Goal: Task Accomplishment & Management: Manage account settings

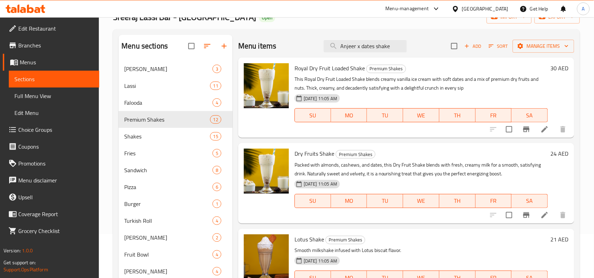
click at [317, 153] on span "Dry Fruits Shake" at bounding box center [314, 153] width 40 height 11
copy h6 "Dry Fruits Shake"
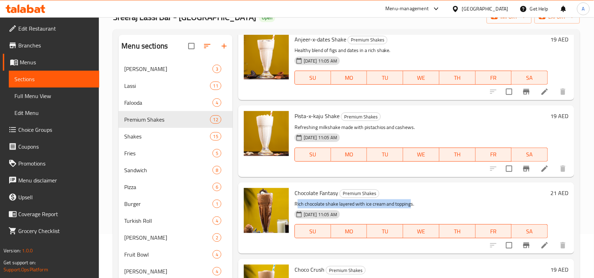
drag, startPoint x: 297, startPoint y: 205, endPoint x: 410, endPoint y: 204, distance: 112.9
click at [410, 204] on p "Rich chocolate shake layered with ice cream and toppings." at bounding box center [420, 204] width 253 height 9
click at [540, 242] on icon at bounding box center [544, 245] width 8 height 8
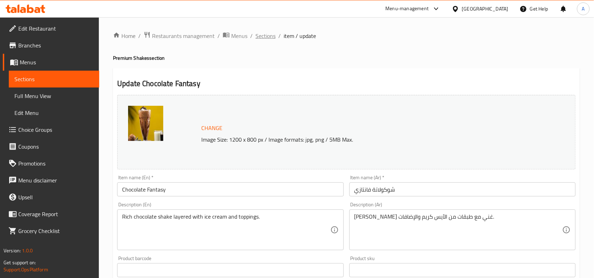
click at [268, 39] on span "Sections" at bounding box center [265, 36] width 20 height 8
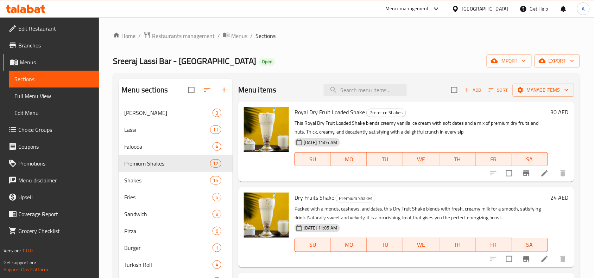
click at [351, 98] on div "Menu items Add Sort Manage items" at bounding box center [406, 90] width 336 height 23
click at [358, 87] on input "search" at bounding box center [365, 90] width 83 height 12
paste input "Kaju-x-Anjeer Shake"
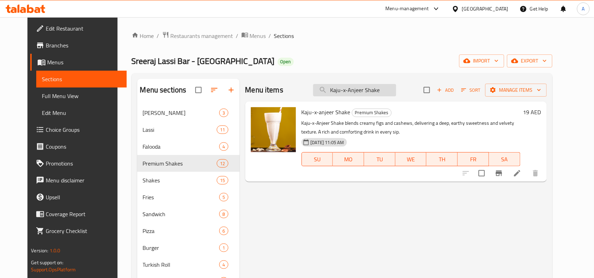
click at [391, 94] on input "Kaju-x-Anjeer Shake" at bounding box center [354, 90] width 83 height 12
paste input "Dates-x-badam shake"
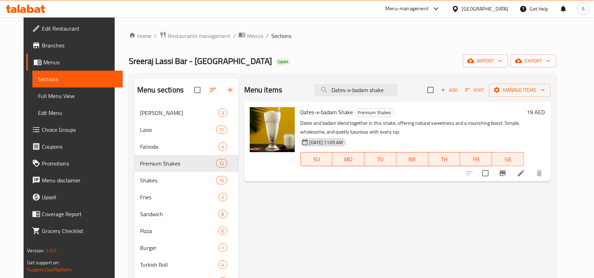
click at [360, 97] on div "Menu items Dates-x-badam shake Add Sort Manage items" at bounding box center [397, 90] width 306 height 23
click at [366, 89] on input "Dates-x-badam shake" at bounding box center [355, 90] width 83 height 12
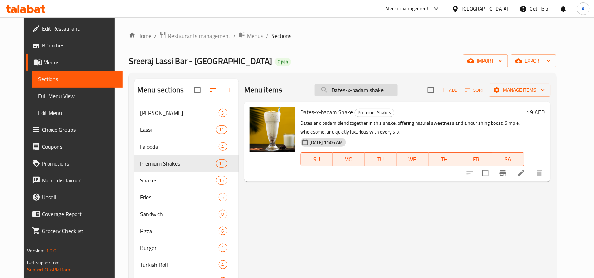
paste input "Anjeer"
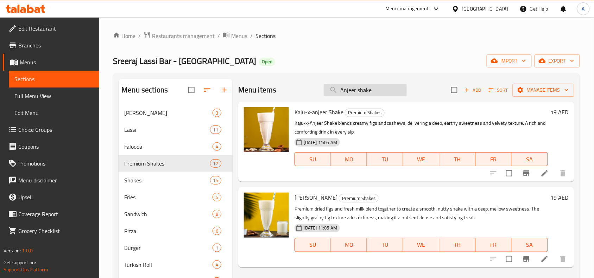
click at [363, 93] on input "Anjeer shake" at bounding box center [365, 90] width 83 height 12
paste input "x dates"
drag, startPoint x: 307, startPoint y: 195, endPoint x: 332, endPoint y: 192, distance: 25.8
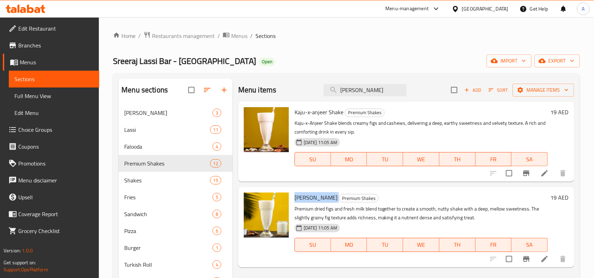
click at [332, 192] on div "Anjeer Shake Premium Shakes Premium dried figs and fresh milk blend together to…" at bounding box center [421, 227] width 259 height 75
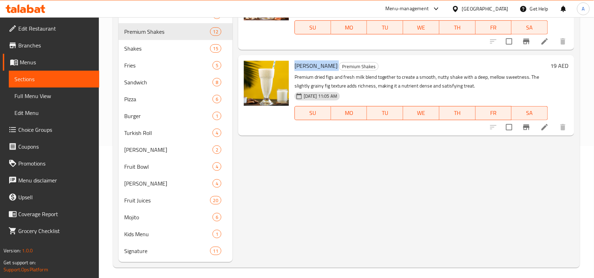
scroll to position [88, 0]
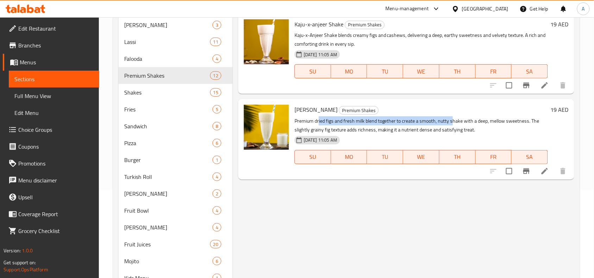
drag, startPoint x: 319, startPoint y: 120, endPoint x: 452, endPoint y: 117, distance: 133.7
click at [452, 117] on p "Premium dried figs and fresh milk blend together to create a smooth, nutty shak…" at bounding box center [420, 126] width 253 height 18
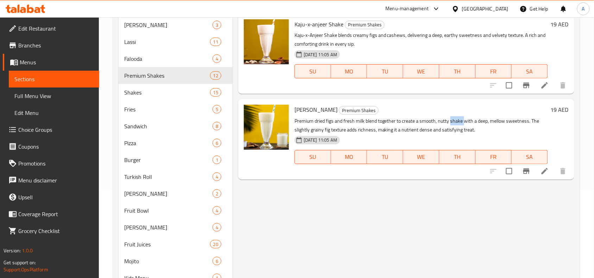
click at [452, 117] on p "Premium dried figs and fresh milk blend together to create a smooth, nutty shak…" at bounding box center [420, 126] width 253 height 18
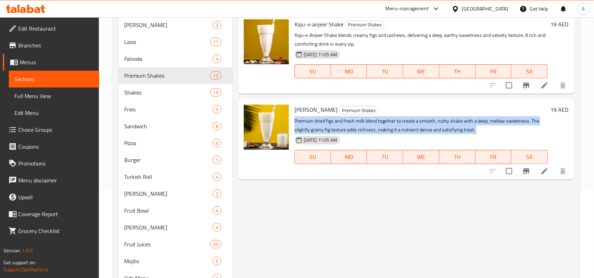
click at [452, 117] on p "Premium dried figs and fresh milk blend together to create a smooth, nutty shak…" at bounding box center [420, 126] width 253 height 18
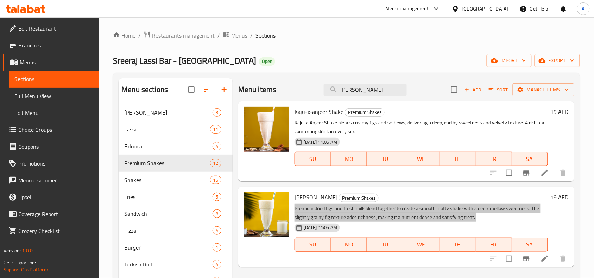
scroll to position [0, 0]
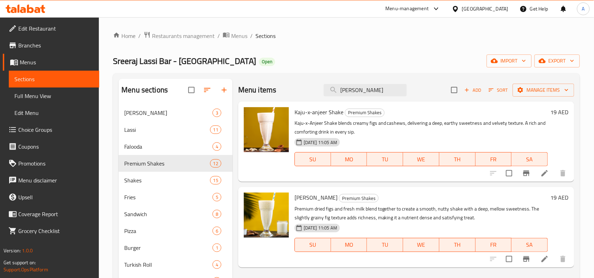
click at [318, 117] on span "Kaju-x-anjeer Shake" at bounding box center [318, 112] width 49 height 11
click at [390, 80] on div "Menu items Anjeer Add Sort Manage items" at bounding box center [406, 90] width 336 height 23
click at [367, 100] on div "Menu items Anjeer Add Sort Manage items" at bounding box center [406, 90] width 336 height 23
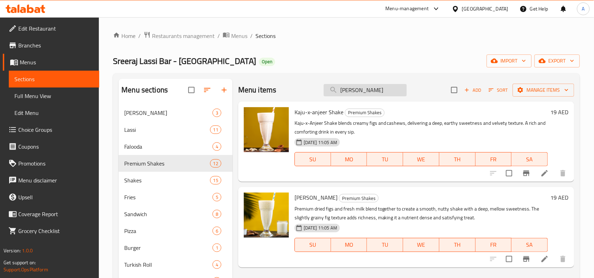
click at [368, 92] on input "Anjeer" at bounding box center [365, 90] width 83 height 12
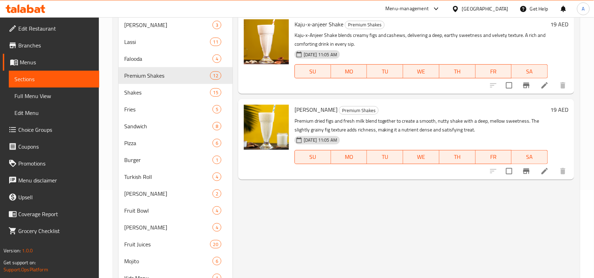
scroll to position [44, 0]
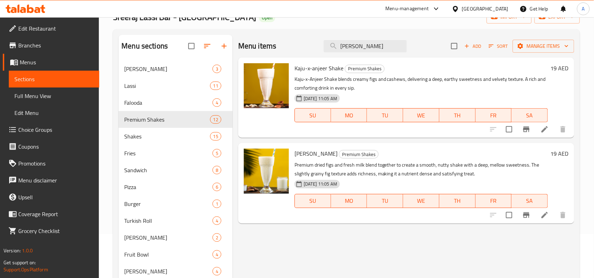
drag, startPoint x: 313, startPoint y: 53, endPoint x: 351, endPoint y: 54, distance: 37.6
click at [313, 53] on div "Menu items Anjeer Add Sort Manage items" at bounding box center [406, 46] width 336 height 23
click at [357, 55] on div "Menu items Anjeer Add Sort Manage items" at bounding box center [406, 46] width 336 height 23
click at [365, 45] on input "Anjeer" at bounding box center [365, 46] width 83 height 12
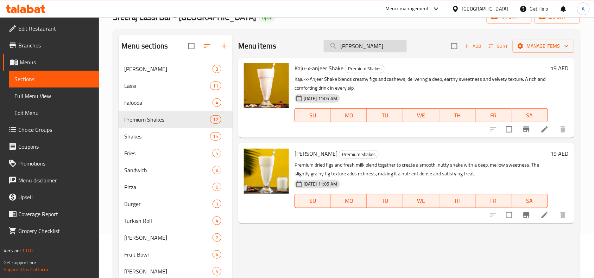
click at [365, 45] on input "Anjeer" at bounding box center [365, 46] width 83 height 12
paste input "dates shake"
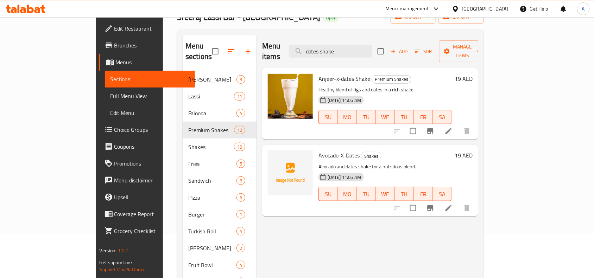
type input "dates shake"
click at [321, 74] on span "Anjeer-x-dates Shake" at bounding box center [344, 79] width 52 height 11
click at [318, 150] on span "Avocado-X-Dates" at bounding box center [338, 155] width 41 height 11
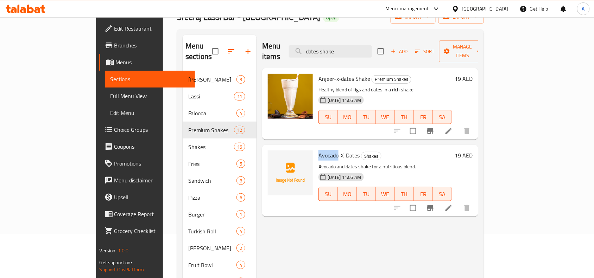
click at [318, 150] on span "Avocado-X-Dates" at bounding box center [338, 155] width 41 height 11
click at [453, 127] on icon at bounding box center [448, 131] width 8 height 8
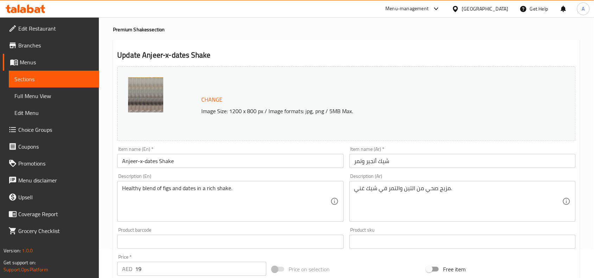
scroll to position [88, 0]
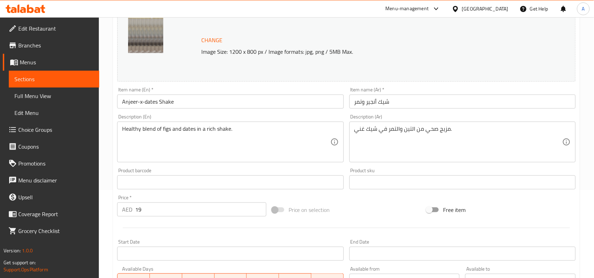
click at [270, 122] on div "Healthy blend of figs and dates in a rich shake. Description (En)" at bounding box center [230, 142] width 226 height 41
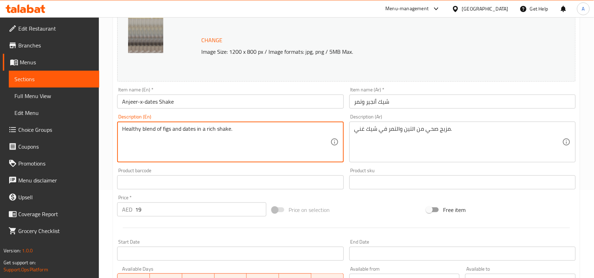
paste textarea "Bold but grounded. The Anjeer x Dates Shake blends the chewy depth of figs with…"
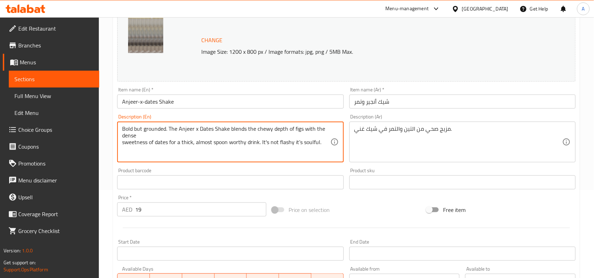
click at [122, 141] on textarea "Bold but grounded. The Anjeer x Dates Shake blends the chewy depth of figs with…" at bounding box center [226, 142] width 208 height 33
type textarea "Bold but grounded. The Anjeer x Dates Shake blends the chewy depth of figs with…"
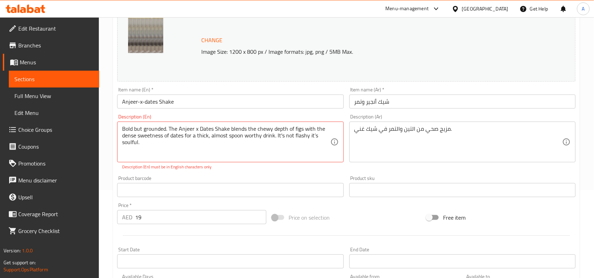
drag, startPoint x: 374, startPoint y: 144, endPoint x: 386, endPoint y: 141, distance: 12.5
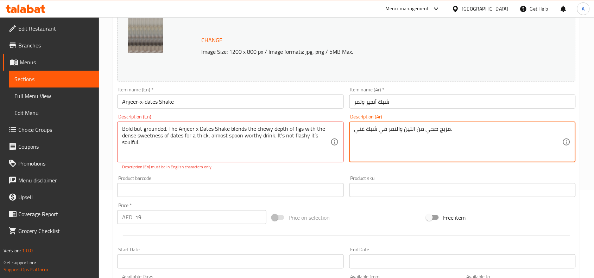
paste textarea "جريء ولكنه واقعي. يمزج ميلك شيك أنجير × التمر بين نكهة التين اللزج وحلاوة التمر…"
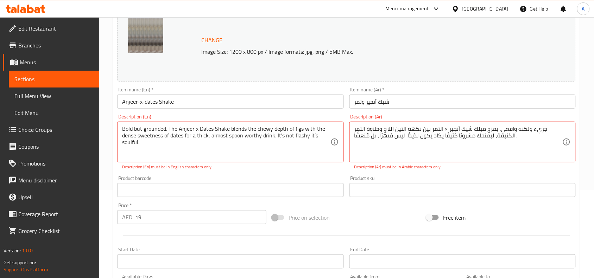
click at [203, 164] on p "Description (En) must be in English characters only" at bounding box center [230, 167] width 216 height 6
click at [467, 164] on p "Description (Ar) must be in Arabic characters only" at bounding box center [462, 167] width 216 height 6
click at [269, 167] on p "Description (En) must be in English characters only" at bounding box center [230, 167] width 216 height 6
click at [208, 143] on textarea "Bold but grounded. The Anjeer x Dates Shake blends the chewy depth of figs with…" at bounding box center [226, 142] width 208 height 33
click at [176, 133] on textarea "Bold but grounded. The Anjeer x Dates Shake blends the chewy depth of figs with…" at bounding box center [226, 142] width 208 height 33
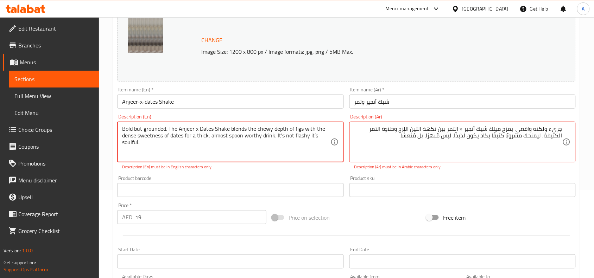
click at [176, 133] on textarea "Bold but grounded. The Anjeer x Dates Shake blends the chewy depth of figs with…" at bounding box center [226, 142] width 208 height 33
click at [179, 127] on textarea "Bold but grounded. The Anjeer x Dates Shake blends the chewy depth of figs with…" at bounding box center [226, 142] width 208 height 33
click at [524, 166] on p "Description (Ar) must be in Arabic characters only" at bounding box center [462, 167] width 216 height 6
drag, startPoint x: 195, startPoint y: 145, endPoint x: 142, endPoint y: 114, distance: 61.5
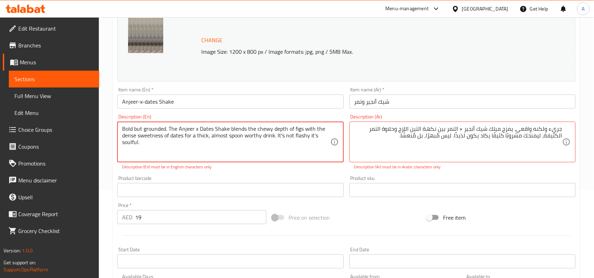
click at [129, 108] on div "Change Image Size: 1200 x 800 px / Image formats: jpg, png / 5MB Max. Item name…" at bounding box center [346, 164] width 464 height 321
click at [143, 117] on div "Description (En) Bold but grounded. The Anjeer x Dates Shake blends the chewy d…" at bounding box center [230, 142] width 226 height 56
drag, startPoint x: 122, startPoint y: 128, endPoint x: 159, endPoint y: 146, distance: 41.4
click at [241, 149] on textarea "Bold but grounded. The Anjeer x Dates Shake blends the chewy depth of figs with…" at bounding box center [226, 142] width 208 height 33
click at [466, 162] on div "جريء ولكنه واقعي. يمزج ميلك شيك أنجير × التمر بين نكهة التين اللزج وحلاوة التمر…" at bounding box center [462, 142] width 226 height 41
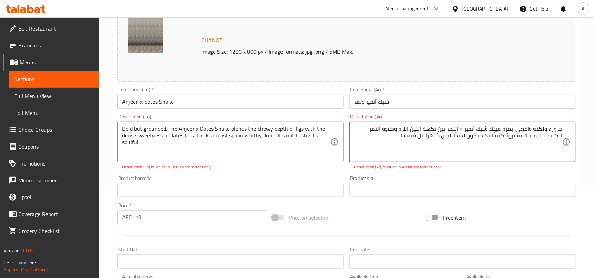
drag, startPoint x: 461, startPoint y: 133, endPoint x: 465, endPoint y: 134, distance: 4.1
click at [465, 134] on textarea "جريء ولكنه واقعي. يمزج ميلك شيك أنجير × التمر بين نكهة التين اللزج وحلاوة التمر…" at bounding box center [458, 142] width 208 height 33
type textarea "جريء ولكنه واقعي. يمزج ميلك شيك أنجير × التمر بين نكهة التين اللزج وحلاوة التمر…"
click at [325, 136] on textarea "Bold but grounded. The Anjeer x Dates Shake blends the chewy depth of figs with…" at bounding box center [226, 142] width 208 height 33
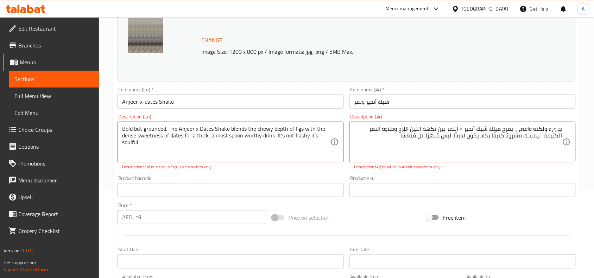
click at [368, 112] on div "Description (Ar) جريء ولكنه واقعي. يمزج ميلك شيك أنجير × التمر بين نكهة التين ا…" at bounding box center [462, 142] width 232 height 62
click at [148, 143] on textarea "Bold but grounded. The Anjeer x Dates Shake blends the chewy depth of figs with…" at bounding box center [226, 142] width 208 height 33
click at [306, 161] on div "Bold but grounded. The Anjeer x Dates Shake blends the chewy depth of figs with…" at bounding box center [230, 142] width 226 height 41
click at [407, 192] on input "text" at bounding box center [462, 190] width 226 height 14
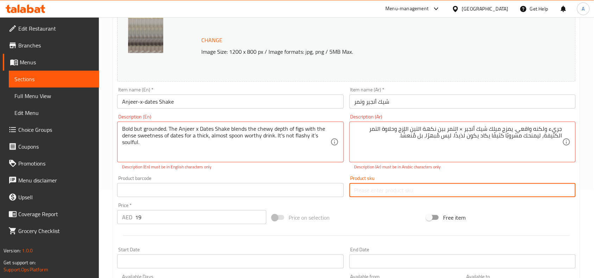
click at [494, 176] on div "Product sku Product sku" at bounding box center [462, 186] width 226 height 21
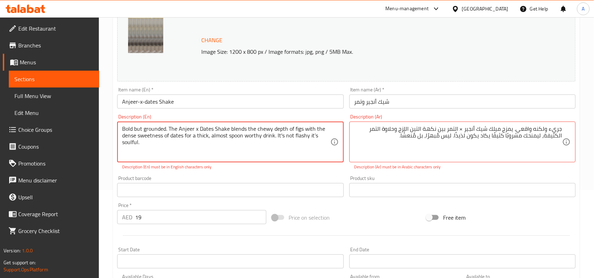
click at [318, 129] on textarea "Bold but grounded. The Anjeer x Dates Shake blends the chewy depth of figs with…" at bounding box center [226, 142] width 208 height 33
drag, startPoint x: 140, startPoint y: 131, endPoint x: 326, endPoint y: 136, distance: 186.5
click at [145, 131] on textarea "Bold but grounded. The Anjeer x Dates Shake blends the chewy depth of figs with…" at bounding box center [226, 142] width 208 height 33
click at [317, 141] on textarea "Bold but grounded. The Anjeer x Dates Shake blends the chewy depth of figs with…" at bounding box center [226, 142] width 208 height 33
click at [205, 127] on textarea "Bold but grounded. The Anjeer x Dates Shake blends the chewy depth of figs with…" at bounding box center [226, 142] width 208 height 33
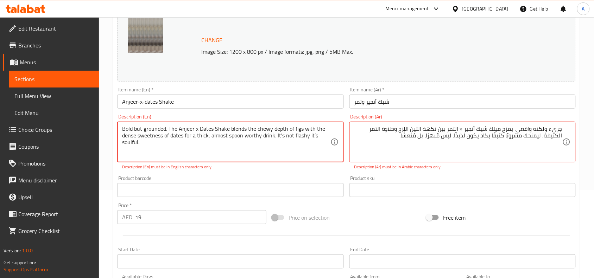
click at [205, 127] on textarea "Bold but grounded. The Anjeer x Dates Shake blends the chewy depth of figs with…" at bounding box center [226, 142] width 208 height 33
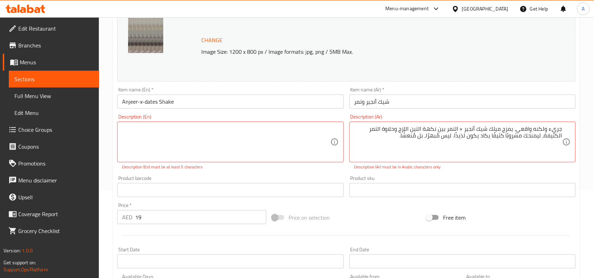
drag, startPoint x: 248, startPoint y: 143, endPoint x: 248, endPoint y: 138, distance: 5.6
click at [248, 143] on textarea at bounding box center [226, 142] width 208 height 33
click at [231, 132] on textarea at bounding box center [226, 142] width 208 height 33
click at [280, 162] on div "Description (En)" at bounding box center [230, 142] width 226 height 41
click at [455, 144] on textarea "جريء ولكنه واقعي. يمزج ميلك شيك أنجير × التمر بين نكهة التين اللزج وحلاوة التمر…" at bounding box center [458, 142] width 208 height 33
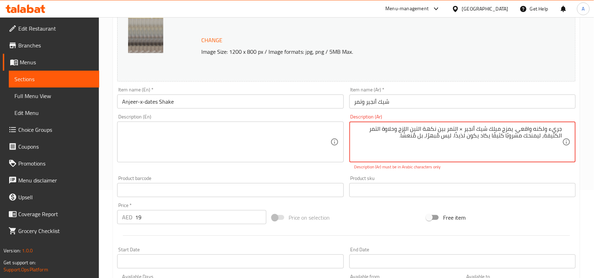
click at [455, 144] on textarea "جريء ولكنه واقعي. يمزج ميلك شيك أنجير × التمر بين نكهة التين اللزج وحلاوة التمر…" at bounding box center [458, 142] width 208 height 33
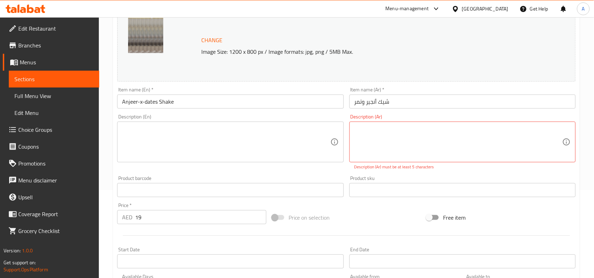
click at [164, 134] on textarea at bounding box center [226, 142] width 208 height 33
paste textarea "Bold but grounded. The Anjeer x Dates Shake blends the chewy depth of figs with…"
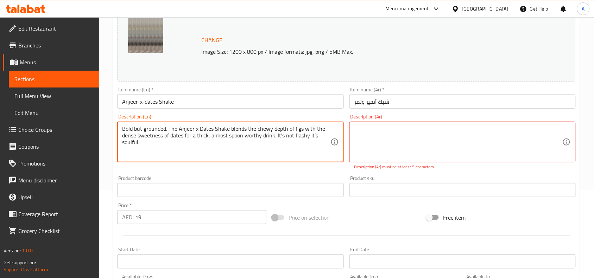
click at [193, 173] on div "Product barcode Product barcode" at bounding box center [230, 186] width 232 height 27
click at [174, 145] on textarea "Bold but grounded. The Anjeer x Dates Shake blends the chewy depth of figs with…" at bounding box center [226, 142] width 208 height 33
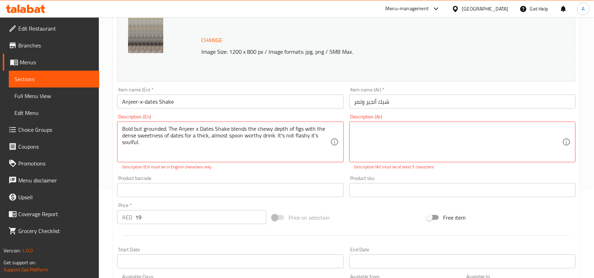
click at [176, 153] on textarea "Bold but grounded. The Anjeer x Dates Shake blends the chewy depth of figs with…" at bounding box center [226, 142] width 208 height 33
click at [303, 157] on textarea "Bold but grounded. The Anjeer x Dates Shake blends the chewy depth of figs with…" at bounding box center [226, 142] width 208 height 33
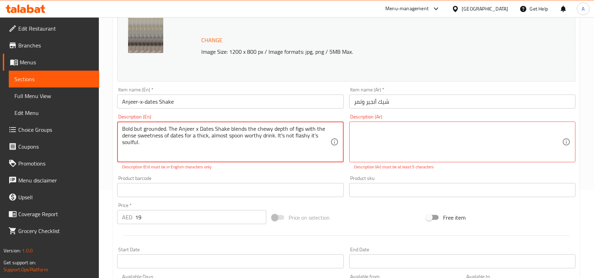
click at [303, 157] on textarea "Bold but grounded. The Anjeer x Dates Shake blends the chewy depth of figs with…" at bounding box center [226, 142] width 208 height 33
click at [127, 138] on textarea "Bold but grounded. The Anjeer x Dates Shake blends the chewy depth of figs with…" at bounding box center [226, 142] width 208 height 33
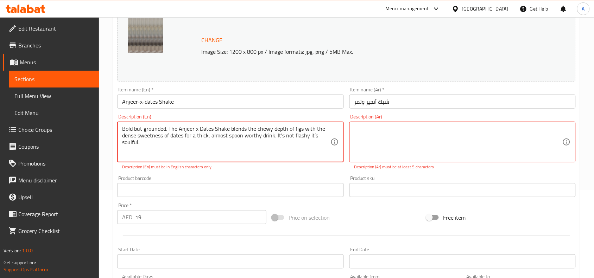
click at [127, 138] on textarea "Bold but grounded. The Anjeer x Dates Shake blends the chewy depth of figs with…" at bounding box center [226, 142] width 208 height 33
click at [189, 151] on textarea "Bold but grounded. The anjeer x dates shake blends the chewy depth of figs with…" at bounding box center [226, 142] width 208 height 33
click at [278, 176] on div "Product barcode Product barcode" at bounding box center [230, 186] width 226 height 21
click at [189, 132] on textarea "Bold but grounded. The anjeer x dates shake blends the chewy depth of figs with…" at bounding box center [226, 142] width 208 height 33
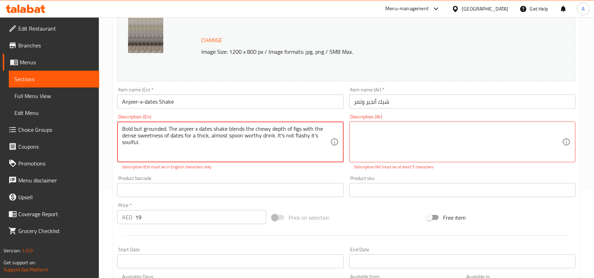
click at [189, 132] on textarea "Bold but grounded. The anjeer x dates shake blends the chewy depth of figs with…" at bounding box center [226, 142] width 208 height 33
click at [219, 166] on p "Description (En) must be in English characters only" at bounding box center [230, 167] width 216 height 6
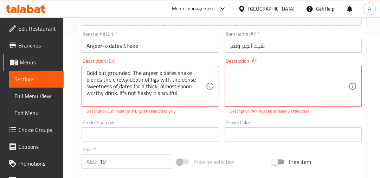
scroll to position [144, 0]
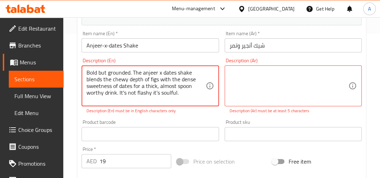
drag, startPoint x: 161, startPoint y: 73, endPoint x: 158, endPoint y: 71, distance: 3.6
click at [153, 90] on textarea "Bold but grounded. The anjeer x dates shake blends the chewy depth of figs with…" at bounding box center [146, 85] width 119 height 33
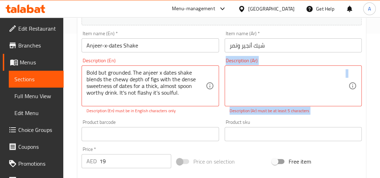
click at [209, 117] on div "Change Image Size: 1200 x 800 px / Image formats: jpg, png / 5MB Max. Item name…" at bounding box center [222, 108] width 286 height 321
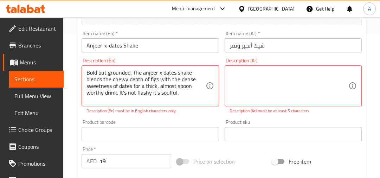
drag, startPoint x: 156, startPoint y: 90, endPoint x: 194, endPoint y: 87, distance: 38.5
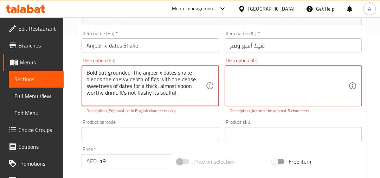
type textarea "Bold but grounded. The anjeer x dates shake blends the chewy depth of figs with…"
click at [155, 121] on div "Product barcode Product barcode" at bounding box center [150, 130] width 137 height 21
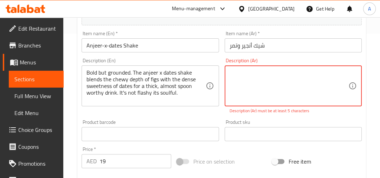
paste textarea "جريء ولكنه واقعي. يمزج ميلك شيك أنجير × التمر بين نكهة التين اللزج وحلاوة التمر…"
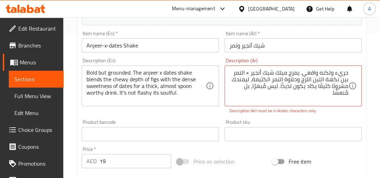
click at [315, 117] on div "Product sku Product sku" at bounding box center [293, 130] width 143 height 27
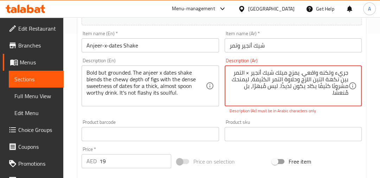
click at [249, 74] on textarea "جريء ولكنه واقعي. يمزج ميلك شيك أنجير × التمر بين نكهة التين اللزج وحلاوة التمر…" at bounding box center [289, 85] width 119 height 33
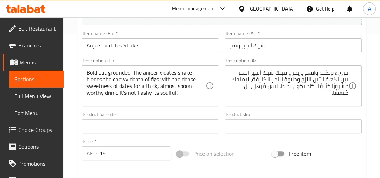
click at [296, 104] on div "جريء ولكنه واقعي. يمزج ميلك شيك أنجير التمر بين نكهة التين اللزج وحلاوة التمر ا…" at bounding box center [293, 85] width 137 height 41
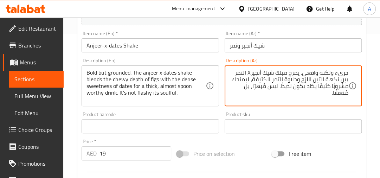
click at [288, 109] on div "Change Image Size: 1200 x 800 px / Image formats: jpg, png / 5MB Max. Item name…" at bounding box center [222, 104] width 286 height 313
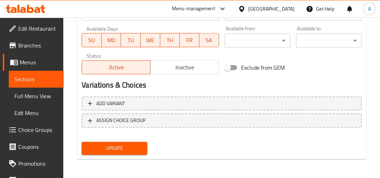
click at [132, 148] on span "Update" at bounding box center [114, 148] width 55 height 9
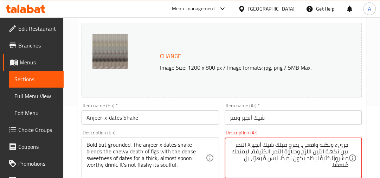
scroll to position [100, 0]
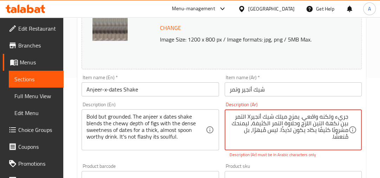
click at [251, 118] on textarea "جريء ولكنه واقعي. يمزج ميلك شيك أنجيرX التمر بين نكهة التين اللزج وحلاوة التمر …" at bounding box center [289, 129] width 119 height 33
click at [249, 117] on textarea "جريء ولكنه واقعي. يمزج ميلك شيك أنجيرX التمر بين نكهة التين اللزج وحلاوة التمر …" at bounding box center [289, 129] width 119 height 33
click at [246, 115] on textarea "جريء ولكنه واقعي. يمزج ميلك شيك أنجير X التمر بين نكهة التين اللزج وحلاوة التمر…" at bounding box center [289, 129] width 119 height 33
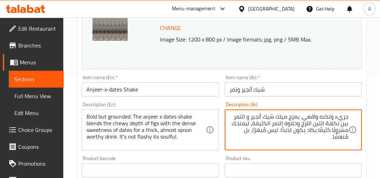
type textarea "جريء ولكنه واقعي. يمزج ميلك شيك أنجير و التمر بين نكهة التين اللزج وحلاوة التمر…"
click at [261, 147] on div "جريء ولكنه واقعي. يمزج ميلك شيك أنجير و التمر بين نكهة التين اللزج وحلاوة التمر…" at bounding box center [293, 129] width 137 height 41
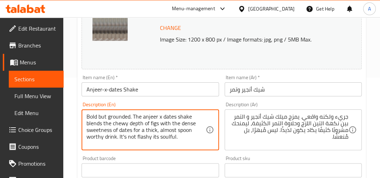
click at [151, 117] on textarea "Bold but grounded. The anjeer x dates shake blends the chewy depth of figs with…" at bounding box center [146, 129] width 119 height 33
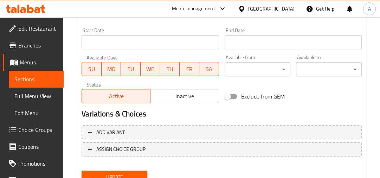
scroll to position [328, 0]
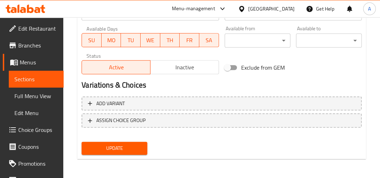
click at [141, 151] on span "Update" at bounding box center [114, 148] width 55 height 9
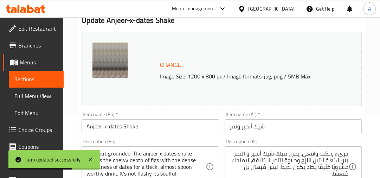
scroll to position [19, 0]
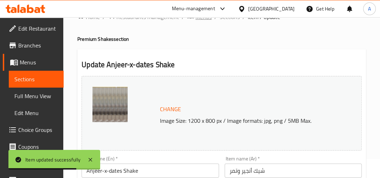
click at [202, 18] on span "Menus" at bounding box center [204, 17] width 16 height 8
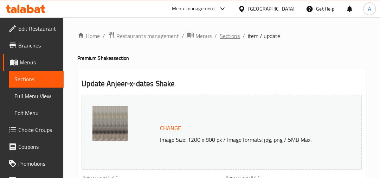
click at [223, 37] on span "Sections" at bounding box center [230, 36] width 20 height 8
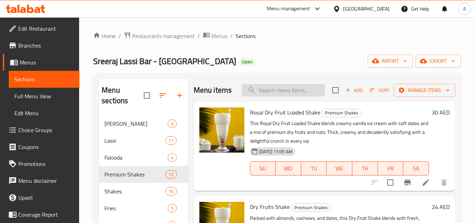
click at [268, 91] on input "search" at bounding box center [283, 90] width 83 height 12
paste input "Pista x kaju shake"
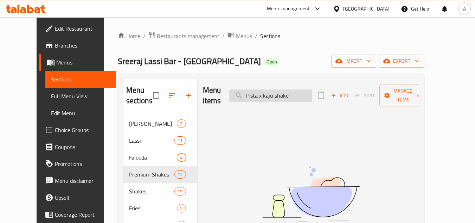
click at [286, 92] on input "Pista x kaju shake" at bounding box center [270, 95] width 83 height 12
click at [296, 90] on input "Pista x kaju shake" at bounding box center [270, 95] width 83 height 12
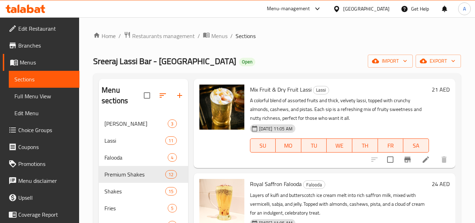
scroll to position [45, 0]
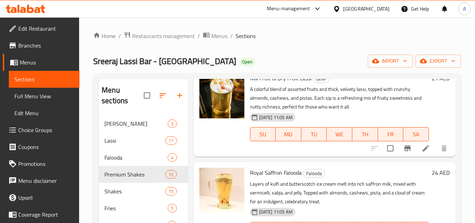
type input "Pista"
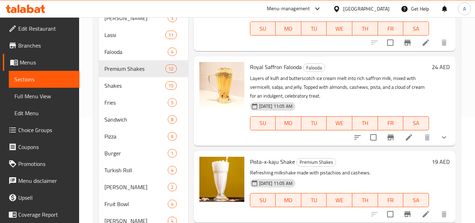
click at [380, 72] on h6 "Royal Saffron Falooda Falooda" at bounding box center [339, 67] width 179 height 10
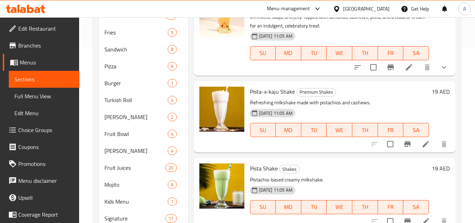
scroll to position [202, 0]
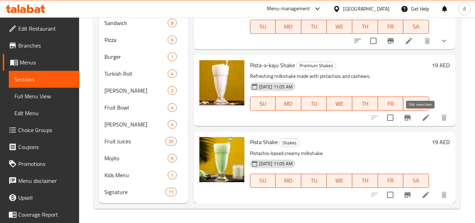
click at [380, 119] on icon at bounding box center [426, 117] width 8 height 8
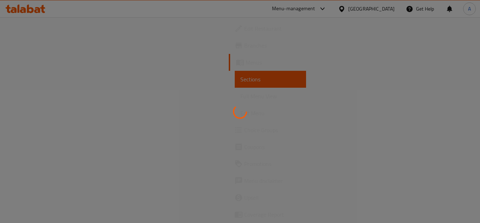
click at [358, 133] on div at bounding box center [240, 111] width 480 height 223
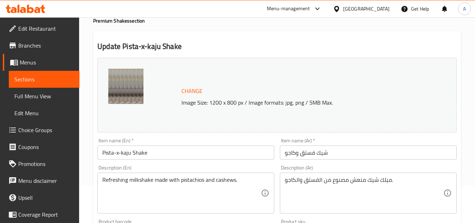
scroll to position [106, 0]
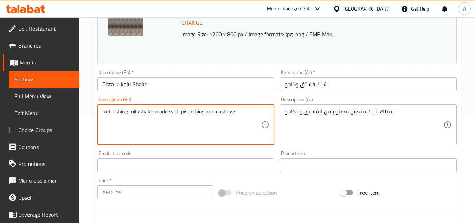
paste textarea "Cool, rich, and unexpectedly smooth this shake is a chilled blend of pista and …"
click at [102, 127] on div "Cool, rich, and unexpectedly smooth this shake is a chilled blend of pista and …" at bounding box center [185, 124] width 177 height 41
type textarea "Cool, rich, and unexpectedly smooth this shake is a chilled blend of pista and …"
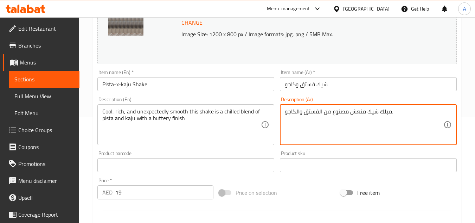
paste textarea "ذا المشروب بارد وغني وناعم بشكل غير متوقع، وهو مزيج بارد من الفستق والكاجو مع ل…"
type textarea "هذا المشروب بارد وغني وناعم بشكل غير متوقع، وهو مزيج بارد من الفستق والكاجو مع …"
click at [380, 157] on div "Product sku Product sku" at bounding box center [368, 161] width 177 height 21
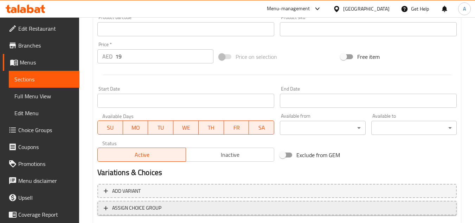
scroll to position [285, 0]
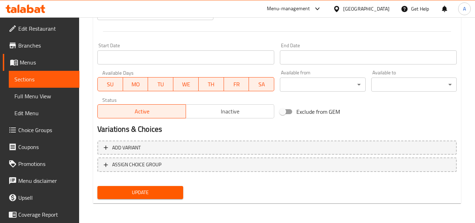
click at [128, 178] on button "Update" at bounding box center [139, 192] width 85 height 13
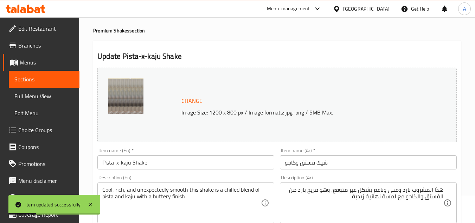
scroll to position [0, 0]
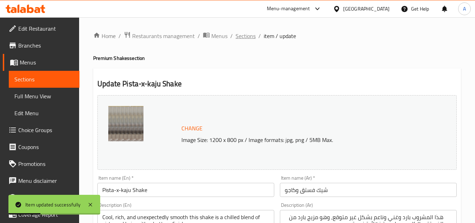
drag, startPoint x: 243, startPoint y: 43, endPoint x: 250, endPoint y: 40, distance: 7.5
click at [250, 40] on span "Sections" at bounding box center [246, 36] width 20 height 8
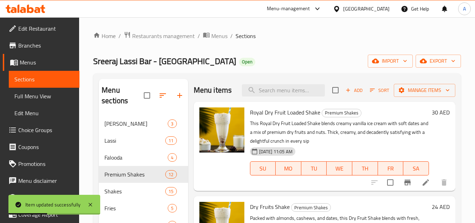
click at [281, 88] on div "Menu items Add Sort Manage items" at bounding box center [325, 90] width 262 height 23
click at [281, 90] on input "search" at bounding box center [283, 90] width 83 height 12
paste input "Chocolate fantasy"
type input "Chocolate fantasy"
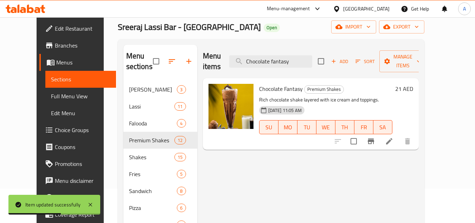
scroll to position [70, 0]
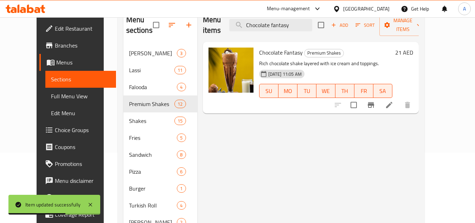
click at [380, 101] on icon at bounding box center [389, 105] width 8 height 8
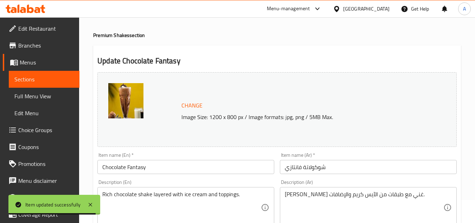
scroll to position [35, 0]
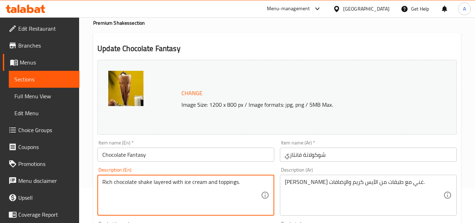
click at [205, 178] on textarea "Rich chocolate shake layered with ice cream and toppings." at bounding box center [181, 194] width 159 height 33
paste textarea "ice cream with crispy choco chips, paired with smooth vanilla ice cream. Simple…"
drag, startPoint x: 102, startPoint y: 196, endPoint x: 114, endPoint y: 195, distance: 11.7
click at [102, 178] on div "Rich chocolate ice cream with crispy choco chips, paired with smooth vanilla ic…" at bounding box center [185, 194] width 177 height 41
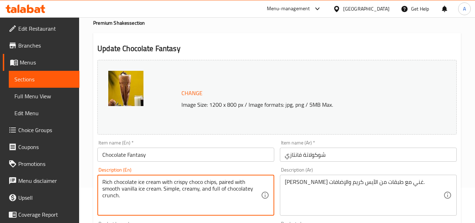
type textarea "Rich chocolate ice cream with crispy choco chips, paired with smooth vanilla ic…"
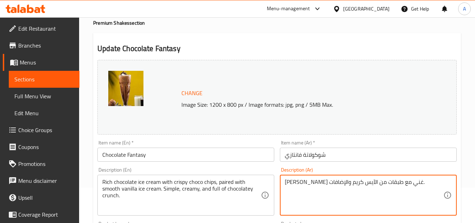
paste textarea "يس كريم شوكولاتة غني برقائق الشوكولاتة المقرمشة، يُقدم مع آيس كريم فانيليا ناعم…"
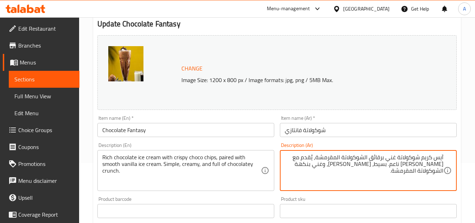
scroll to position [70, 0]
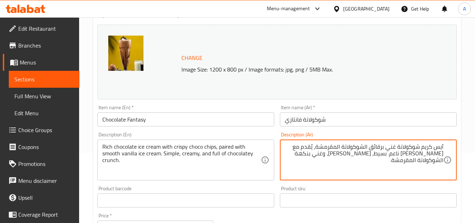
click at [380, 162] on textarea "آيس كريم شوكولاتة غني برقائق الشوكولاتة المقرمشة، يُقدم مع آيس كريم فانيليا ناع…" at bounding box center [364, 159] width 159 height 33
type textarea "آيس كريم شوكولاتة غني برقائق الشوكولاتة المقرمشة، يُقدم مع آيس كريم فانيليا ناع…"
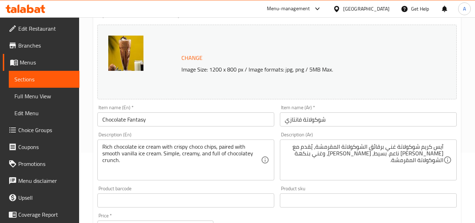
click at [380, 166] on textarea "آيس كريم شوكولاتة غني برقائق الشوكولاتة المقرمشة، يُقدم مع آيس كريم فانيليا ناع…" at bounding box center [364, 159] width 159 height 33
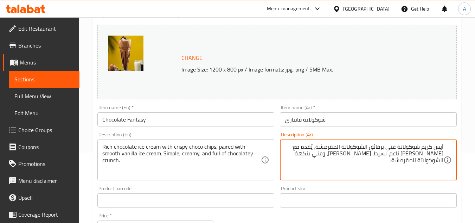
click at [380, 74] on div "Home / Restaurants management / Menus / Sections / item / update Premium Shakes…" at bounding box center [277, 192] width 396 height 490
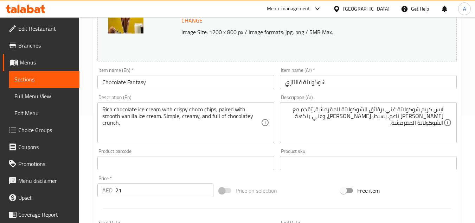
scroll to position [176, 0]
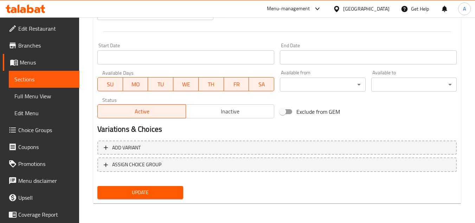
click at [282, 26] on div at bounding box center [277, 31] width 365 height 17
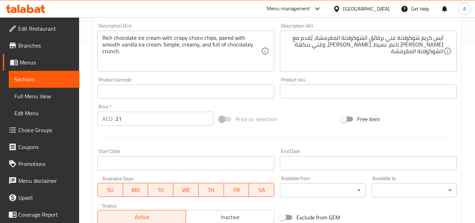
click at [309, 74] on div "Product sku Product sku" at bounding box center [368, 87] width 183 height 27
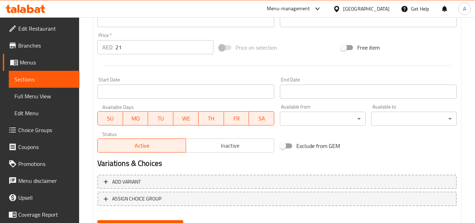
scroll to position [285, 0]
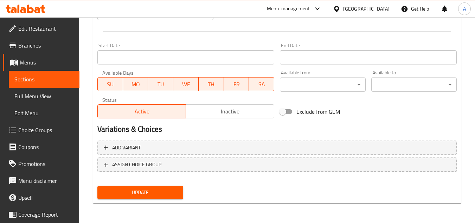
click at [164, 178] on span "Update" at bounding box center [140, 192] width 74 height 9
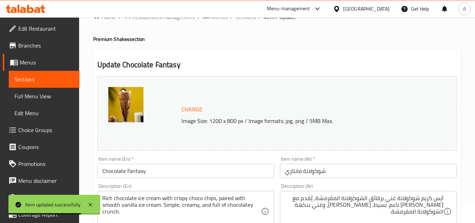
scroll to position [0, 0]
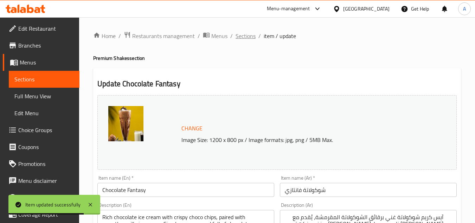
click at [245, 32] on span "Sections" at bounding box center [246, 36] width 20 height 8
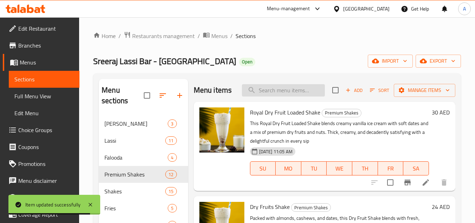
click at [289, 96] on input "search" at bounding box center [283, 90] width 83 height 12
paste input "Choco crush"
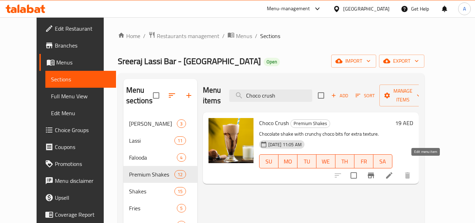
type input "Choco crush"
click at [380, 171] on icon at bounding box center [389, 175] width 8 height 8
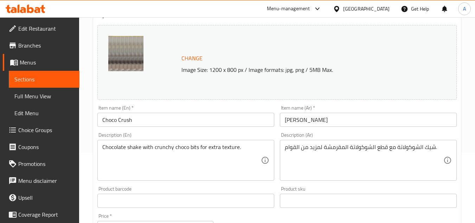
scroll to position [70, 0]
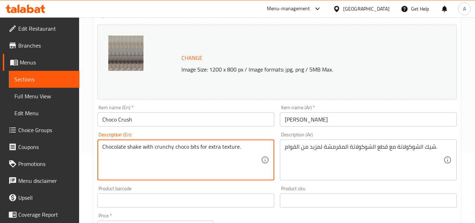
click at [139, 149] on textarea "Chocolate shake with crunchy choco bits for extra texture." at bounding box center [181, 159] width 159 height 33
paste textarea "ice cream blended with fresh milk, topped with crunchy Gone Mad sticks. Creamy,…"
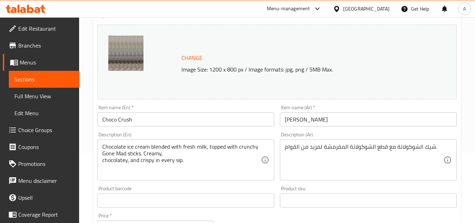
click at [100, 159] on div "Chocolate ice cream blended with fresh milk, topped with crunchy Gone Mad stick…" at bounding box center [185, 159] width 177 height 41
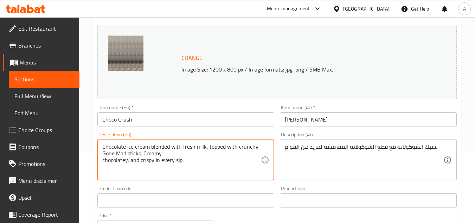
click at [104, 160] on textarea "Chocolate ice cream blended with fresh milk, topped with crunchy Gone Mad stick…" at bounding box center [181, 159] width 159 height 33
type textarea "Chocolate ice cream blended with fresh milk, topped with crunchy Gone Mad stick…"
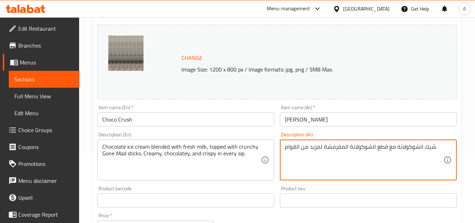
paste textarea "يس كريم شوكولاتة ممزوج بحليب طازج، يعلوه أعواد غون ماد المقرمشة. كريمي، شوكولات…"
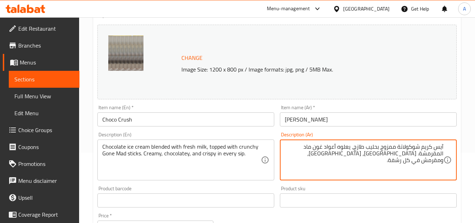
type textarea "آيس كريم شوكولاتة ممزوج بحليب طازج، يعلوه أعواد غون ماد المقرمشة. كريمي، شوكولا…"
click at [374, 178] on div "Product sku Product sku" at bounding box center [368, 196] width 183 height 27
click at [372, 164] on textarea "آيس كريم شوكولاتة ممزوج بحليب طازج، يعلوه أعواد غون ماد المقرمشة. كريمي، شوكولا…" at bounding box center [364, 159] width 159 height 33
click at [380, 52] on div "Home / Restaurants management / Menus / Sections / item / update Premium Shakes…" at bounding box center [277, 192] width 396 height 490
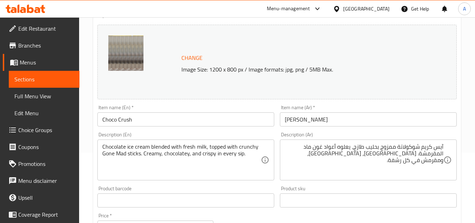
click at [208, 127] on div "Item name (En)   * Choco Crush Item name (En) *" at bounding box center [186, 115] width 183 height 27
click at [219, 124] on input "Choco Crush" at bounding box center [185, 119] width 177 height 14
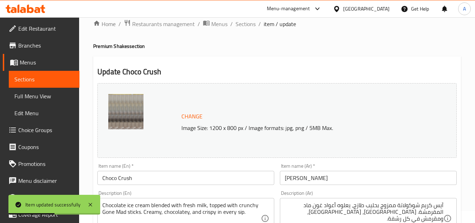
scroll to position [0, 0]
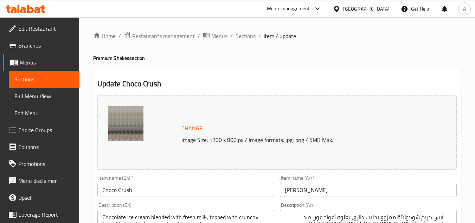
drag, startPoint x: 248, startPoint y: 40, endPoint x: 253, endPoint y: 51, distance: 12.3
click at [248, 40] on span "Sections" at bounding box center [246, 36] width 20 height 8
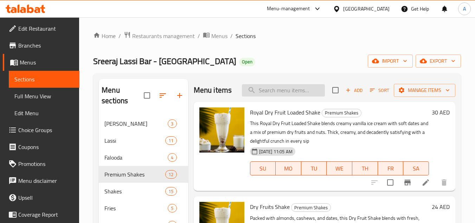
click at [302, 93] on input "search" at bounding box center [283, 90] width 83 height 12
paste input "Dj shake"
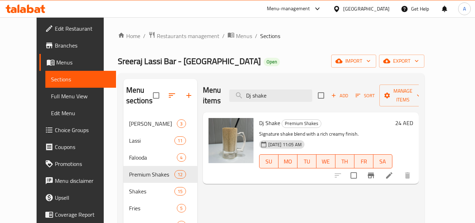
type input "Dj shake"
click at [380, 171] on icon at bounding box center [389, 175] width 8 height 8
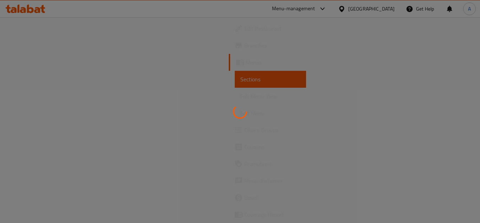
click at [360, 162] on div at bounding box center [240, 111] width 480 height 223
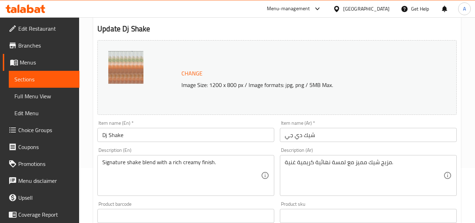
scroll to position [141, 0]
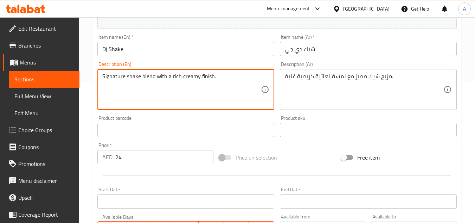
paste textarea "A funky blend of prunes, mango ice cream, vanilla ice cream, and chilled milk. …"
type textarea "A funky blend of prunes, mango ice cream, vanilla ice cream, and chilled milk. …"
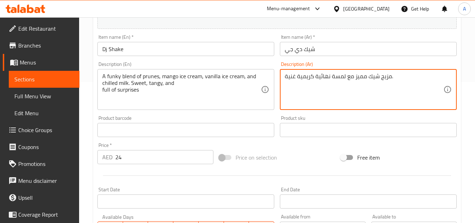
click at [380, 96] on textarea "مزيج شيك مميز مع لمسة نهائية كريمية غنية." at bounding box center [364, 89] width 159 height 33
click at [380, 85] on textarea "مزيج شيك مميز مع لمسة نهائية كريمية غنية." at bounding box center [364, 89] width 159 height 33
paste textarea "ٌ رائع من البرقوق، وآيس كريم المانجو، وآيس كريم الفانيليا، والحليب المُبرّد. حل…"
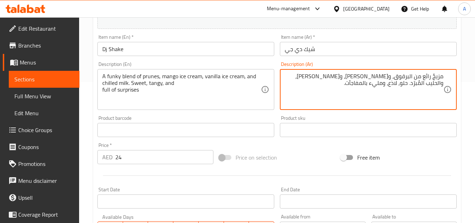
click at [380, 103] on textarea "مزيجٌ رائع من البرقوق، وآيس كريم المانجو، وآيس كريم الفانيليا، والحليب المُبرّد…" at bounding box center [364, 89] width 159 height 33
click at [380, 106] on textarea "مزيجٌ رائع من البرقوق، وآيس كريم المانجو، وآيس كريم الفانيليا، والحليب المُبرّد…" at bounding box center [364, 89] width 159 height 33
type textarea "مزيجٌ رائع من البرقوق، وآيس كريم المانجو، وآيس كريم الفانيليا، والحليب المُبرّد…"
click at [100, 90] on div "A funky blend of prunes, mango ice cream, vanilla ice cream, and chilled milk. …" at bounding box center [185, 89] width 177 height 41
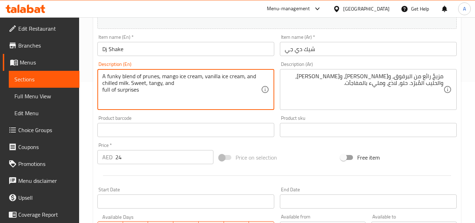
click at [103, 92] on textarea "A funky blend of prunes, mango ice cream, vanilla ice cream, and chilled milk. …" at bounding box center [181, 89] width 159 height 33
type textarea "A funky blend of prunes, mango ice cream, vanilla ice cream, and chilled milk. …"
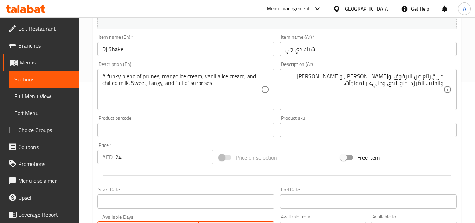
click at [302, 111] on div "Description (Ar) مزيجٌ رائع من البرقوق، وآيس كريم المانجو، وآيس كريم الفانيليا،…" at bounding box center [368, 86] width 183 height 54
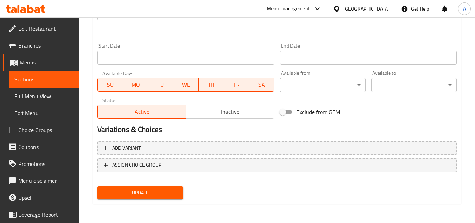
scroll to position [285, 0]
drag, startPoint x: 143, startPoint y: 198, endPoint x: 336, endPoint y: 218, distance: 193.0
click at [143, 178] on button "Update" at bounding box center [139, 192] width 85 height 13
click at [97, 178] on button "Update" at bounding box center [139, 192] width 85 height 13
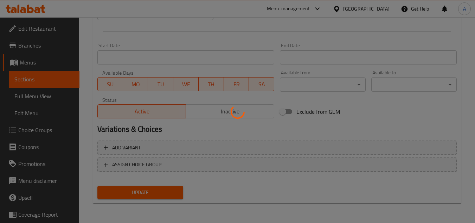
click at [97, 178] on button "Update" at bounding box center [139, 192] width 85 height 13
click at [366, 89] on div at bounding box center [237, 111] width 475 height 223
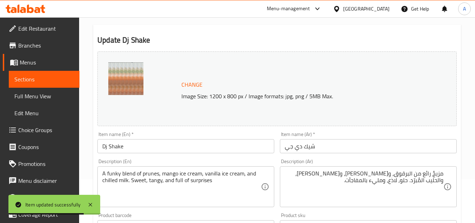
scroll to position [70, 0]
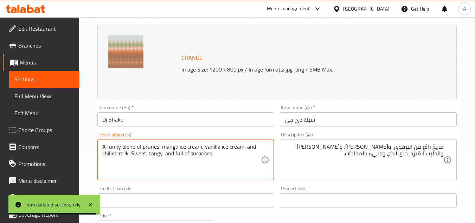
drag, startPoint x: 165, startPoint y: 155, endPoint x: 231, endPoint y: 154, distance: 65.8
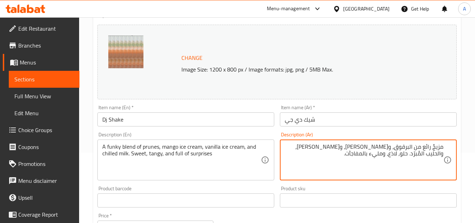
click at [380, 154] on textarea "مزيجٌ رائع من البرقوق، وآيس كريم المانجو، وآيس كريم الفانيليا، والحليب المُبرّد…" at bounding box center [364, 159] width 159 height 33
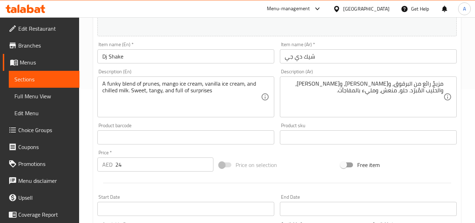
scroll to position [74, 0]
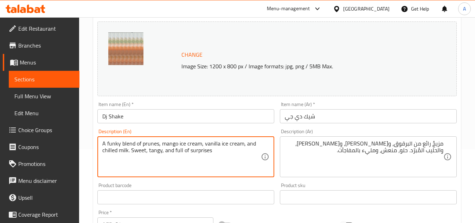
drag, startPoint x: 210, startPoint y: 153, endPoint x: 167, endPoint y: 154, distance: 42.6
click at [328, 178] on div "Product sku Product sku" at bounding box center [368, 193] width 177 height 21
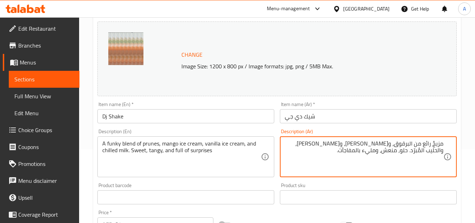
click at [356, 151] on textarea "مزيجٌ رائع من البرقوق، وآيس كريم المانجو، وآيس كريم الفانيليا، والحليب المُبرّد…" at bounding box center [364, 156] width 159 height 33
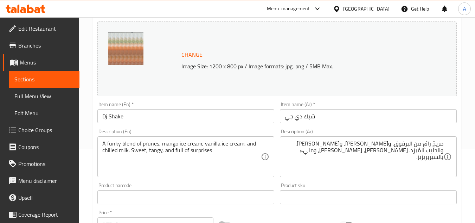
click at [349, 156] on textarea "مزيجٌ رائع من البرقوق، وآيس كريم المانجو، وآيس كريم الفانيليا، والحليب المُبرّد…" at bounding box center [364, 156] width 159 height 33
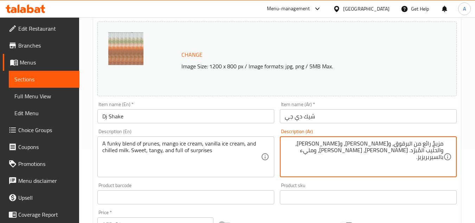
click at [349, 156] on textarea "مزيجٌ رائع من البرقوق، وآيس كريم المانجو، وآيس كريم الفانيليا، والحليب المُبرّد…" at bounding box center [364, 156] width 159 height 33
paste textarea "مفاجآت"
type textarea "مزيجٌ رائع من البرقوق، وآيس كريم المانجو، وآيس كريم الفانيليا، والحليب المُبرّد…"
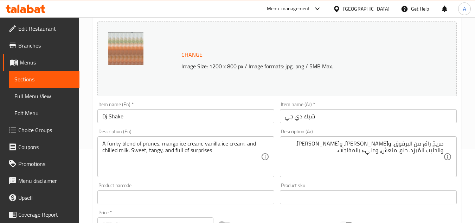
click at [357, 178] on div "Product sku Product sku" at bounding box center [368, 193] width 177 height 21
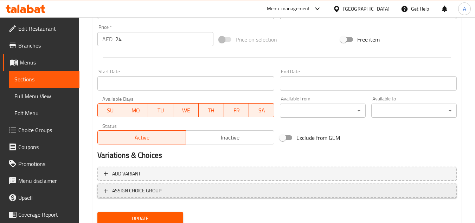
scroll to position [285, 0]
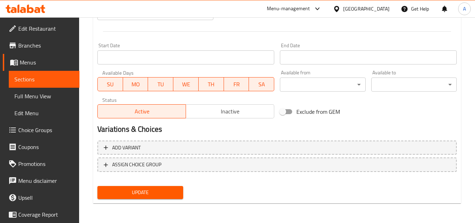
click at [182, 178] on div "Update" at bounding box center [140, 192] width 91 height 19
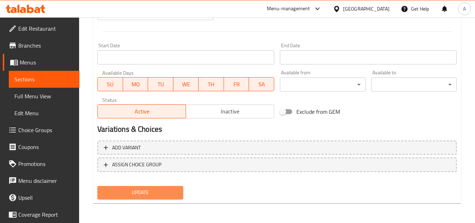
click at [123, 178] on span "Update" at bounding box center [140, 192] width 74 height 9
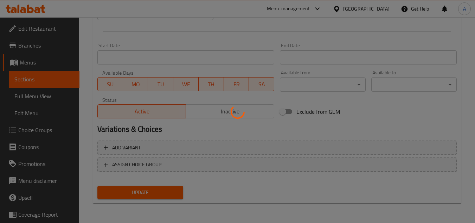
click at [97, 178] on button "Update" at bounding box center [139, 192] width 85 height 13
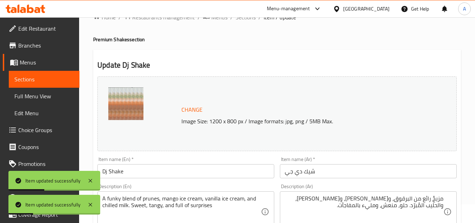
scroll to position [0, 0]
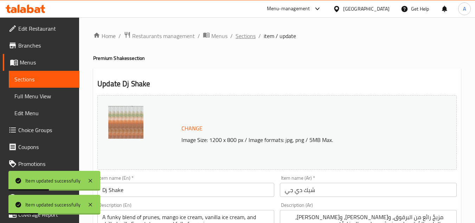
click at [243, 32] on span "Sections" at bounding box center [246, 36] width 20 height 8
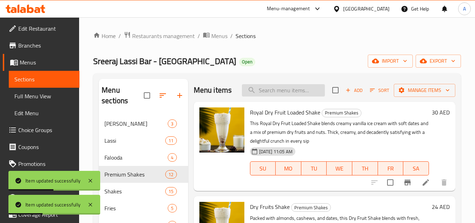
click at [262, 94] on input "search" at bounding box center [283, 90] width 83 height 12
paste input "Blue dot"
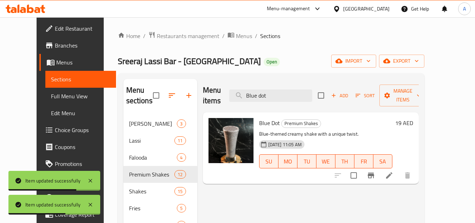
type input "Blue dot"
click at [380, 171] on icon at bounding box center [389, 175] width 8 height 8
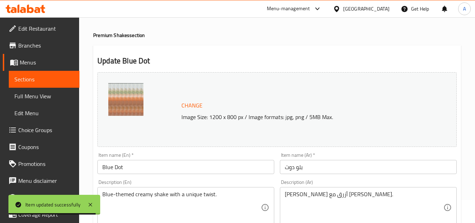
scroll to position [35, 0]
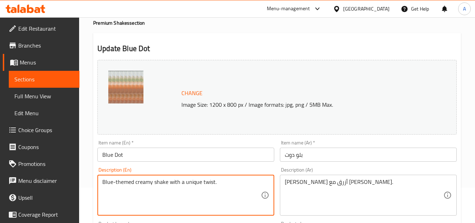
paste textarea "Juicy black grapes blended with milk, topped with almonds and cashews. Fruity, …"
type textarea "Juicy black grapes blended with milk, topped with almonds and cashews. Fruity, …"
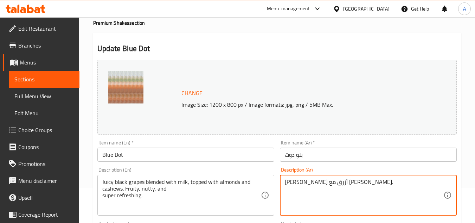
paste textarea "نب أسود طري ممزوج بالحليب، ومُزين باللوز والكاجو. نكهة فاكهية، جوزية، ومنعشة لل…"
click at [328, 178] on textarea "عنب أسود طري ممزوج بالحليب، ومُزين باللوز والكاجو. نكهة فاكهية، جوزية، ومنعشة ل…" at bounding box center [364, 194] width 159 height 33
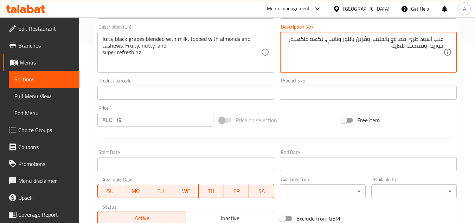
scroll to position [144, 0]
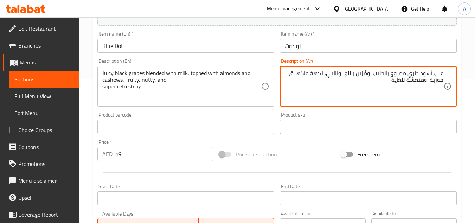
type textarea "عنب أسود طري ممزوج بالحليب، ومُزين باللوز وناتيي. نكهة فاكهية، جوزية، ومنعشة لل…"
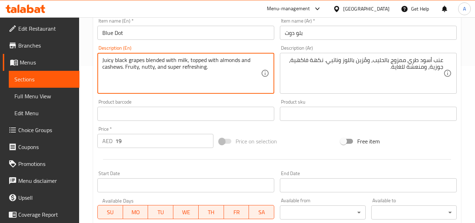
scroll to position [285, 0]
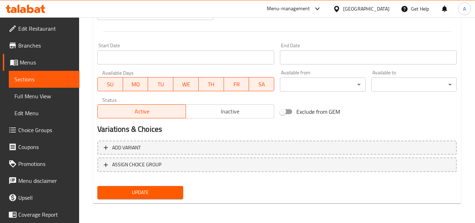
type textarea "Juicy black grapes blended with milk, topped with almonds and cashews. Fruity, …"
click at [151, 178] on span "Update" at bounding box center [140, 192] width 74 height 9
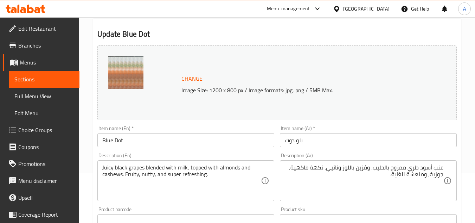
scroll to position [38, 0]
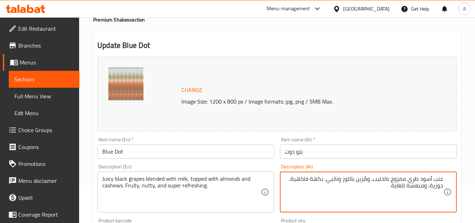
drag, startPoint x: 324, startPoint y: 180, endPoint x: 292, endPoint y: 181, distance: 31.7
click at [380, 178] on textarea "عنب أسود طري ممزوج بالحليب، ومُزين باللوز وناتيي. فروتي، جوزية، ومنعشة للغاية." at bounding box center [364, 191] width 159 height 33
click at [283, 178] on div "عنب أسود طري ممزوج بالحليب، ومُزين باللوز وناتيي. فروتي، جوزية، ومنعشة للغاية. …" at bounding box center [368, 191] width 177 height 41
click at [295, 177] on textarea "عنب أسود طري ممزوج بالحليب، ومُزين باللوز وناتيي. فروتي، جوزية، ومنعشة للغاية." at bounding box center [364, 191] width 159 height 33
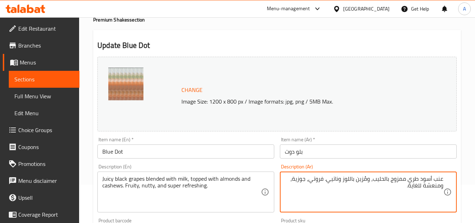
click at [336, 178] on textarea "عنب أسود طري ممزوج بالحليب، ومُزين باللوز وناتيي. فروتي، جوزية، ومنعشة للغاية." at bounding box center [364, 191] width 159 height 33
click at [301, 178] on textarea "عنب أسود طري ممزوج بالحليب، ومُزين باللوز وناتيي. فروتي، جوزية، ومنعشة للغاية." at bounding box center [364, 191] width 159 height 33
paste textarea "وناتيي"
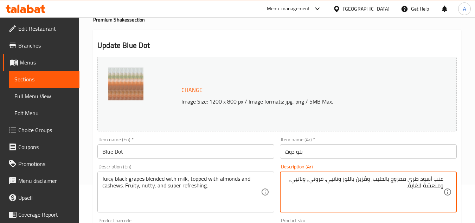
click at [331, 178] on textarea "عنب أسود طري ممزوج بالحليب، ومُزين باللوز وناتيي. فروتي، وناتيي، ومنعشة للغاية." at bounding box center [364, 191] width 159 height 33
click at [380, 178] on textarea "عنب أسود طري ممزوج بالحليب، ومُزين باللوز وكاجو. فروتي، وناتيي، ومنعشة للغاية." at bounding box center [364, 191] width 159 height 33
click at [380, 178] on textarea "عنب أسود طري ممزوج بالحليب، ومُزين باللوز وكاجو. فروتي، وناتيي، ومنعشة ." at bounding box center [364, 191] width 159 height 33
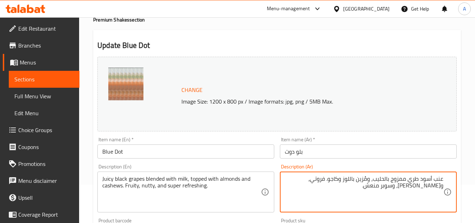
type textarea "عنب أسود طري ممزوج بالحليب، ومُزين باللوز وكاجو. فروتي، وناتيي، وسوبر منعش."
click at [232, 147] on input "Blue Dot" at bounding box center [185, 151] width 177 height 14
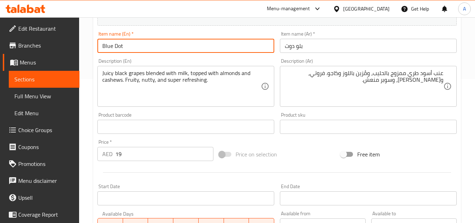
scroll to position [0, 0]
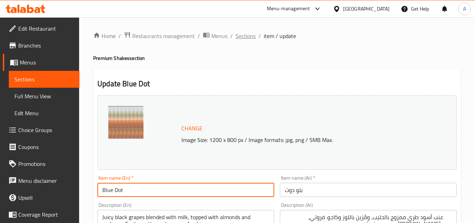
click at [249, 38] on span "Sections" at bounding box center [246, 36] width 20 height 8
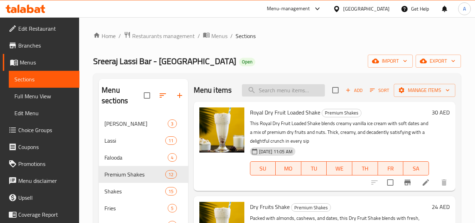
click at [297, 95] on input "search" at bounding box center [283, 90] width 83 height 12
paste input "Lotus shake"
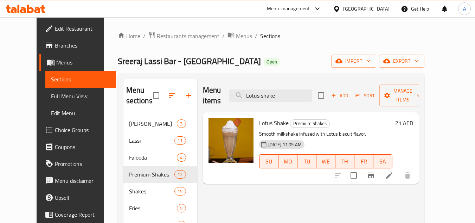
type input "Lotus shake"
click at [256, 137] on div "[DATE] 11:05 AM" at bounding box center [273, 144] width 35 height 14
click at [380, 171] on div at bounding box center [373, 175] width 87 height 17
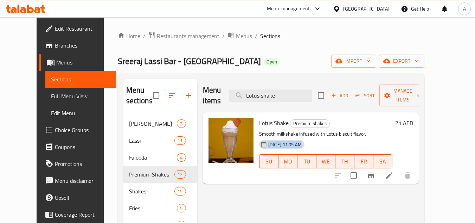
click at [380, 171] on icon at bounding box center [389, 175] width 8 height 8
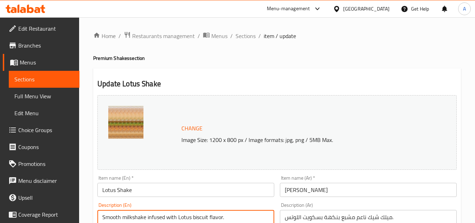
paste textarea "Biscoff cookies blended with chilled milk. Thick, creamy, and full of caramel c…"
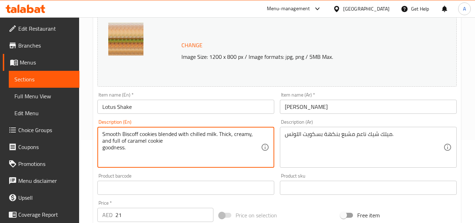
scroll to position [189, 0]
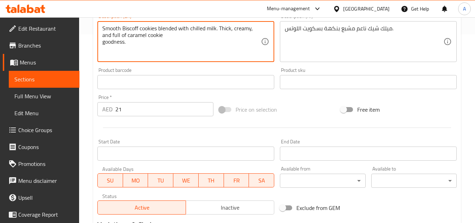
click at [107, 38] on textarea "Smooth Biscoff cookies blended with chilled milk. Thick, creamy, and full of ca…" at bounding box center [181, 41] width 159 height 33
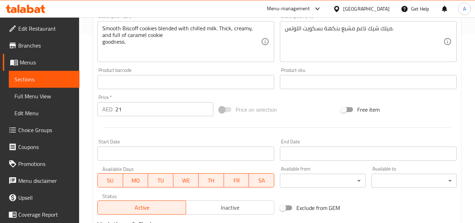
click at [101, 39] on div "Smooth Biscoff cookies blended with chilled milk. Thick, creamy, and full of ca…" at bounding box center [185, 41] width 177 height 41
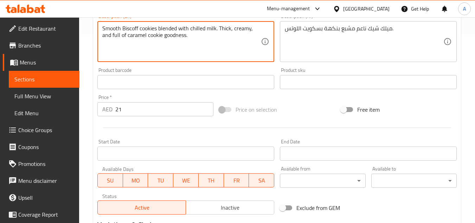
type textarea "Smooth Biscoff cookies blended with chilled milk. Thick, creamy, and full of ca…"
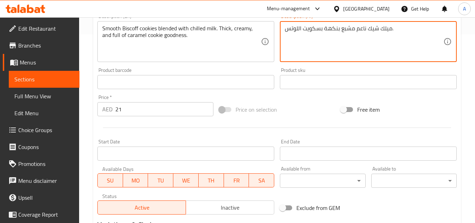
click at [380, 39] on textarea "ميلك شيك ناعم مشبع بنكهة بسكويت اللوتس." at bounding box center [364, 41] width 159 height 33
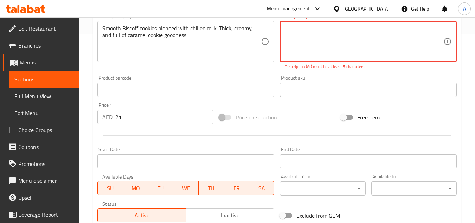
paste textarea "بسكويت بسكوف ناعم ممزوج بالحليب البارد. كثيف، كريمي، وغني بنكهة الكراميل اللذيذ…"
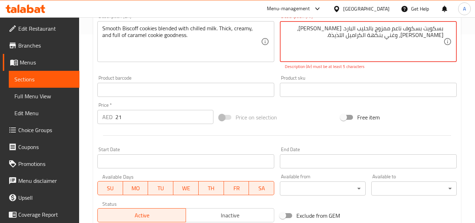
click at [380, 30] on textarea "بسكويت بسكوف ناعم ممزوج بالحليب البارد. كثيف، كريمي، وغني بنكهة الكراميل اللذيذ…" at bounding box center [364, 41] width 159 height 33
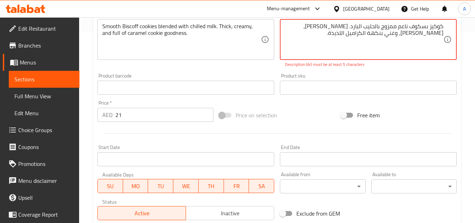
scroll to position [187, 0]
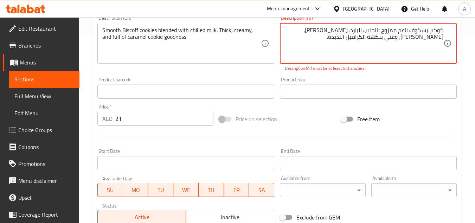
type textarea "كوكيز بسكوف ناعم ممزوج بالحليب البارد. كثيف، كريمي، وغني بنكهة الكراميل اللذيذة."
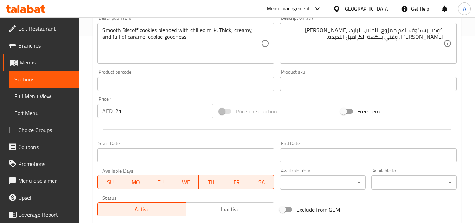
scroll to position [285, 0]
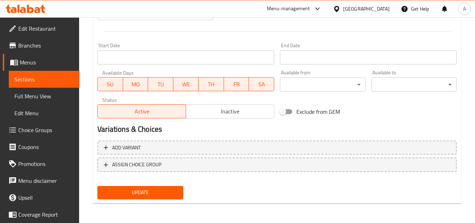
click at [170, 178] on span "Update" at bounding box center [140, 192] width 74 height 9
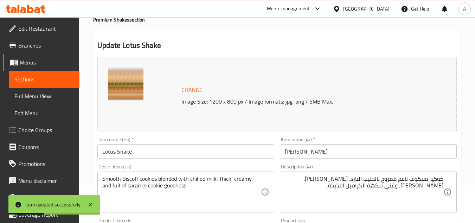
scroll to position [0, 0]
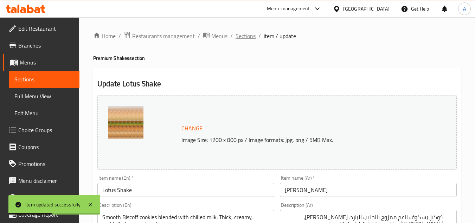
click at [253, 36] on span "Sections" at bounding box center [246, 36] width 20 height 8
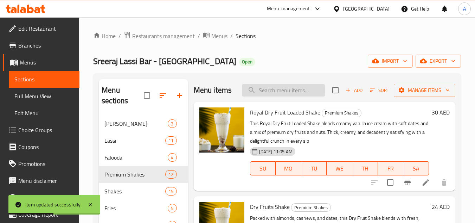
click at [263, 94] on input "search" at bounding box center [283, 90] width 83 height 12
paste input "Kit Kat Shake"
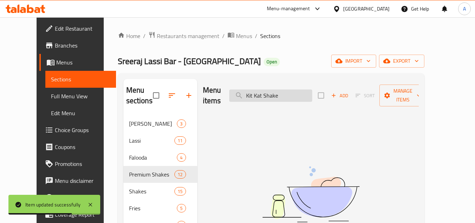
click at [287, 89] on input "Kit Kat Shake" at bounding box center [270, 95] width 83 height 12
click at [287, 89] on input "Kit Kat" at bounding box center [270, 95] width 83 height 12
click at [263, 93] on input "Kit Kat" at bounding box center [270, 95] width 83 height 12
click at [267, 92] on input "Kit Kat" at bounding box center [270, 95] width 83 height 12
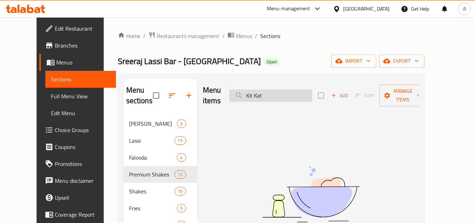
click at [289, 94] on input "Kit Kat" at bounding box center [270, 95] width 83 height 12
click at [259, 90] on input "Kit Kat" at bounding box center [270, 95] width 83 height 12
click at [289, 89] on input "Kit Kat" at bounding box center [270, 95] width 83 height 12
type input "K"
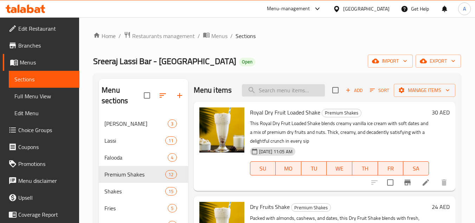
click at [287, 96] on input "search" at bounding box center [283, 90] width 83 height 12
paste input "Kit Kat Shake"
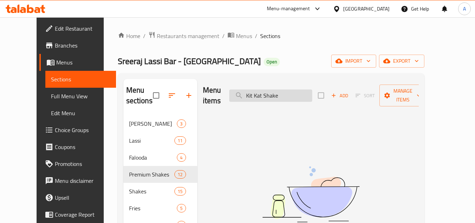
click at [287, 90] on input "Kit Kat Shake" at bounding box center [270, 95] width 83 height 12
click at [261, 96] on input "Kit Kat" at bounding box center [270, 95] width 83 height 12
click at [280, 99] on div "Menu items Kit Kat Add Sort Manage items" at bounding box center [311, 95] width 216 height 33
click at [282, 89] on input "Kit Kat" at bounding box center [270, 95] width 83 height 12
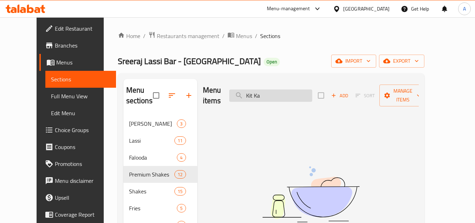
click at [261, 91] on input "Kit Ka" at bounding box center [270, 95] width 83 height 12
click at [260, 91] on input "Kit Ka" at bounding box center [270, 95] width 83 height 12
click at [265, 89] on input "Kit Ka" at bounding box center [270, 95] width 83 height 12
click at [270, 89] on input "Kit Ka" at bounding box center [270, 95] width 83 height 12
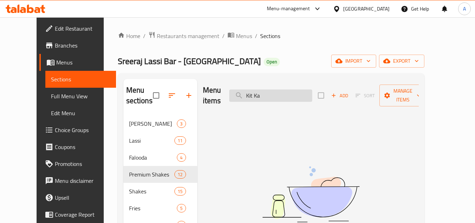
click at [270, 89] on input "Kit Ka" at bounding box center [270, 95] width 83 height 12
click at [259, 93] on input "Kit" at bounding box center [270, 95] width 83 height 12
type input "K"
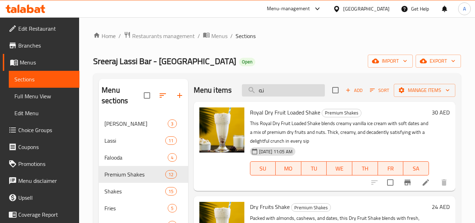
type input "ن"
type input "L"
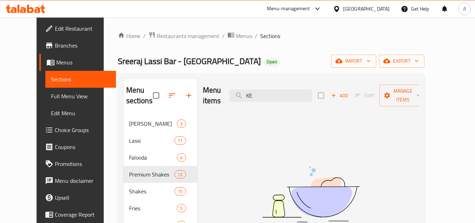
type input "KET"
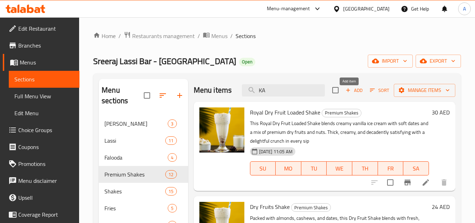
type input "KAT"
click at [249, 96] on input "search" at bounding box center [283, 90] width 83 height 12
paste input "Kit Kat Milkshake"
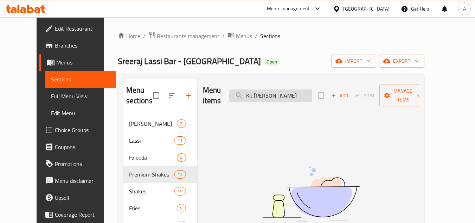
click at [285, 95] on input "Kit Kat Milkshake" at bounding box center [270, 95] width 83 height 12
click at [268, 90] on input "Kit Kat" at bounding box center [270, 95] width 83 height 12
click at [266, 89] on input "Kit Kat" at bounding box center [270, 95] width 83 height 12
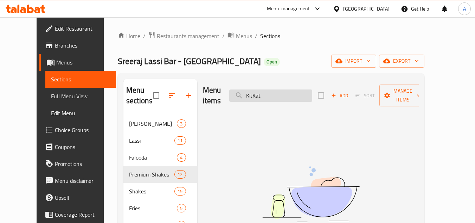
click at [279, 89] on input "KitKat" at bounding box center [270, 95] width 83 height 12
click at [273, 96] on div "Menu items KitKat Add Sort Manage items" at bounding box center [311, 95] width 216 height 33
click at [282, 91] on input "KitKat" at bounding box center [270, 95] width 83 height 12
type input "KitKa"
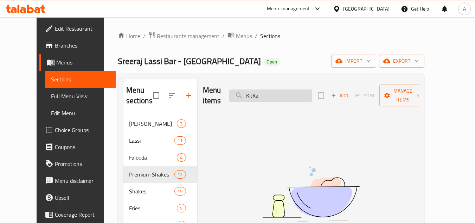
click at [283, 92] on input "KitKa" at bounding box center [270, 95] width 83 height 12
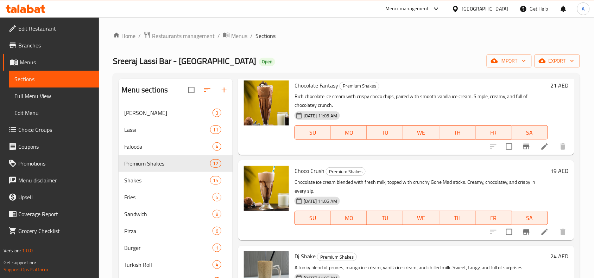
scroll to position [694, 0]
click at [353, 48] on div "Home / Restaurants management / Menus / Sections Sreeraj Lassi Bar - Sharjah Op…" at bounding box center [346, 215] width 467 height 369
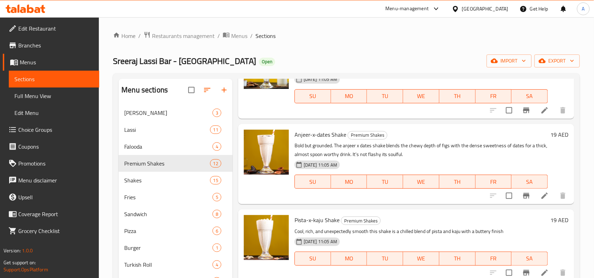
scroll to position [518, 0]
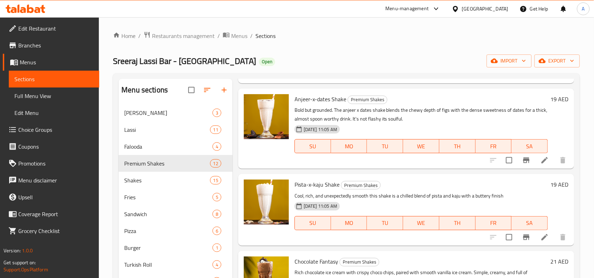
click at [380, 45] on div "Home / Restaurants management / Menus / Sections Sreeraj Lassi Bar - Sharjah Op…" at bounding box center [346, 215] width 467 height 369
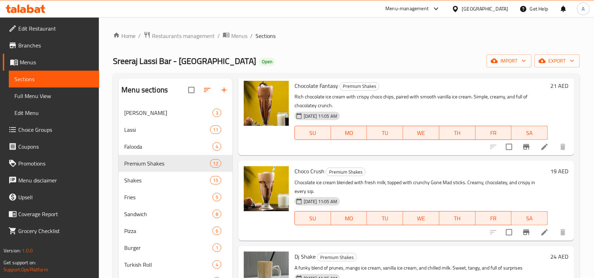
click at [380, 45] on div "Home / Restaurants management / Menus / Sections Sreeraj Lassi Bar - Sharjah Op…" at bounding box center [346, 215] width 467 height 369
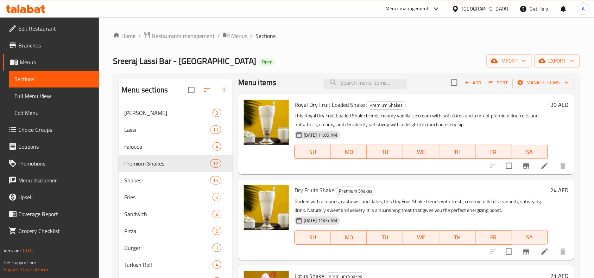
scroll to position [0, 0]
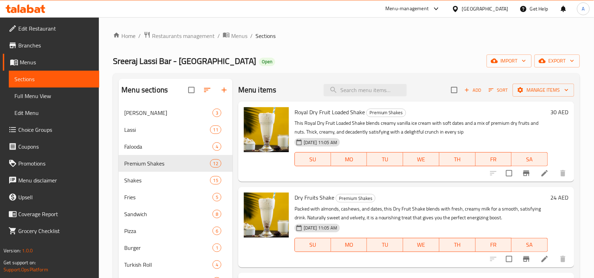
click at [345, 116] on span "Royal Dry Fruit Loaded Shake" at bounding box center [329, 112] width 70 height 11
click at [371, 84] on input "search" at bounding box center [365, 90] width 83 height 12
paste input "Nutella Shake"
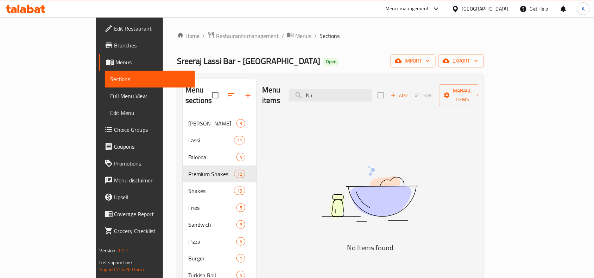
type input "N"
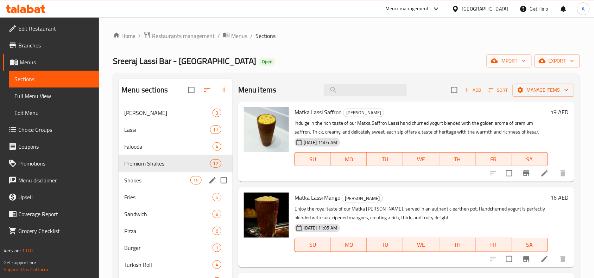
drag, startPoint x: 140, startPoint y: 176, endPoint x: 280, endPoint y: 169, distance: 140.1
click at [140, 176] on span "Shakes" at bounding box center [157, 180] width 66 height 8
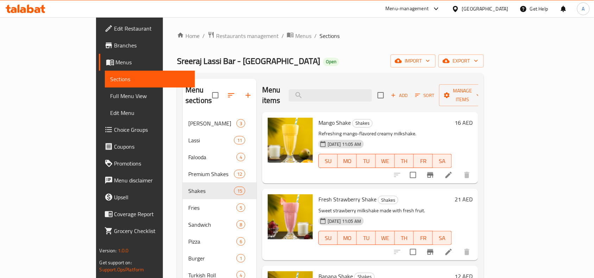
click at [380, 115] on div "Mango Shake Shakes Refreshing mango-flavored creamy milkshake. 25-09-2025 11:05…" at bounding box center [384, 148] width 139 height 66
click at [372, 94] on input "search" at bounding box center [330, 95] width 83 height 12
paste input "Boost shake"
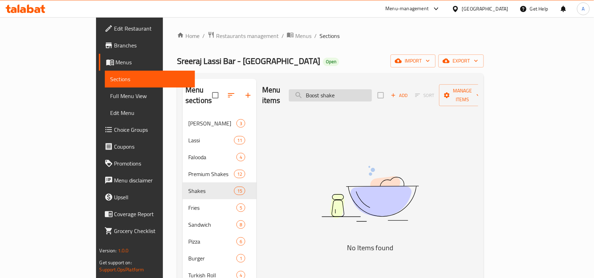
click at [369, 89] on input "Boost shake" at bounding box center [330, 95] width 83 height 12
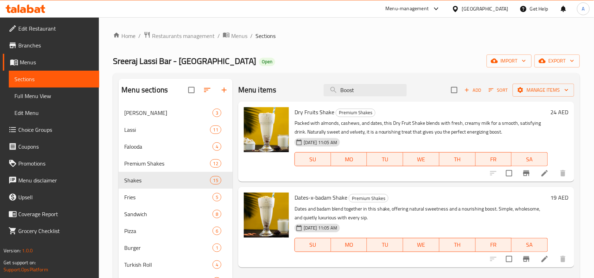
type input "Boost"
click at [369, 86] on input "Boost" at bounding box center [365, 90] width 83 height 12
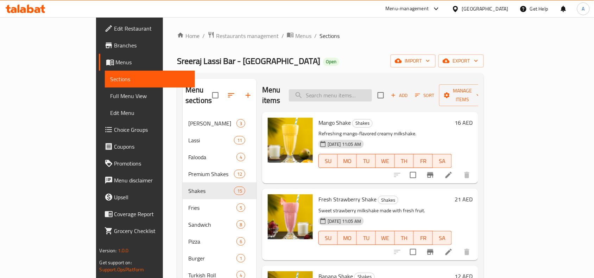
click at [372, 96] on input "search" at bounding box center [330, 95] width 83 height 12
paste input "Kinder shake"
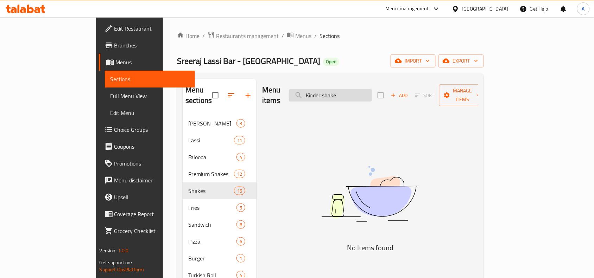
click at [372, 94] on input "Kinder shake" at bounding box center [330, 95] width 83 height 12
click at [380, 51] on div "Home / Restaurants management / Menus / Sections Sreeraj Lassi Bar - Sharjah Op…" at bounding box center [330, 220] width 307 height 379
click at [370, 92] on input "Kinder" at bounding box center [330, 95] width 83 height 12
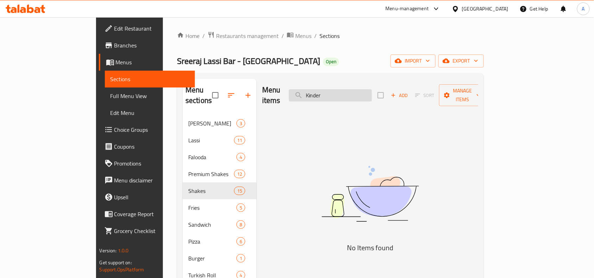
paste input "Ferraro shake"
click at [371, 92] on input "Ferraro shake" at bounding box center [330, 95] width 83 height 12
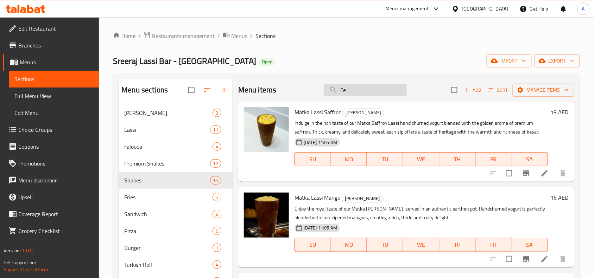
type input "F"
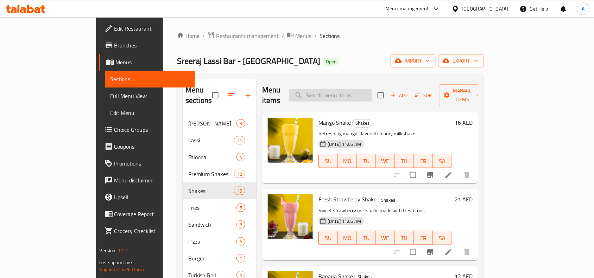
click at [354, 89] on input "search" at bounding box center [330, 95] width 83 height 12
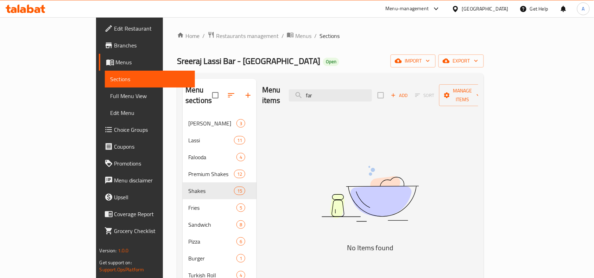
click at [359, 83] on div "Menu items far Add Sort Manage items" at bounding box center [370, 95] width 216 height 33
click at [361, 89] on input "far" at bounding box center [330, 95] width 83 height 12
paste input "Ferrero"
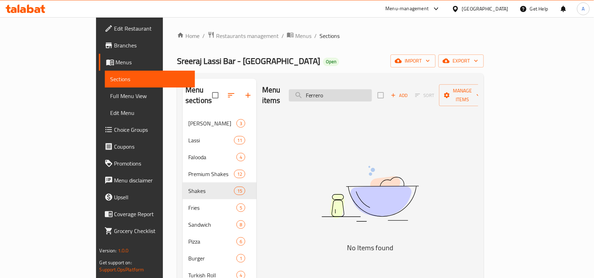
click at [340, 91] on input "Ferrero" at bounding box center [330, 95] width 83 height 12
click at [380, 44] on div "Home / Restaurants management / Menus / Sections Sreeraj Lassi Bar - Sharjah Op…" at bounding box center [330, 220] width 307 height 379
click at [372, 89] on input "Ferrero" at bounding box center [330, 95] width 83 height 12
paste input "Mango shake"
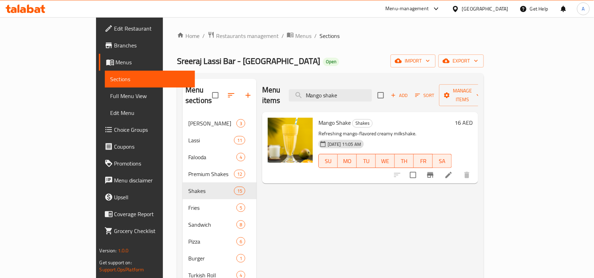
type input "Mango shake"
click at [380, 167] on button "Branch-specific-item" at bounding box center [430, 175] width 17 height 17
click at [380, 171] on li at bounding box center [449, 175] width 20 height 13
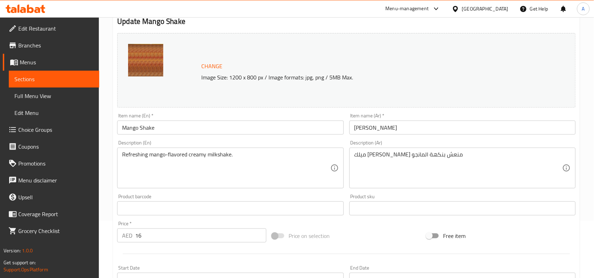
scroll to position [176, 0]
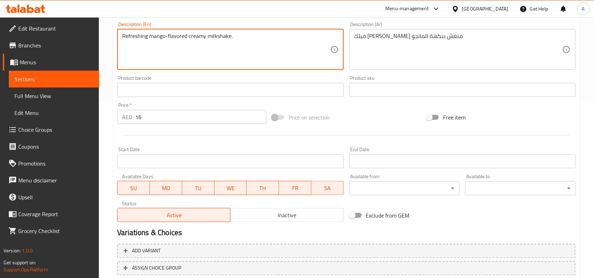
paste textarea "ipe mangoes blended with chilled milk. Thick, creamy, and full of fruity sweetn…"
type textarea "Ripe mangoes blended with chilled milk. Thick, creamy, and full of fruity sweet…"
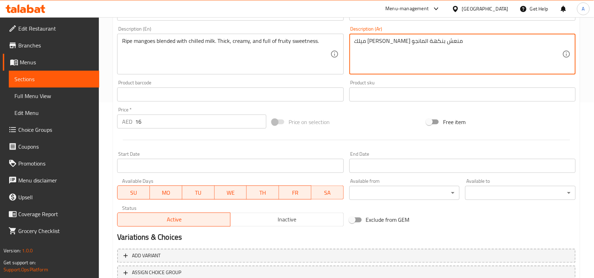
paste textarea "انجو ناضج ممزوج بالحليب البارد. كثيف، كريمي، وغني بحلاوة الفواكه."
type textarea "مانجو ناضج ممزوج بالحليب البارد. كثيف، كريمي، وغني بحلاوة الفواكه."
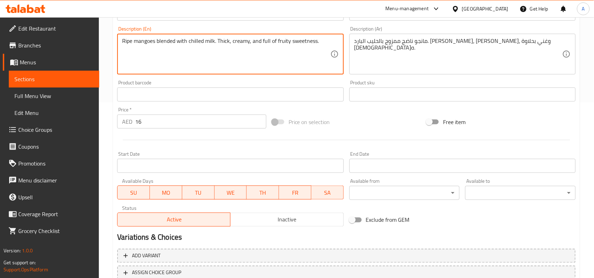
drag, startPoint x: 145, startPoint y: 45, endPoint x: 199, endPoint y: 46, distance: 54.2
click at [199, 46] on textarea "Ripe mangoes blended with chilled milk. Thick, creamy, and full of fruity sweet…" at bounding box center [226, 54] width 208 height 33
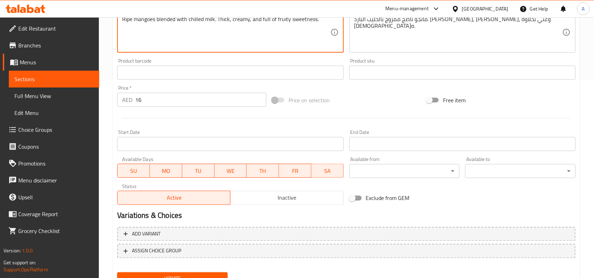
scroll to position [228, 0]
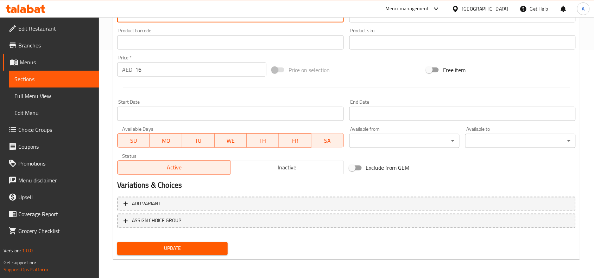
drag, startPoint x: 210, startPoint y: 238, endPoint x: 212, endPoint y: 243, distance: 5.7
click at [210, 178] on div "Update" at bounding box center [172, 249] width 116 height 19
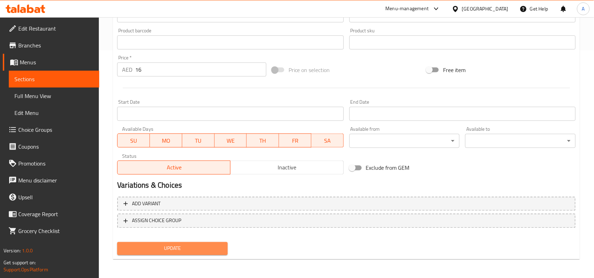
drag, startPoint x: 212, startPoint y: 243, endPoint x: 245, endPoint y: 238, distance: 33.5
click at [213, 178] on span "Update" at bounding box center [172, 248] width 99 height 9
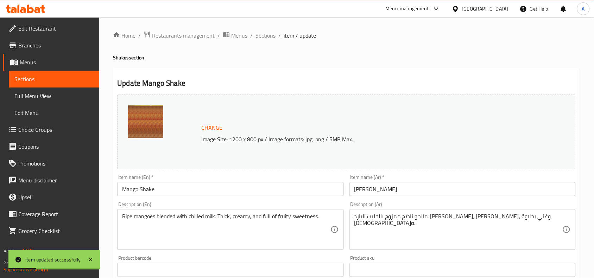
scroll to position [0, 0]
click at [263, 39] on span "Sections" at bounding box center [265, 36] width 20 height 8
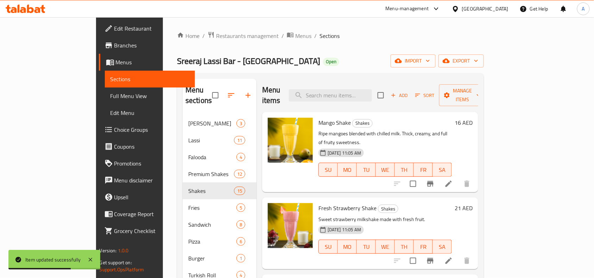
click at [380, 178] on p "Sweet strawberry milkshake made with fresh fruit." at bounding box center [384, 219] width 133 height 9
click at [380, 178] on icon at bounding box center [448, 261] width 8 height 8
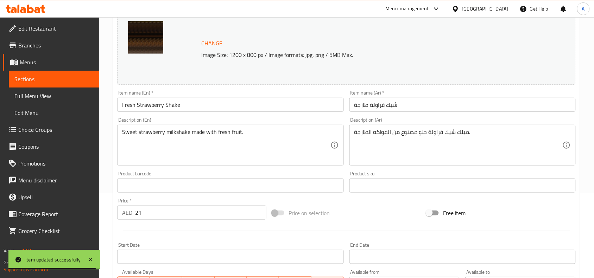
scroll to position [88, 0]
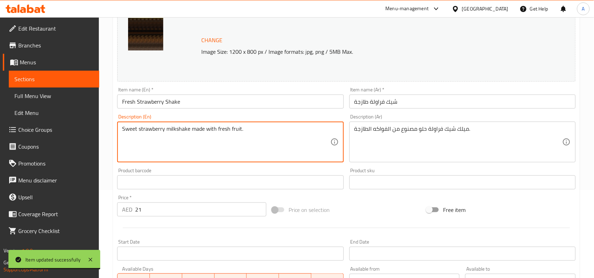
paste textarea "Fresh strawberries blended with chilled milk. Creamy, fruity, and full of berry…"
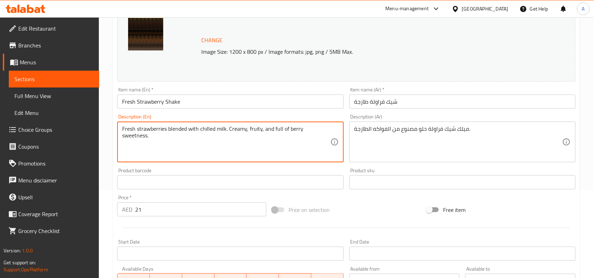
type textarea "Fresh strawberries blended with chilled milk. Creamy, fruity, and full of berry…"
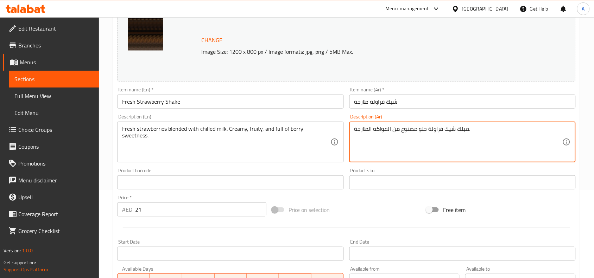
paste textarea "راولة طازجة ممزوجة بالحليب البارد. كريمية، فاكهية، وغنية بحلاوة التوت"
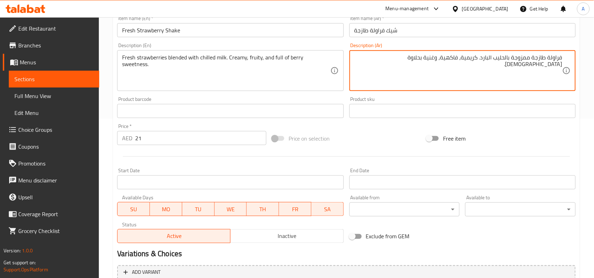
scroll to position [228, 0]
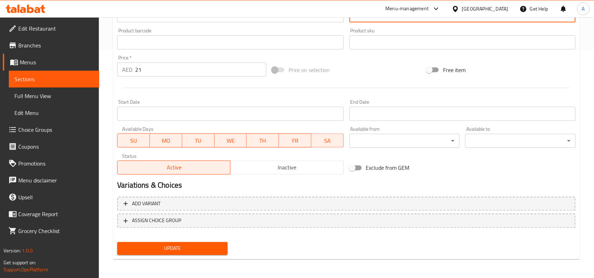
type textarea "فراولة طازجة ممزوجة بالحليب البارد. كريمية، فاكهية، وغنية بحلاوة التوت."
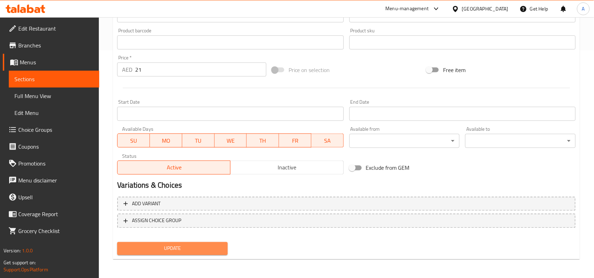
click at [225, 178] on button "Update" at bounding box center [172, 248] width 110 height 13
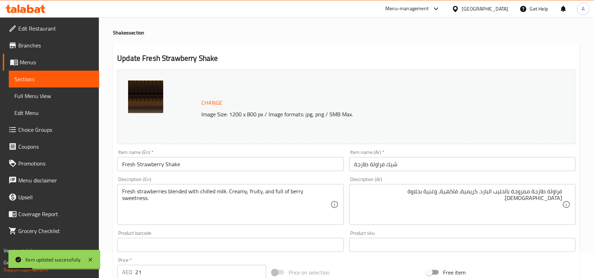
scroll to position [0, 0]
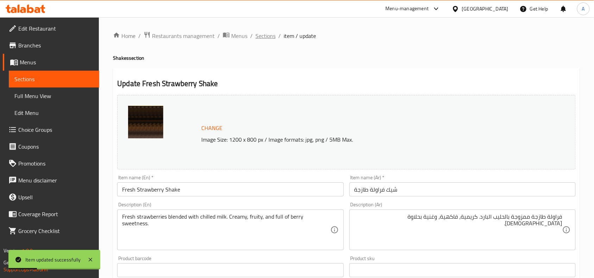
click at [257, 39] on span "Sections" at bounding box center [265, 36] width 20 height 8
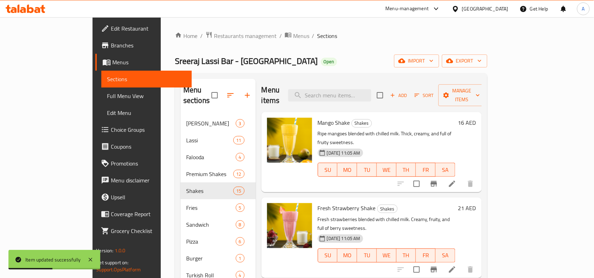
click at [340, 97] on div "Menu items Add Sort Manage items" at bounding box center [371, 95] width 220 height 33
click at [344, 95] on input "search" at bounding box center [329, 95] width 83 height 12
paste input "Banana shake"
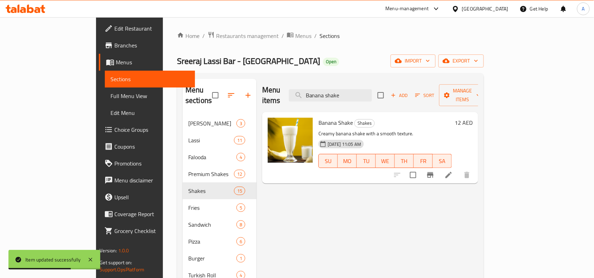
type input "Banana shake"
click at [380, 169] on li at bounding box center [449, 175] width 20 height 13
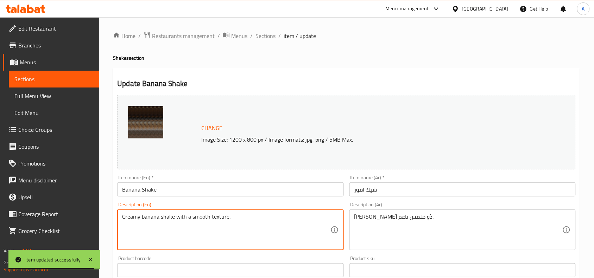
paste textarea "Ripe bananas blended with chilled milk. Smooth, creamy, and naturally sweet."
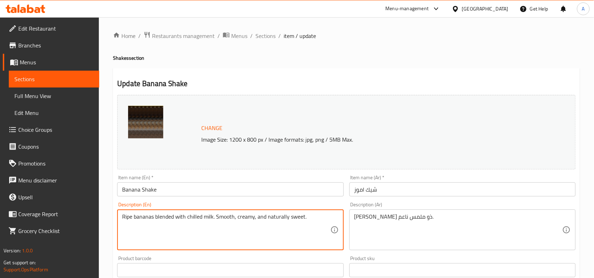
type textarea "Ripe bananas blended with chilled milk. Smooth, creamy, and naturally sweet."
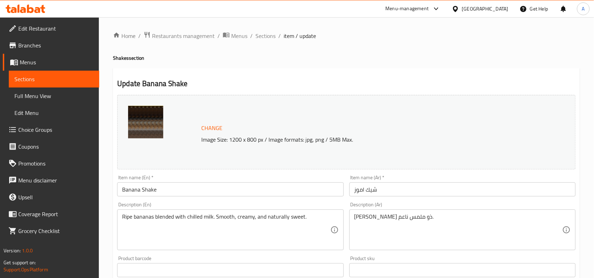
drag, startPoint x: 445, startPoint y: 252, endPoint x: 447, endPoint y: 243, distance: 9.3
click at [380, 178] on div "Description (Ar) شيك موز كريمي ذو ملمس ناعم. Description (Ar)" at bounding box center [462, 226] width 232 height 54
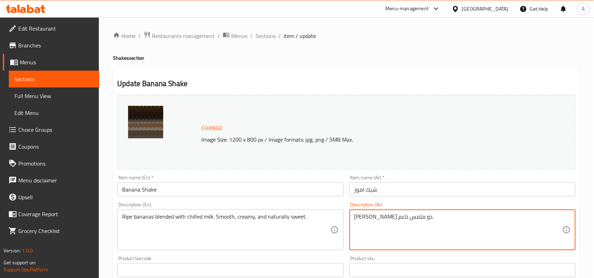
paste textarea "موز ناضج ممزوج بالحليب البارد. ناعم، كريمي، وحلو طبيعيًا"
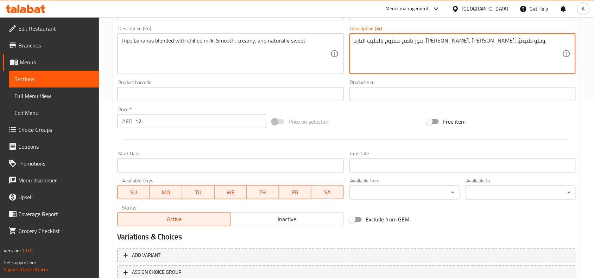
scroll to position [228, 0]
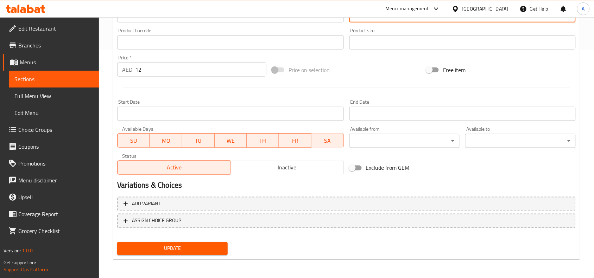
type textarea "موز ناضج ممزوج بالحليب البارد. ناعم، كريمي، وحلو طبيعيًا."
click at [185, 178] on span "Update" at bounding box center [172, 248] width 99 height 9
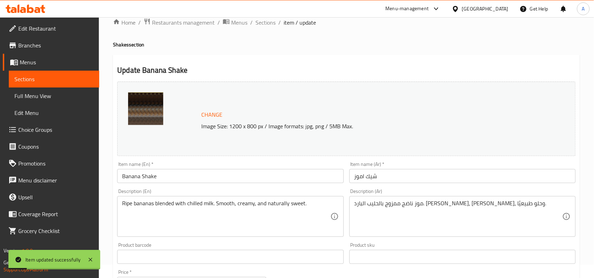
scroll to position [0, 0]
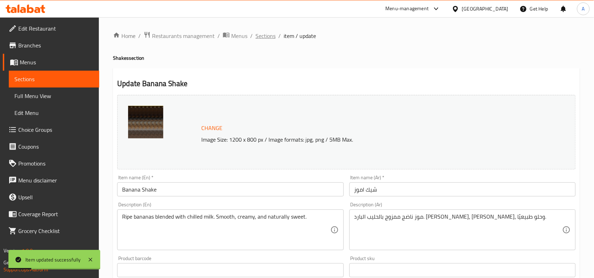
click at [274, 36] on ol "Home / Restaurants management / Menus / Sections / item / update" at bounding box center [346, 35] width 467 height 9
drag, startPoint x: 274, startPoint y: 36, endPoint x: 309, endPoint y: 43, distance: 35.9
click at [274, 36] on span "Sections" at bounding box center [265, 36] width 20 height 8
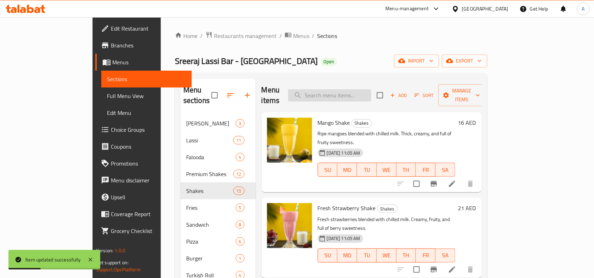
click at [333, 89] on input "search" at bounding box center [329, 95] width 83 height 12
paste input "Avacado shake"
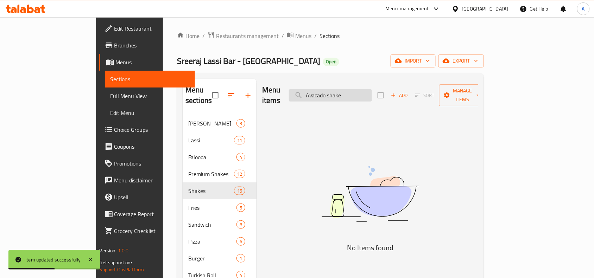
click at [372, 92] on input "Avacado shake" at bounding box center [330, 95] width 83 height 12
type input "Avacado"
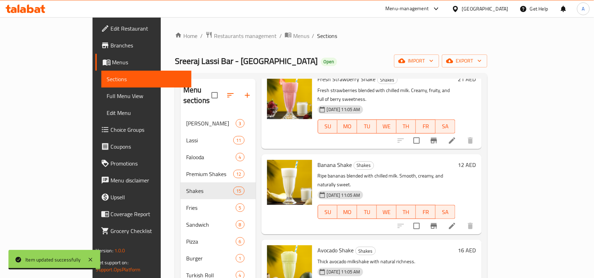
scroll to position [220, 0]
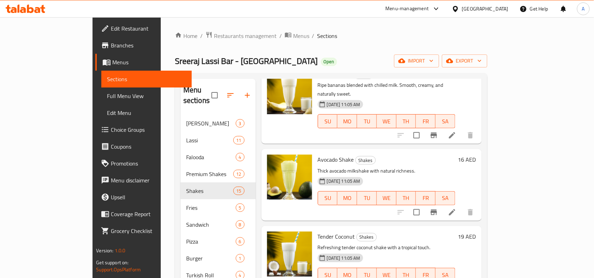
click at [315, 152] on div "Avocado Shake Shakes Thick avocado milkshake with natural richness. 25-09-2025 …" at bounding box center [386, 185] width 143 height 66
click at [380, 178] on li at bounding box center [452, 212] width 20 height 13
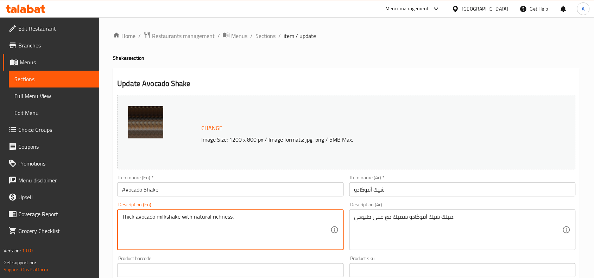
click at [232, 178] on textarea "Thick avocado milkshake with natural richness." at bounding box center [226, 229] width 208 height 33
paste textarea "Fresh avocado blended with chilled milk. Smooth, creamy, and naturally rich wit…"
type textarea "Fresh avocado blended with chilled milk. Smooth, creamy, and naturally rich wit…"
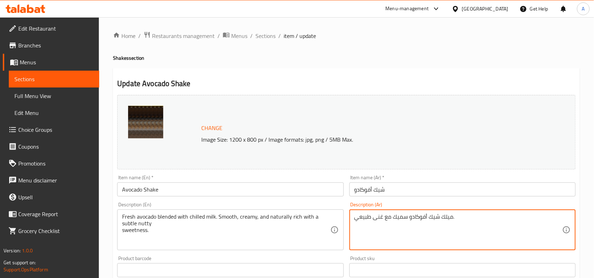
paste textarea "زيج من الأفوكادو الطازج والحليب المثلج. ناعم، كريمي، وغني طبيعيًا بحلاوة جوزية …"
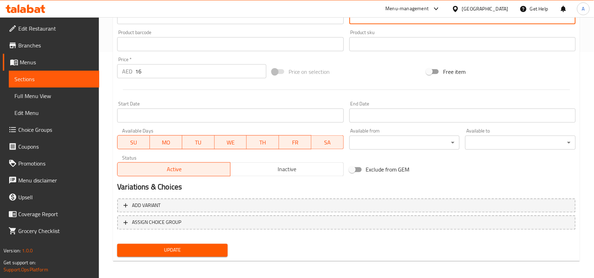
scroll to position [228, 0]
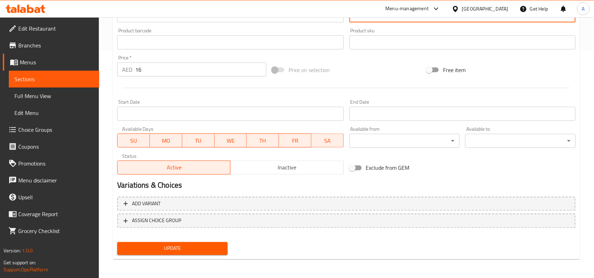
type textarea "مزيج من الأفوكادو الطازج والحليب المثلج. ناعم، كريمي، وغني طبيعيًا بحلاوة جوزية…"
click at [217, 178] on div "Update" at bounding box center [172, 249] width 116 height 19
click at [153, 178] on span "Update" at bounding box center [172, 248] width 99 height 9
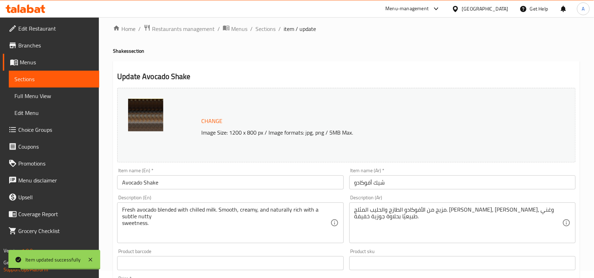
scroll to position [0, 0]
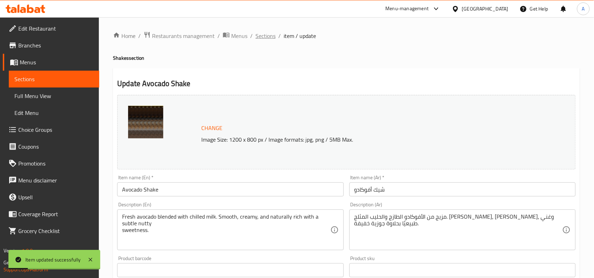
click at [273, 40] on span "Sections" at bounding box center [265, 36] width 20 height 8
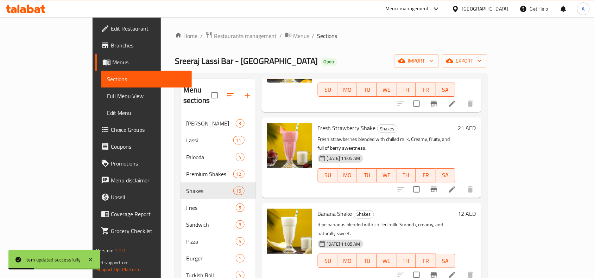
scroll to position [132, 0]
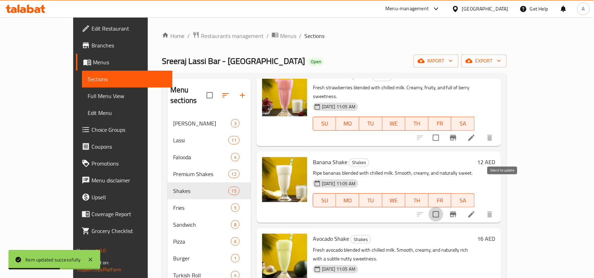
click at [380, 178] on input "checkbox" at bounding box center [435, 214] width 15 height 15
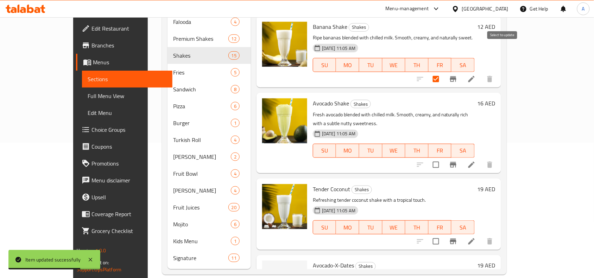
click at [380, 72] on input "checkbox" at bounding box center [435, 79] width 15 height 15
checkbox input "false"
click at [380, 178] on li at bounding box center [471, 241] width 20 height 13
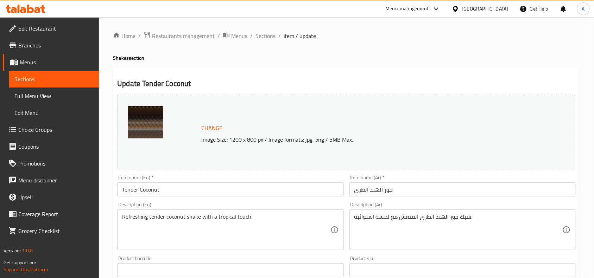
click at [262, 178] on div "Description (En) Refreshing tender coconut shake with a tropical touch. Descrip…" at bounding box center [230, 226] width 226 height 48
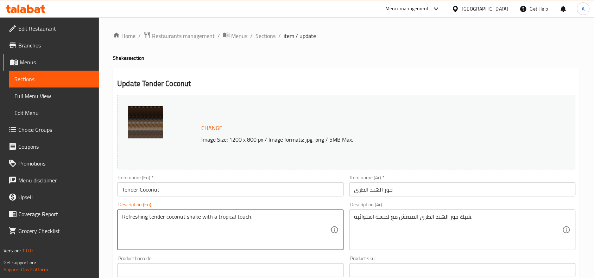
paste textarea "Tender coconut water, soft coconut flesh, and milk blended into a smooth, tropi…"
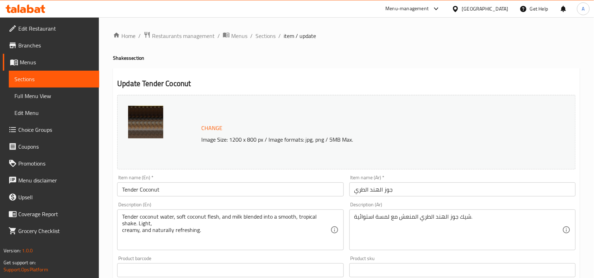
click at [121, 178] on div "Tender coconut water, soft coconut flesh, and milk blended into a smooth, tropi…" at bounding box center [230, 230] width 226 height 41
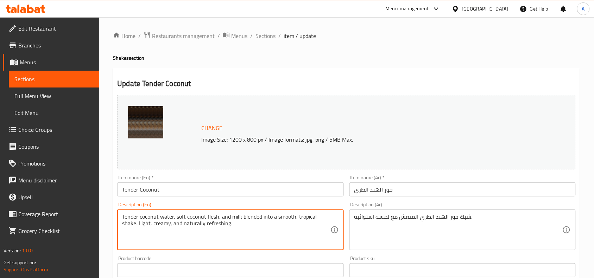
paste textarea
paste textarea "Tender coconut water, soft coconut flesh, and milk blended into a smooth, tropi…"
click at [292, 178] on textarea "Tender coconut water, soft coconut flesh, and milk blended into a smooth, tropi…" at bounding box center [226, 229] width 208 height 33
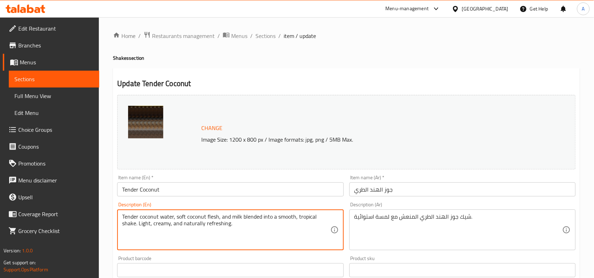
paste textarea
type textarea "Tender coconut water, soft coconut flesh, and milk blended into a smooth, tropi…"
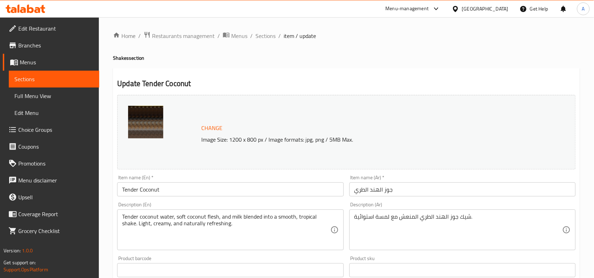
click at [263, 178] on textarea "Tender coconut water, soft coconut flesh, and milk blended into a smooth, tropi…" at bounding box center [226, 229] width 208 height 33
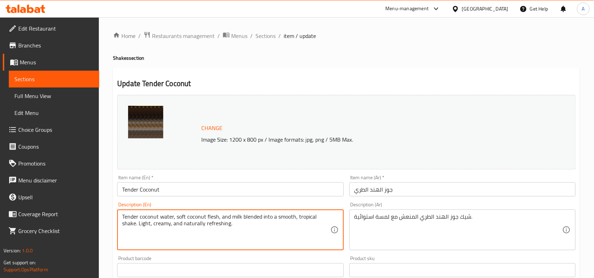
click at [325, 178] on textarea "Tender coconut water, soft coconut flesh, and milk blended into a smooth, tropi…" at bounding box center [226, 229] width 208 height 33
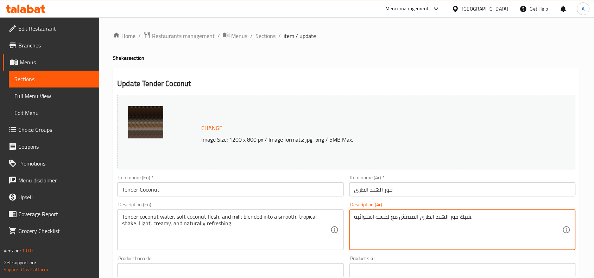
click at [380, 178] on textarea "شيك جوز الهند الطري المنعش مع لمسة استوائية." at bounding box center [458, 229] width 208 height 33
paste textarea "ماء جوز الهند الطري، ولب جوز الهند الطري، والحليب، ممزوجين في ميلك شيك استوائي …"
click at [380, 178] on textarea "ماء جوز الهند الطري، ولب جوز الهند الطري، والحليب، ممزوجين في ميلك شيك استوائي …" at bounding box center [458, 229] width 208 height 33
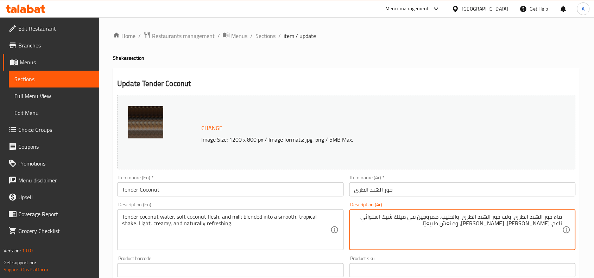
click at [380, 178] on textarea "ماء جوز الهند الطري، ولب جوز الهند الطري، والحليب، ممزوجين في ميلك شيك استوائي …" at bounding box center [458, 229] width 208 height 33
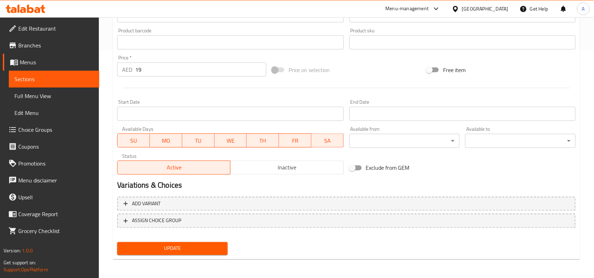
click at [206, 178] on div "Update" at bounding box center [172, 249] width 116 height 19
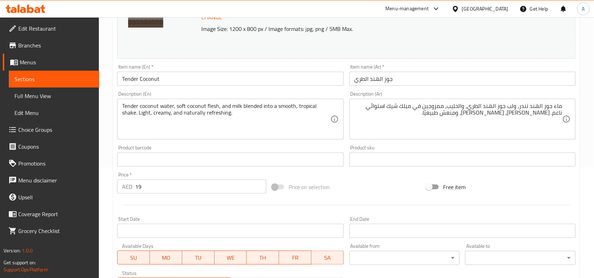
scroll to position [8, 0]
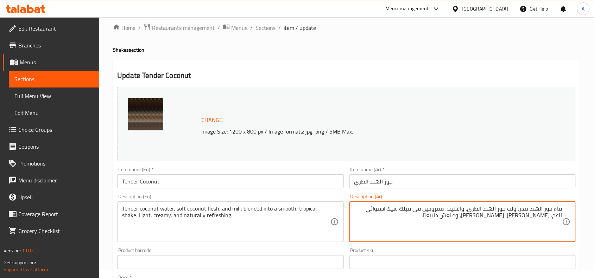
click at [380, 178] on textarea "ماء جوز الهند تندر، ولب جوز الهند الطري، والحليب، ممزوجين في ميلك شيك استوائي ن…" at bounding box center [458, 221] width 208 height 33
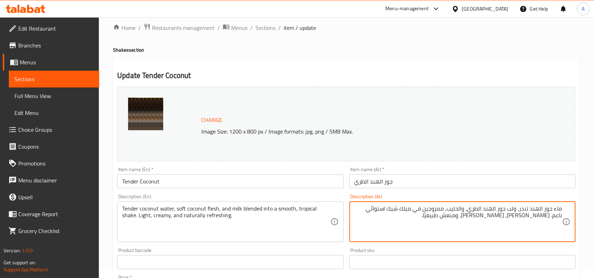
paste textarea "ندر"
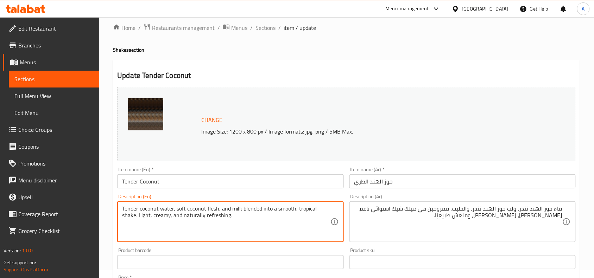
drag, startPoint x: 178, startPoint y: 206, endPoint x: 220, endPoint y: 204, distance: 42.2
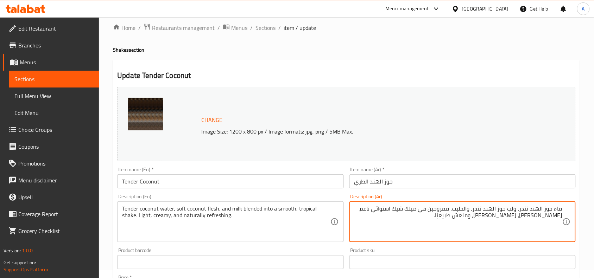
click at [380, 178] on textarea "ماء جوز الهند تندر، ولب جوز الهند تندر، والحليب، ممزوجين في ميلك شيك استوائي نا…" at bounding box center [458, 221] width 208 height 33
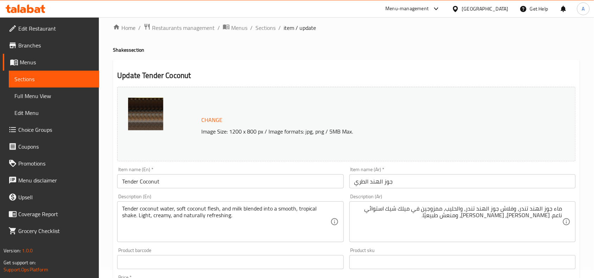
click at [380, 178] on div "ماء جوز الهند تندر، وفلاش جوز الهند تندر، والحليب، ممزوجين في ميلك شيك استوائي …" at bounding box center [462, 222] width 226 height 41
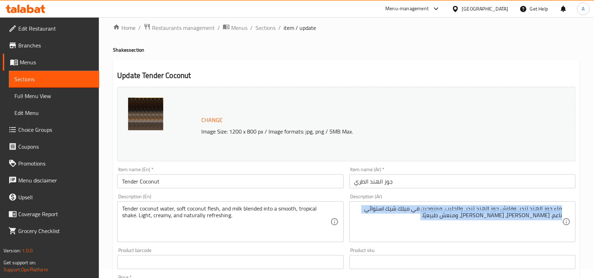
click at [380, 178] on div "ماء جوز الهند تندر، وفلاش جوز الهند تندر، والحليب، ممزوجين في ميلك شيك استوائي …" at bounding box center [462, 222] width 226 height 41
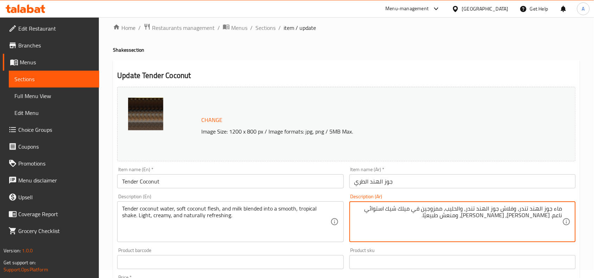
click at [380, 178] on textarea "ماء جوز الهند تندر، وفلاش جوز الهند تندر، والحليب، ممزوجين في ميلك شيك استوائي …" at bounding box center [458, 221] width 208 height 33
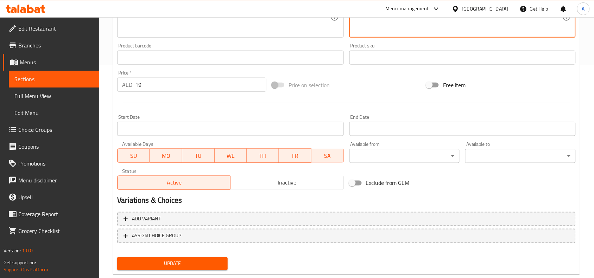
scroll to position [228, 0]
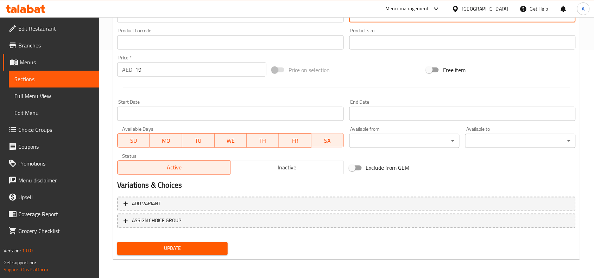
type textarea "ماء جوز الهند تندر، وفلاش جوز الهند تندر، والحليب، ممزوجين في ميلك شيك تروبيكال…"
click at [187, 178] on div "Update Tender Coconut Change Image Size: 1200 x 800 px / Image formats: jpg, pn…" at bounding box center [346, 50] width 467 height 420
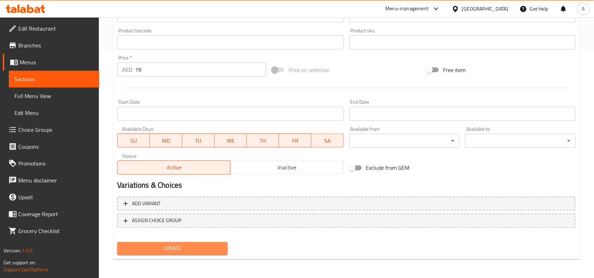
drag, startPoint x: 197, startPoint y: 247, endPoint x: 586, endPoint y: 201, distance: 391.3
click at [198, 178] on span "Update" at bounding box center [172, 248] width 99 height 9
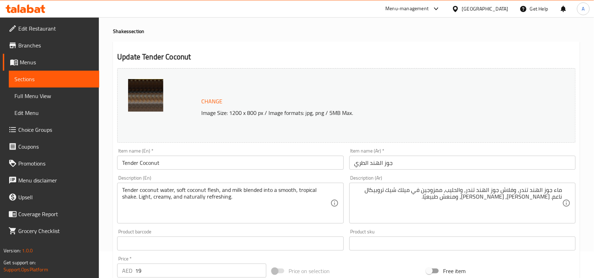
scroll to position [0, 0]
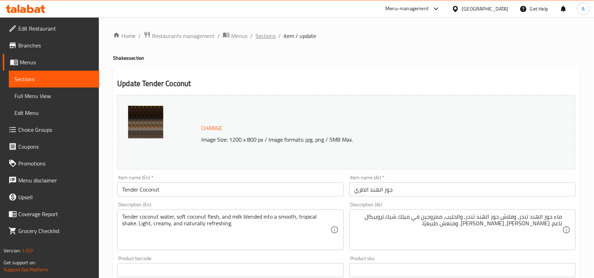
click at [274, 36] on span "Sections" at bounding box center [265, 36] width 20 height 8
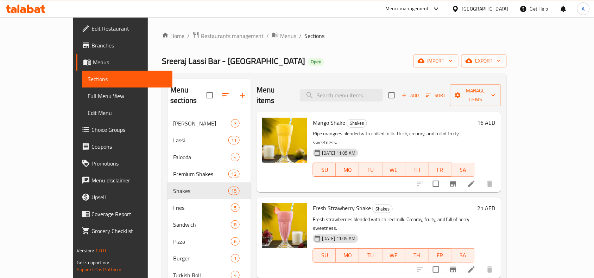
scroll to position [132, 0]
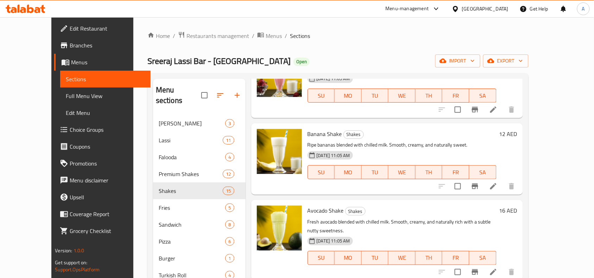
click at [380, 178] on p "Fresh avocado blended with chilled milk. Smooth, creamy, and naturally rich wit…" at bounding box center [401, 227] width 189 height 18
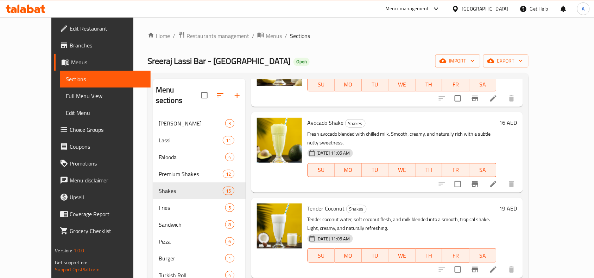
scroll to position [308, 0]
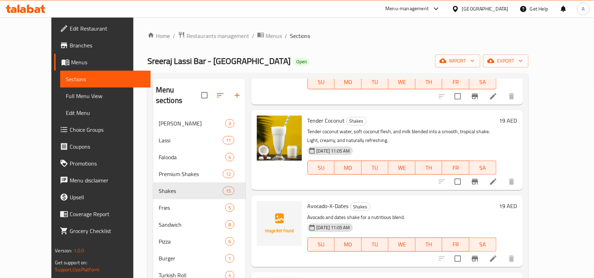
click at [321, 178] on span "Avocado-X-Dates" at bounding box center [327, 206] width 41 height 11
click at [380, 178] on h6 "Avocado-X-Dates Shakes" at bounding box center [401, 206] width 189 height 10
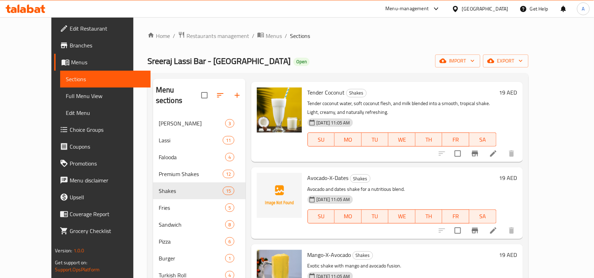
scroll to position [352, 0]
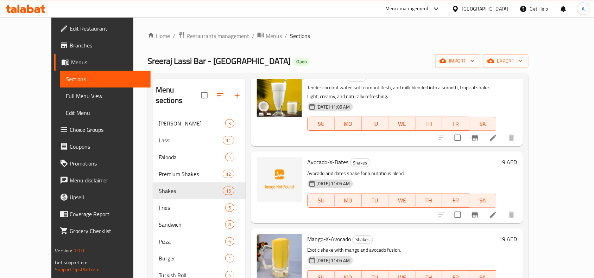
click at [380, 178] on li at bounding box center [493, 215] width 20 height 13
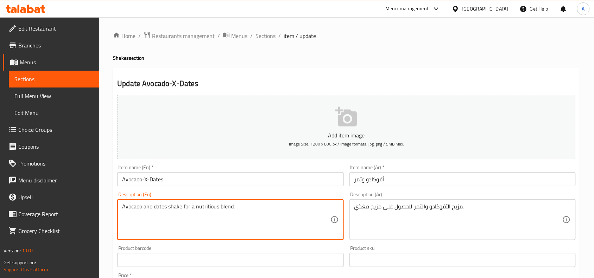
click at [268, 178] on textarea "Avocado and dates shake for a nutritious blend." at bounding box center [226, 219] width 208 height 33
paste textarea "Juicy mangoes blended with creamy avocado and milk. Rich, smooth, and full of t…"
type textarea "Juicy mangoes blended with creamy avocado and milk. Rich, smooth, and full of t…"
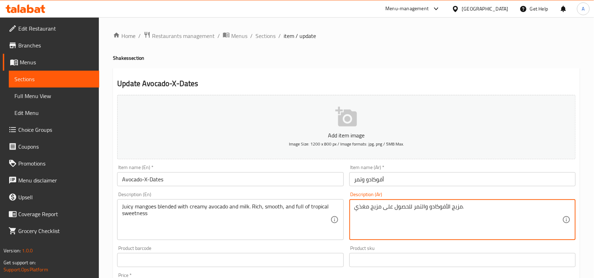
paste textarea "نجو طري ممزوج بكريمة الأفوكادو والحليب. غني، ناعم، ومليء بحلاوة استوائية"
type textarea "مانجو طري ممزوج بكريمة الأفوكادو والحليب. غني، ناعم، ومليء بحلاوة استوائية."
click at [380, 178] on textarea "مانجو طري ممزوج بكريمة الأفوكادو والحليب. غني، ناعم، ومليء بحلاوة استوائية." at bounding box center [458, 219] width 208 height 33
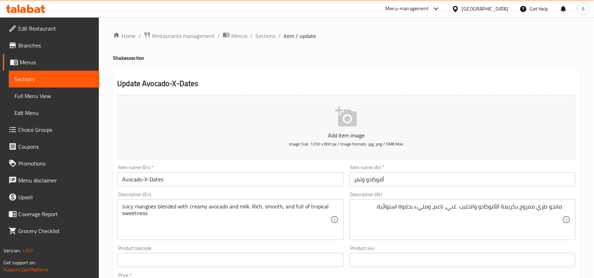
click at [276, 37] on ol "Home / Restaurants management / Menus / Sections / item / update" at bounding box center [346, 35] width 467 height 9
click at [273, 38] on span "Sections" at bounding box center [265, 36] width 20 height 8
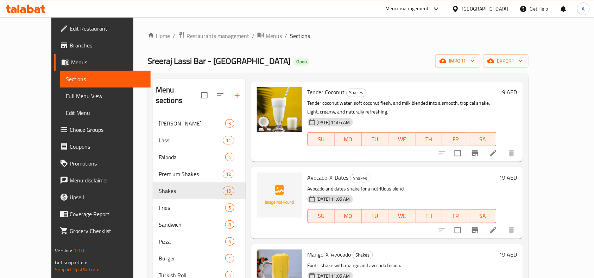
scroll to position [352, 0]
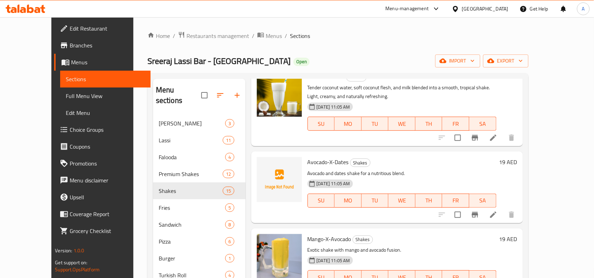
click at [318, 178] on span "Mango-X-Avocado" at bounding box center [329, 239] width 44 height 11
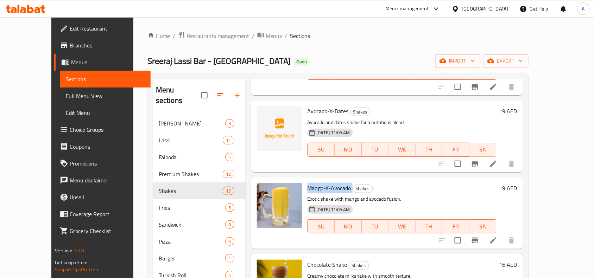
scroll to position [484, 0]
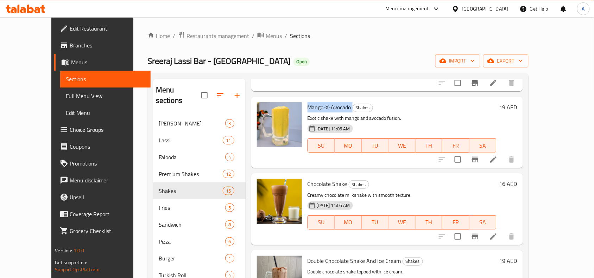
click at [380, 155] on icon at bounding box center [493, 159] width 8 height 8
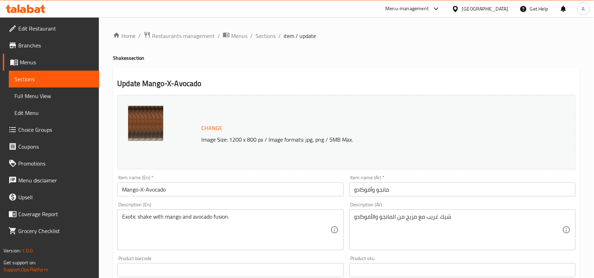
click at [194, 178] on textarea "Exotic shake with mango and avocado fusion." at bounding box center [226, 229] width 208 height 33
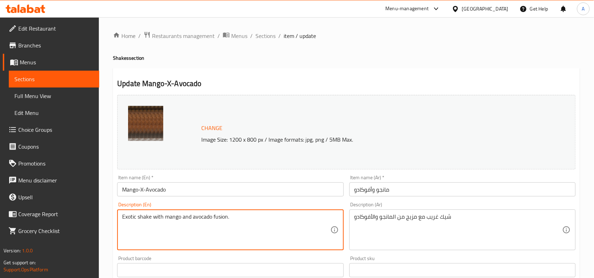
click at [194, 178] on textarea "Exotic shake with mango and avocado fusion." at bounding box center [226, 229] width 208 height 33
paste textarea "Juicy mangoes blended with creamy avocado and milk. Rich, smooth, and full of t…"
type textarea "Juicy mangoes blended with creamy avocado and milk. Rich, smooth, and full of t…"
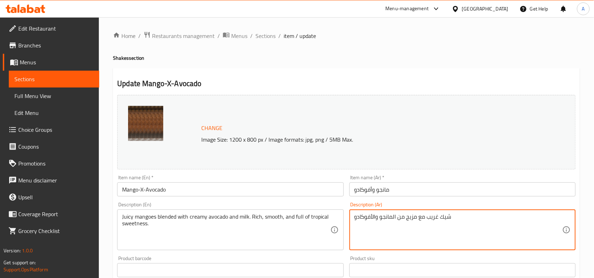
click at [380, 178] on textarea "شيك غريب مع مزيج من المانجو والأفوكادو" at bounding box center [458, 229] width 208 height 33
paste textarea "مانجو طرية ممزوجة بكريمة الأفوكادو والحليب. غنية وناعمة، مليئة بحلاوة استوائية."
click at [380, 178] on textarea "مانجو طرية ممزوجة بكريمة الأفوكادو والحليب. غنية وناعمة، مليئة بحلاوة استوائية." at bounding box center [458, 229] width 208 height 33
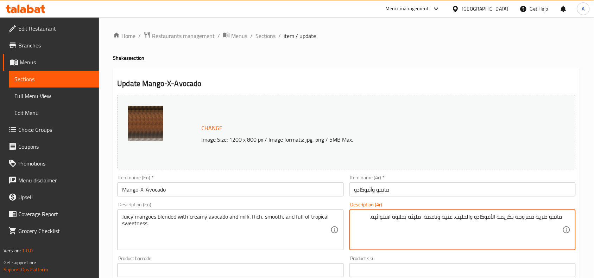
click at [380, 178] on textarea "مانجو طرية ممزوجة بكريمة الأفوكادو والحليب. غنية وناعمة، مليئة بحلاوة استوائية." at bounding box center [458, 229] width 208 height 33
type textarea "مانجو طرية ممزوجة بكريمة الأفوكادو والحليب. غنية وناعمة، مليئة بحلاوة تروبيكال."
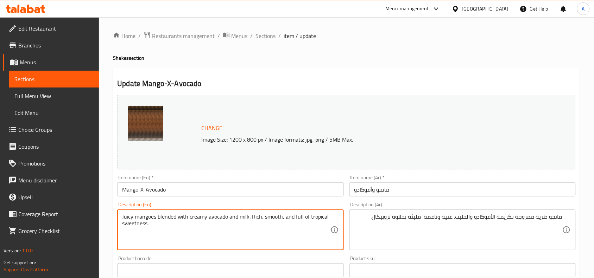
click at [262, 178] on textarea "Juicy mangoes blended with creamy avocado and milk. Rich, smooth, and full of t…" at bounding box center [226, 229] width 208 height 33
type textarea "Juicy mangoes blended with creamy avocado and milk. Rich, smooth, and full of t…"
click at [254, 178] on textarea "Juicy mangoes blended with creamy avocado and milk. Rich, smooth, and full of t…" at bounding box center [226, 229] width 208 height 33
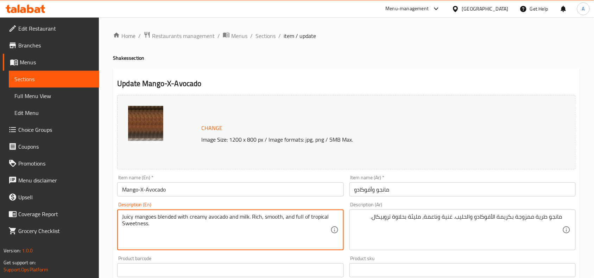
click at [254, 178] on textarea "Juicy mangoes blended with creamy avocado and milk. Rich, smooth, and full of t…" at bounding box center [226, 229] width 208 height 33
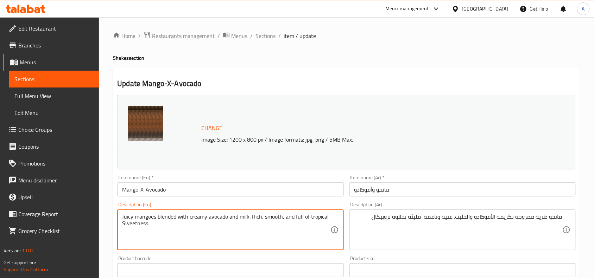
click at [254, 178] on textarea "Juicy mangoes blended with creamy avocado and milk. Rich, smooth, and full of t…" at bounding box center [226, 229] width 208 height 33
drag, startPoint x: 254, startPoint y: 232, endPoint x: 205, endPoint y: 235, distance: 49.3
click at [205, 178] on textarea "Juicy mangoes blended with creamy avocado and milk. Rich, smooth, and full of t…" at bounding box center [226, 229] width 208 height 33
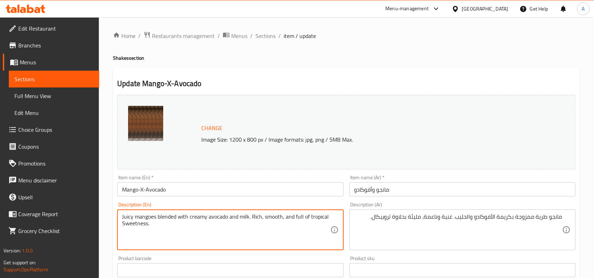
click at [205, 178] on textarea "Juicy mangoes blended with creamy avocado and milk. Rich, smooth, and full of t…" at bounding box center [226, 229] width 208 height 33
click at [212, 178] on textarea "Juicy mangoes blended with creamy avocado and milk. Rich, smooth, and full of t…" at bounding box center [226, 229] width 208 height 33
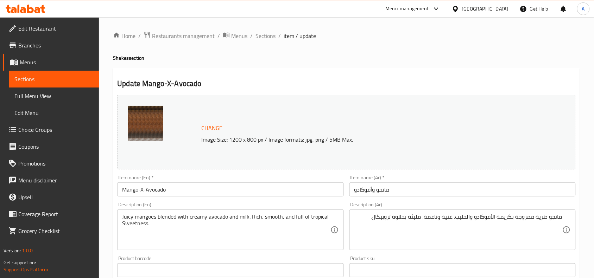
drag, startPoint x: 128, startPoint y: 222, endPoint x: 151, endPoint y: 221, distance: 23.6
click at [151, 178] on div "Juicy mangoes blended with creamy avocado and milk. Rich, smooth, and full of t…" at bounding box center [230, 230] width 226 height 41
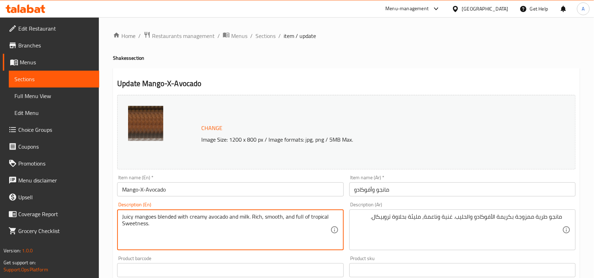
drag, startPoint x: 123, startPoint y: 217, endPoint x: 165, endPoint y: 227, distance: 42.7
click at [165, 178] on textarea "Juicy mangoes blended with creamy avocado and milk. Rich, smooth, and full of t…" at bounding box center [226, 229] width 208 height 33
click at [170, 178] on textarea "Juicy mangoes blended with creamy avocado and milk. Rich, smooth, and full of t…" at bounding box center [226, 229] width 208 height 33
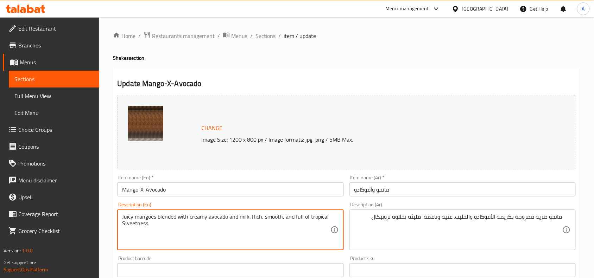
click at [170, 178] on textarea "Juicy mangoes blended with creamy avocado and milk. Rich, smooth, and full of t…" at bounding box center [226, 229] width 208 height 33
click at [191, 178] on textarea "Juicy mangoes blended with creamy avocado and milk. Rich, smooth, and full of t…" at bounding box center [226, 229] width 208 height 33
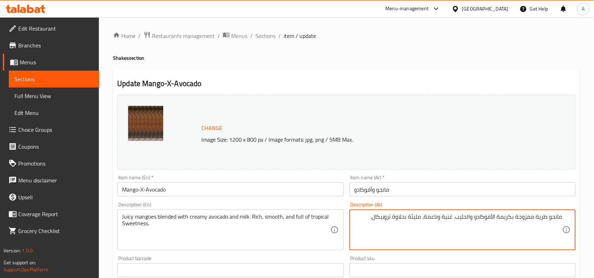
click at [380, 178] on textarea "مانجو طرية ممزوجة بكريمة الأفوكادو والحليب. غنية وناعمة، مليئة بحلاوة تروبيكال." at bounding box center [458, 229] width 208 height 33
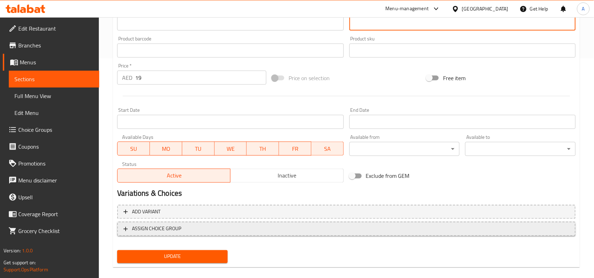
scroll to position [228, 0]
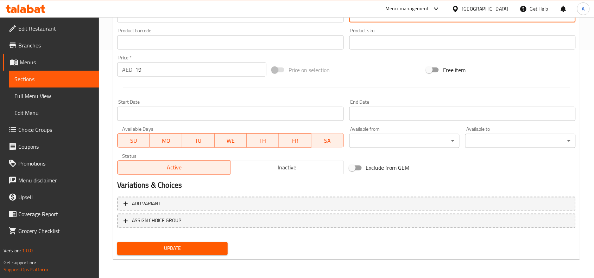
type textarea "مانجو جوسي ممزوجة بكريمة الأفوكادو والحليب. غنية وناعمة، مليئة بحلاوة تروبيكال."
click at [108, 178] on div "Home / Restaurants management / Menus / Sections / item / update Shakes section…" at bounding box center [346, 34] width 495 height 490
click at [139, 178] on button "Update" at bounding box center [172, 248] width 110 height 13
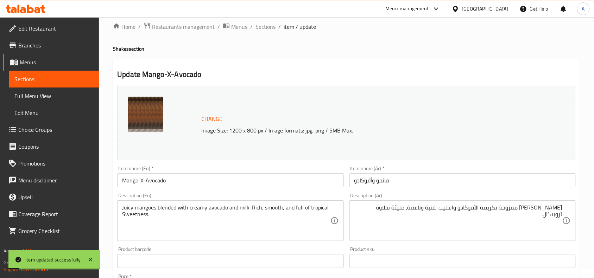
scroll to position [8, 0]
click at [278, 53] on div "Home / Restaurants management / Menus / Sections / item / update Shakes section…" at bounding box center [346, 254] width 467 height 462
click at [266, 27] on span "Sections" at bounding box center [265, 28] width 20 height 8
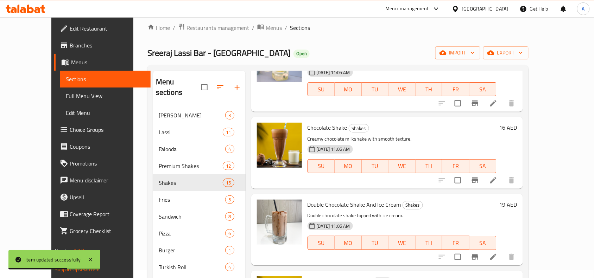
scroll to position [528, 0]
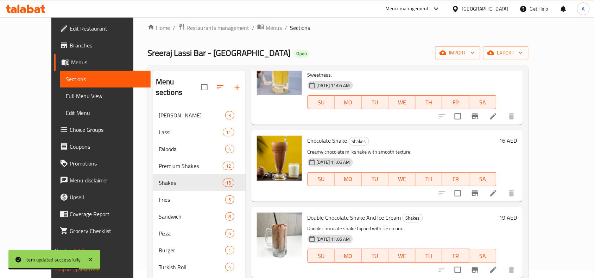
click at [380, 178] on icon at bounding box center [493, 193] width 8 height 8
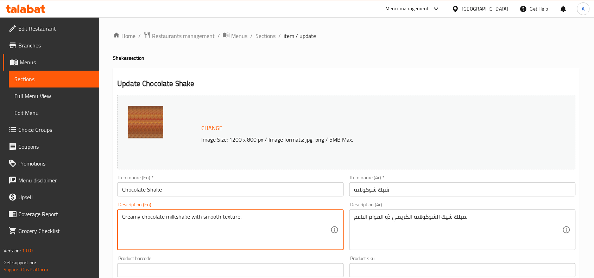
click at [292, 178] on textarea "Creamy chocolate milkshake with smooth texture." at bounding box center [226, 229] width 208 height 33
paste textarea "Rich chocolate ice cream blended with fresh milk. Thick, creamy, and full of de…"
click at [122, 178] on textarea "Rich chocolate ice cream blended with fresh milk. Thick, creamy, and full of de…" at bounding box center [226, 229] width 208 height 33
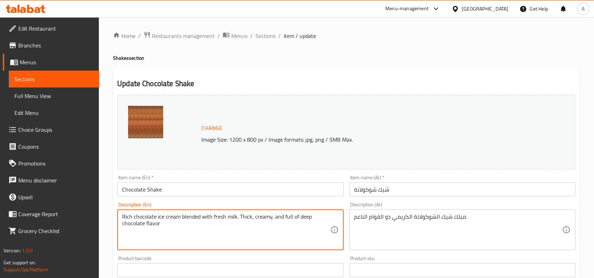
type textarea "Rich chocolate ice cream blended with fresh milk. Thick, creamy, and full of de…"
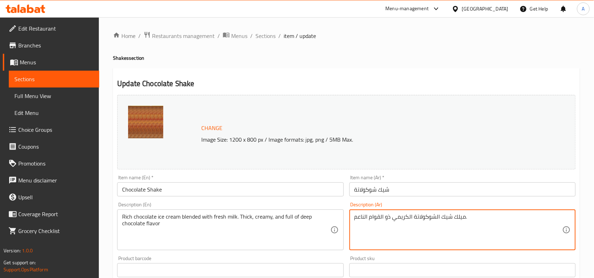
paste textarea "آيس كريم شوكولاتة غني ممزوج بالحليب الطازج. كثيف، كريمي، وغني بنكهة الشوكولاتة …"
click at [380, 178] on textarea "آيس كريم شوكولاتة غني ممزوج بالحليب الطازج. كثيف، كريمي، وغني بنكهة الشوكولاتة …" at bounding box center [458, 229] width 208 height 33
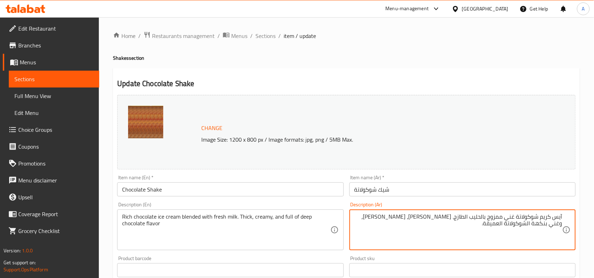
click at [380, 178] on textarea "آيس كريم شوكولاتة غني ممزوج بالحليب الطازج. كثيف، كريمي، وغني بنكهة الشوكولاتة …" at bounding box center [458, 229] width 208 height 33
drag, startPoint x: 429, startPoint y: 240, endPoint x: 470, endPoint y: 238, distance: 40.8
click at [380, 178] on textarea "آيس كريم شوكولاتة غني ممزوج بالحليب الطازج. كثيف، كريمي، وغني بنكهة الشوكولاتة …" at bounding box center [458, 229] width 208 height 33
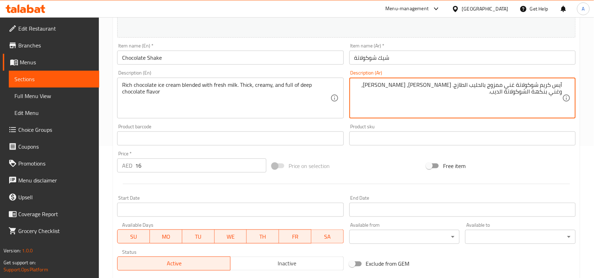
click at [380, 90] on textarea "آيس كريم شوكولاتة غني ممزوج بالحليب الطازج. كثيف، كريمي، وغني بنكهة الشوكولاتة …" at bounding box center [458, 98] width 208 height 33
click at [380, 95] on textarea "آيس كريم شوكولاتة غني ممزوج بالحليب الطازج. كثيف، كريمي، وغني بنكهة الشوكولاتة …" at bounding box center [458, 98] width 208 height 33
type textarea "آيس كريم شوكولاتة غني ممزوج بالحليب الطازج. كثيف، كريمي، وغني بنكهة الشوكولاتة …"
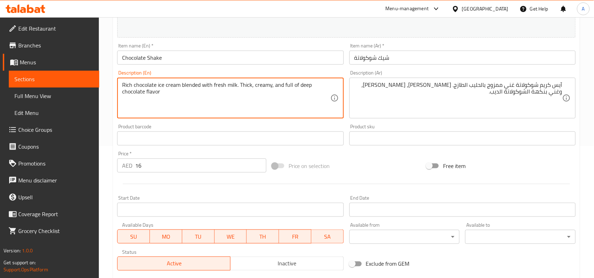
drag, startPoint x: 296, startPoint y: 82, endPoint x: 302, endPoint y: 99, distance: 18.1
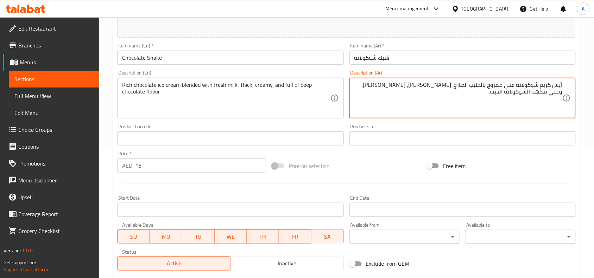
drag, startPoint x: 408, startPoint y: 85, endPoint x: 339, endPoint y: 85, distance: 68.9
click at [380, 94] on textarea "آيس كريم شوكولاتة غني ممزوج بالحليب الطازج. كثيف، كريمي، وغني بنكهة الشوكولاتة …" at bounding box center [458, 98] width 208 height 33
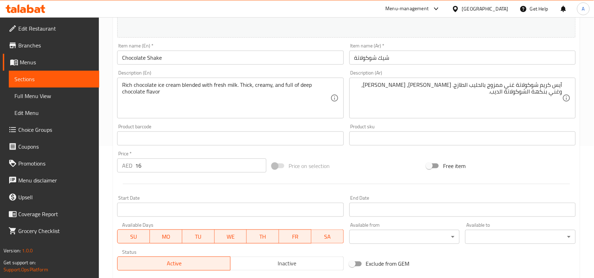
click at [380, 122] on div "Product sku Product sku" at bounding box center [462, 134] width 232 height 27
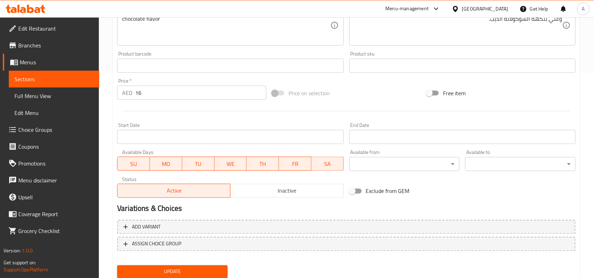
scroll to position [228, 0]
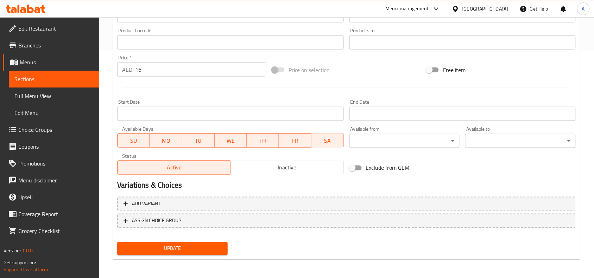
click at [222, 178] on button "Update" at bounding box center [172, 248] width 110 height 13
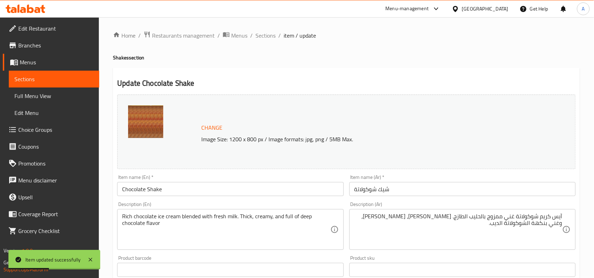
scroll to position [0, 0]
click at [270, 32] on span "Sections" at bounding box center [265, 36] width 20 height 8
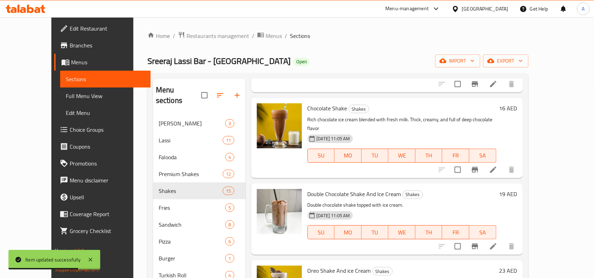
scroll to position [615, 0]
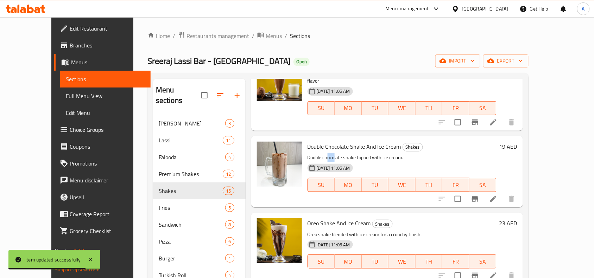
drag, startPoint x: 314, startPoint y: 129, endPoint x: 333, endPoint y: 125, distance: 19.5
click at [324, 153] on p "Double chocolate shake topped with ice cream." at bounding box center [401, 157] width 189 height 9
click at [335, 141] on span "Double Chocolate Shake And Ice Cream" at bounding box center [354, 146] width 94 height 11
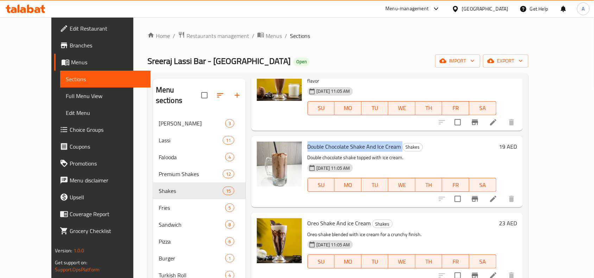
click at [380, 178] on li at bounding box center [493, 199] width 20 height 13
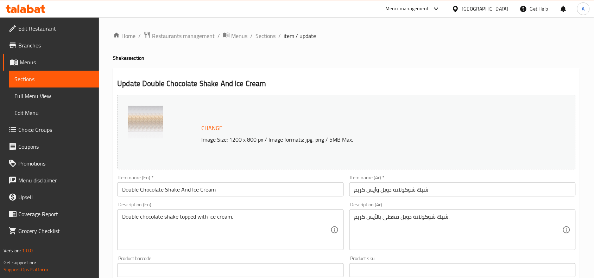
click at [248, 178] on textarea "Double chocolate shake topped with ice cream." at bounding box center [226, 229] width 208 height 33
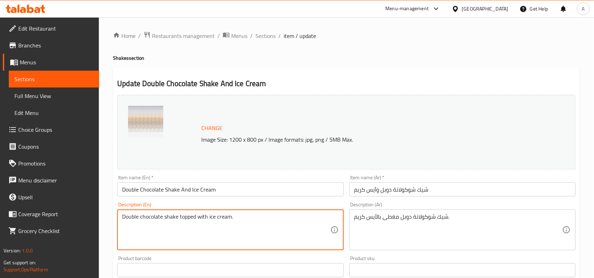
click at [248, 178] on textarea "Double chocolate shake topped with ice cream." at bounding box center [226, 229] width 208 height 33
paste textarea "Chocolate chunks and rich cocoa blended with milk and topped with a scoop of ch…"
click at [124, 178] on textarea "Chocolate chunks and rich cocoa blended with milk and topped with a scoop of ch…" at bounding box center [226, 229] width 208 height 33
type textarea "Chocolate chunks and rich cocoa blended with milk and topped with a scoop of ch…"
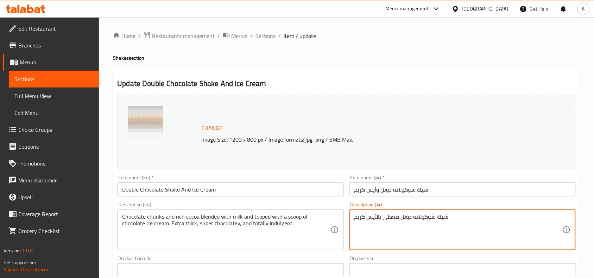
click at [380, 178] on textarea "شيك شوكولاتة دوبل مغطى بالآيس كريم." at bounding box center [458, 229] width 208 height 33
paste textarea "قطع شوكولاتة وكاكاو غني ممزوج بالحليب، ومغطى ببوظة شوكولاتة. كثيفة جدًا، غنية ب…"
type textarea "قطع شوكولاتة وكاكاو غني ممزوج بالحليب، ومغطى ببوظة شوكولاتة. كثيفة جدًا، غنية ب…"
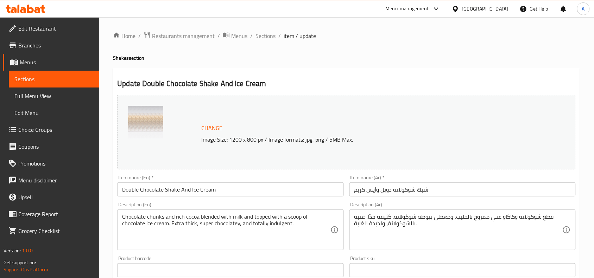
click at [380, 178] on div "Description (Ar) قطع شوكولاتة وكاكاو غني ممزوج بالحليب، ومغطى ببوظة شوكولاتة. ك…" at bounding box center [462, 226] width 232 height 54
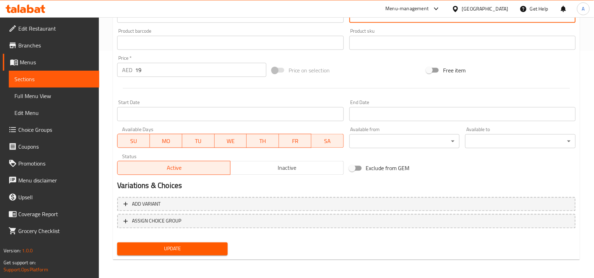
scroll to position [228, 0]
click at [218, 178] on span "Update" at bounding box center [172, 248] width 99 height 9
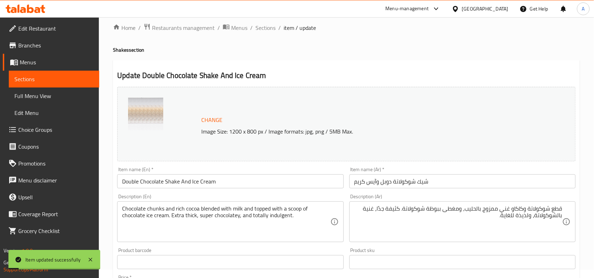
scroll to position [0, 0]
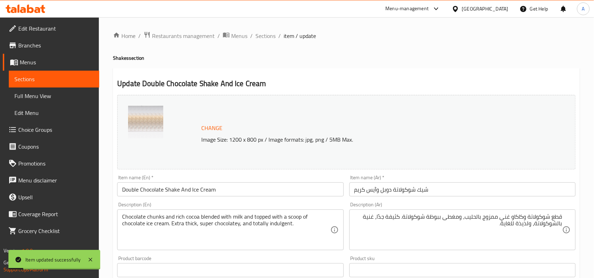
drag, startPoint x: 267, startPoint y: 35, endPoint x: 494, endPoint y: 43, distance: 227.0
click at [267, 35] on span "Sections" at bounding box center [265, 36] width 20 height 8
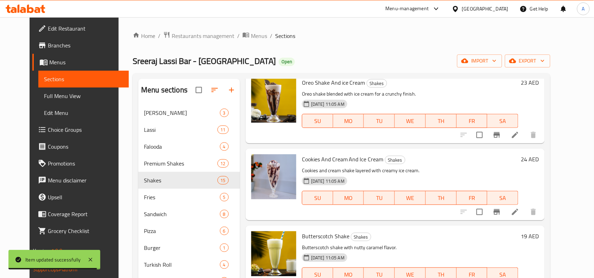
scroll to position [703, 0]
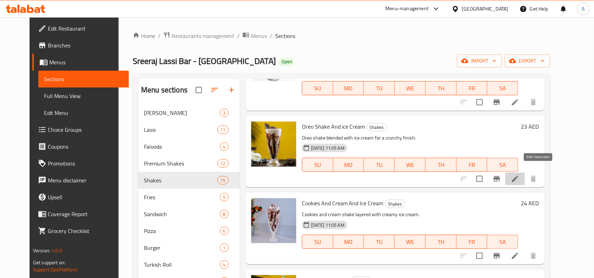
click at [380, 175] on icon at bounding box center [515, 179] width 8 height 8
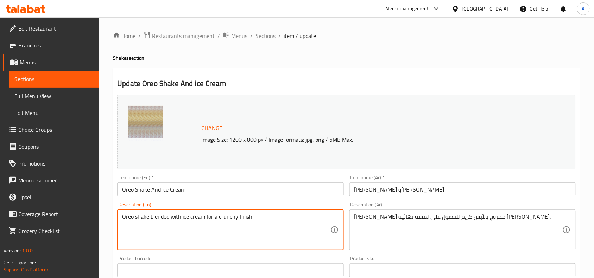
click at [253, 178] on textarea "Oreo shake blended with ice cream for a crunchy finish." at bounding box center [226, 229] width 208 height 33
paste textarea "Crushed Oreos blended with vanilla ice cream and milk. Creamy, crunchy, and ful…"
click at [119, 178] on div "Crushed Oreos blended with vanilla ice cream and milk. Creamy, crunchy, and ful…" at bounding box center [230, 230] width 226 height 41
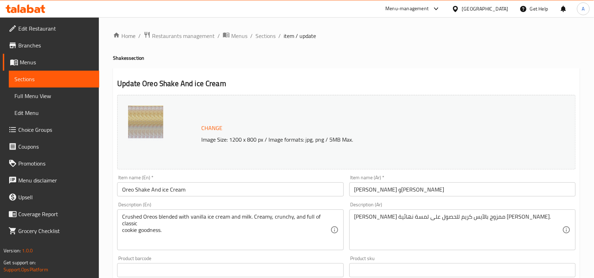
click at [122, 178] on div "Crushed Oreos blended with vanilla ice cream and milk. Creamy, crunchy, and ful…" at bounding box center [230, 230] width 226 height 41
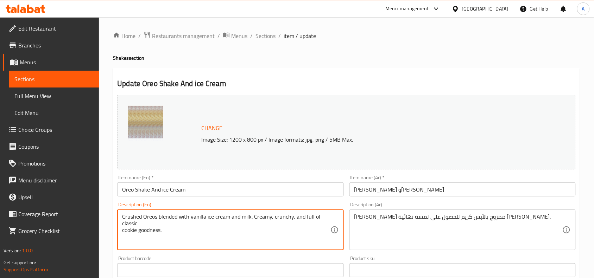
click at [127, 178] on textarea "Crushed Oreos blended with vanilla ice cream and milk. Creamy, crunchy, and ful…" at bounding box center [226, 229] width 208 height 33
click at [124, 178] on textarea "Crushed Oreos blended with vanilla ice cream and milk. Creamy, crunchy, and ful…" at bounding box center [226, 229] width 208 height 33
click at [320, 178] on textarea "Crushed Oreos blended with vanilla ice cream and milk. Creamy, crunchy, and ful…" at bounding box center [226, 229] width 208 height 33
type textarea "Crushed Oreos blended with vanilla ice cream and milk. Creamy, crunchy, and ful…"
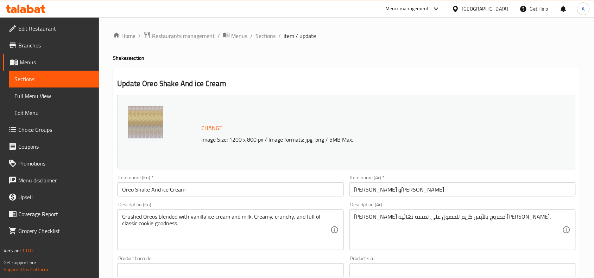
drag, startPoint x: 382, startPoint y: 203, endPoint x: 419, endPoint y: 217, distance: 39.1
click at [380, 178] on div "Description (Ar) شيك أوريو ممزوج بالآيس كريم للحصول على لمسة نهائية كرانشي. Des…" at bounding box center [462, 226] width 226 height 48
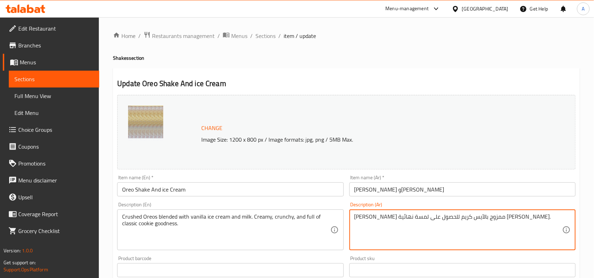
click at [380, 178] on textarea "شيك أوريو ممزوج بالآيس كريم للحصول على لمسة نهائية كرانشي." at bounding box center [458, 229] width 208 height 33
paste textarea "سكويت أوريو مطحون ممزوج بآيس كريم الفانيليا والحليب. كريمي، مقرمش، وغني بنكهة ا…"
click at [380, 178] on textarea "بسكويت أوريو مطحون ممزوج بآيس كريم الفانيليا والحليب. كريمي، مقرمش، وغني بنكهة …" at bounding box center [458, 229] width 208 height 33
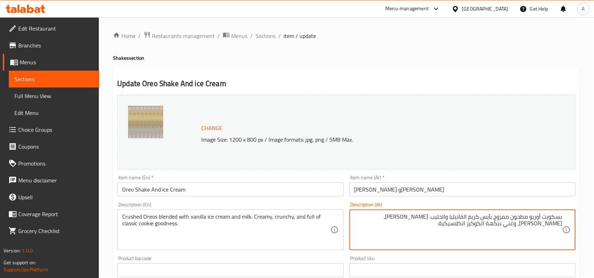
click at [380, 178] on div "Product sku Product sku" at bounding box center [462, 266] width 232 height 27
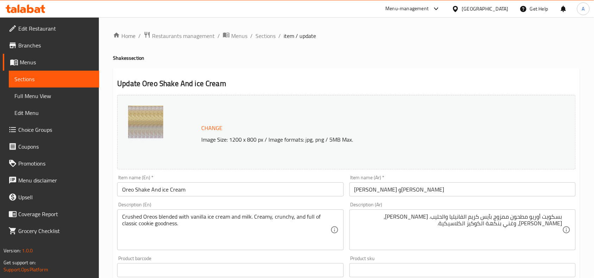
click at [380, 178] on div "Product sku Product sku" at bounding box center [462, 266] width 226 height 21
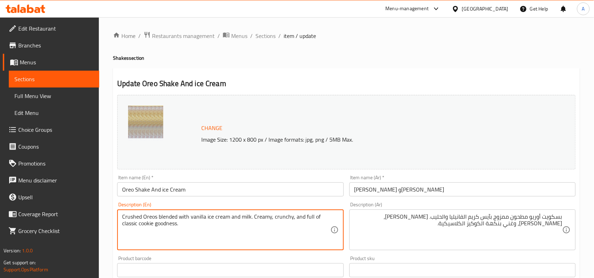
click at [308, 178] on textarea "Crushed Oreos blended with vanilla ice cream and milk. Creamy, crunchy, and ful…" at bounding box center [226, 229] width 208 height 33
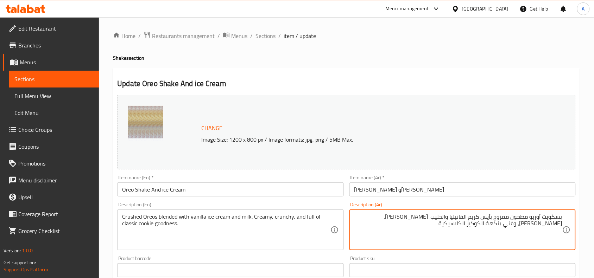
click at [380, 178] on textarea "بسكويت أوريو مطحون ممزوج بآيس كريم الفانيليا والحليب. كريمي، مقرمش، وغني بنكهة …" at bounding box center [458, 229] width 208 height 33
click at [380, 178] on textarea "كوكي أوريو مطحون ممزوج بآيس كريم الفانيليا والحليب. كريمي، مقرمش، وغني بنكهة ال…" at bounding box center [458, 229] width 208 height 33
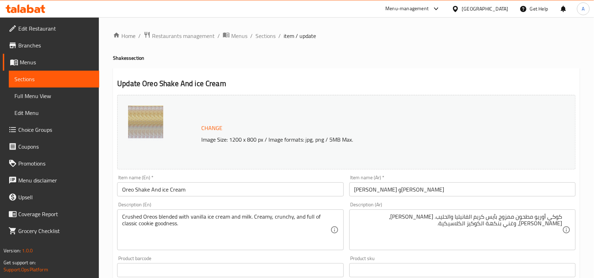
click at [380, 178] on div "كوكي أوريو مطحون ممزوج بآيس كريم الفانيليا والحليب. كريمي، مقرمش، وغني بنكهة ال…" at bounding box center [462, 230] width 226 height 41
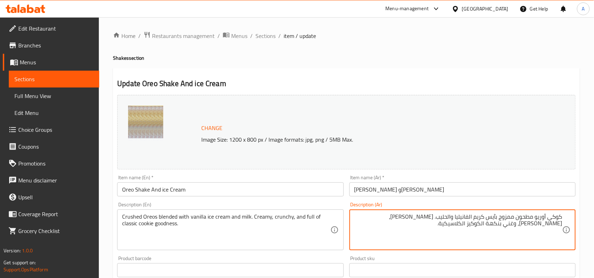
click at [380, 178] on textarea "كوكي أوريو مطحون ممزوج بآيس كريم الفانيليا والحليب. كريمي، مقرمش، وغني بنكهة ال…" at bounding box center [458, 229] width 208 height 33
paste textarea "وكي"
drag, startPoint x: 396, startPoint y: 223, endPoint x: 366, endPoint y: 196, distance: 39.6
click at [380, 178] on textarea "أوريو كوكي مطحون ممزوج بآيس كريم الفانيليا والحليب. كريمي، مقرمش، وغني بنكهة ال…" at bounding box center [458, 229] width 208 height 33
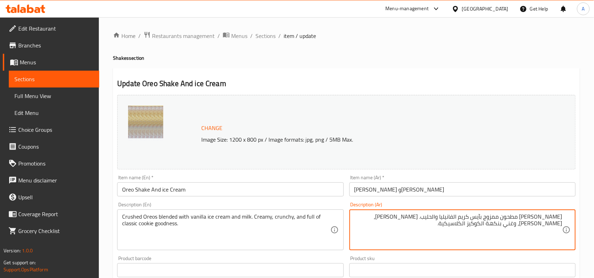
click at [380, 178] on textarea "أوريو كوكي مطحون ممزوج بآيس كريم الفانيليا والحليب. كريمي، مقرمش، وغني بنكهة ال…" at bounding box center [458, 229] width 208 height 33
click at [380, 178] on div "أوريو كوكي مطحون ممزوج بآيس كريم الفانيليا والحليب. كريمي، مقرمش، وغني بنكهة ال…" at bounding box center [462, 230] width 226 height 41
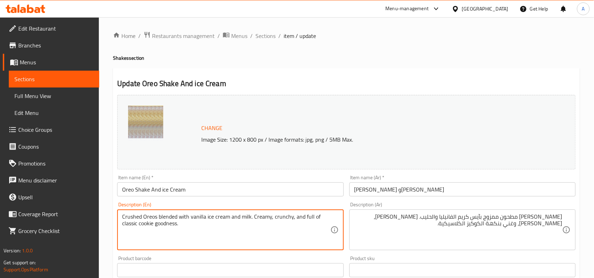
drag, startPoint x: 133, startPoint y: 218, endPoint x: 189, endPoint y: 212, distance: 56.2
click at [189, 178] on div "Crushed Oreos blended with vanilla ice cream and milk. Creamy, crunchy, and ful…" at bounding box center [230, 230] width 226 height 41
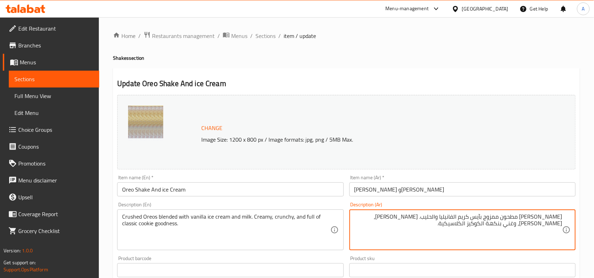
click at [380, 178] on textarea "أوريو كوكي مطحون ممزوج بآيس كريم الفانيليا والحليب. كريمي، مقرمش، وغني بنكهة ال…" at bounding box center [458, 229] width 208 height 33
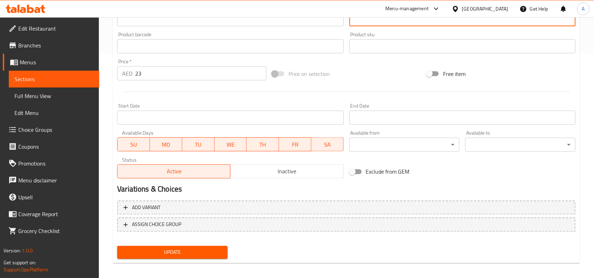
scroll to position [228, 0]
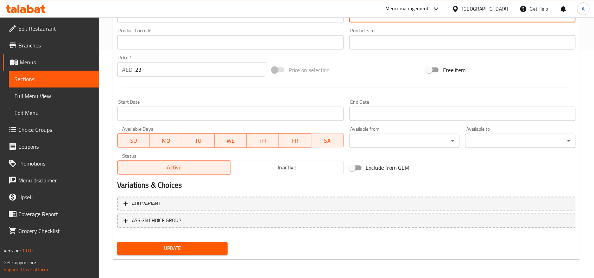
type textarea "أوريو مطحون ممزوج بآيس كريم الفانيليا والحليب. كريمي، مقرمش، وغني بنكهة الكوكيز…"
click at [217, 178] on span "Update" at bounding box center [172, 248] width 99 height 9
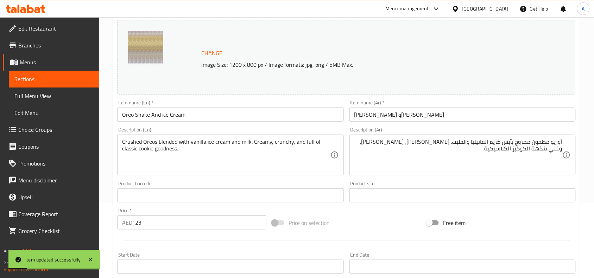
scroll to position [0, 0]
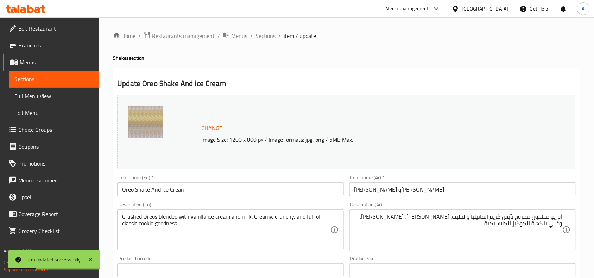
click at [269, 38] on span "Sections" at bounding box center [265, 36] width 20 height 8
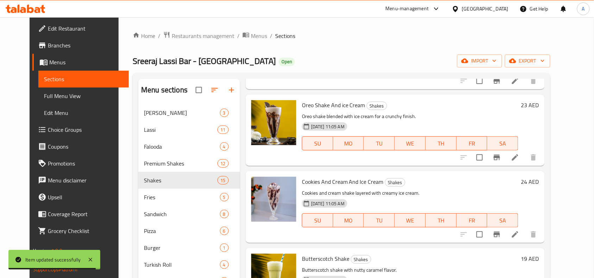
scroll to position [793, 0]
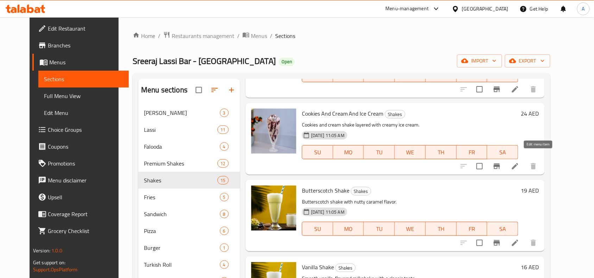
click at [380, 162] on icon at bounding box center [515, 166] width 8 height 8
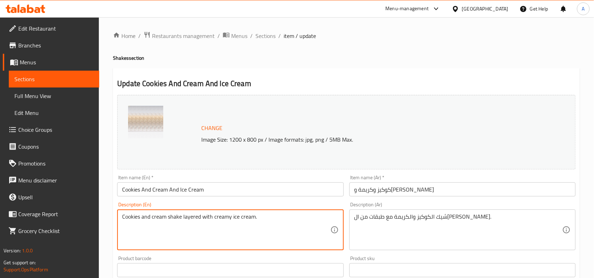
click at [316, 178] on textarea "Cookies and cream shake layered with creamy ice cream." at bounding box center [226, 229] width 208 height 33
paste textarea "bits blended with milk and topped with creamy ice cream. Smooth, crunchy, and p…"
click at [122, 178] on textarea "Cookie bits blended with milk and topped with creamy ice cream. Smooth, crunchy…" at bounding box center [226, 229] width 208 height 33
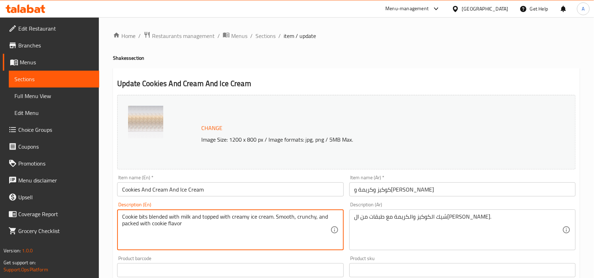
type textarea "Cookie bits blended with milk and topped with creamy ice cream. Smooth, crunchy…"
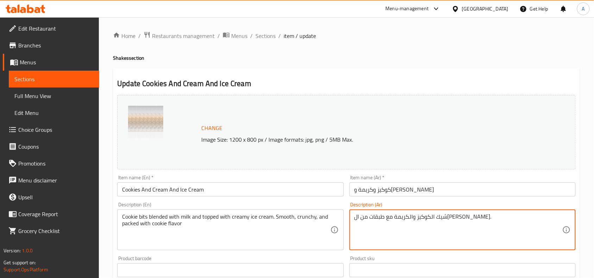
paste textarea "قطع بسكويت ممزوجة بالحليب ومغطاة بآيس كريم كريمي. ناعمة، مقرمشة، وغنية بنكهة ال…"
click at [380, 178] on textarea "قطع بسكويت ممزوجة بالحليب ومغطاة بآيس كريم كريمي. ناعمة، مقرمشة، وغنية بنكهة ال…" at bounding box center [458, 229] width 208 height 33
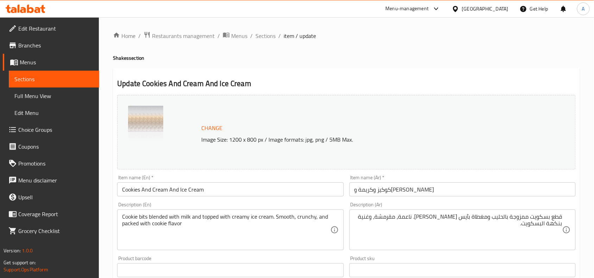
click at [380, 178] on textarea "قطع بسكويت ممزوجة بالحليب ومغطاة بآيس كريم كريمي. ناعمة، مقرمشة، وغنية بنكهة ال…" at bounding box center [458, 229] width 208 height 33
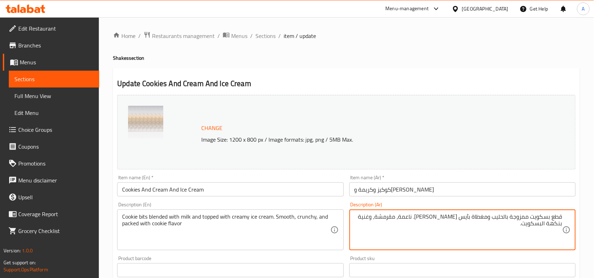
click at [380, 178] on textarea "قطع بسكويت ممزوجة بالحليب ومغطاة بآيس كريم كريمي. ناعمة، مقرمشة، وغنية بنكهة ال…" at bounding box center [458, 229] width 208 height 33
click at [380, 178] on textarea "بسكويت بايتس ممزوجة بالحليب ومغطاة بآيس كريم كريمي. ناعمة، مقرمشة، وغنية بنكهة …" at bounding box center [458, 229] width 208 height 33
type textarea "بسكويت بايتس ممزوجة بالحليب ومغطاة بآيس كريم كريمي. ناعمة، مقرمشة، وغنية بنكهة …"
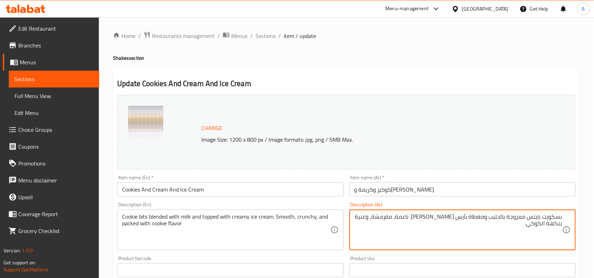
click at [380, 178] on div "Product sku Product sku" at bounding box center [462, 266] width 232 height 27
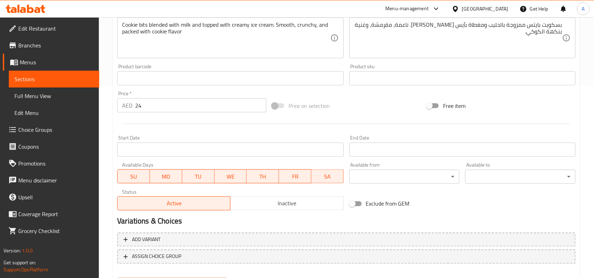
scroll to position [228, 0]
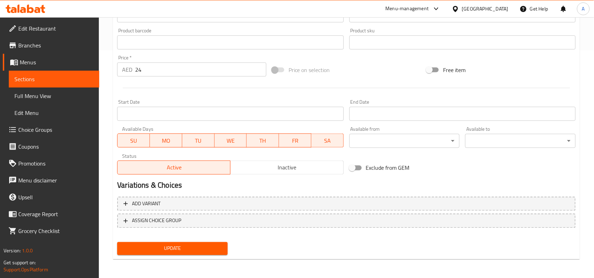
click at [211, 178] on div "Home / Restaurants management / Menus / Sections / item / update Shakes section…" at bounding box center [346, 34] width 467 height 462
click at [212, 178] on button "Update" at bounding box center [172, 248] width 110 height 13
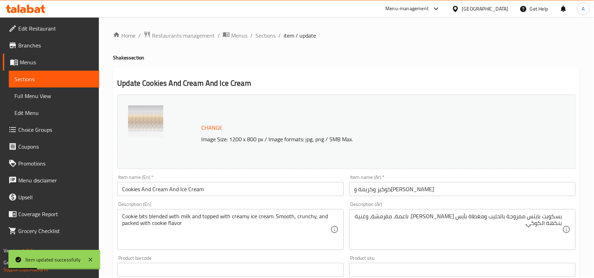
scroll to position [0, 0]
drag, startPoint x: 272, startPoint y: 31, endPoint x: 327, endPoint y: 16, distance: 57.2
click at [272, 32] on span "Sections" at bounding box center [265, 36] width 20 height 8
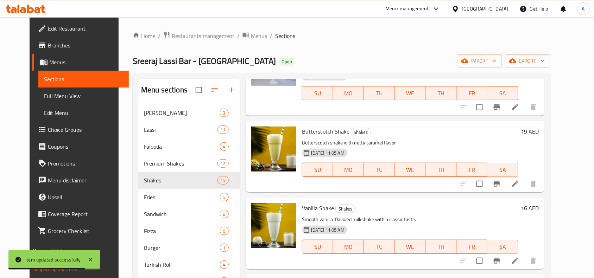
scroll to position [871, 0]
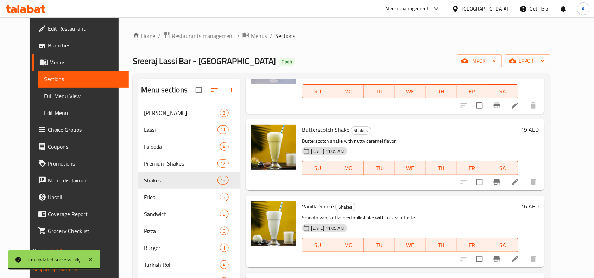
click at [380, 176] on li at bounding box center [515, 182] width 20 height 13
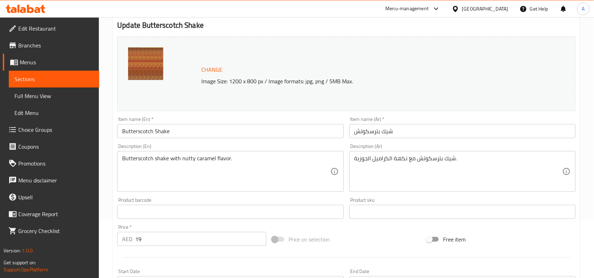
scroll to position [132, 0]
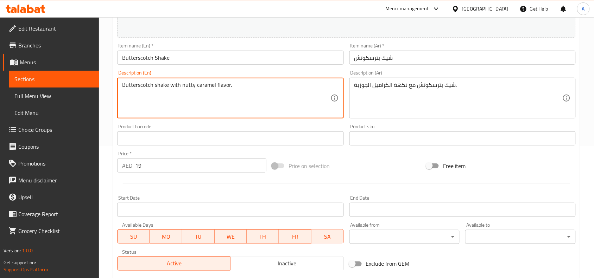
paste textarea "A sweet and nutty indulgence, blending rich butterscotch ice cream and fresh mi…"
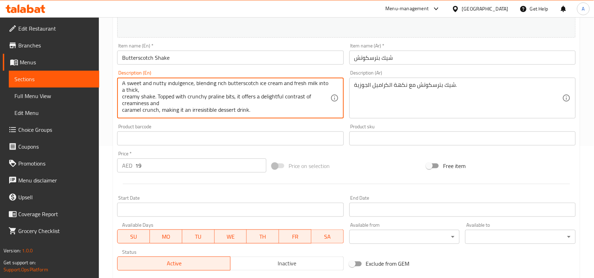
scroll to position [0, 0]
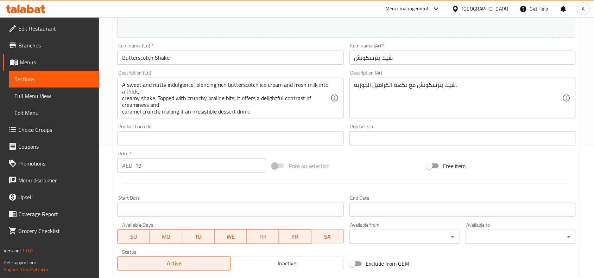
click at [121, 96] on div "A sweet and nutty indulgence, blending rich butterscotch ice cream and fresh mi…" at bounding box center [230, 98] width 226 height 41
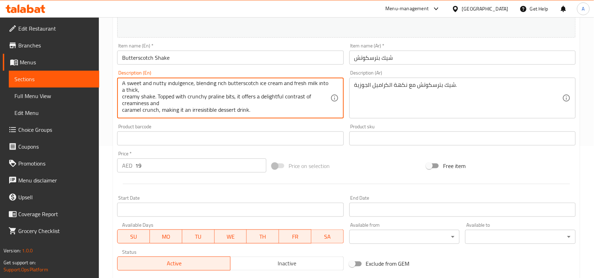
click at [122, 97] on div "A sweet and nutty indulgence, blending rich butterscotch ice cream and fresh mi…" at bounding box center [230, 98] width 226 height 41
click at [124, 98] on textarea "A sweet and nutty indulgence, blending rich butterscotch ice cream and fresh mi…" at bounding box center [226, 98] width 208 height 33
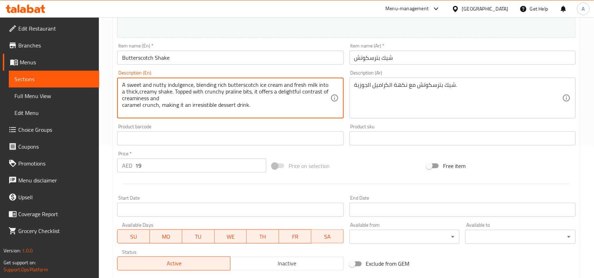
scroll to position [0, 0]
type textarea "A sweet and nutty indulgence, blending rich butterscotch ice cream and fresh mi…"
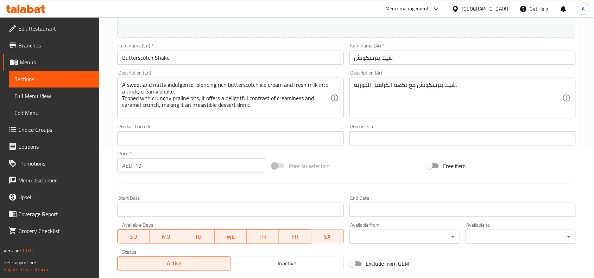
click at [380, 121] on div "Description (Ar) شيك بترسكوتش مع نكهة الكراميل الجوزية. Description (Ar)" at bounding box center [462, 95] width 232 height 54
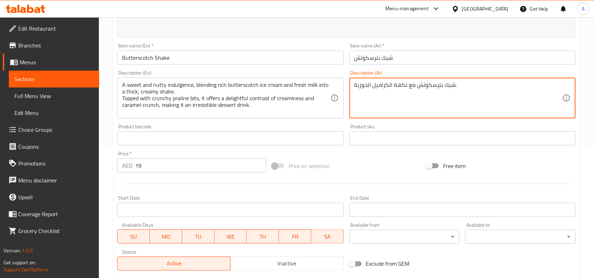
paste textarea "مشروب حلو ومذاق جوزي، يمزج آيس كريم الكراميل الغني بالزبدة مع الحليب الطازج في …"
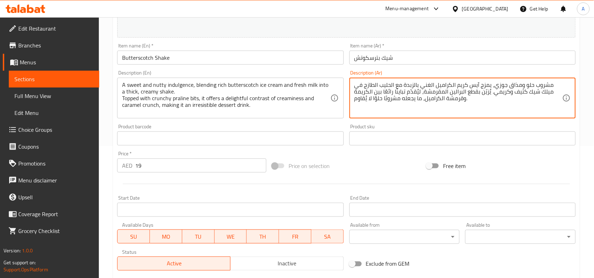
click at [380, 97] on textarea "مشروب حلو ومذاق جوزي، يمزج آيس كريم الكراميل الغني بالزبدة مع الحليب الطازج في …" at bounding box center [458, 98] width 208 height 33
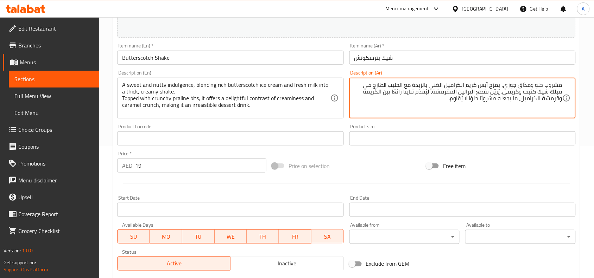
drag, startPoint x: 467, startPoint y: 97, endPoint x: 440, endPoint y: 97, distance: 27.1
click at [380, 97] on textarea "مشروب حلو ومذاق جوزي، يمزج آيس كريم الكراميل الغني بالزبدة مع الحليب الطازج في …" at bounding box center [458, 98] width 208 height 33
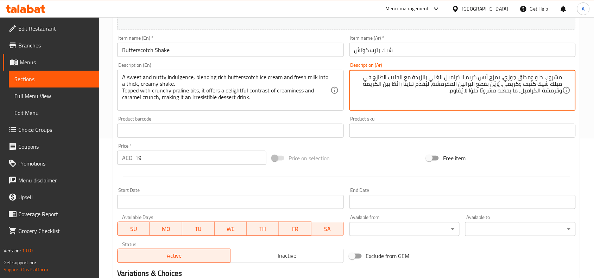
scroll to position [228, 0]
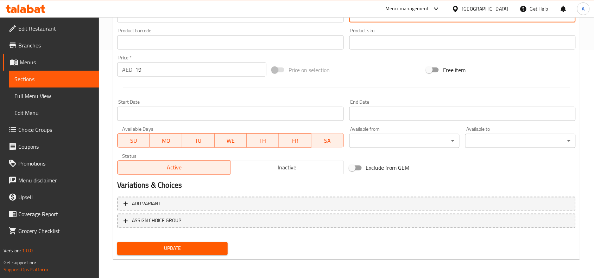
type textarea "مشروب حلو ومذاق جوزي، يمزج آيس كريم الكراميل الغني بالزبدة مع الحليب الطازج في …"
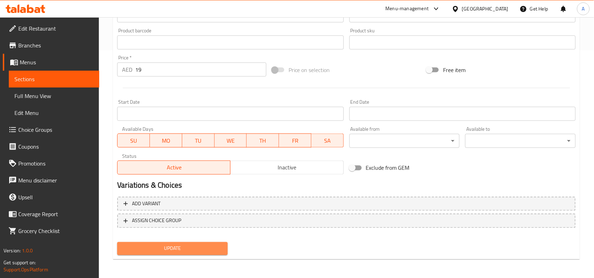
click at [184, 178] on button "Update" at bounding box center [172, 248] width 110 height 13
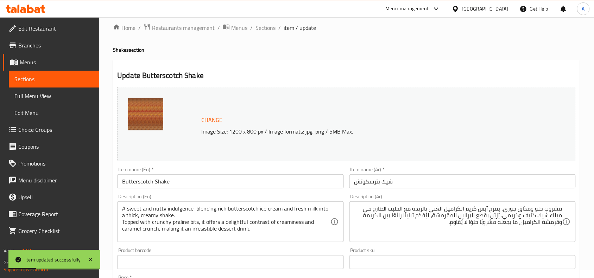
scroll to position [0, 0]
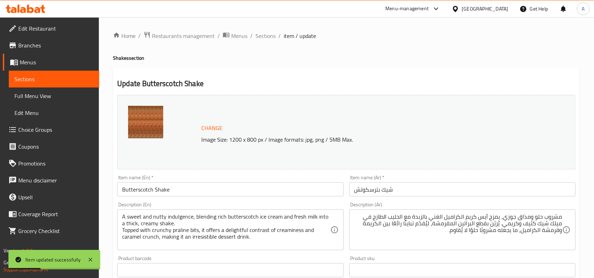
click at [275, 36] on ol "Home / Restaurants management / Menus / Sections / item / update" at bounding box center [346, 35] width 467 height 9
click at [273, 37] on span "Sections" at bounding box center [265, 36] width 20 height 8
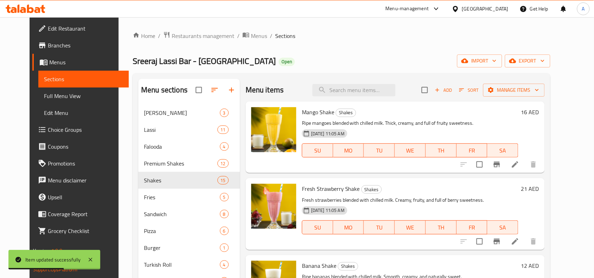
click at [366, 55] on div "Sreeraj Lassi Bar - Sharjah Open import export" at bounding box center [341, 61] width 417 height 13
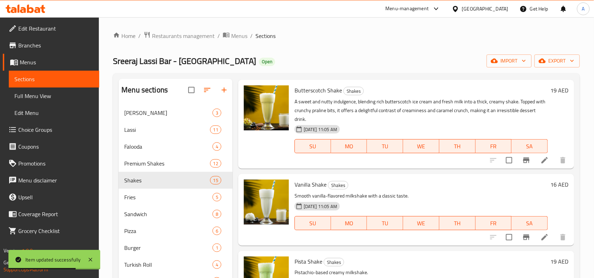
scroll to position [889, 0]
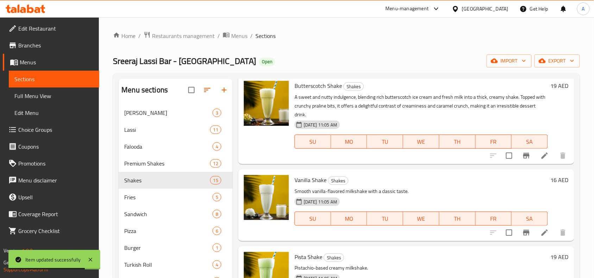
click at [380, 178] on li at bounding box center [545, 232] width 20 height 13
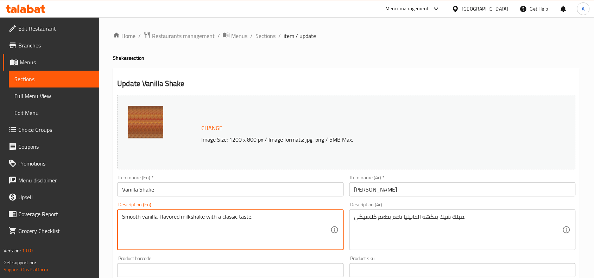
click at [246, 178] on textarea "Smooth vanilla-flavored milkshake with a classic taste." at bounding box center [226, 229] width 208 height 33
paste textarea "Vanilla ice cream blended with fresh milk. Smooth, creamy, and full of pure van…"
type textarea "Vanilla ice cream blended with fresh milk. Smooth, creamy, and full of pure van…"
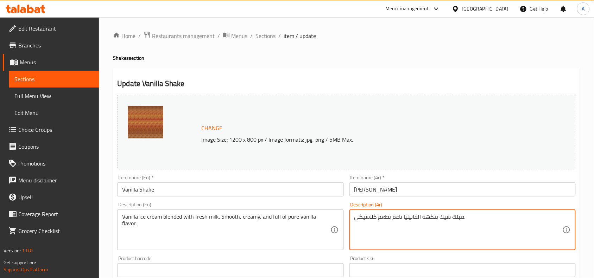
paste textarea "آيس كريم فانيليا ممزوج بالحليب الطازج. ناعم، كريمي، وغني بنكهة الفانيليا النقية"
click at [380, 178] on textarea "آيس كريم فانيليا ممزوج بالحليب الطازج. ناعم، كريمي، وغني بنكهة الفانيليا النقية." at bounding box center [458, 229] width 208 height 33
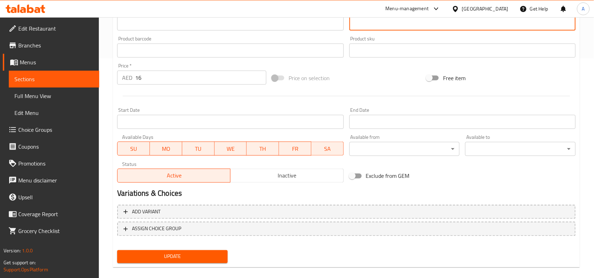
scroll to position [44, 0]
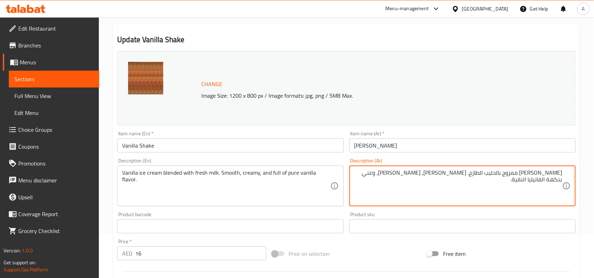
click at [380, 175] on textarea "آيس كريم فانيليا ممزوج بالحليب الطازج. ناعم، كريمي، وغني بنكهة الفانيليا النقية." at bounding box center [458, 186] width 208 height 33
click at [380, 178] on textarea "آيس كريم فانيليا ممزوج بالحليب الطازج. ناعم، كريمي، وغني بنكهة الفانيليا بيور." at bounding box center [458, 186] width 208 height 33
type textarea "آيس كريم فانيليا ممزوج بالحليب الطازج. ناعم، كريمي، وغني بنكهة الفانيليا بيور."
click at [347, 178] on div "Product sku Product sku" at bounding box center [462, 222] width 232 height 27
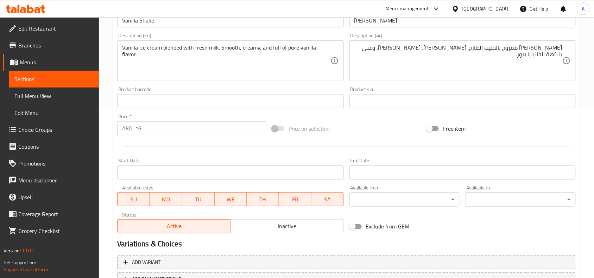
scroll to position [228, 0]
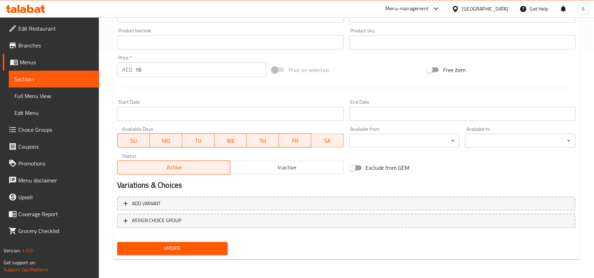
click at [203, 178] on div "Update Vanilla Shake Change Image Size: 1200 x 800 px / Image formats: jpg, png…" at bounding box center [346, 50] width 467 height 420
click at [202, 178] on span "Update" at bounding box center [172, 248] width 99 height 9
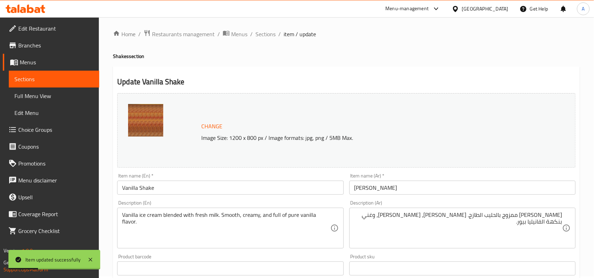
scroll to position [0, 0]
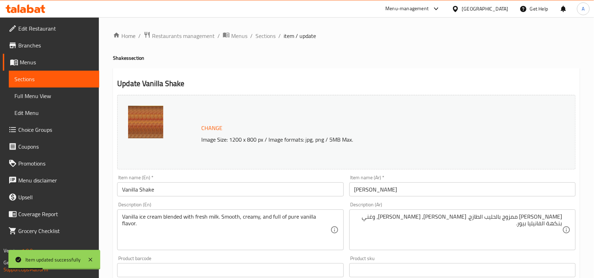
click at [277, 34] on ol "Home / Restaurants management / Menus / Sections / item / update" at bounding box center [346, 35] width 467 height 9
click at [276, 39] on ol "Home / Restaurants management / Menus / Sections / item / update" at bounding box center [346, 35] width 467 height 9
click at [266, 32] on span "Sections" at bounding box center [265, 36] width 20 height 8
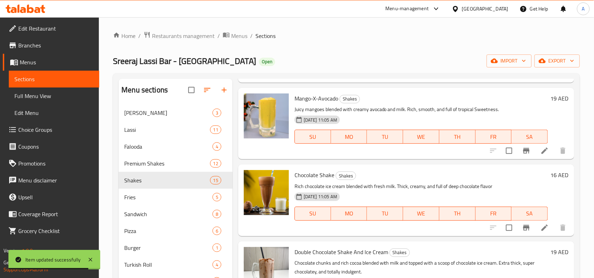
scroll to position [889, 0]
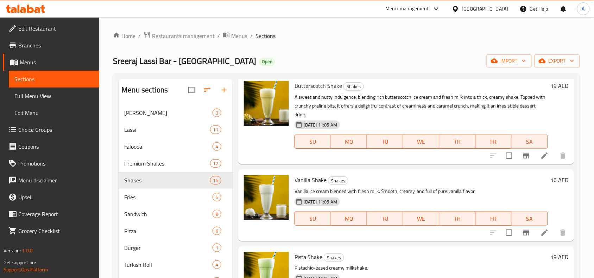
drag, startPoint x: 382, startPoint y: 206, endPoint x: 454, endPoint y: 196, distance: 72.5
click at [380, 178] on div "25-09-2025 11:05 AM SU MO TU WE TH FR SA" at bounding box center [421, 214] width 259 height 38
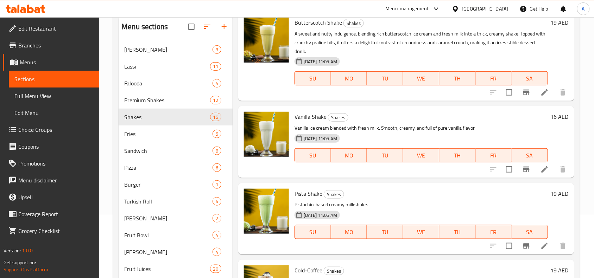
scroll to position [132, 0]
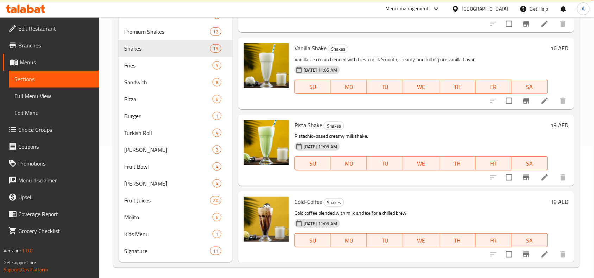
click at [380, 178] on li at bounding box center [545, 177] width 20 height 13
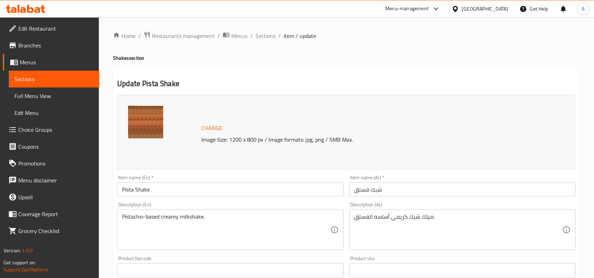
click at [191, 178] on div "Description (En) Pistachio-based creamy milkshake. Description (En)" at bounding box center [230, 226] width 226 height 48
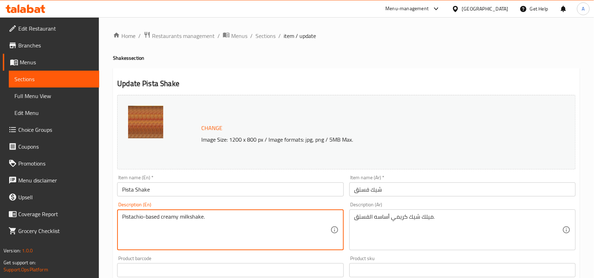
click at [180, 178] on textarea "Pistachio-based creamy milkshake." at bounding box center [226, 229] width 208 height 33
paste textarea "ice cream blended with fresh milk. Creamy, nutty, and full of earthy pistachio …"
type textarea "Pistachio ice cream blended with fresh milk. Creamy, nutty, and full of earthy …"
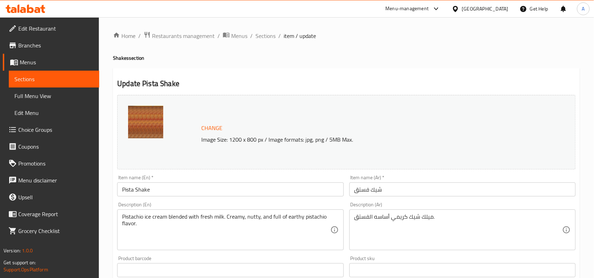
click at [380, 178] on textarea "ميلك شيك كريمي أساسه الفستق." at bounding box center [458, 229] width 208 height 33
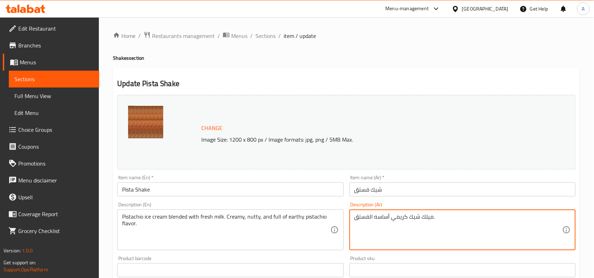
click at [380, 178] on textarea "ميلك شيك كريمي أساسه الفستق." at bounding box center [458, 229] width 208 height 33
paste textarea "آيس كريم الفستق ممزوج بالحليب الطازج. كريمي، جوزي، وغني بنكهة الفستق الترابية"
click at [380, 178] on textarea "آيس كريم الفستق ممزوج بالحليب الطازج. كريمي، جوزي، وغني بنكهة الفستق الترابية." at bounding box center [458, 229] width 208 height 33
click at [380, 178] on div "Product sku Product sku" at bounding box center [462, 266] width 226 height 21
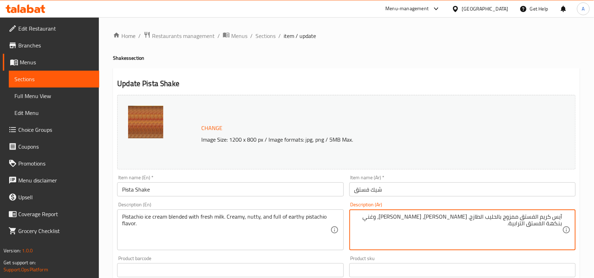
click at [377, 178] on textarea "آيس كريم الفستق ممزوج بالحليب الطازج. كريمي، ناتتي، وغني بنكهة الفستق الترابية." at bounding box center [458, 229] width 208 height 33
type textarea "آيس كريم الفستق ممزوج بالحليب الطازج. كريمي، ناتتي، وغني بنكهة الفستق ايرثي."
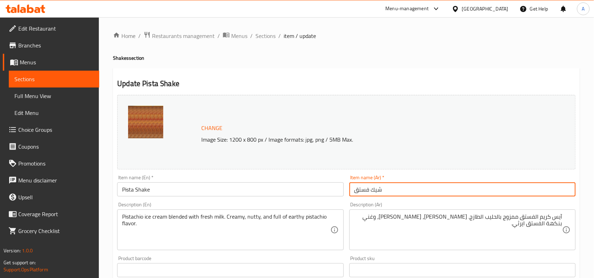
click at [380, 178] on input "شيك فستق" at bounding box center [462, 190] width 226 height 14
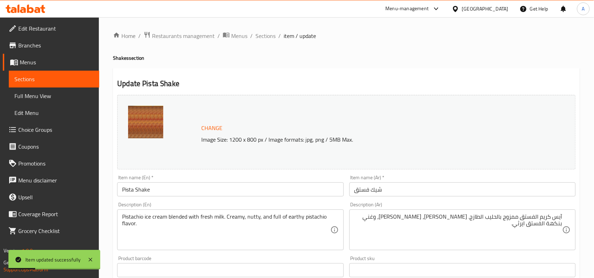
click at [245, 41] on div "Home / Restaurants management / Menus / Sections / item / update Shakes section…" at bounding box center [346, 262] width 467 height 462
click at [262, 36] on span "Sections" at bounding box center [265, 36] width 20 height 8
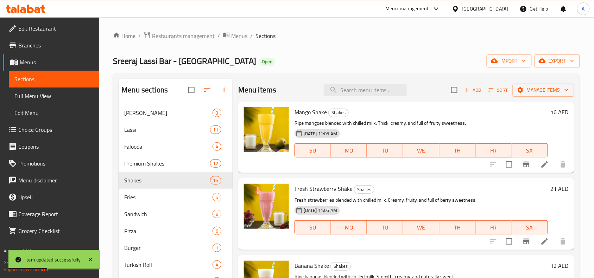
scroll to position [135, 0]
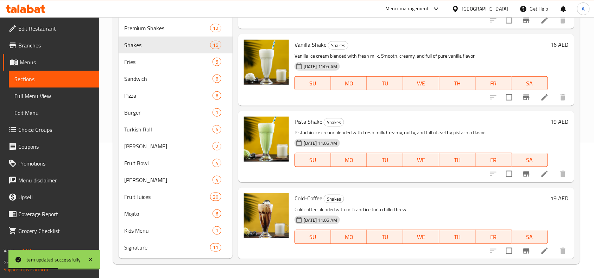
click at [380, 178] on li at bounding box center [545, 251] width 20 height 13
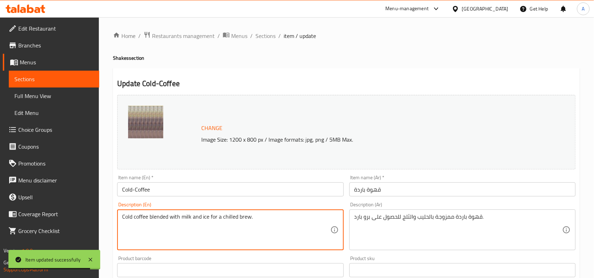
click at [176, 178] on textarea "Cold coffee blended with milk and ice for a chilled brew." at bounding box center [226, 229] width 208 height 33
paste textarea "Freshly brewed coffee blended with chilled milk and a hint of sweetness. Smooth…"
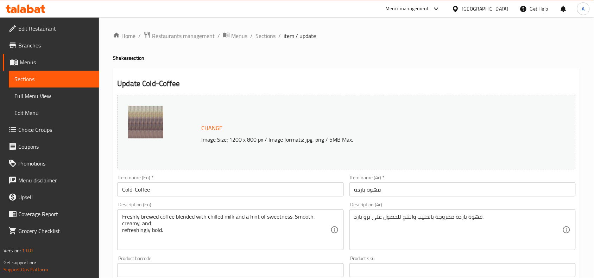
click at [119, 178] on div "Freshly brewed coffee blended with chilled milk and a hint of sweetness. Smooth…" at bounding box center [230, 230] width 226 height 41
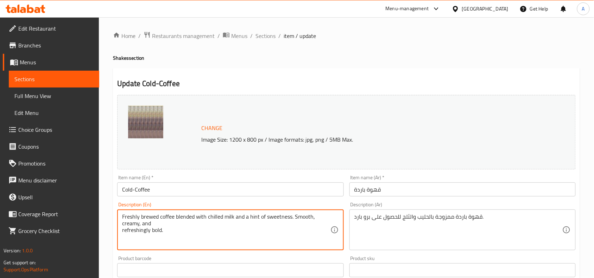
click at [121, 178] on div "Freshly brewed coffee blended with chilled milk and a hint of sweetness. Smooth…" at bounding box center [230, 230] width 226 height 41
type textarea "Freshly brewed coffee blended with chilled milk and a hint of sweetness. Smooth…"
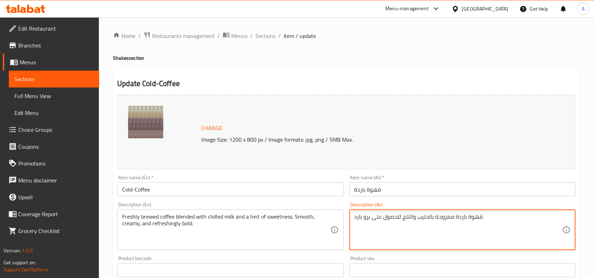
paste textarea "ازجة ممزوجة بحليب بارد مع لمسة من الحلاوة. ناعمة، كريمية، ومنعشة بنكهة قوية"
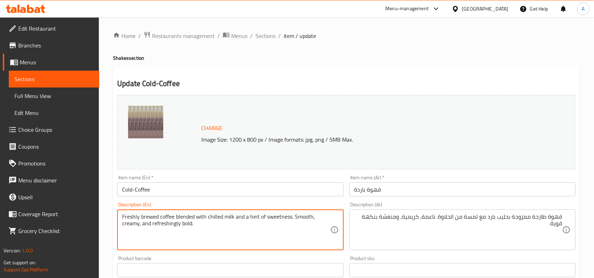
click at [156, 178] on textarea "Freshly brewed coffee blended with chilled milk and a hint of sweetness. Smooth…" at bounding box center [226, 229] width 208 height 33
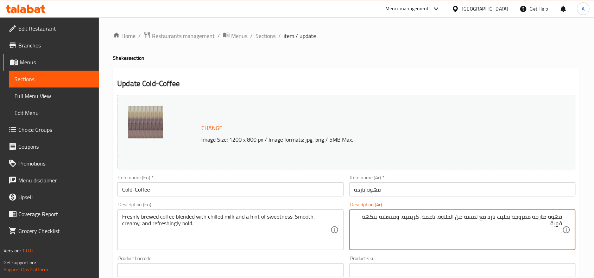
click at [380, 178] on textarea "قهوة طازجة ممزوجة بحليب بارد مع لمسة من الحلاوة. ناعمة، كريمية، ومنعشة بنكهة قو…" at bounding box center [458, 229] width 208 height 33
paste textarea "برو"
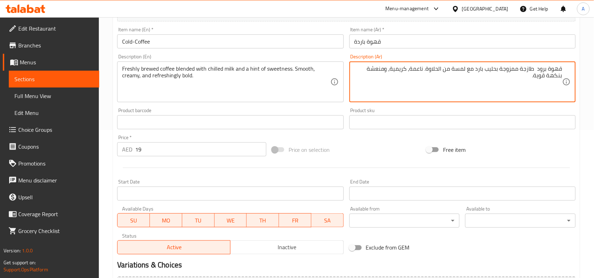
scroll to position [52, 0]
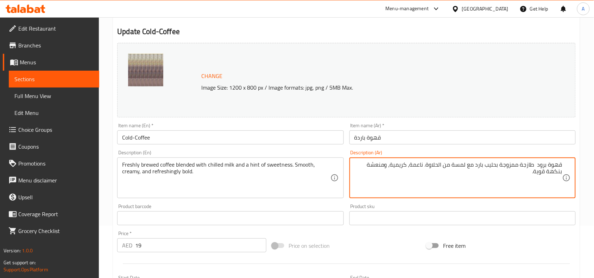
click at [380, 173] on textarea "قهوة برود طازجة ممزوجة بحليب بارد مع لمسة من الحلاوة. ناعمة، كريمية، ومنعشة بنك…" at bounding box center [458, 177] width 208 height 33
type textarea "قهوة برود طازجة ممزوجة بحليب بارد مع لمسة من الحلاوة. ناعمة، كريمية، ومنعشة بنك…"
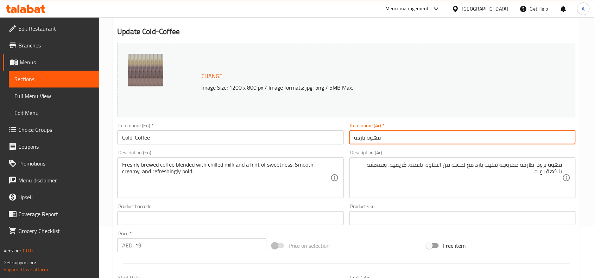
click at [380, 133] on input "قهوة باردة" at bounding box center [462, 137] width 226 height 14
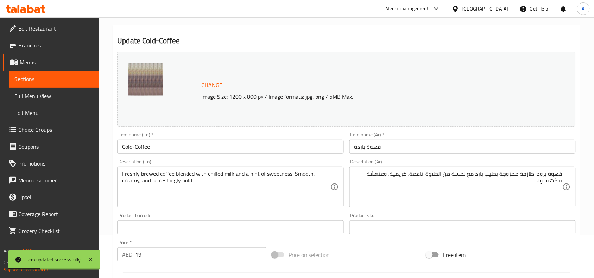
scroll to position [0, 0]
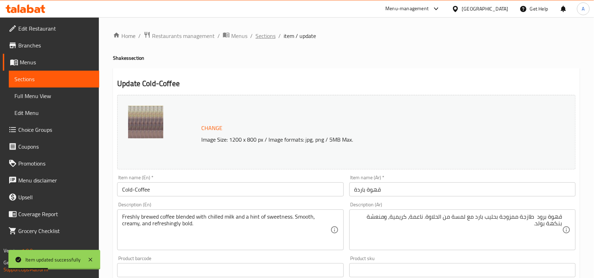
click at [264, 40] on span "Sections" at bounding box center [265, 36] width 20 height 8
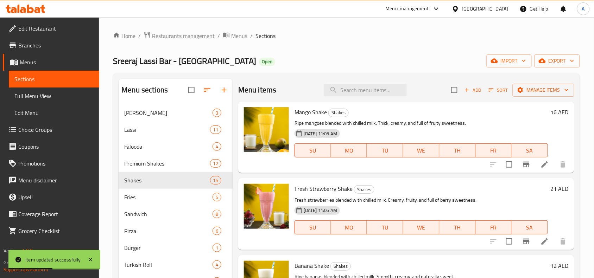
click at [380, 43] on div "Home / Restaurants management / Menus / Sections Sreeraj Lassi Bar - Sharjah Op…" at bounding box center [346, 215] width 467 height 369
click at [380, 99] on div "Menu items Add Sort Manage items" at bounding box center [406, 90] width 336 height 23
click at [380, 95] on input "search" at bounding box center [365, 90] width 83 height 12
paste input "Chikoo"
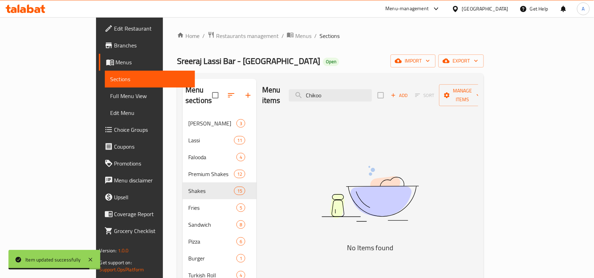
click at [369, 98] on div "Menu items Chikoo Add Sort Manage items" at bounding box center [370, 95] width 216 height 33
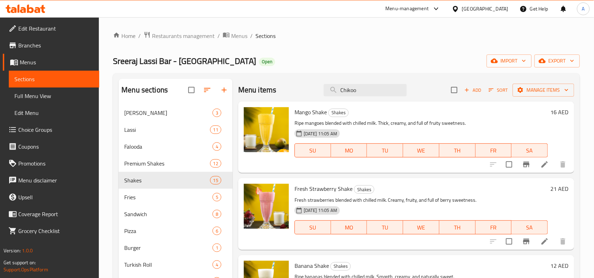
click at [380, 100] on div "Menu items Chikoo Add Sort Manage items" at bounding box center [406, 90] width 336 height 23
click at [380, 90] on input "Chikoo" at bounding box center [365, 90] width 83 height 12
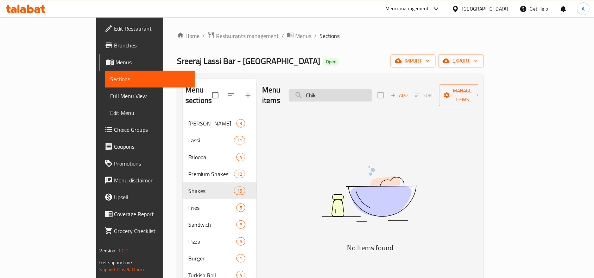
click at [372, 92] on input "Chik" at bounding box center [330, 95] width 83 height 12
paste input "sapodilla"
type input "sapodilla"
click at [328, 89] on input "sapodilla" at bounding box center [330, 95] width 83 height 12
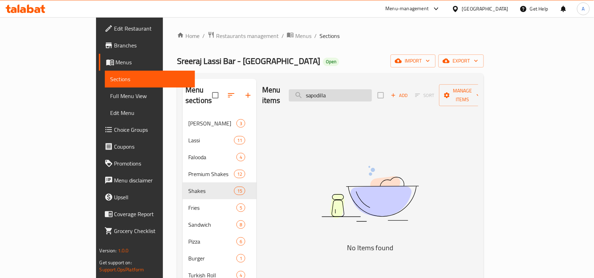
click at [359, 94] on input "sapodilla" at bounding box center [330, 95] width 83 height 12
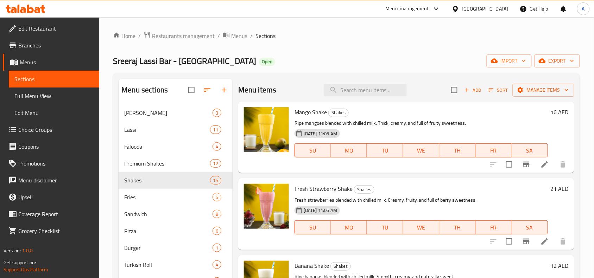
click at [282, 24] on div "Home / Restaurants management / Menus / Sections Sreeraj Lassi Bar - Sharjah Op…" at bounding box center [346, 215] width 495 height 397
click at [375, 87] on input "search" at bounding box center [365, 90] width 83 height 12
paste input "French Fries"
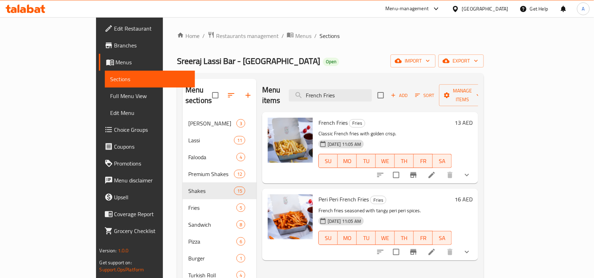
type input "French Fries"
click at [380, 171] on icon at bounding box center [431, 175] width 8 height 8
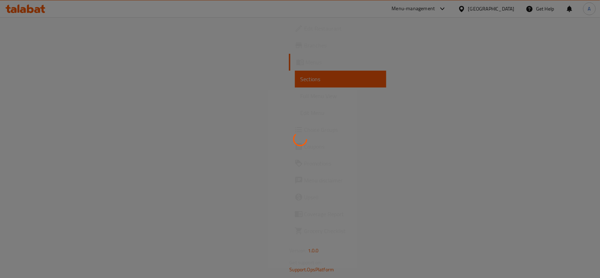
click at [271, 178] on div at bounding box center [300, 139] width 600 height 278
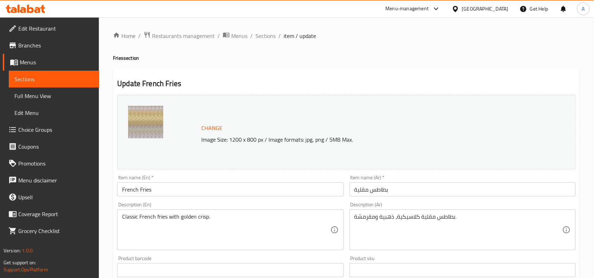
click at [227, 178] on div "Classic French fries with golden crisp. Description (En)" at bounding box center [230, 230] width 226 height 41
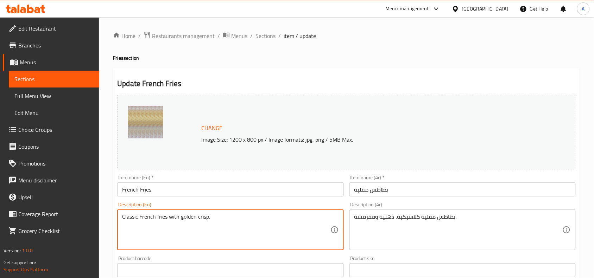
paste textarea "Golden, crispy French fries, perfectly salted and served hot."
type textarea "Golden, crispy French fries, perfectly salted and served hot."
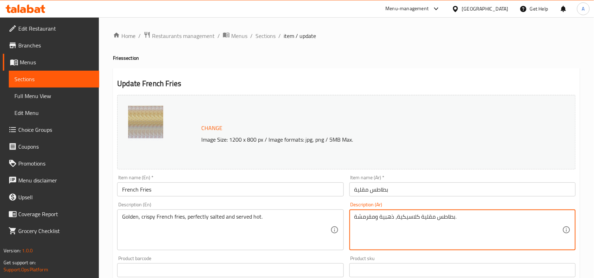
paste textarea "ذهبية اللون ومقرمشة ومملحة بشكل مثالي وتقدم ساخن"
click at [380, 178] on textarea "بطاطس مقلية ذهبية اللون ومقرمشة ومملحة بشكل مثالي وتقدم ساخنة." at bounding box center [458, 229] width 208 height 33
type textarea "بطاطس مقلية ذهبية اللون ومقرمشة ومملحة بشكل مثالي وتقدم ساخنة."
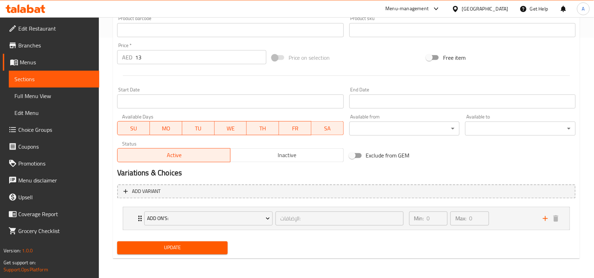
click at [189, 178] on div "Home / Restaurants management / Menus / Sections / item / update Fries section …" at bounding box center [346, 28] width 495 height 502
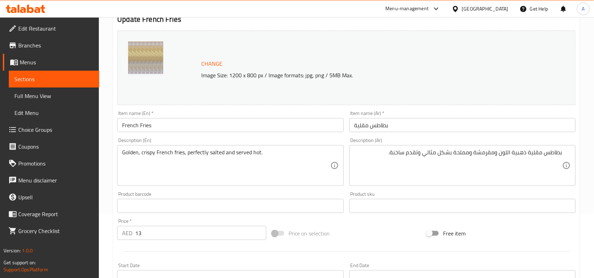
scroll to position [240, 0]
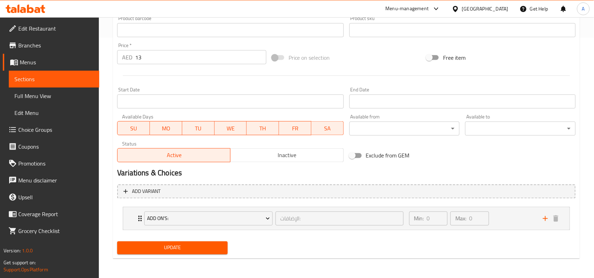
drag, startPoint x: 200, startPoint y: 250, endPoint x: 200, endPoint y: 254, distance: 3.6
click at [200, 178] on button "Update" at bounding box center [172, 248] width 110 height 13
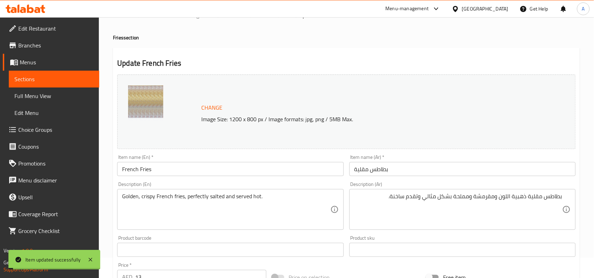
scroll to position [0, 0]
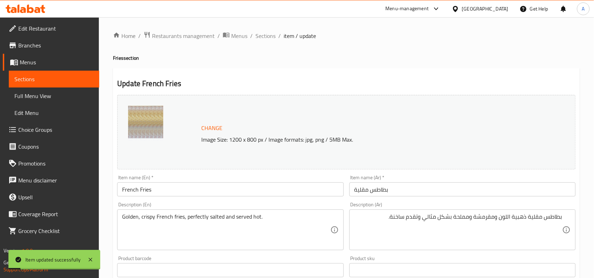
click at [273, 45] on div "Home / Restaurants management / Menus / Sections / item / update Fries section …" at bounding box center [346, 267] width 467 height 473
click at [271, 39] on span "Sections" at bounding box center [265, 36] width 20 height 8
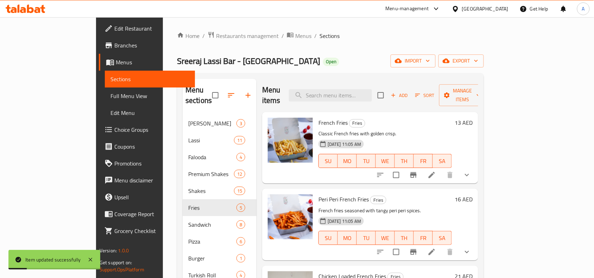
click at [315, 95] on div "Menu items Add Sort Manage items" at bounding box center [370, 95] width 216 height 33
click at [336, 90] on input "search" at bounding box center [330, 95] width 83 height 12
paste input "Peri Peri French Fries"
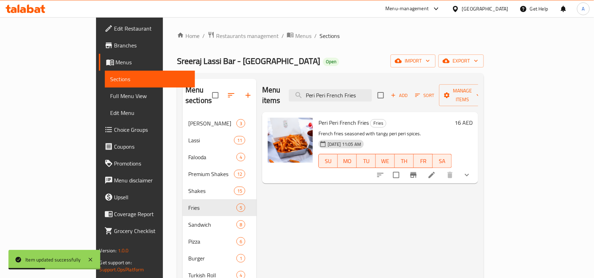
type input "Peri Peri French Fries"
click at [380, 169] on li at bounding box center [432, 175] width 20 height 13
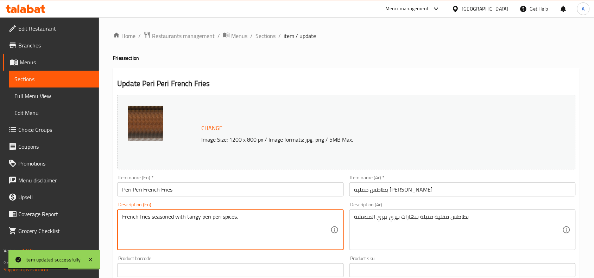
click at [280, 178] on textarea "French fries seasoned with tangy peri peri spices." at bounding box center [226, 229] width 208 height 33
paste textarea "Golden French fries tossed in a zesty peri peri seasoning, offering a perfect b…"
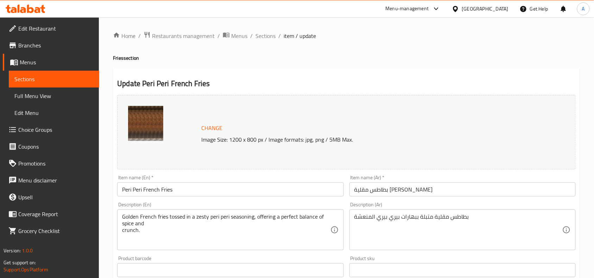
click at [122, 178] on textarea "Golden French fries tossed in a zesty peri peri seasoning, offering a perfect b…" at bounding box center [226, 229] width 208 height 33
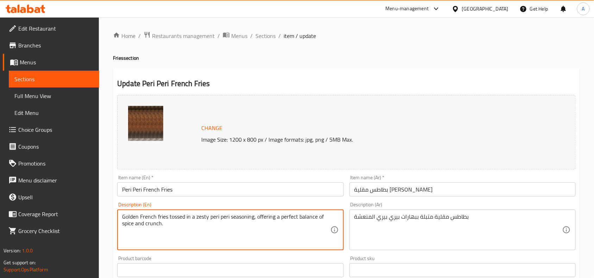
type textarea "Golden French fries tossed in a zesty peri peri seasoning, offering a perfect b…"
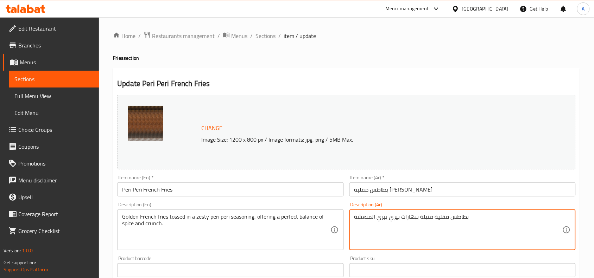
paste textarea "ذهبية اللون ممزوجة بتوابل بيري بيري المنعشة، مما يوفر توازنًا مثاليًا بين التوا…"
type textarea "بطاطس مقلية ذهبية اللون ممزوجة بتوابل بيري بيري المنعشة، مما يوفر توازنًا مثالي…"
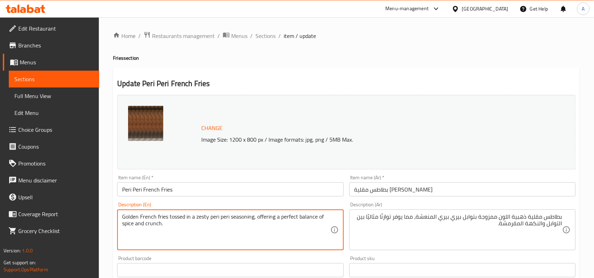
click at [318, 178] on textarea "Golden French fries tossed in a zesty peri peri seasoning, offering a perfect b…" at bounding box center [226, 229] width 208 height 33
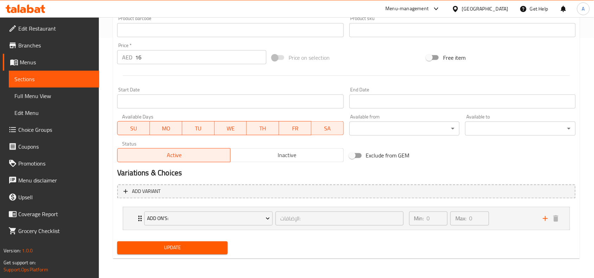
click at [168, 178] on span "Update" at bounding box center [172, 248] width 99 height 9
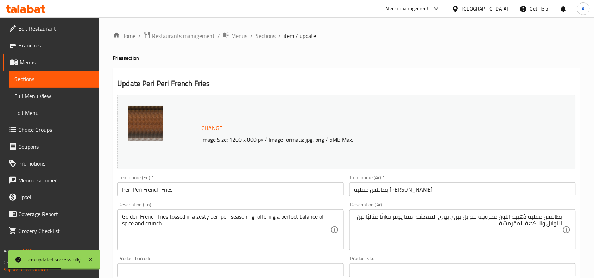
click at [278, 35] on li "/" at bounding box center [279, 36] width 2 height 8
click at [272, 39] on span "Sections" at bounding box center [265, 36] width 20 height 8
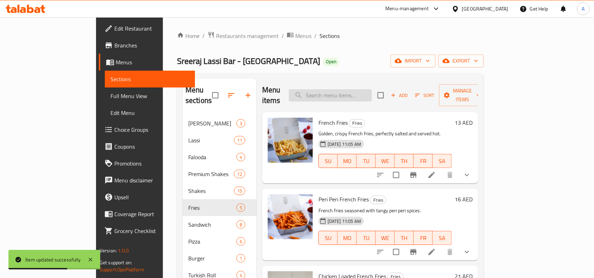
click at [365, 89] on input "search" at bounding box center [330, 95] width 83 height 12
paste input "Chicken Loaded French Fries"
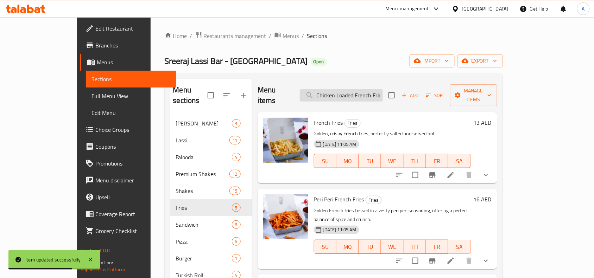
scroll to position [0, 4]
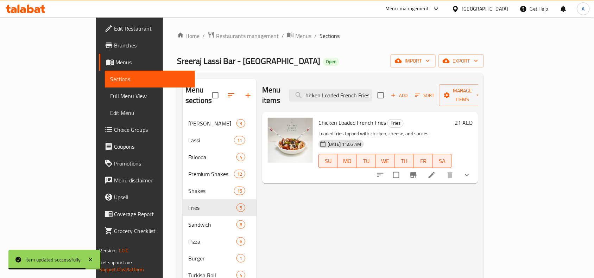
type input "Chicken Loaded French Fries"
click at [380, 171] on icon at bounding box center [431, 175] width 8 height 8
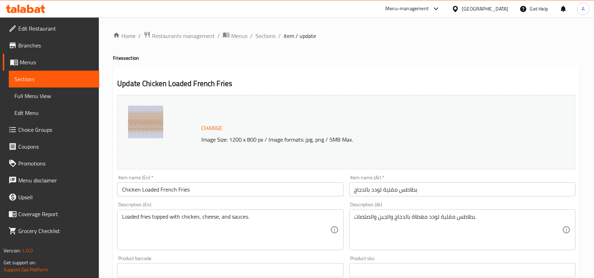
scroll to position [132, 0]
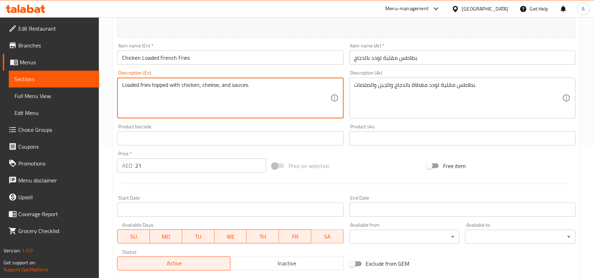
paste textarea "Golden fries topped with melted cheese, smoky BBQ sauce, jalapeños, olives, and…"
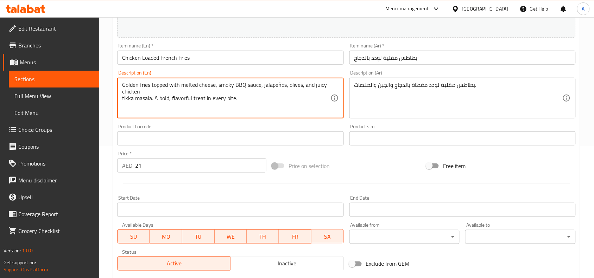
click at [122, 97] on textarea "Golden fries topped with melted cheese, smoky BBQ sauce, jalapeños, olives, and…" at bounding box center [226, 98] width 208 height 33
type textarea "Golden fries topped with melted cheese, smoky BBQ sauce, jalapeños, olives, and…"
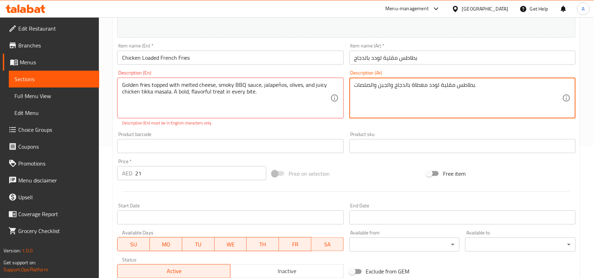
paste textarea "ذهبية مغطاة بالجبن الذائب، وصلصة باربيكيو مدخنة، وهالبينو، وزيتون، ودجاج تيكا م…"
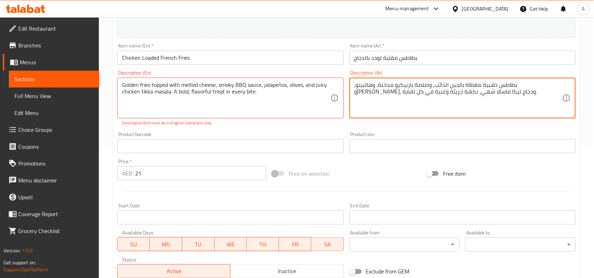
type textarea "بطاطس ذهبية مغطاة بالجبن الذائب، وصلصة باربيكيو مدخنة، وهالبينو، وزيتون، ودجاج …"
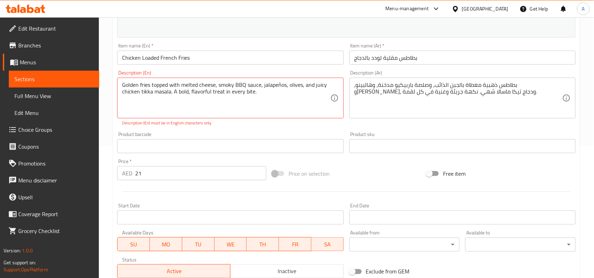
click at [380, 119] on div "بطاطس ذهبية مغطاة بالجبن الذائب، وصلصة باربيكيو مدخنة، وهالبينو، وزيتون، ودجاج …" at bounding box center [462, 98] width 226 height 41
click at [291, 121] on p "Description (En) must be in English characters only" at bounding box center [230, 123] width 216 height 6
drag, startPoint x: 280, startPoint y: 87, endPoint x: 338, endPoint y: 94, distance: 58.8
type textarea "Golden fries topped with melted cheese, smoky BBQ sauce, jalapenos, olives, and…"
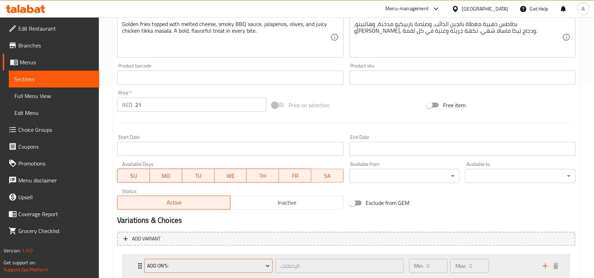
scroll to position [240, 0]
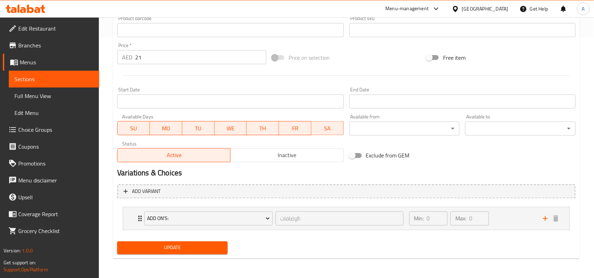
click at [203, 178] on span "Update" at bounding box center [172, 248] width 99 height 9
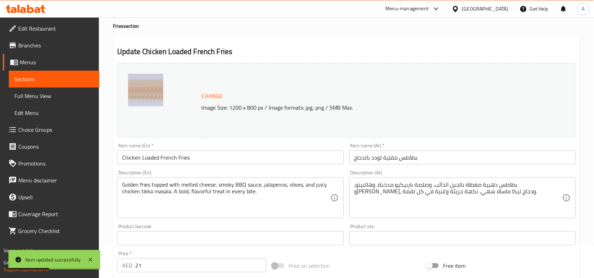
scroll to position [0, 0]
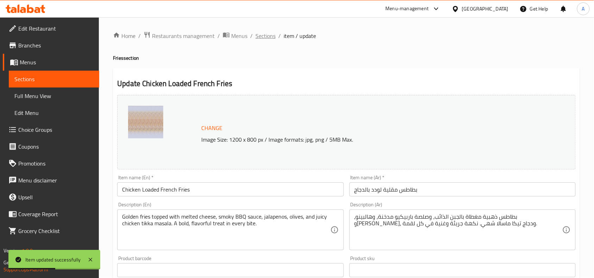
click at [258, 38] on span "Sections" at bounding box center [265, 36] width 20 height 8
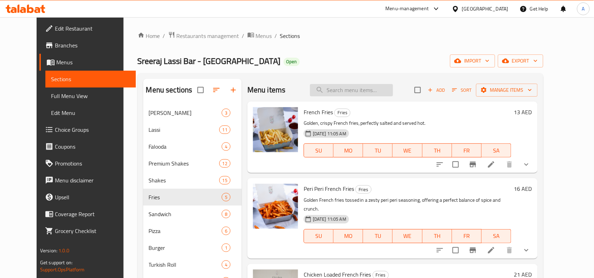
click at [358, 95] on input "search" at bounding box center [351, 90] width 83 height 12
paste input "Veg Loaded Fries"
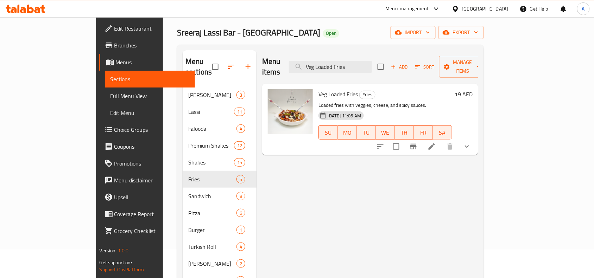
scroll to position [44, 0]
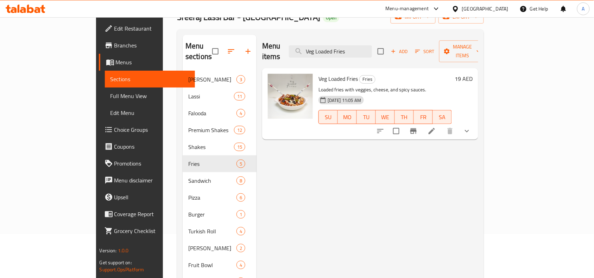
type input "Veg Loaded Fries"
click at [380, 125] on li at bounding box center [432, 131] width 20 height 13
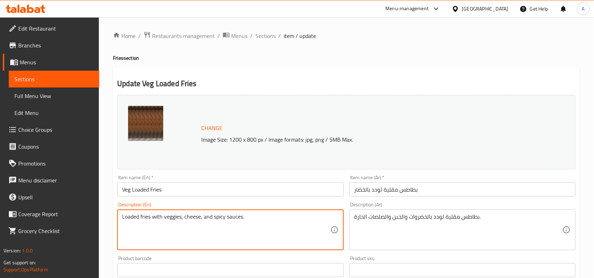
click at [227, 178] on textarea "Loaded fries with veggies, cheese, and spicy sauces." at bounding box center [226, 229] width 208 height 33
paste textarea "Veg Loaded Fries topped with gooey cheese, zesty BBQ sauce, spicy jalapeños, an…"
click at [122, 178] on textarea "Veg Loaded Fries topped with gooey cheese, zesty BBQ sauce, spicy jalapeños, an…" at bounding box center [226, 229] width 208 height 33
type textarea "Veg Loaded Fries topped with gooey cheese, zesty BBQ sauce, spicy jalapeños, an…"
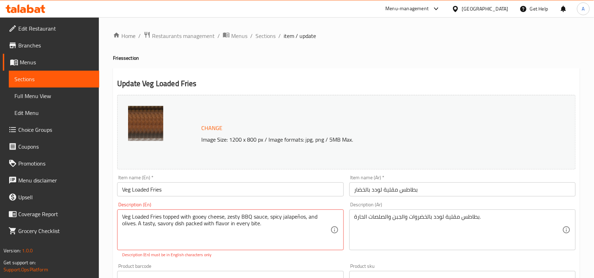
click at [380, 178] on div "بطاطس مقلية لودد بالخضروات والجبن والصلصات الحارة. Description (Ar)" at bounding box center [462, 230] width 226 height 41
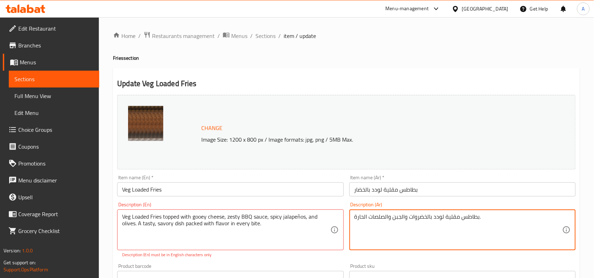
paste textarea "غنية بالخضراوات، مغطاة بجبنة طرية، وصلصة باربيكيو منعشة، وفلفل هالبينو حار، وزي…"
type textarea "بطاطس مقلية غنية بالخضراوات، مغطاة بجبنة طرية، وصلصة باربيكيو منعشة، وفلفل هالب…"
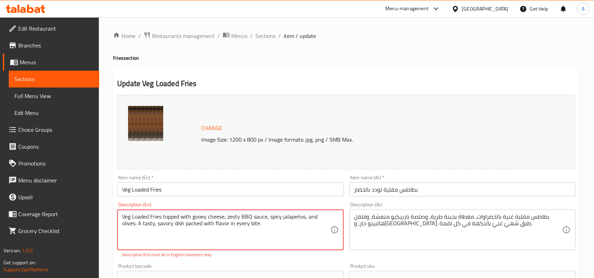
click at [283, 178] on p "Description (En) must be in English characters only" at bounding box center [230, 255] width 216 height 6
type textarea "Veg Loaded Fries topped with gooey cheese, zesty BBQ sauce, spicy jalapenos, an…"
click at [380, 81] on h2 "Update Veg Loaded Fries" at bounding box center [346, 83] width 458 height 11
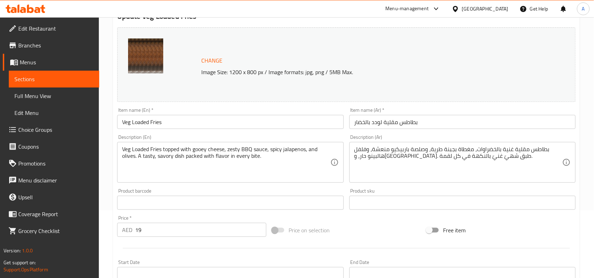
scroll to position [132, 0]
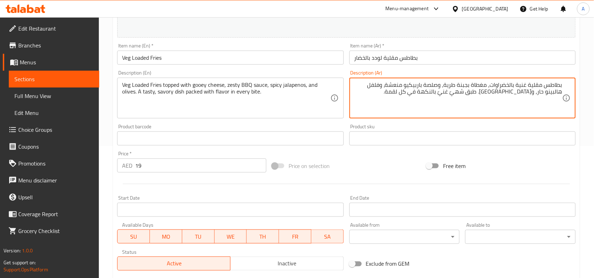
click at [380, 92] on textarea "بطاطس مقلية غنية بالخضراوات، مغطاة بجبنة طرية، وصلصة باربيكيو منعشة، وفلفل هالب…" at bounding box center [458, 98] width 208 height 33
type textarea "بطاطس مقلية غنية بالخضراوات، مغطاة بجبنة طرية، وصلصة باربيكيو منعشة، وفلفل هالب…"
click at [380, 127] on div "Product sku Product sku" at bounding box center [462, 134] width 226 height 21
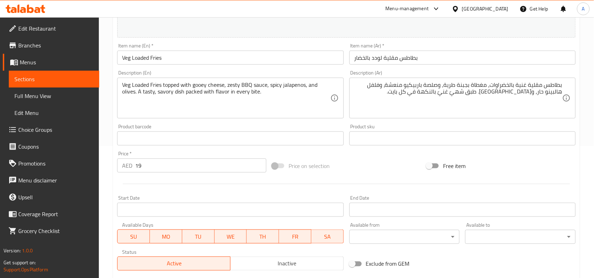
scroll to position [240, 0]
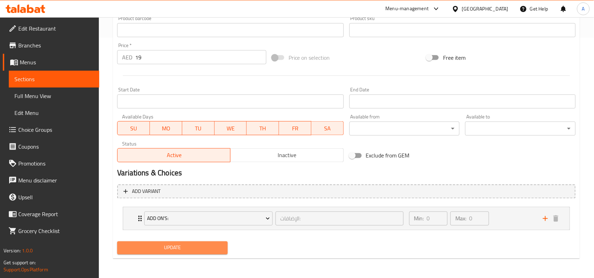
click at [210, 178] on button "Update" at bounding box center [172, 248] width 110 height 13
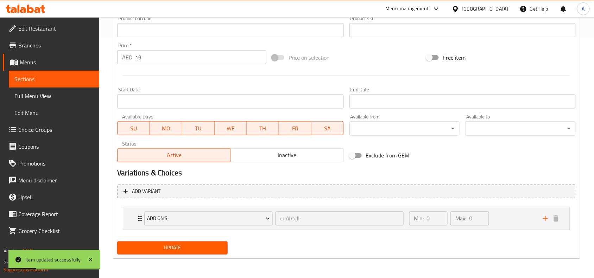
scroll to position [0, 0]
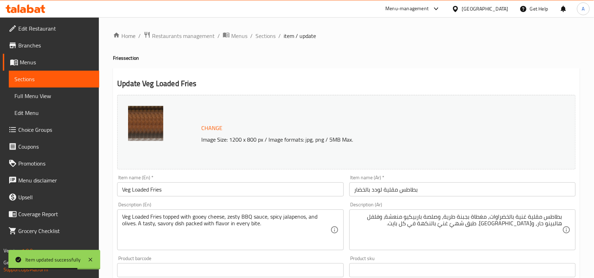
click at [252, 40] on ol "Home / Restaurants management / Menus / Sections / item / update" at bounding box center [346, 35] width 467 height 9
click at [256, 37] on span "Sections" at bounding box center [265, 36] width 20 height 8
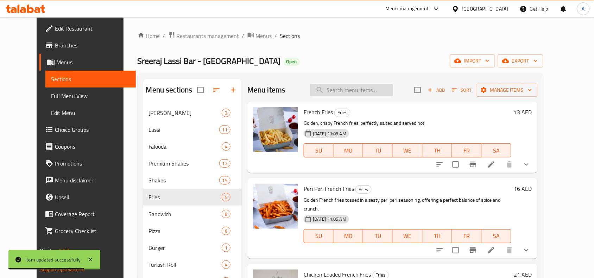
click at [378, 92] on input "search" at bounding box center [351, 90] width 83 height 12
paste input "Chicken Nuggets 8 Pcs"
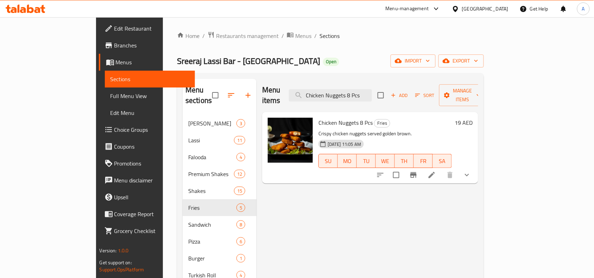
type input "Chicken Nuggets 8 Pcs"
click at [380, 172] on icon at bounding box center [431, 175] width 6 height 6
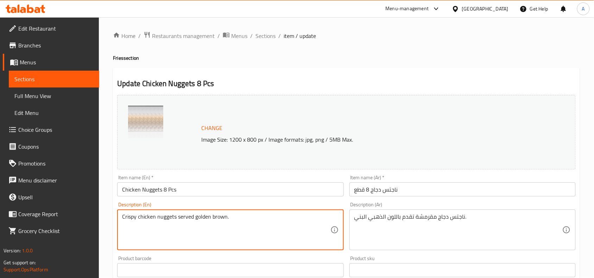
click at [303, 178] on textarea "Crispy chicken nuggets served golden brown." at bounding box center [226, 229] width 208 height 33
paste textarea "on the outside, juicy on the inside, our Chicken Nuggets are bite-sized delight…"
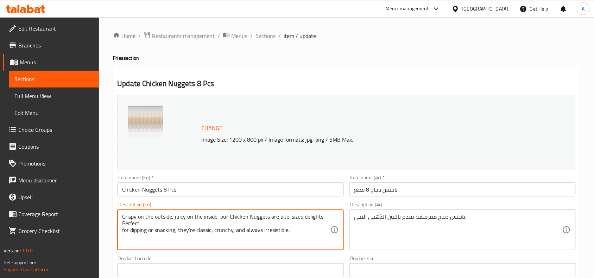
click at [119, 178] on div "Crispy on the outside, juicy on the inside, our Chicken Nuggets are bite-sized …" at bounding box center [230, 230] width 226 height 41
click at [123, 178] on textarea "Crispy on the outside, juicy on the inside, our Chicken Nuggets are bite-sized …" at bounding box center [226, 229] width 208 height 33
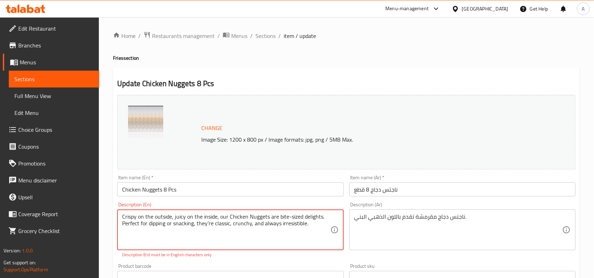
click at [270, 178] on p "Description (En) must be in English characters only" at bounding box center [230, 255] width 216 height 6
drag, startPoint x: 317, startPoint y: 225, endPoint x: 110, endPoint y: 211, distance: 206.9
click at [110, 178] on div "Home / Restaurants management / Menus / Sections / item / update Fries section …" at bounding box center [346, 271] width 495 height 509
click at [211, 178] on textarea "Crispy on the outside, juicy on the inside, our Chicken Nuggets are bite-sized …" at bounding box center [226, 229] width 208 height 33
type textarea "Crispy on the outside, juicy on the inside, our Chicken Nuggets are bite-sized …"
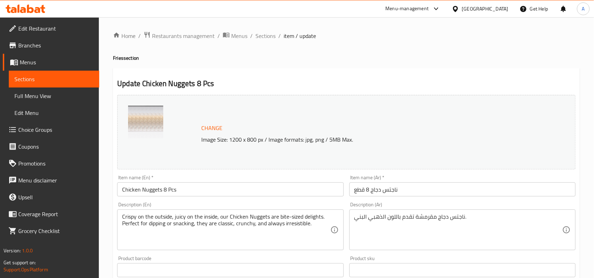
click at [183, 178] on div "Product barcode Product barcode" at bounding box center [230, 266] width 226 height 21
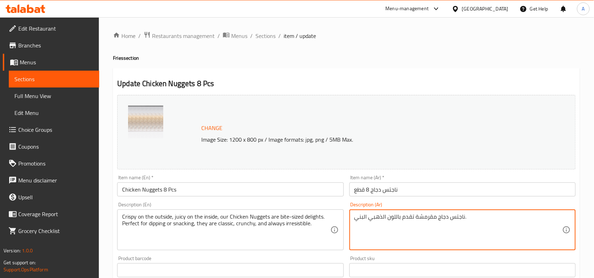
paste textarea "قرمشة من الخارج، طرية من الداخل، قطع دجاج ناجتس لدينا لذيذة بحجم اللقمة. مثالية…"
click at [380, 178] on textarea "مقرمشة من الخارج، طرية من الداخل، قطع دجاج ناجتس لدينا لذيذة بحجم اللقمة. مثالي…" at bounding box center [458, 229] width 208 height 33
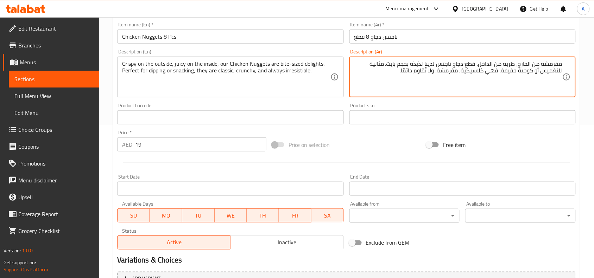
scroll to position [152, 0]
type textarea "مقرمشة من الخارج، طرية من الداخل، قطع دجاج ناجتس لدينا لذيذة بحجم بايت. مثالية …"
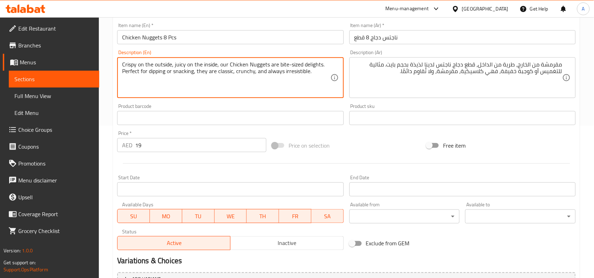
drag, startPoint x: 179, startPoint y: 71, endPoint x: 195, endPoint y: 69, distance: 16.6
drag, startPoint x: 125, startPoint y: 75, endPoint x: 182, endPoint y: 75, distance: 57.0
click at [182, 75] on textarea "Crispy on the outside, juicy on the inside, our Chicken Nuggets are bite-sized …" at bounding box center [226, 77] width 208 height 33
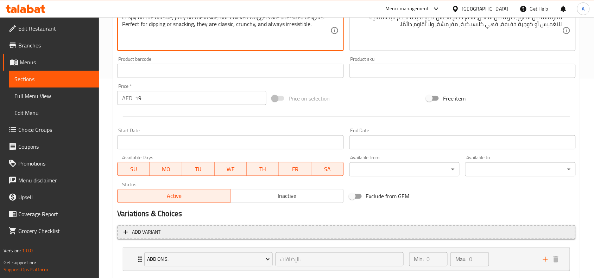
scroll to position [240, 0]
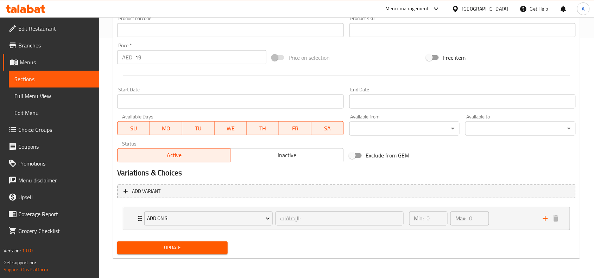
click at [186, 178] on div "Update Chicken Nuggets 8 Pcs Change Image Size: 1200 x 800 px / Image formats: …" at bounding box center [346, 43] width 467 height 431
drag, startPoint x: 203, startPoint y: 251, endPoint x: 438, endPoint y: 275, distance: 236.2
click at [204, 178] on span "Update" at bounding box center [172, 248] width 99 height 9
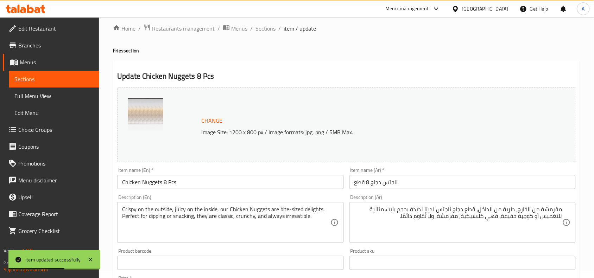
scroll to position [0, 0]
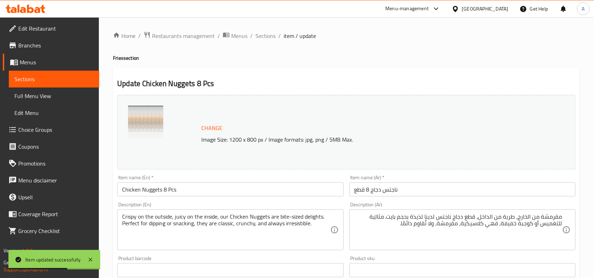
drag, startPoint x: 261, startPoint y: 38, endPoint x: 267, endPoint y: 41, distance: 6.2
click at [261, 38] on span "Sections" at bounding box center [265, 36] width 20 height 8
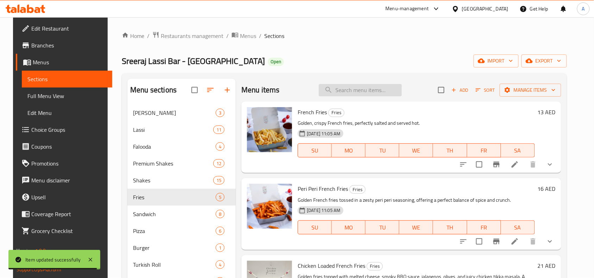
click at [380, 96] on input "search" at bounding box center [360, 90] width 83 height 12
paste input "Grilled Chicken Tikka Sandwich"
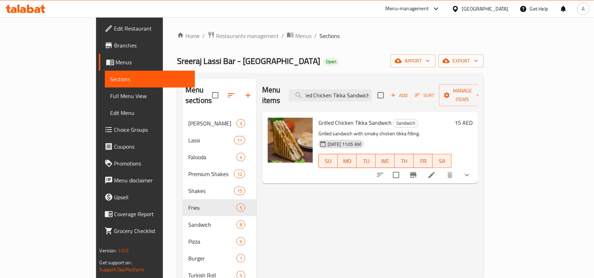
type input "Grilled Chicken Tikka Sandwich"
click at [380, 170] on li at bounding box center [432, 175] width 20 height 13
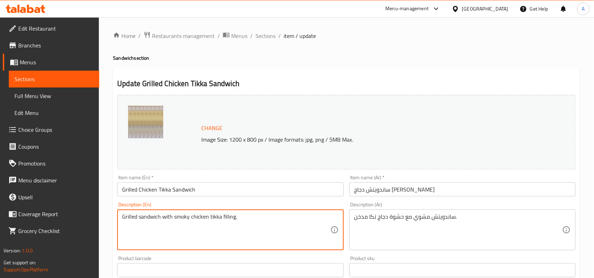
paste textarea "Juicy chicken tikka masala layered with sautéed onions, capsicum, red chili pow…"
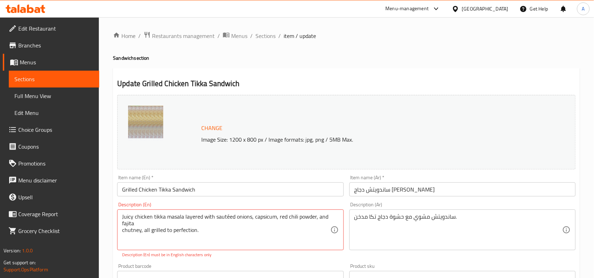
click at [119, 178] on div "Juicy chicken tikka masala layered with sautéed onions, capsicum, red chili pow…" at bounding box center [230, 230] width 226 height 41
click at [122, 178] on textarea "Juicy chicken tikka masala layered with sautéed onions, capsicum, red chili pow…" at bounding box center [226, 229] width 208 height 33
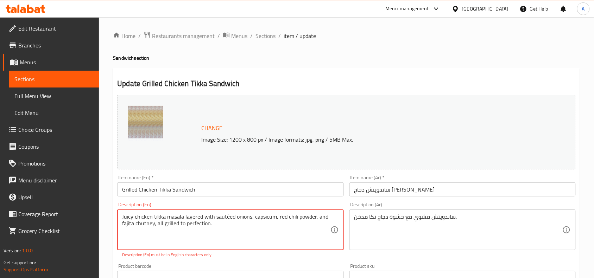
click at [209, 178] on div "Product barcode Product barcode" at bounding box center [230, 274] width 226 height 21
click at [227, 178] on div "Product barcode Product barcode" at bounding box center [230, 274] width 232 height 27
click at [226, 178] on textarea "Juicy chicken tikka masala layered with sautéed onions, capsicum, red chili pow…" at bounding box center [226, 229] width 208 height 33
type textarea "Juicy chicken tikka masala layered with sauteed onions, capsicum, red chili pow…"
drag, startPoint x: 240, startPoint y: 233, endPoint x: 116, endPoint y: 220, distance: 124.5
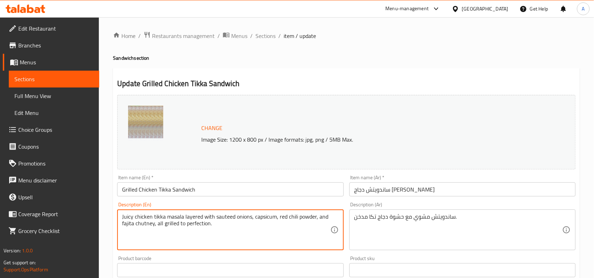
click at [116, 178] on div "Description (En) Juicy chicken tikka masala layered with sauteed onions, capsic…" at bounding box center [230, 226] width 232 height 54
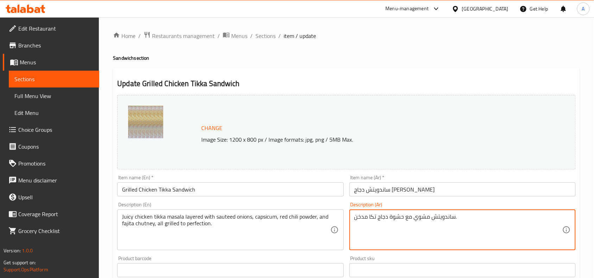
paste textarea "جاج تيكا ماسالا العصير مع طبقات من البصل المقلي والفلفل الحار ومسحوق الفلفل الأ…"
click at [380, 178] on textarea "دجاج تيكا ماسالا العصير مع طبقات من البصل المقلي والفلفل الحار ومسحوق الفلفل ال…" at bounding box center [458, 229] width 208 height 33
type textarea "دجاج تيكا ماسالا العصير مع طبقات من البصل المقلي والفلفل الحار ومسحوق الفلفل ال…"
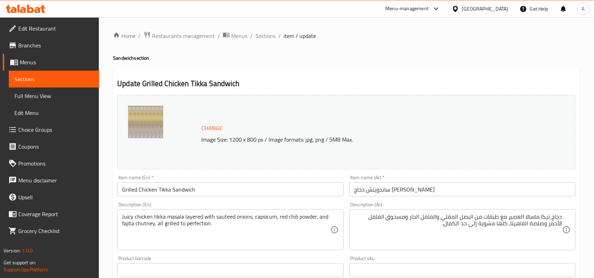
click at [380, 87] on h2 "Update Grilled Chicken Tikka Sandwich" at bounding box center [346, 83] width 458 height 11
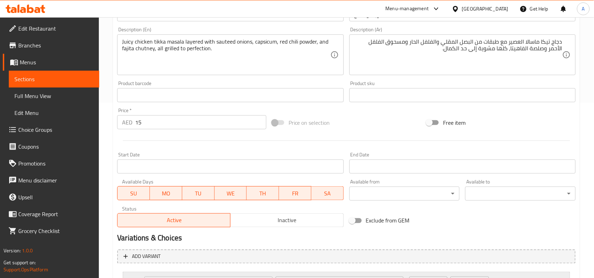
scroll to position [240, 0]
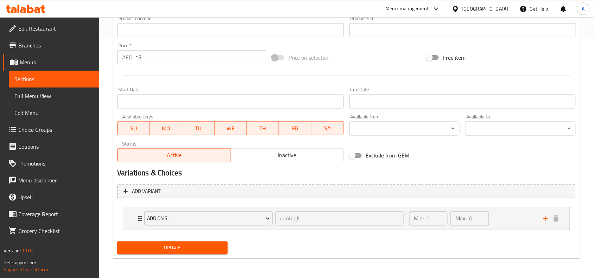
click at [172, 178] on div "Update" at bounding box center [172, 248] width 116 height 19
click at [196, 178] on div "Update Grilled Chicken Tikka Sandwich Change Image Size: 1200 x 800 px / Image …" at bounding box center [346, 43] width 467 height 431
click at [201, 178] on button "Update" at bounding box center [172, 248] width 110 height 13
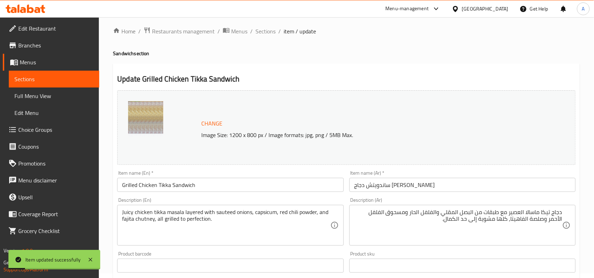
scroll to position [0, 0]
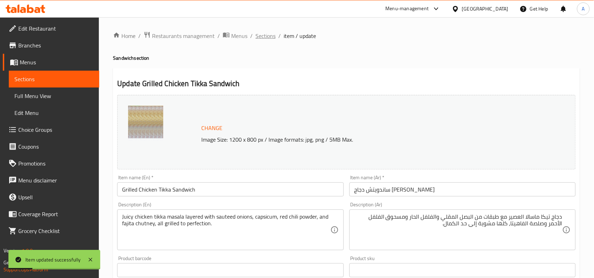
click at [267, 35] on span "Sections" at bounding box center [265, 36] width 20 height 8
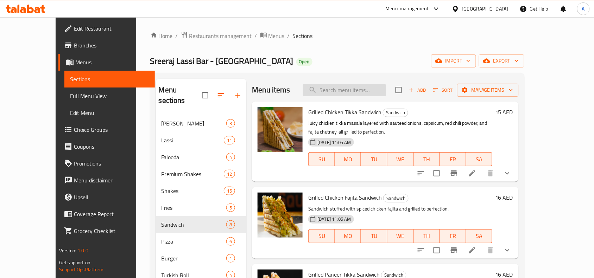
click at [366, 90] on input "search" at bounding box center [344, 90] width 83 height 12
paste input "Grilled Chicken Fajita Sandwich."
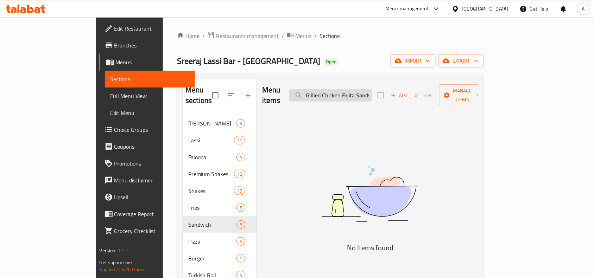
click at [356, 90] on input "Grilled Chicken Fajita Sandwich." at bounding box center [330, 95] width 83 height 12
paste input "search"
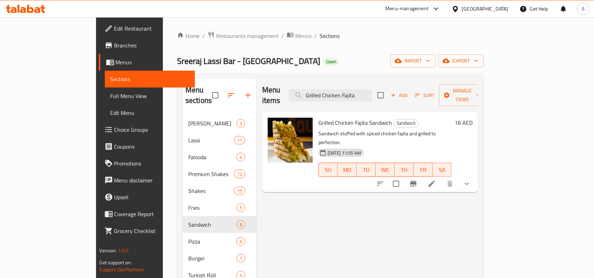
type input "Grilled Chicken Fajita"
click at [380, 175] on div at bounding box center [423, 183] width 103 height 17
click at [380, 178] on icon at bounding box center [431, 184] width 8 height 8
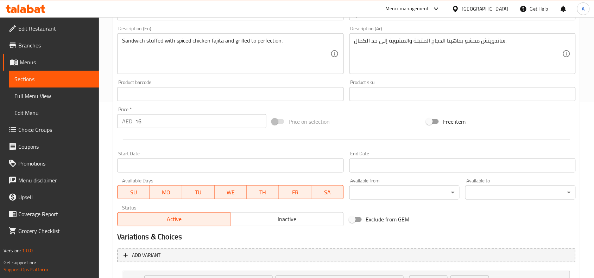
scroll to position [176, 0]
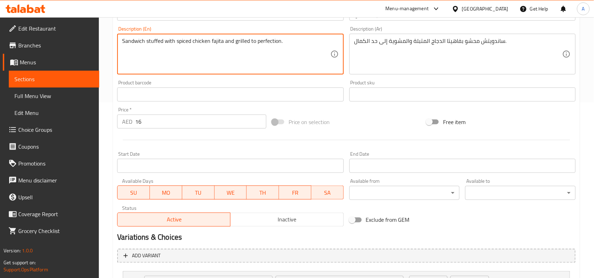
paste textarea "Marinated grilled chicken with sautéed capsicums, baby corn, and our signature …"
click at [122, 55] on textarea "Marinated grilled chicken with sautéed capsicums, baby corn, and our signature …" at bounding box center [226, 54] width 208 height 33
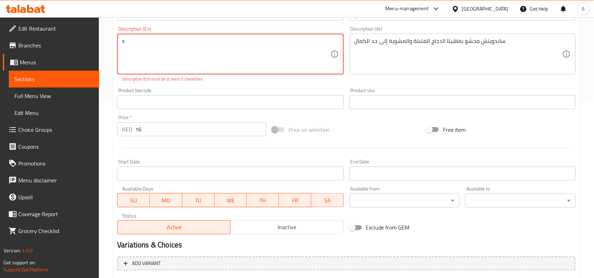
click at [179, 70] on textarea "s" at bounding box center [226, 54] width 208 height 33
paste textarea "Marinated grilled chicken with sautéed capsicums, baby corn, and our signature …"
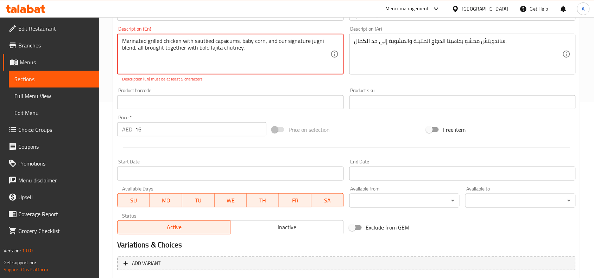
type textarea "Marinated grilled chicken with sautéed capsicums, baby corn, and our signature …"
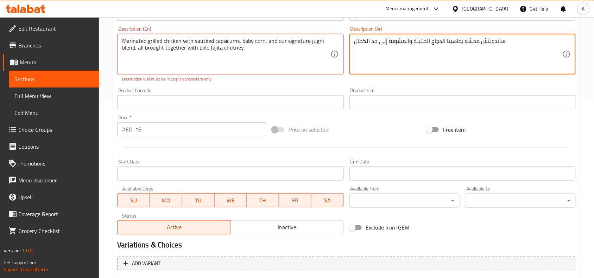
click at [380, 59] on textarea "ساندويتش محشو بفاهيتا الدجاج المتبلة والمشوية إلى حد الكمال." at bounding box center [458, 54] width 208 height 33
paste textarea "جاج مشوي متبل مع الفلفل الحلو المقلي، والذرة الصغيرة، ومزيج الجوغني المميز لدين…"
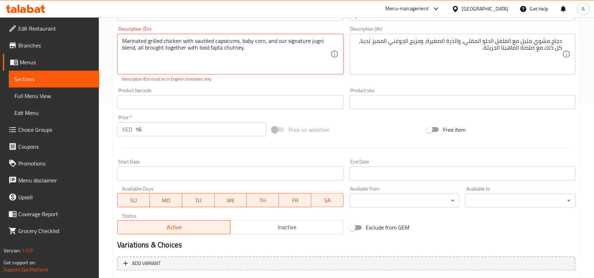
click at [275, 85] on div "Product barcode Product barcode" at bounding box center [230, 98] width 232 height 27
click at [219, 45] on textarea "Marinated grilled chicken with sautéed capsicums, baby corn, and our signature …" at bounding box center [226, 54] width 208 height 33
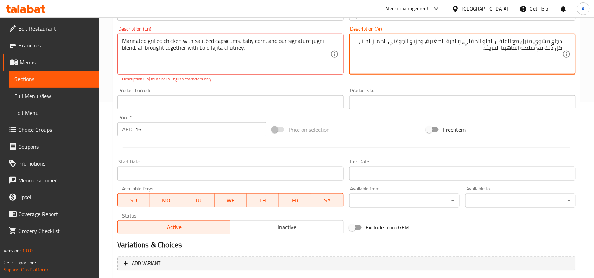
click at [380, 49] on textarea "دجاج مشوي متبل مع الفلفل الحلو المقلي، والذرة الصغيرة، ومزيج الجوغني المميز لدي…" at bounding box center [458, 54] width 208 height 33
type textarea "دجاج مشوي متبل مع الفلفل الحلو المقلي، والذرة الصغيرة، ومزيج الجوغني المميز لدي…"
click at [339, 75] on div "Description (En) Marinated grilled chicken with sautéed capsicums, baby corn, a…" at bounding box center [230, 54] width 226 height 56
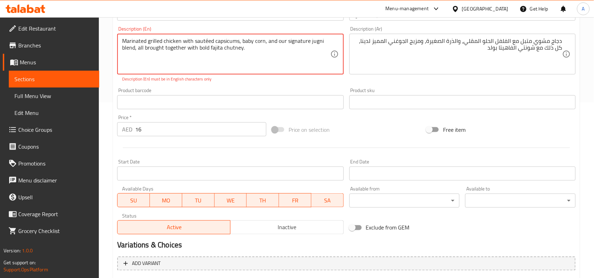
click at [205, 41] on textarea "Marinated grilled chicken with sautéed capsicums, baby corn, and our signature …" at bounding box center [226, 54] width 208 height 33
click at [207, 41] on textarea "Marinated grilled chicken with sautéed capsicums, baby corn, and our signature …" at bounding box center [226, 54] width 208 height 33
type textarea "Marinated grilled chicken with sauteed capsicums, baby corn, and our signature …"
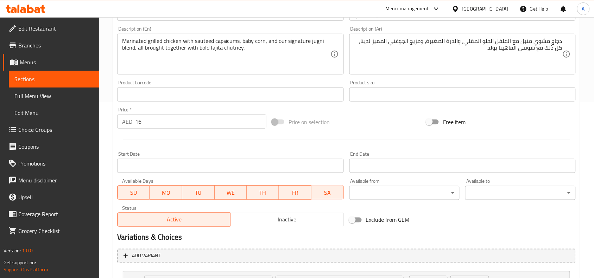
click at [229, 89] on div "Product barcode Product barcode" at bounding box center [230, 90] width 226 height 21
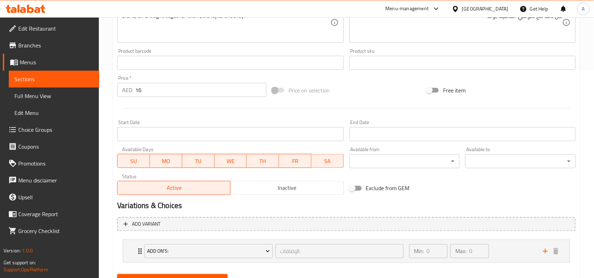
scroll to position [240, 0]
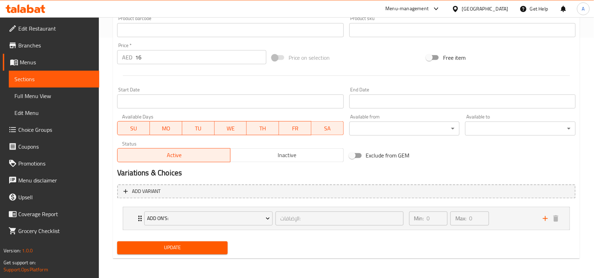
click at [202, 178] on button "Update" at bounding box center [172, 248] width 110 height 13
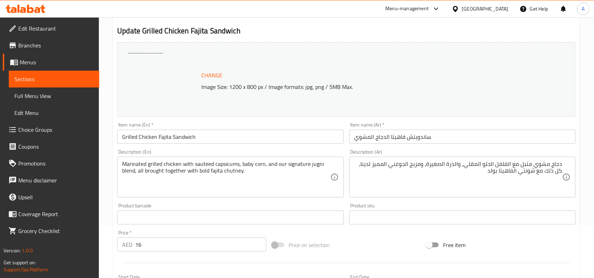
scroll to position [0, 0]
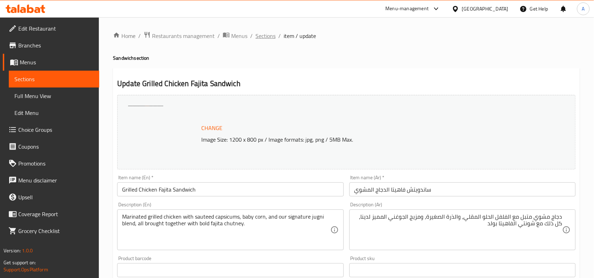
click at [268, 36] on span "Sections" at bounding box center [265, 36] width 20 height 8
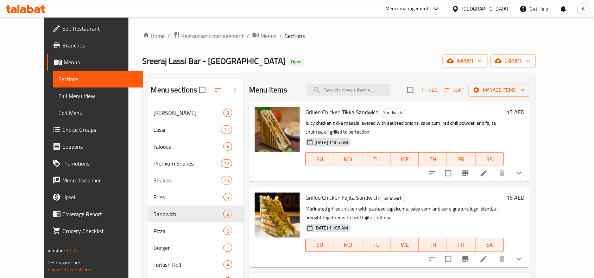
click at [355, 76] on div "Menu sections Matka Lassi 3 Lassi 11 Falooda 4 Premium Shakes 12 Shakes 15 Frie…" at bounding box center [339, 236] width 394 height 327
paste input "Grilled Pannner Tikka"
click at [359, 94] on input "Grilled Pannner Tikka" at bounding box center [348, 90] width 83 height 12
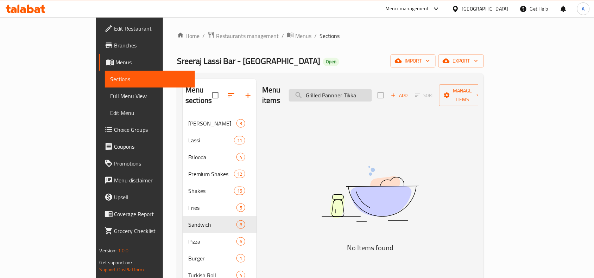
click at [371, 96] on input "Grilled Pannner Tikka" at bounding box center [330, 95] width 83 height 12
paste input "search"
click at [371, 96] on input "Grilled Pannner Tikka" at bounding box center [330, 95] width 83 height 12
type input "Pannner"
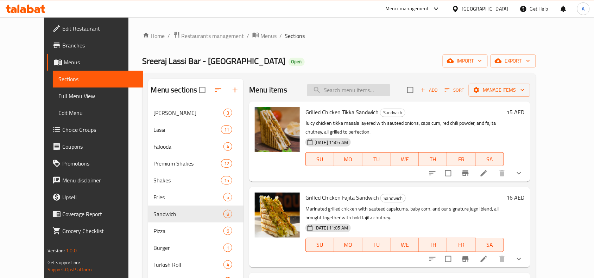
type input "o"
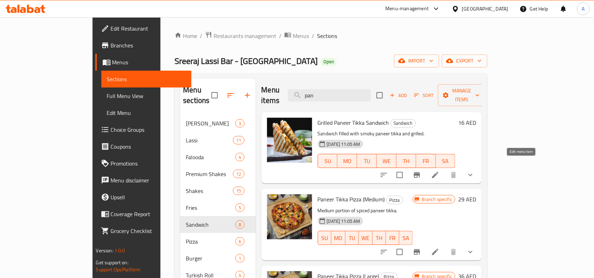
type input "pan"
click at [380, 171] on icon at bounding box center [435, 175] width 8 height 8
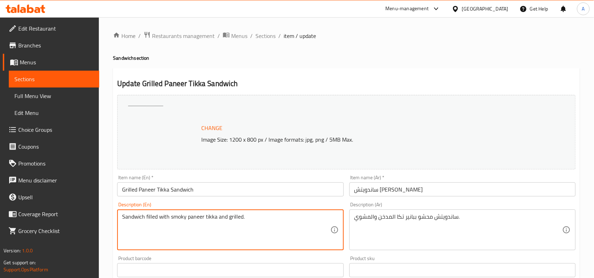
click at [245, 178] on textarea "Sandwich filled with smoky paneer tikka and grilled." at bounding box center [226, 229] width 208 height 33
paste textarea "Juicy, marinated paneer tikka grilled to perfection, layered with onion and smo…"
click at [122, 178] on textarea "Juicy, marinated paneer tikka grilled to perfection, layered with onion and smo…" at bounding box center [226, 229] width 208 height 33
type textarea "Juicy, marinated paneer tikka grilled to perfection, layered with onion and smo…"
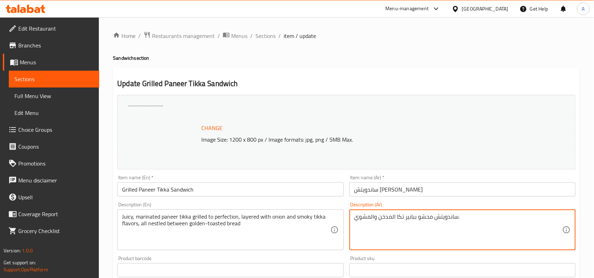
paste textarea "انير تيكا متبل وعصير مشوي بإتقان، مع طبقات من البصل ونكهات التيكا المدخنة، وكله…"
click at [380, 178] on textarea "بانير تيكا متبل وعصير مشوي بإتقان، مع طبقات من البصل ونكهات التيكا المدخنة، وكل…" at bounding box center [458, 229] width 208 height 33
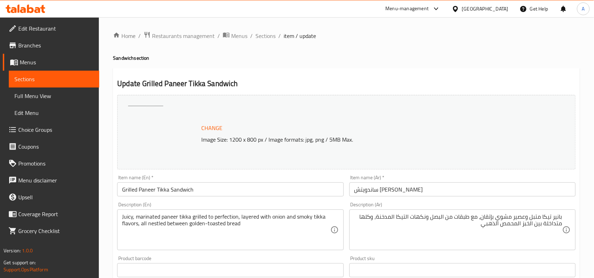
click at [380, 178] on div "Product sku Product sku" at bounding box center [462, 266] width 232 height 27
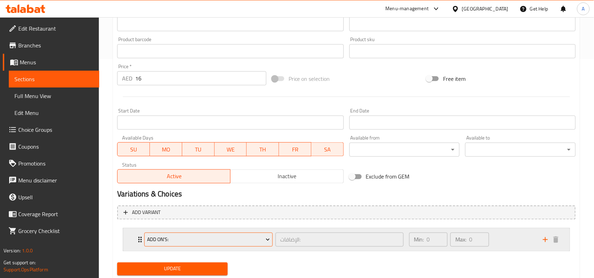
scroll to position [220, 0]
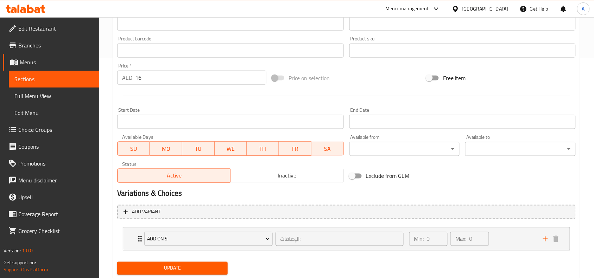
click at [176, 178] on button "Update" at bounding box center [172, 268] width 110 height 13
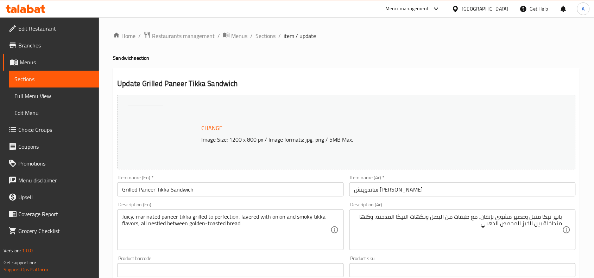
scroll to position [88, 0]
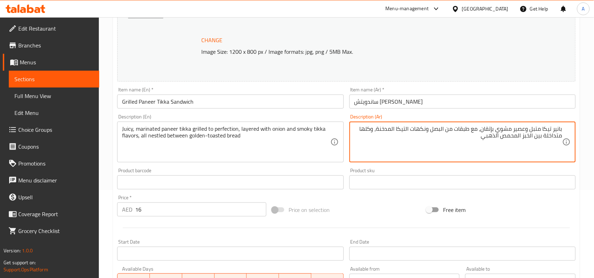
click at [380, 126] on textarea "بانير تيكا متبل وعصير مشوي بإتقان، مع طبقات من البصل ونكهات التيكا المدخنة، وكل…" at bounding box center [458, 142] width 208 height 33
type textarea "بانير تيكا متبل جوسي مشوي بإتقان، مع طبقات من البصل ونكهات التيكا المدخنة، وكله…"
click at [380, 159] on div "بانير تيكا متبل جوسي مشوي بإتقان، مع طبقات من البصل ونكهات التيكا المدخنة، وكله…" at bounding box center [462, 142] width 226 height 41
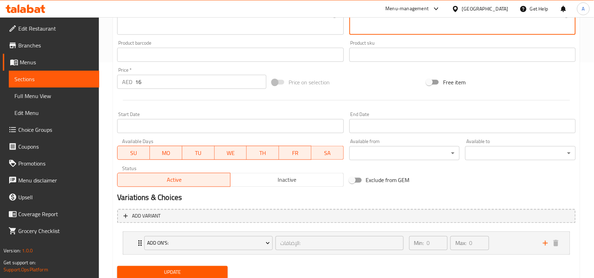
scroll to position [240, 0]
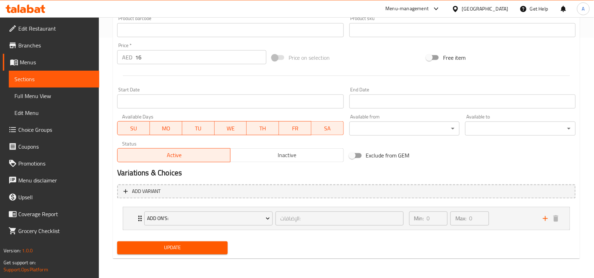
click at [168, 178] on span "Update" at bounding box center [172, 248] width 99 height 9
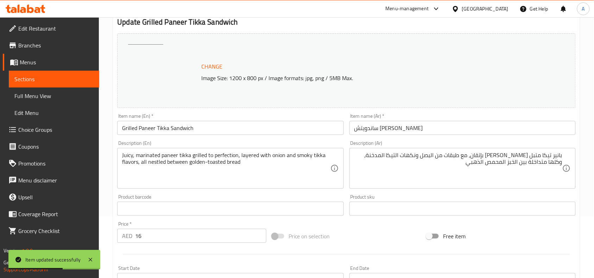
scroll to position [0, 0]
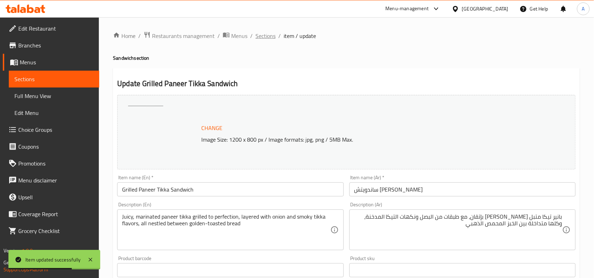
click at [264, 34] on span "Sections" at bounding box center [265, 36] width 20 height 8
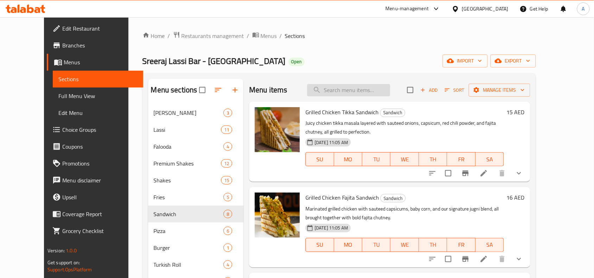
click at [366, 90] on input "search" at bounding box center [348, 90] width 83 height 12
paste input "Grilled Veg Sandwich"
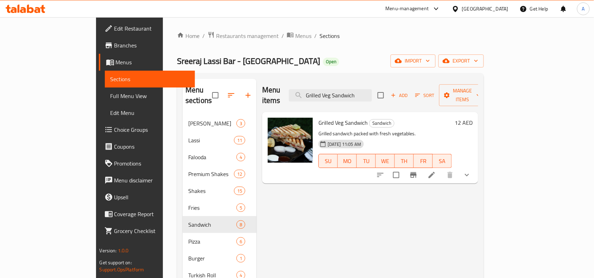
type input "Grilled Veg Sandwich"
click at [380, 169] on li at bounding box center [432, 175] width 20 height 13
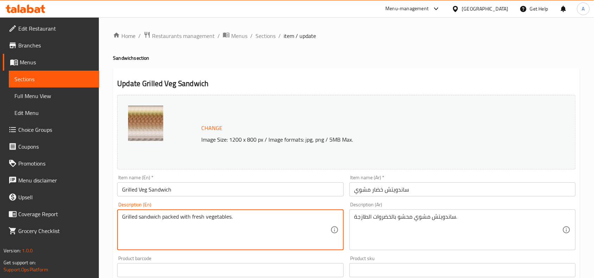
click at [233, 178] on textarea "Grilled sandwich packed with fresh vegetables." at bounding box center [226, 229] width 208 height 33
paste textarea "Fresh tomato, cucumber, onion, green capsicum, and a punch of fajita chutney, a…"
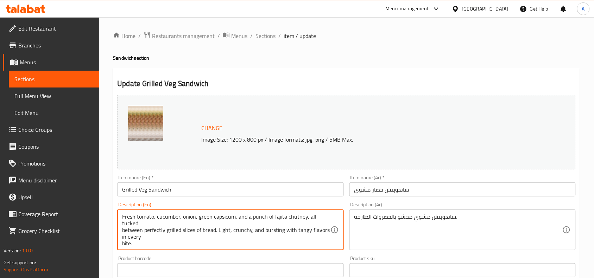
type textarea "Fresh tomato, cucumber, onion, green capsicum, and a punch of fajita chutney, a…"
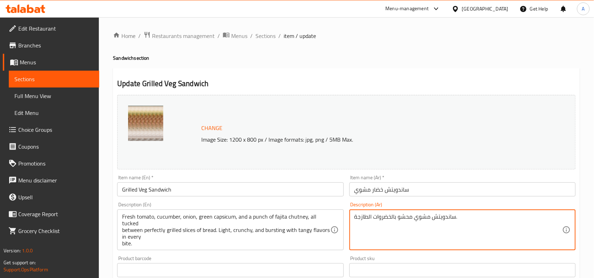
paste textarea "ماطم طازجة، خيار، بصل، فلفل أخضر حار، ونكهة مميزة من صلصة الفاهيتا، جميعها مغلف…"
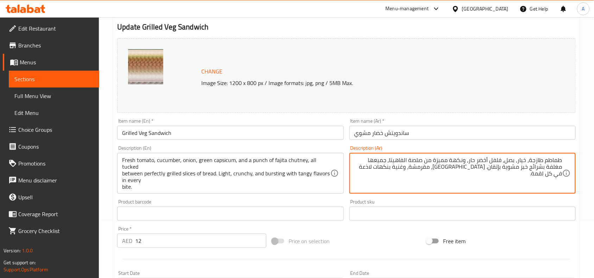
scroll to position [44, 0]
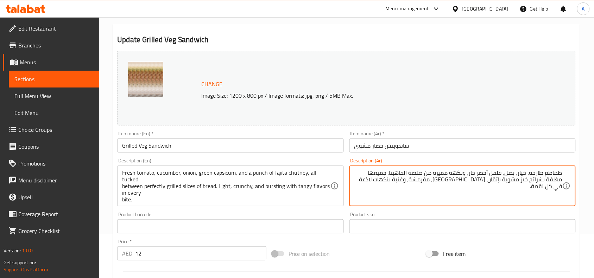
click at [380, 178] on textarea "طماطم طازجة، خيار، بصل، فلفل أخضر حار، ونكهة مميزة من صلصة الفاهيتا، جميعها مغل…" at bounding box center [458, 186] width 208 height 33
type textarea "طماطم طازجة، خيار، بصل، فلفل أخضر حار، ونكهة مميزة من صلصة الفاهيتا، جميعها مغل…"
click at [380, 162] on div "Description (Ar) طماطم طازجة، خيار، بصل، فلفل أخضر حار، ونكهة مميزة من صلصة الف…" at bounding box center [462, 182] width 226 height 48
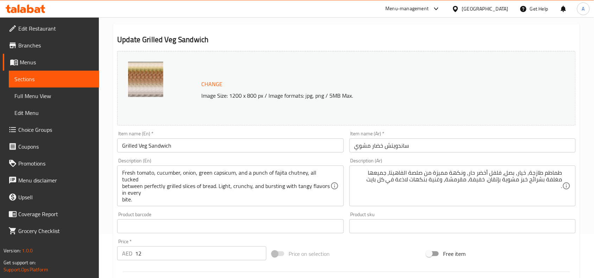
click at [380, 152] on input "ساندويتش خضار مشوي" at bounding box center [462, 146] width 226 height 14
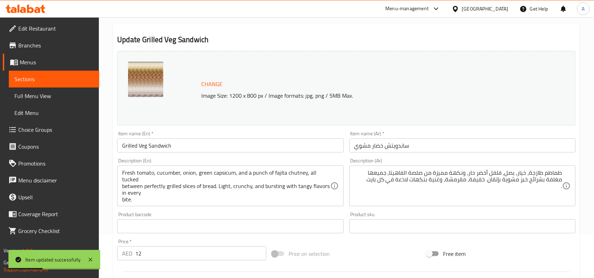
scroll to position [0, 0]
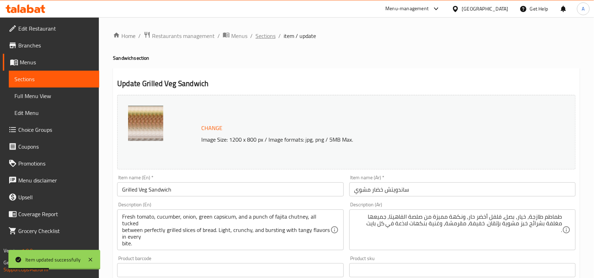
click at [259, 32] on span "Sections" at bounding box center [265, 36] width 20 height 8
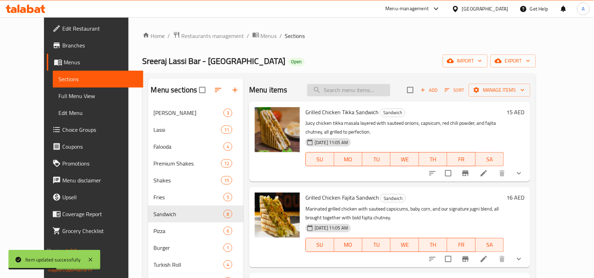
click at [346, 92] on input "search" at bounding box center [348, 90] width 83 height 12
paste input "Grilled Mayo Cheese Sandwich"
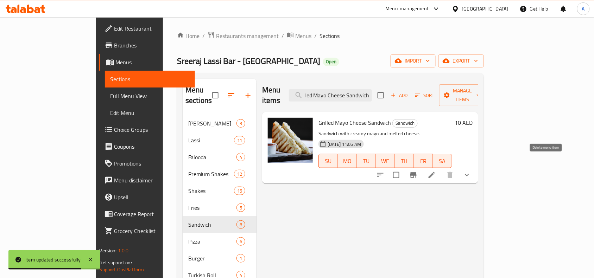
type input "Grilled Mayo Cheese Sandwich"
click at [380, 171] on icon at bounding box center [431, 175] width 8 height 8
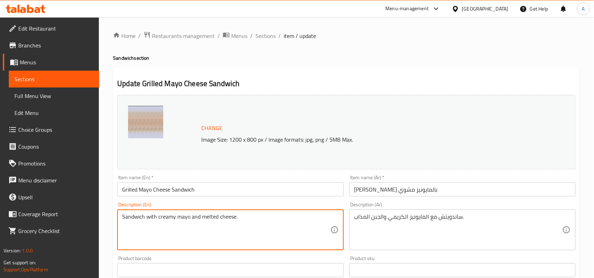
paste
click at [122, 178] on textarea "Silky mayonnaise and melted cheese create a creamy, smooth filling, all served …" at bounding box center [226, 229] width 208 height 33
click at [230, 178] on textarea "Silky mayonnaise and melted cheese create a creamy, smooth filling, all served …" at bounding box center [226, 229] width 208 height 33
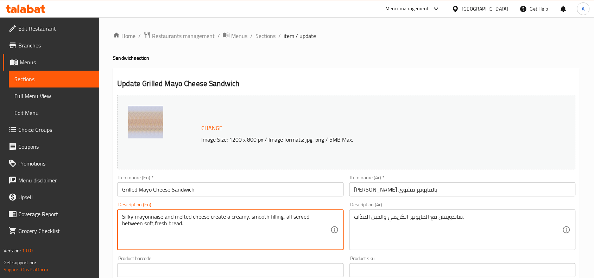
click at [130, 178] on textarea "Silky mayonnaise and melted cheese create a creamy, smooth filling, all served …" at bounding box center [226, 229] width 208 height 33
click at [132, 178] on textarea "Silky mayonnaise and melted cheese create a creamy, smooth filling, all served …" at bounding box center [226, 229] width 208 height 33
type textarea "Silky mayonnaise and melted cheese create a creamy, smooth filling, all served …"
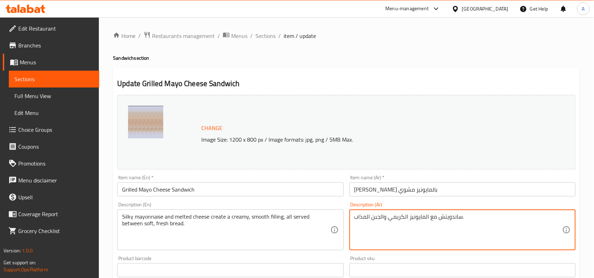
click at [380, 178] on textarea "ساندويتش مع المايونيز الكريمي والجبن المذاب." at bounding box center [458, 229] width 208 height 33
click at [380, 178] on textarea "المايونيز الحريري والجبن المذاب يشكلان حشوة كريمية ناعمة، ويتم تقديم كل ذلك بين…" at bounding box center [458, 229] width 208 height 33
type textarea "المايونيز الحريري والجبن المذاب يشكلان حشوة كريمية ناعمة، ويتم تقديم كل ذلك بين…"
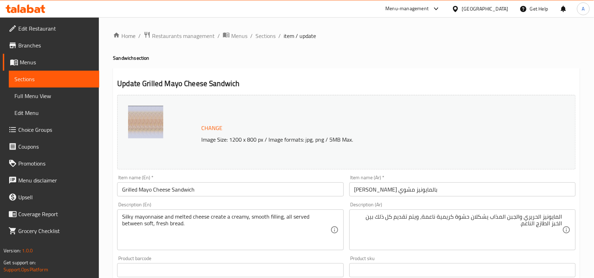
click at [380, 53] on div "Home / Restaurants management / Menus / Sections / item / update Sandwich secti…" at bounding box center [346, 267] width 467 height 473
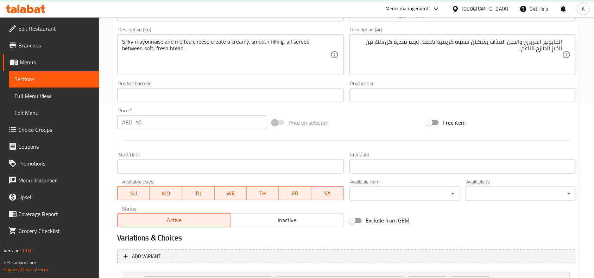
scroll to position [176, 0]
click at [352, 120] on div "Price on selection" at bounding box center [346, 122] width 155 height 19
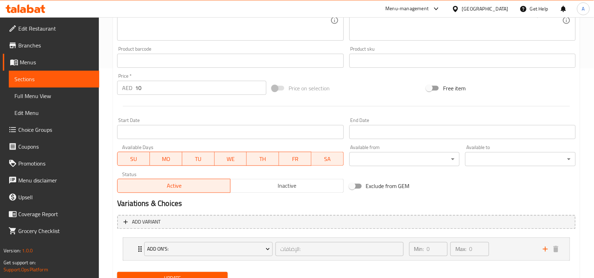
scroll to position [240, 0]
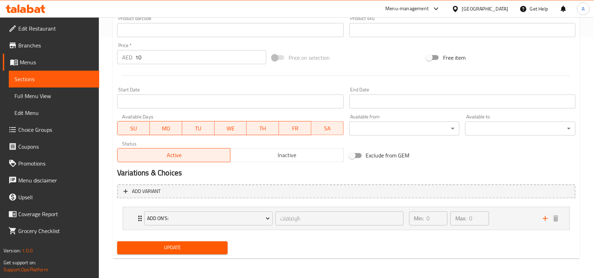
click at [189, 178] on span "Update" at bounding box center [172, 248] width 99 height 9
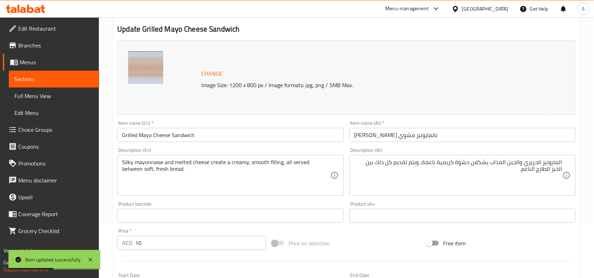
scroll to position [0, 0]
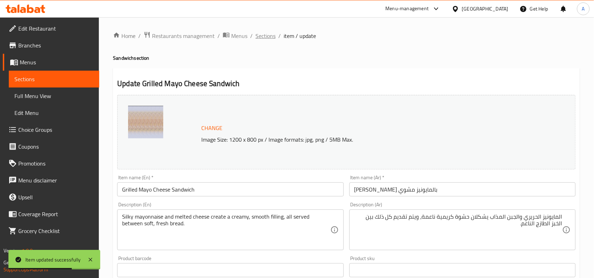
click at [259, 36] on span "Sections" at bounding box center [265, 36] width 20 height 8
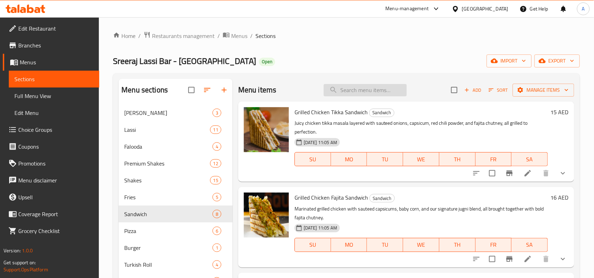
drag, startPoint x: 329, startPoint y: 90, endPoint x: 338, endPoint y: 90, distance: 9.5
click at [329, 90] on input "search" at bounding box center [365, 90] width 83 height 12
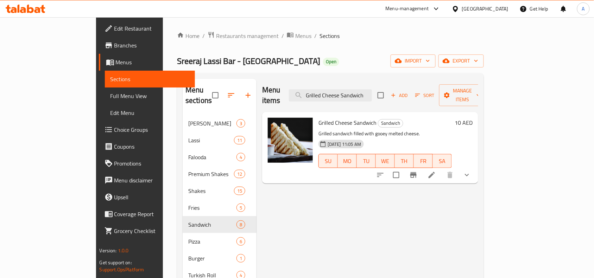
type input "Grilled Cheese Sandwich"
click at [380, 167] on div at bounding box center [423, 175] width 103 height 17
click at [380, 170] on li at bounding box center [432, 175] width 20 height 13
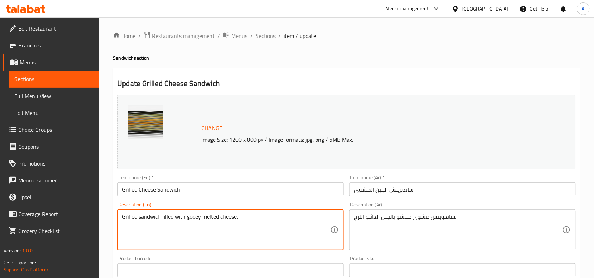
click at [298, 178] on textarea "Grilled sandwich filled with gooey melted cheese." at bounding box center [226, 229] width 208 height 33
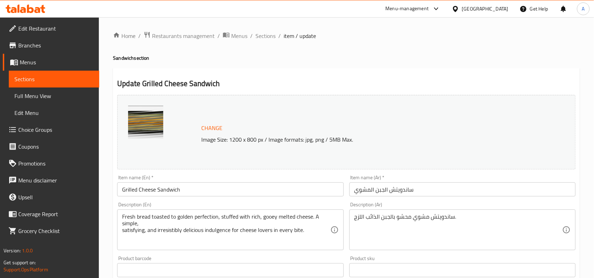
click at [120, 178] on div "Fresh bread toasted to golden perfection, stuffed with rich, gooey melted chees…" at bounding box center [230, 230] width 226 height 41
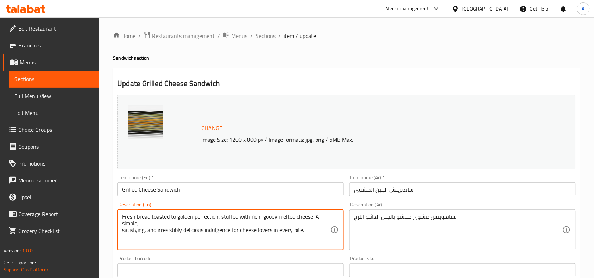
click at [123, 178] on textarea "Fresh bread toasted to golden perfection, stuffed with rich, gooey melted chees…" at bounding box center [226, 229] width 208 height 33
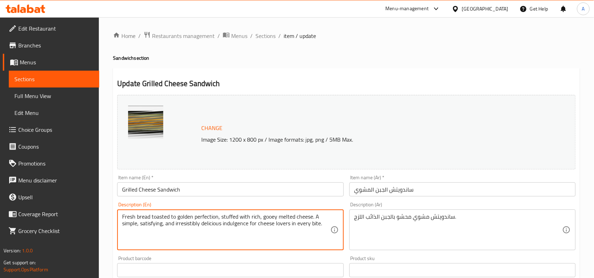
click at [206, 178] on textarea "Fresh bread toasted to golden perfection, stuffed with rich, gooey melted chees…" at bounding box center [226, 229] width 208 height 33
type textarea "Fresh bread toasted to golden perfection, stuffed with rich, gooey melted chees…"
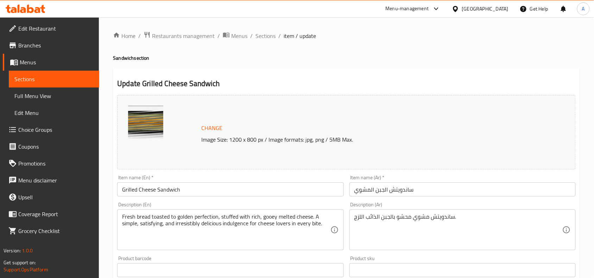
click at [380, 178] on div "ساندويتش مشوي محشو بالجبن الذائب اللزج. Description (Ar)" at bounding box center [462, 230] width 226 height 41
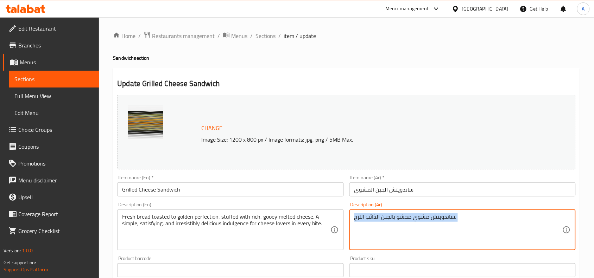
click at [380, 178] on div "ساندويتش مشوي محشو بالجبن الذائب اللزج. Description (Ar)" at bounding box center [462, 230] width 226 height 41
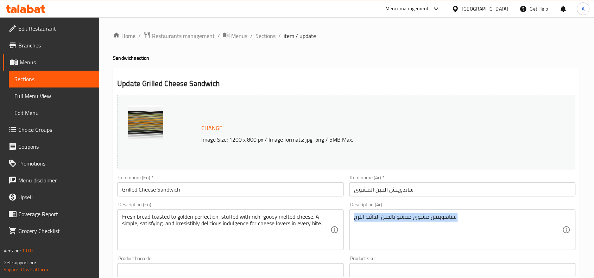
click at [380, 178] on div "ساندويتش مشوي محشو بالجبن الذائب اللزج. Description (Ar)" at bounding box center [462, 230] width 226 height 41
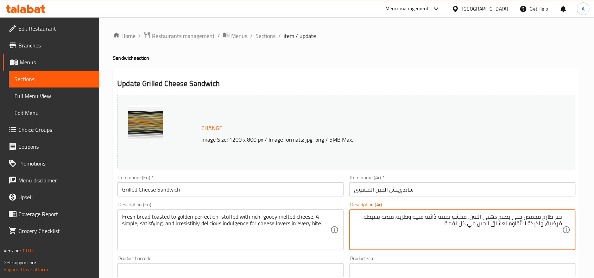
click at [380, 178] on textarea "خبز طازج محمص حتى يصبح ذهبي اللون، محشو بجبنة ذائبة غنية وطرية. متعة بسيطة، مُر…" at bounding box center [458, 229] width 208 height 33
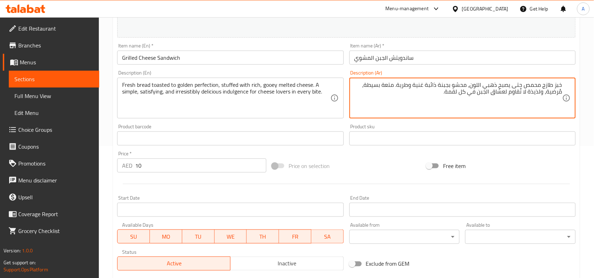
click at [380, 94] on textarea "خبز طازج محمص حتى يصبح ذهبي اللون، محشو بجبنة ذائبة غنية وطرية. متعة بسيطة، مُر…" at bounding box center [458, 98] width 208 height 33
type textarea "خبز طازج محمص حتى يصبح ذهبي اللون، محشو بجبنة ذائبة غنية وطرية. متعة بسيطة، مُر…"
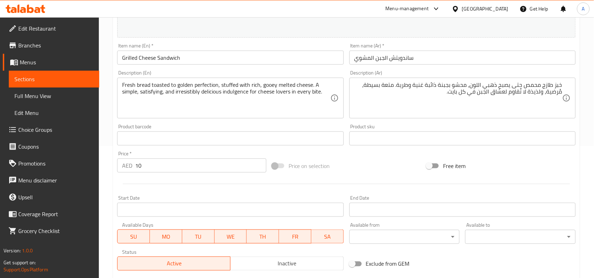
click at [380, 129] on div "Product sku Product sku" at bounding box center [462, 134] width 226 height 21
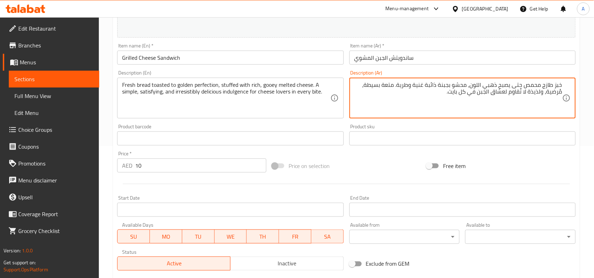
drag, startPoint x: 470, startPoint y: 86, endPoint x: 438, endPoint y: 87, distance: 31.3
click at [380, 105] on textarea "خبز طازج محمص حتى يصبح ذهبي اللون، محشو بجبنة ذائبة غنية وطرية. متعة بسيطة، مُر…" at bounding box center [458, 98] width 208 height 33
click at [380, 116] on div "خبز طازج محمص حتى يصبح ذهبي اللون، محشو بجبنة ذائبة غنية وطرية. متعة بسيطة، مُر…" at bounding box center [462, 98] width 226 height 41
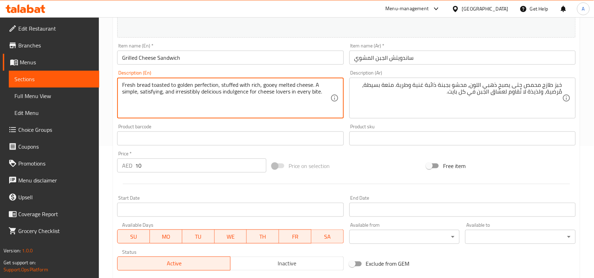
drag, startPoint x: 138, startPoint y: 96, endPoint x: 135, endPoint y: 93, distance: 4.0
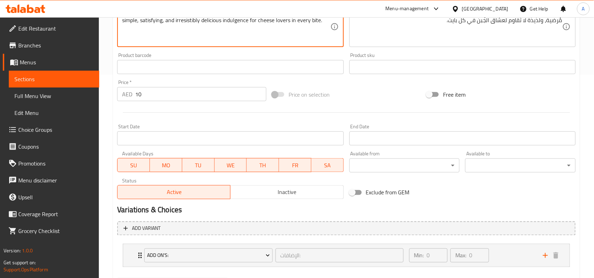
scroll to position [240, 0]
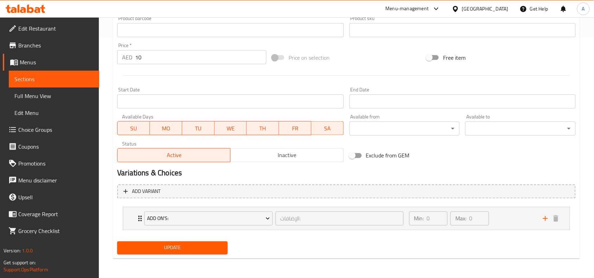
click at [159, 178] on span "Update" at bounding box center [172, 248] width 99 height 9
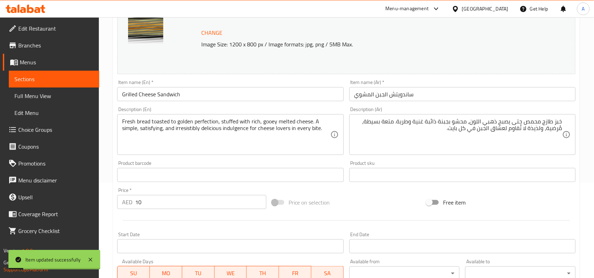
scroll to position [0, 0]
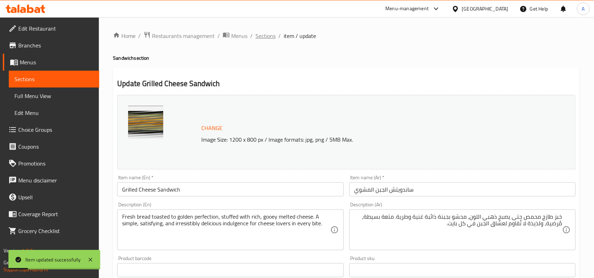
click at [271, 36] on span "Sections" at bounding box center [265, 36] width 20 height 8
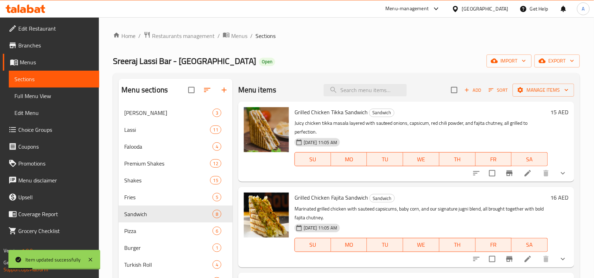
click at [373, 106] on div "Grilled Chicken Tikka Sandwich Sandwich Juicy chicken tikka masala layered with…" at bounding box center [421, 141] width 259 height 75
click at [378, 94] on input "search" at bounding box center [365, 90] width 83 height 12
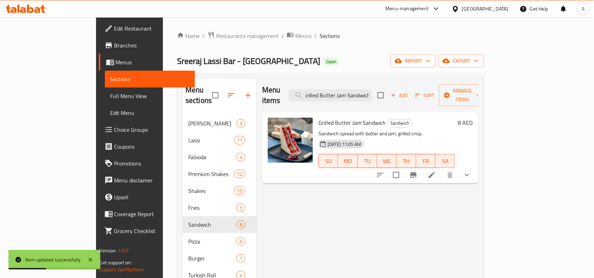
drag, startPoint x: 387, startPoint y: 94, endPoint x: 514, endPoint y: 109, distance: 128.2
click at [380, 109] on div "Menu items Grilled Butter Jam Sandwich Add Sort Manage items Grilled Butter Jam…" at bounding box center [367, 242] width 222 height 326
type input "Grilled Butter Jam Sandwich"
click at [380, 137] on div "25-09-2025 11:05 AM SU MO TU WE TH FR SA" at bounding box center [386, 156] width 142 height 38
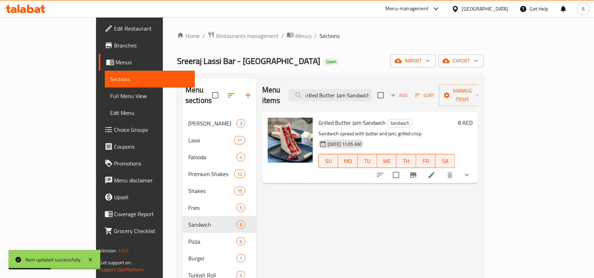
scroll to position [0, 0]
click at [380, 172] on icon at bounding box center [431, 175] width 6 height 6
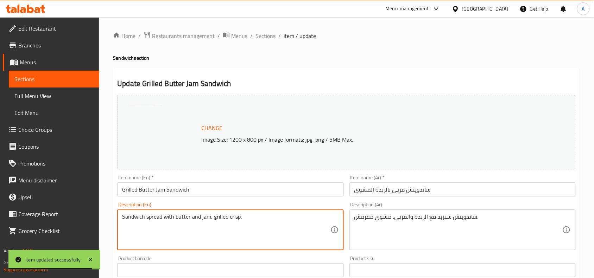
click at [301, 178] on textarea "Sandwich spread with butter and jam, grilled crisp." at bounding box center [226, 229] width 208 height 33
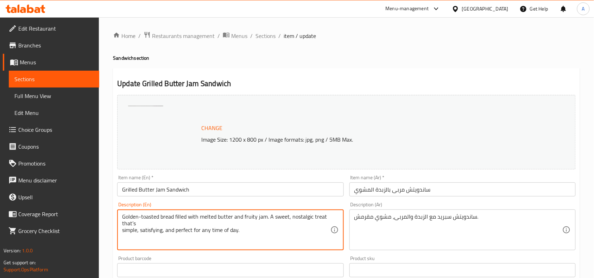
click at [121, 178] on div "Golden-toasted bread filled with melted butter and fruity jam. A sweet, nostalg…" at bounding box center [230, 230] width 226 height 41
click at [124, 178] on textarea "Golden-toasted bread filled with melted butter and fruity jam. A sweet, nostalg…" at bounding box center [226, 229] width 208 height 33
click at [122, 178] on textarea "Golden-toasted bread filled with melted butter and fruity jam. A sweet, nostalg…" at bounding box center [226, 229] width 208 height 33
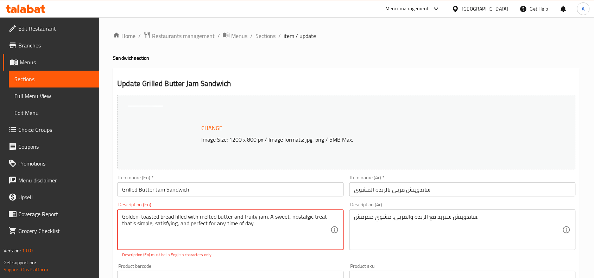
click at [145, 178] on textarea "Golden-toasted bread filled with melted butter and fruity jam. A sweet, nostalg…" at bounding box center [226, 229] width 208 height 33
type textarea "Golden-toasted bread filled with melted butter and fruity jam. A sweet, nostalg…"
click at [262, 178] on textarea "Golden-toasted bread filled with melted butter and fruity jam. A sweet, nostalg…" at bounding box center [226, 229] width 208 height 33
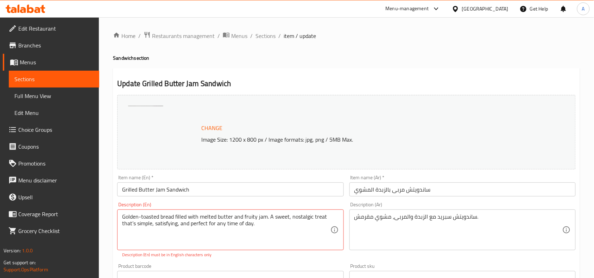
click at [380, 53] on div "Home / Restaurants management / Menus / Sections / item / update Sandwich secti…" at bounding box center [346, 271] width 467 height 481
drag, startPoint x: 305, startPoint y: 226, endPoint x: 108, endPoint y: 208, distance: 197.1
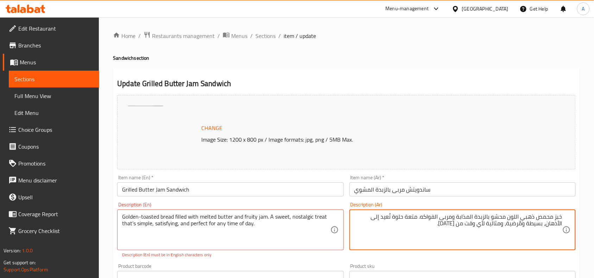
type textarea "خبز محمص ذهبي اللون محشو بالزبدة المذابة ومربى الفواكه. متعة حلوة تُعيد إلى الأ…"
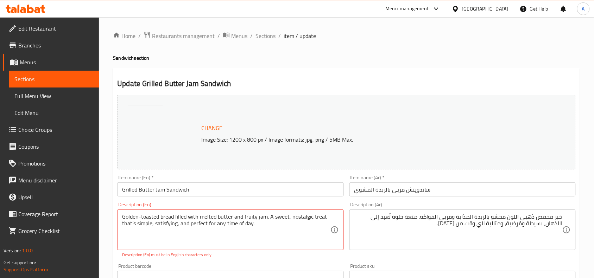
click at [319, 178] on p "Description (En) must be in English characters only" at bounding box center [230, 255] width 216 height 6
click at [147, 178] on textarea "Golden-toasted bread filled with melted butter and fruity jam. A sweet, nostalg…" at bounding box center [226, 229] width 208 height 33
click at [133, 178] on textarea "Golden-toasted bread filled with melted butter and fruity jam. A sweet, nostalg…" at bounding box center [226, 229] width 208 height 33
type textarea "Golden-toasted bread filled with melted butter and fruity jam. A sweet, nostalg…"
click at [380, 35] on ol "Home / Restaurants management / Menus / Sections / item / update" at bounding box center [346, 35] width 467 height 9
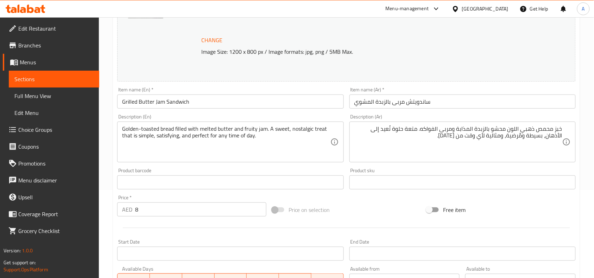
scroll to position [240, 0]
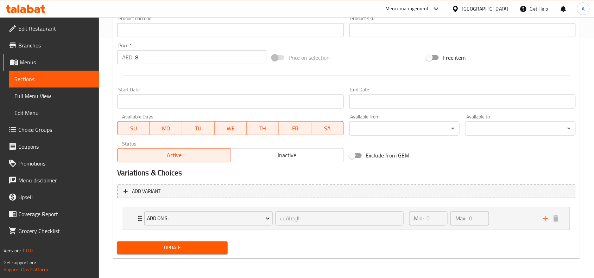
click at [175, 178] on span "Update" at bounding box center [172, 248] width 99 height 9
click at [218, 178] on span "Update" at bounding box center [172, 248] width 99 height 9
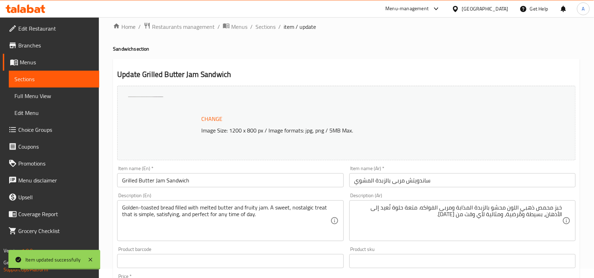
scroll to position [0, 0]
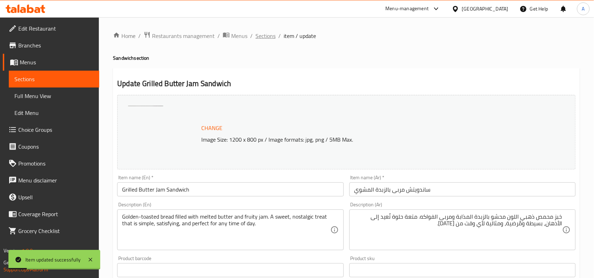
click at [266, 37] on span "Sections" at bounding box center [265, 36] width 20 height 8
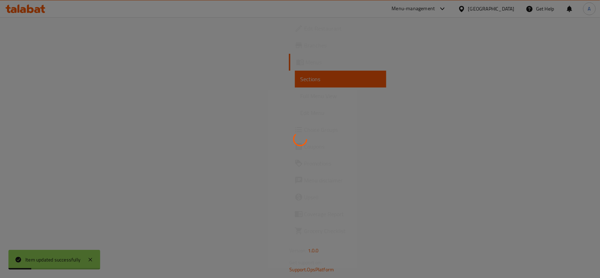
click at [369, 113] on div at bounding box center [300, 139] width 600 height 278
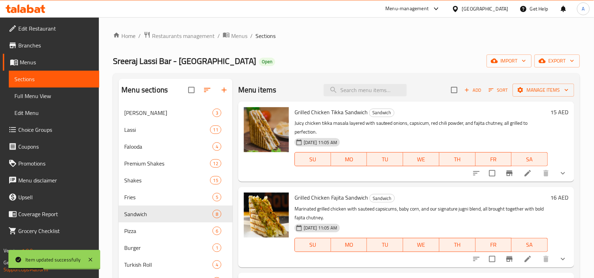
click at [368, 102] on div "Grilled Chicken Tikka Sandwich Sandwich Juicy chicken tikka masala layered with…" at bounding box center [406, 142] width 336 height 80
click at [369, 100] on div "Menu items Add Sort Manage items" at bounding box center [406, 90] width 336 height 23
click at [373, 97] on div "Menu items Add Sort Manage items" at bounding box center [406, 90] width 336 height 23
drag, startPoint x: 384, startPoint y: 91, endPoint x: 385, endPoint y: 97, distance: 6.1
click at [380, 94] on input "search" at bounding box center [365, 90] width 83 height 12
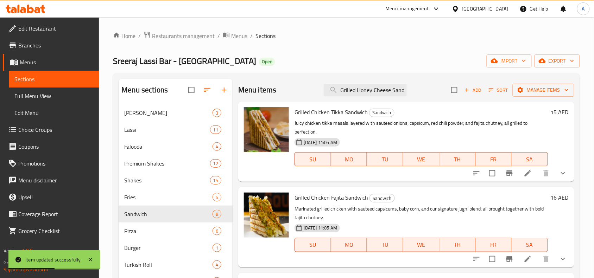
scroll to position [0, 11]
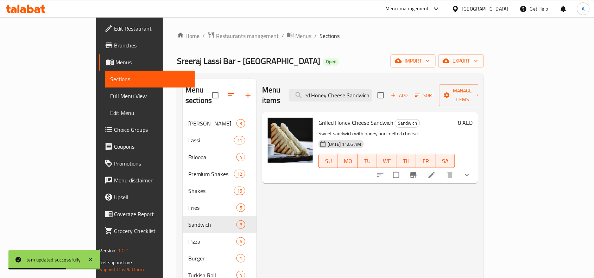
type input "Grilled Honey Cheese Sandwich"
click at [380, 172] on icon at bounding box center [431, 175] width 6 height 6
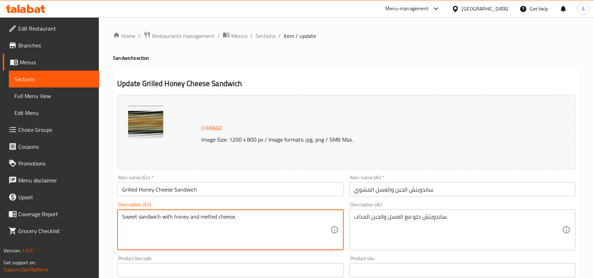
click at [242, 178] on textarea "Sweet sandwich with honey and melted cheese." at bounding box center [226, 229] width 208 height 33
type textarea "Warm, melty cheese paired with a drizzle of honey, all toasted to golden perfec…"
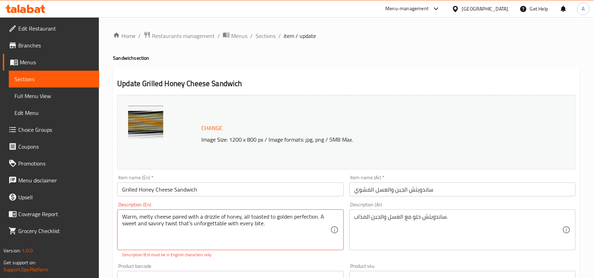
click at [380, 178] on div "Description (Ar) ساندويتش حلو مع العسل والجبن المذاب. Description (Ar)" at bounding box center [462, 230] width 232 height 62
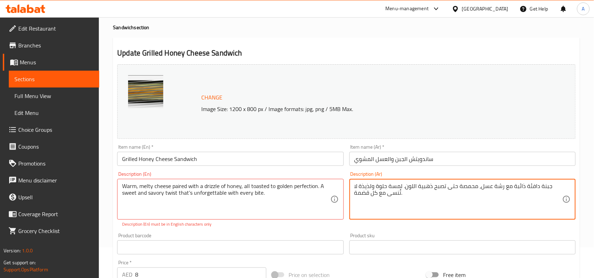
scroll to position [44, 0]
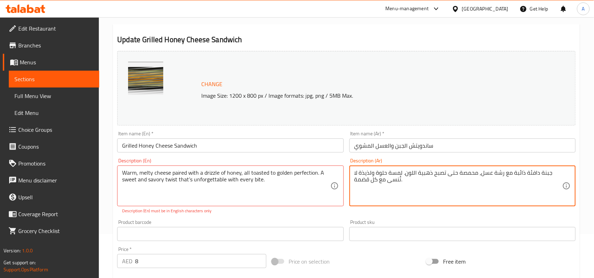
type textarea "جبنة دافئة ذائبة مع رشة عسل، محمصة حتى تصبح ذهبية اللون. لمسة حلوة ولذيذة لا تُ…"
click at [275, 178] on input "text" at bounding box center [230, 234] width 226 height 14
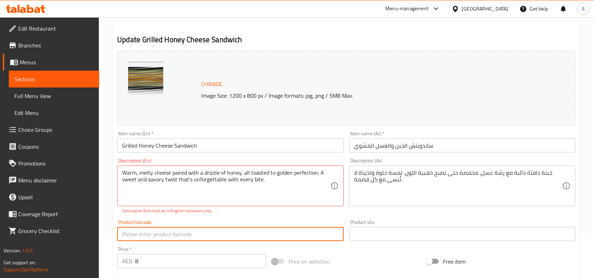
click at [268, 178] on div "Description (En) Warm, melty cheese paired with a drizzle of honey, all toasted…" at bounding box center [230, 186] width 226 height 56
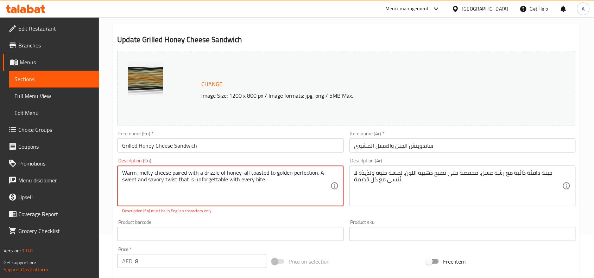
type textarea "Warm, melty cheese paired with a drizzle of honey, all toasted to golden perfec…"
click at [236, 178] on div "Change Image Size: 1200 x 800 px / Image formats: jpg, png / 5MB Max. Item name…" at bounding box center [346, 208] width 464 height 321
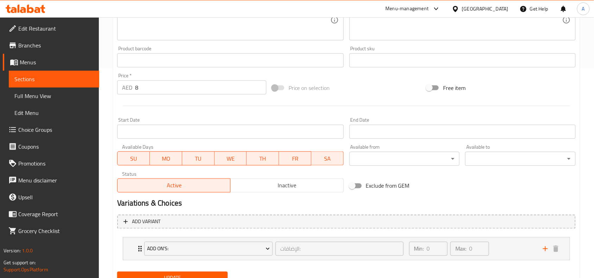
scroll to position [220, 0]
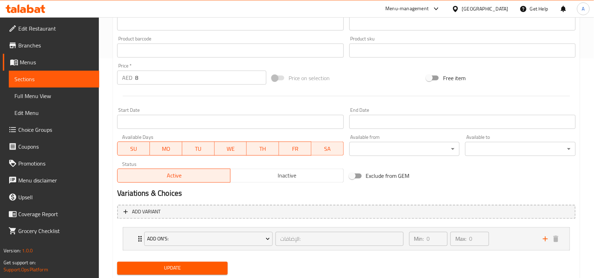
click at [184, 178] on div "Update" at bounding box center [172, 268] width 116 height 19
click at [221, 178] on span "Update" at bounding box center [172, 268] width 99 height 9
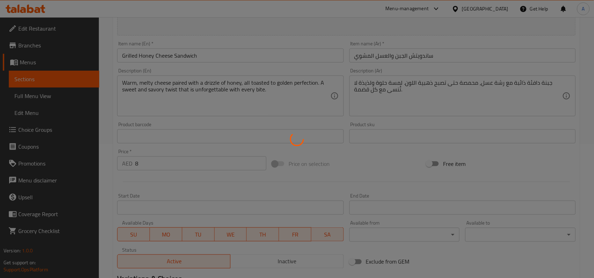
scroll to position [0, 0]
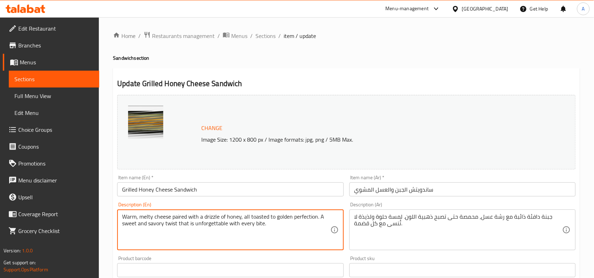
click at [281, 178] on textarea "Warm, melty cheese paired with a drizzle of honey, all toasted to golden perfec…" at bounding box center [226, 229] width 208 height 33
click at [272, 41] on div "Home / Restaurants management / Menus / Sections / item / update Sandwich secti…" at bounding box center [346, 267] width 467 height 473
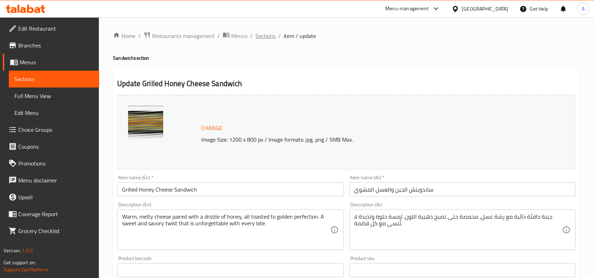
click at [270, 36] on span "Sections" at bounding box center [265, 36] width 20 height 8
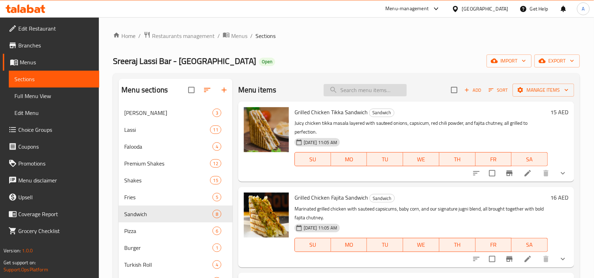
click at [371, 88] on input "search" at bounding box center [365, 90] width 83 height 12
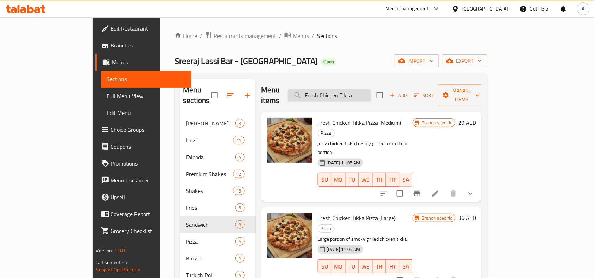
click at [340, 91] on input "Fresh Chicken Tikka" at bounding box center [329, 95] width 83 height 12
click at [347, 115] on div "Fresh Chicken Tikka Pizza (Medium) Pizza Juicy chicken tikka freshly grilled to…" at bounding box center [365, 157] width 101 height 84
copy h6 "Fresh Chicken Tikka Pizza (Medium)"
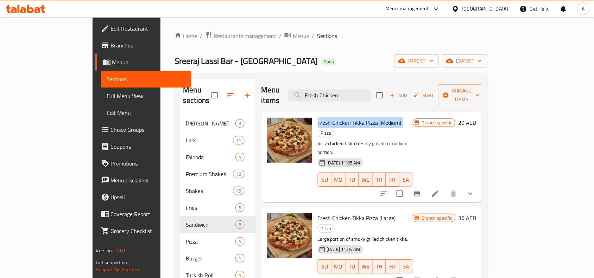
drag, startPoint x: 325, startPoint y: 197, endPoint x: 337, endPoint y: 190, distance: 14.0
click at [325, 178] on p "Large portion of smoky grilled chicken tikka." at bounding box center [365, 239] width 95 height 9
click at [337, 178] on span "Fresh Chicken Tikka Pizza (Large)" at bounding box center [357, 218] width 78 height 11
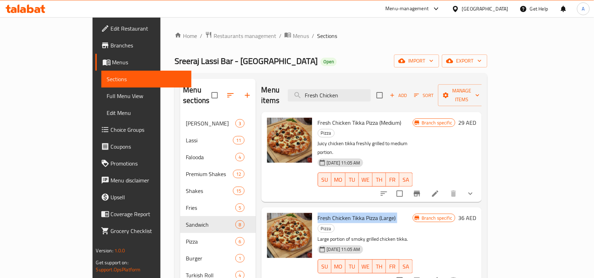
click at [337, 178] on span "Fresh Chicken Tikka Pizza (Large)" at bounding box center [357, 218] width 78 height 11
copy h6 "Fresh Chicken Tikka Pizza (Large)"
drag, startPoint x: 364, startPoint y: 104, endPoint x: 370, endPoint y: 94, distance: 11.4
click at [364, 112] on div "Fresh Chicken Tikka Pizza (Medium) Pizza Juicy chicken tikka freshly grilled to…" at bounding box center [371, 157] width 221 height 90
click at [370, 94] on input "Fresh Chicken" at bounding box center [329, 95] width 83 height 12
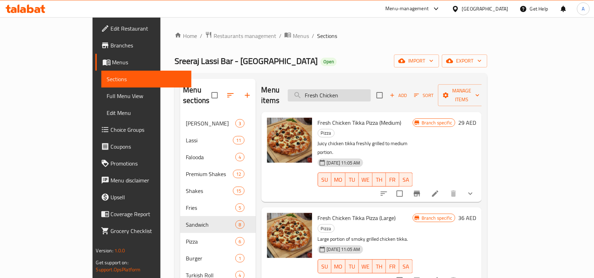
click at [370, 94] on input "Fresh Chicken" at bounding box center [329, 95] width 83 height 12
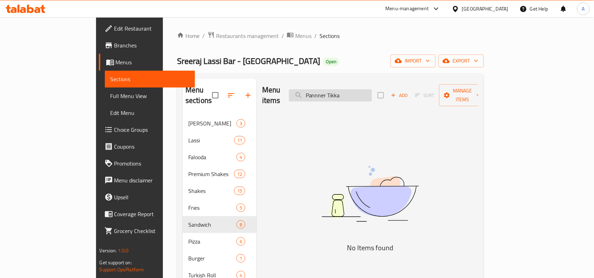
click at [349, 93] on input "Pannner Tikka" at bounding box center [330, 95] width 83 height 12
type input "Paner Tikka"
click at [363, 89] on input "Paner Tikka" at bounding box center [330, 95] width 83 height 12
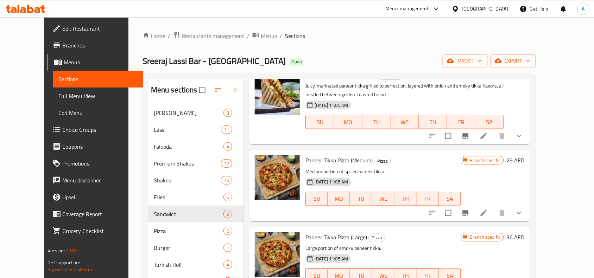
scroll to position [95, 0]
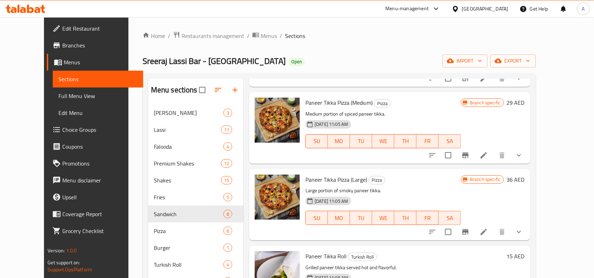
click at [380, 178] on div "25-09-2025 11:05 AM SU MO TU WE TH FR SA" at bounding box center [382, 213] width 161 height 38
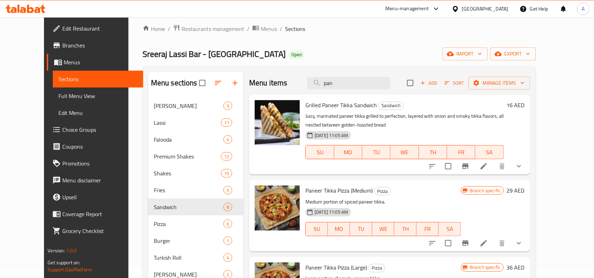
scroll to position [0, 0]
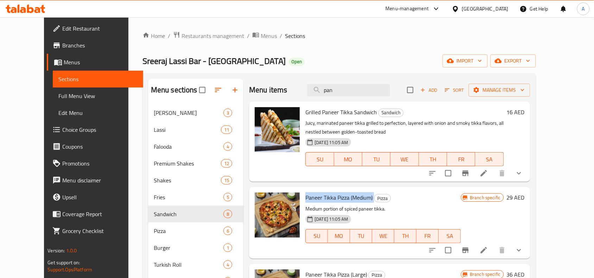
drag, startPoint x: 295, startPoint y: 194, endPoint x: 367, endPoint y: 196, distance: 72.1
click at [367, 178] on h6 "Paneer Tikka Pizza (Medium) Pizza" at bounding box center [382, 198] width 155 height 10
click at [380, 91] on input "pan" at bounding box center [348, 90] width 83 height 12
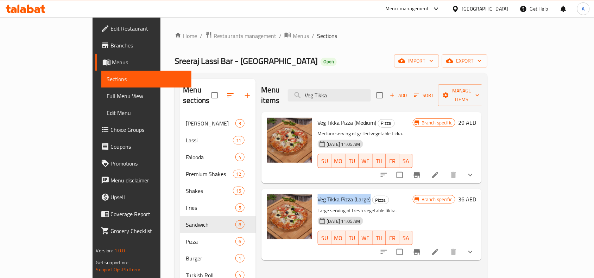
drag, startPoint x: 347, startPoint y: 187, endPoint x: 294, endPoint y: 189, distance: 53.9
click at [315, 178] on div "Veg Tikka Pizza (Large) Pizza Large serving of fresh vegetable tikka. 25-09-202…" at bounding box center [365, 225] width 101 height 66
click at [369, 92] on input "Veg Tikka" at bounding box center [329, 95] width 83 height 12
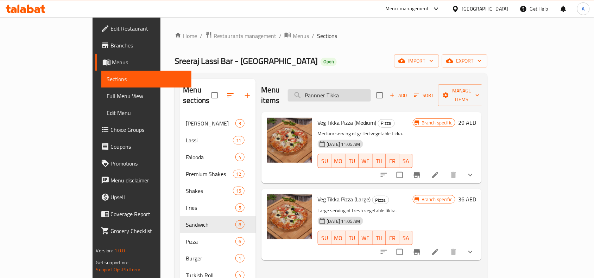
click at [364, 94] on input "Pannner Tikka" at bounding box center [329, 95] width 83 height 12
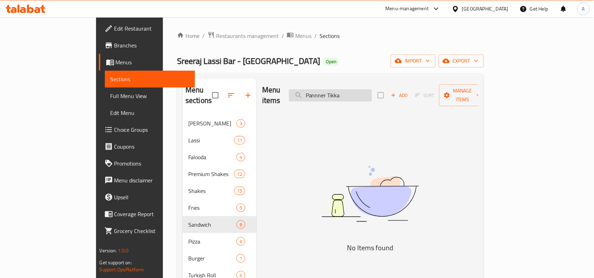
click at [364, 94] on input "Pannner Tikka" at bounding box center [330, 95] width 83 height 12
click at [354, 93] on input "Pannner" at bounding box center [330, 95] width 83 height 12
click at [354, 93] on input "Panner" at bounding box center [330, 95] width 83 height 12
click at [380, 166] on img at bounding box center [370, 193] width 176 height 93
click at [365, 97] on div "Menu items Panneer Add Sort Manage items" at bounding box center [370, 95] width 216 height 33
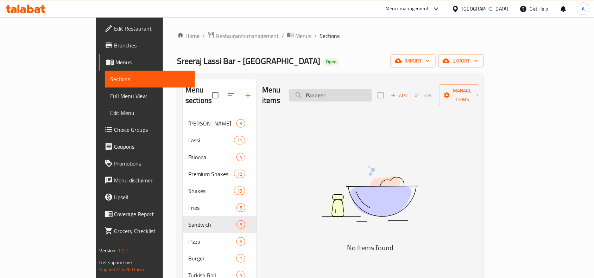
click at [372, 95] on input "Panneer" at bounding box center [330, 95] width 83 height 12
click at [339, 93] on input "Panneer" at bounding box center [330, 95] width 83 height 12
click at [372, 91] on input "Panneer" at bounding box center [330, 95] width 83 height 12
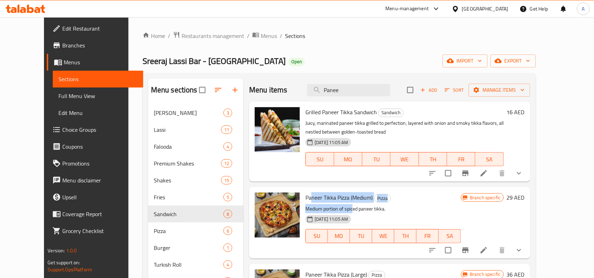
drag, startPoint x: 300, startPoint y: 198, endPoint x: 341, endPoint y: 205, distance: 42.4
click at [341, 178] on div "Paneer Tikka Pizza (Medium) Pizza Medium portion of spiced paneer tikka. 25-09-…" at bounding box center [382, 223] width 161 height 66
click at [349, 178] on div "Paneer Tikka Pizza (Medium) Pizza Medium portion of spiced paneer tikka. 25-09-…" at bounding box center [382, 223] width 161 height 66
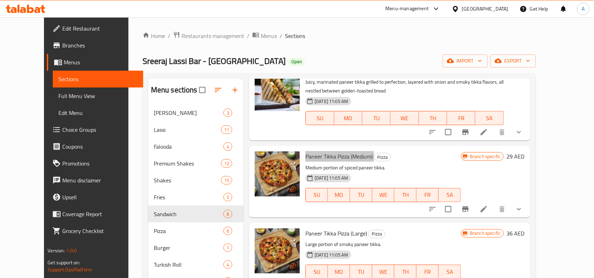
scroll to position [88, 0]
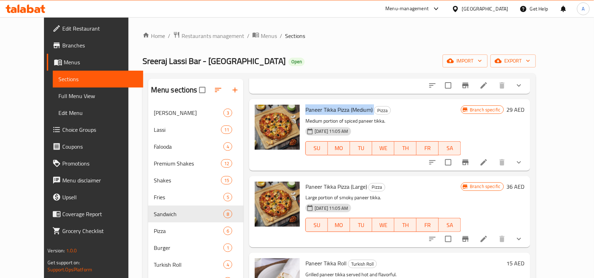
click at [346, 112] on span "Paneer Tikka Pizza (Medium)" at bounding box center [338, 109] width 67 height 11
click at [352, 178] on span "Paneer Tikka Pizza (Large)" at bounding box center [336, 186] width 62 height 11
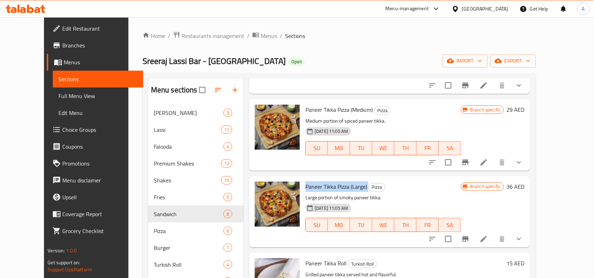
click at [352, 178] on span "Paneer Tikka Pizza (Large)" at bounding box center [336, 186] width 62 height 11
copy h6 "Paneer Tikka Pizza (Large)"
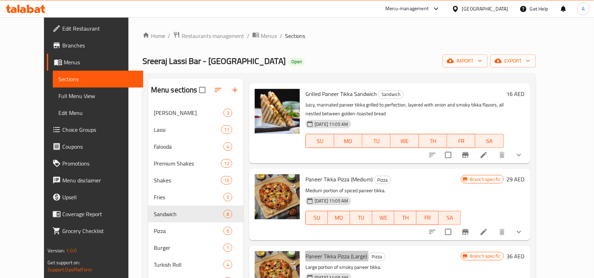
scroll to position [0, 0]
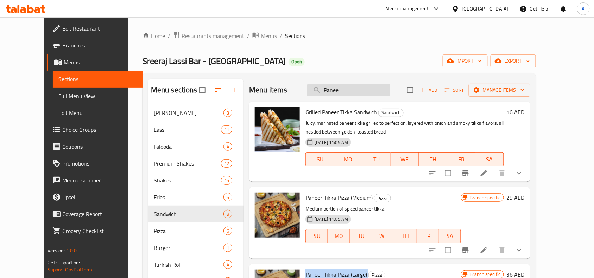
click at [357, 89] on input "Panee" at bounding box center [348, 90] width 83 height 12
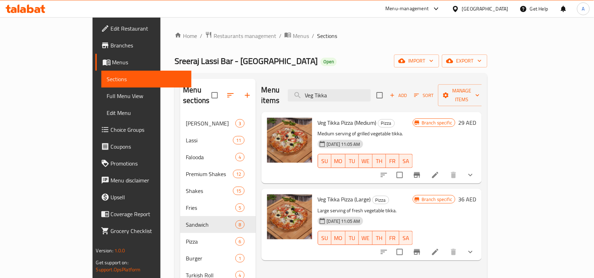
click at [350, 98] on div "Menu items Veg Tikka Add Sort Manage items" at bounding box center [371, 95] width 221 height 33
copy div "Add Sort Manage items"
click at [318, 117] on span "Veg Tikka Pizza (Medium)" at bounding box center [347, 122] width 59 height 11
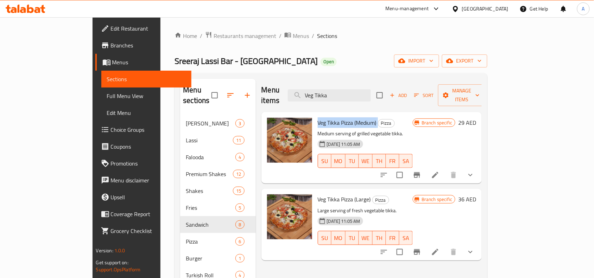
click at [318, 117] on span "Veg Tikka Pizza (Medium)" at bounding box center [347, 122] width 59 height 11
copy h6 "Veg Tikka Pizza (Medium)"
click at [318, 178] on span "Veg Tikka Pizza (Large)" at bounding box center [344, 199] width 53 height 11
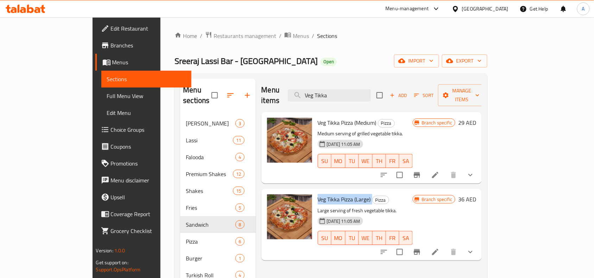
copy h6 "Veg Tikka Pizza (Large)"
click at [371, 92] on input "Veg Tikka" at bounding box center [329, 95] width 83 height 12
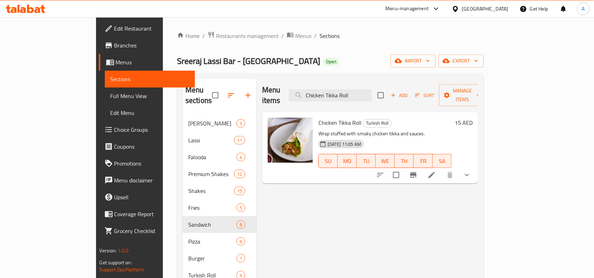
type input "Chicken Tikka Roll"
click at [380, 172] on div at bounding box center [423, 175] width 103 height 17
click at [380, 172] on icon at bounding box center [431, 175] width 6 height 6
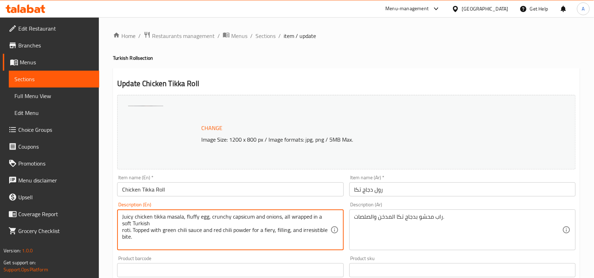
click at [122, 178] on textarea "Juicy chicken tikka masala, fluffy egg, crunchy capsicum and onions, all wrappe…" at bounding box center [226, 229] width 208 height 33
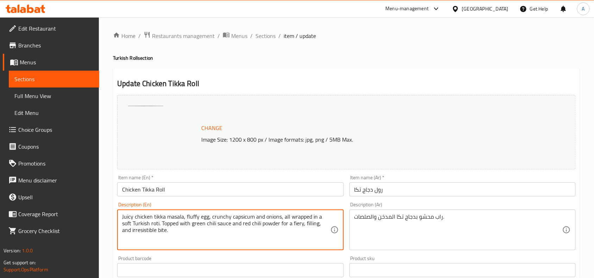
click at [164, 178] on textarea "Juicy chicken tikka masala, fluffy egg, crunchy capsicum and onions, all wrappe…" at bounding box center [226, 229] width 208 height 33
type textarea "Juicy chicken tikka masala, fluffy egg, crunchy capsicum and onions, all wrappe…"
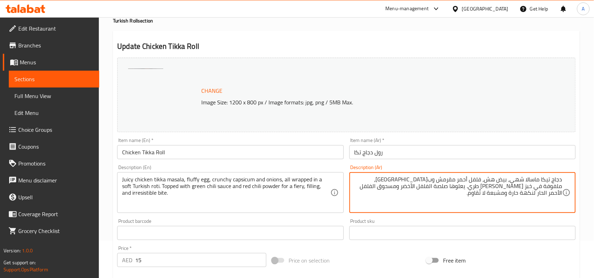
scroll to position [88, 0]
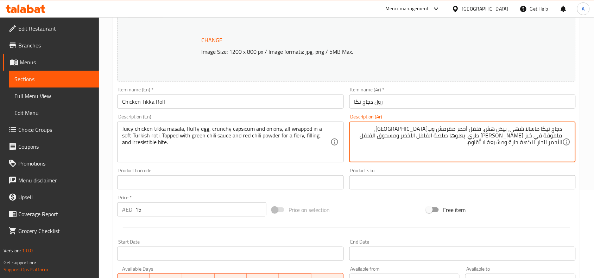
click at [380, 129] on textarea "دجاج تيكا ماسالا شهي، بيض هش، فلفل أحمر مقرمش وبصل، ملفوفة في خبز روتي تركي طري…" at bounding box center [458, 142] width 208 height 33
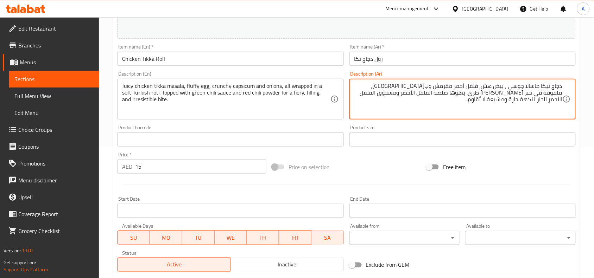
scroll to position [220, 0]
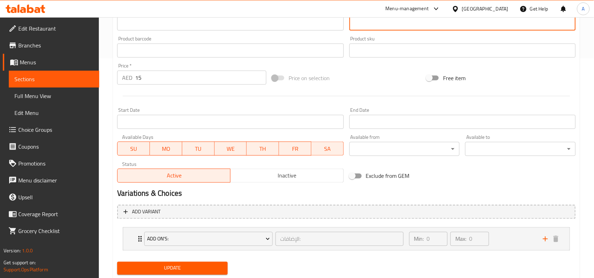
type textarea "دجاج تيكا ماسالا جوسي ، بيض هش، فلفل أحمر مقرمش وبصل، ملفوفة في خبز روتي تركي ط…"
click at [133, 178] on span "Update" at bounding box center [172, 268] width 99 height 9
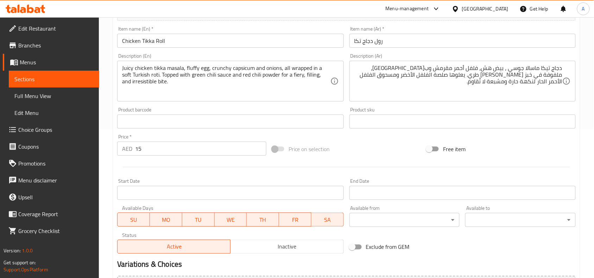
scroll to position [240, 0]
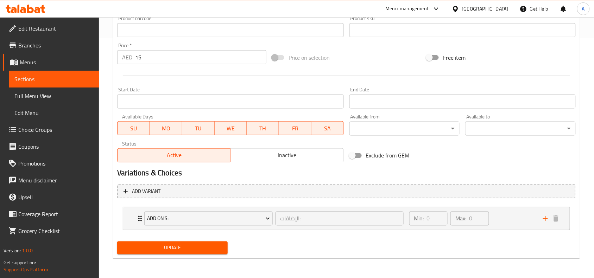
click at [203, 178] on button "Update" at bounding box center [172, 248] width 110 height 13
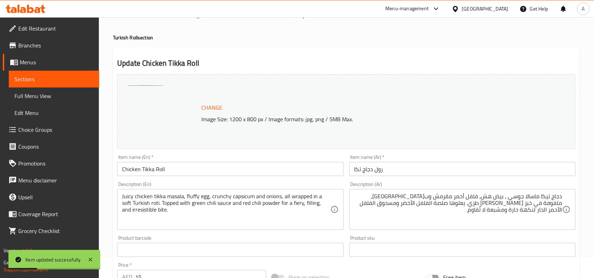
scroll to position [0, 0]
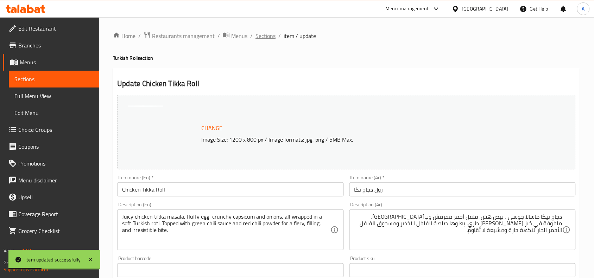
click at [269, 38] on span "Sections" at bounding box center [265, 36] width 20 height 8
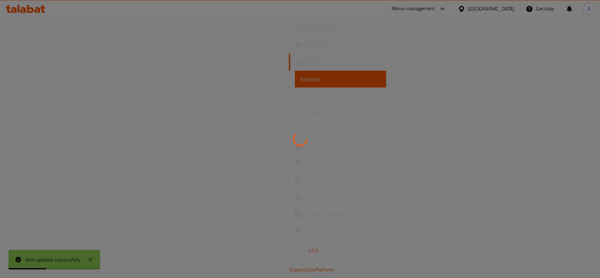
click at [356, 87] on div at bounding box center [300, 139] width 600 height 278
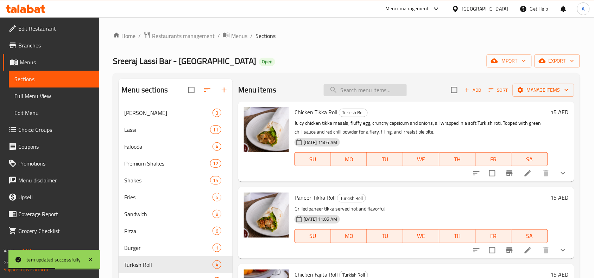
click at [353, 96] on input "search" at bounding box center [365, 90] width 83 height 12
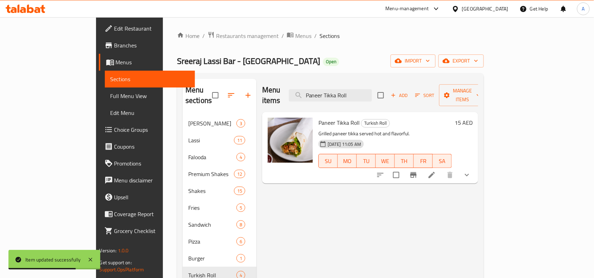
type input "Paneer Tikka Roll"
click at [380, 171] on icon at bounding box center [431, 175] width 8 height 8
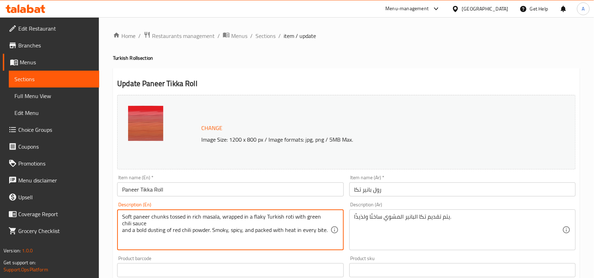
click at [123, 178] on textarea "Soft paneer chunks tossed in rich masala, wrapped in a flaky Turkish roti with …" at bounding box center [226, 229] width 208 height 33
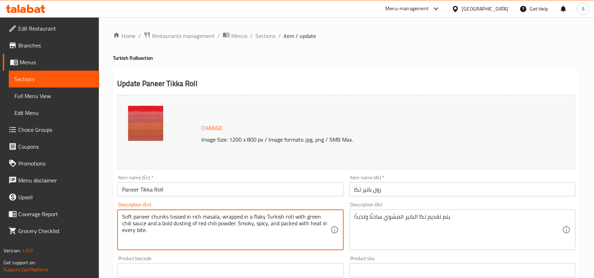
click at [162, 178] on textarea "Soft paneer chunks tossed in rich masala, wrapped in a flaky Turkish roti with …" at bounding box center [226, 229] width 208 height 33
type textarea "Soft paneer chunks tossed in rich masala, wrapped in a flaky Turkish roti with …"
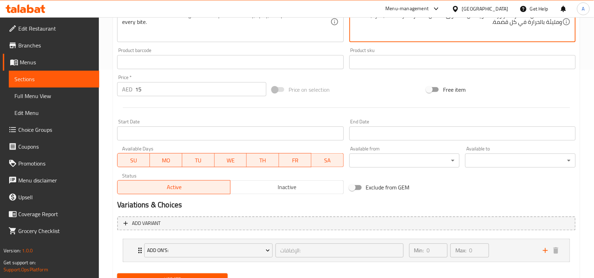
scroll to position [220, 0]
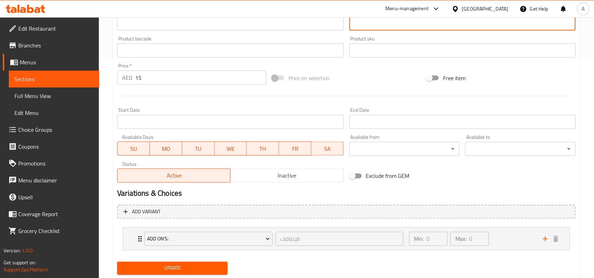
type textarea "قطع بانير طرية ممزوجة بالماسالا الغنية، ملفوفة في خبز روتي تركي مقرمش مع صلصة ا…"
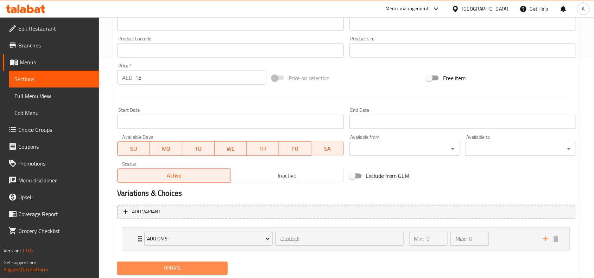
click at [199, 178] on button "Update" at bounding box center [172, 268] width 110 height 13
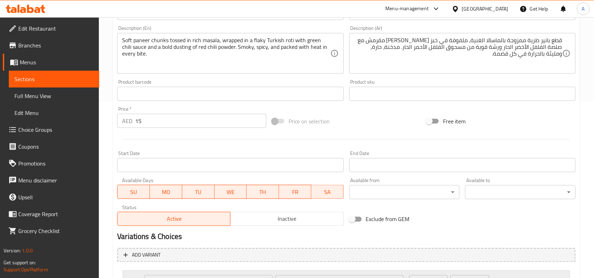
scroll to position [240, 0]
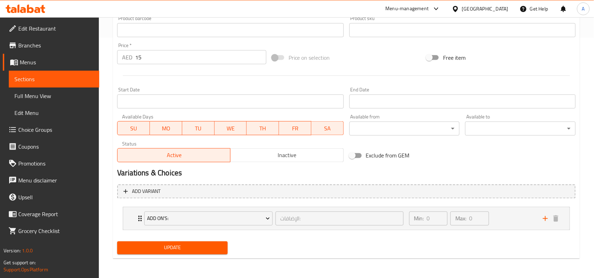
drag, startPoint x: 218, startPoint y: 247, endPoint x: 286, endPoint y: 249, distance: 67.2
click at [218, 178] on span "Update" at bounding box center [172, 248] width 99 height 9
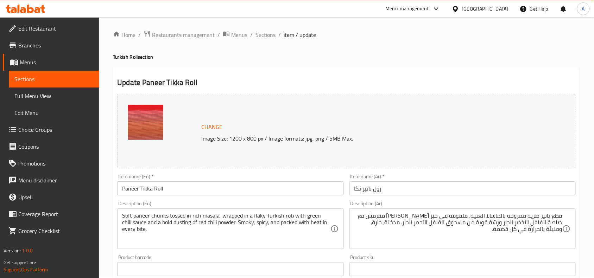
scroll to position [0, 0]
click at [261, 39] on span "Sections" at bounding box center [265, 36] width 20 height 8
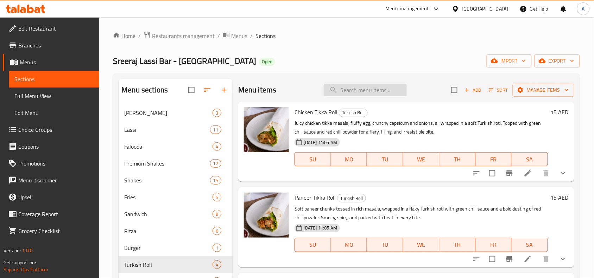
click at [380, 96] on input "search" at bounding box center [365, 90] width 83 height 12
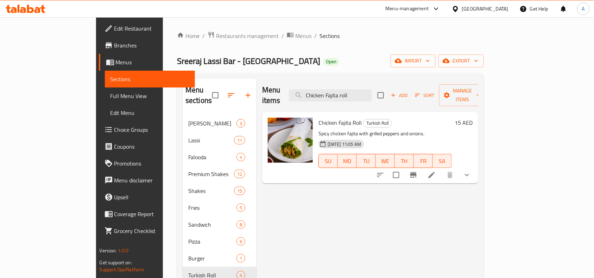
type input "Chicken Fajita roll"
click at [380, 169] on li at bounding box center [432, 175] width 20 height 13
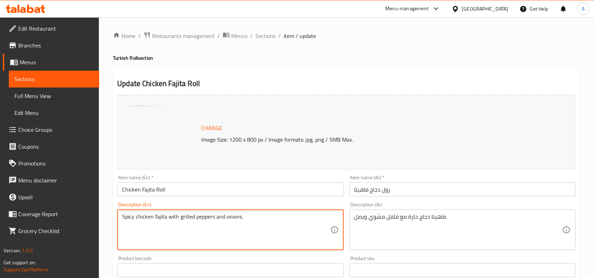
click at [262, 178] on textarea "Spicy chicken fajita with grilled peppers and onions." at bounding box center [226, 229] width 208 height 33
click at [122, 178] on textarea "Marinated grilled chicken, a touch of egg, and a punchy mix of fajita and chili…" at bounding box center [226, 229] width 208 height 33
type textarea "Marinated grilled chicken, a touch of egg, and a punchy mix of fajita and chili…"
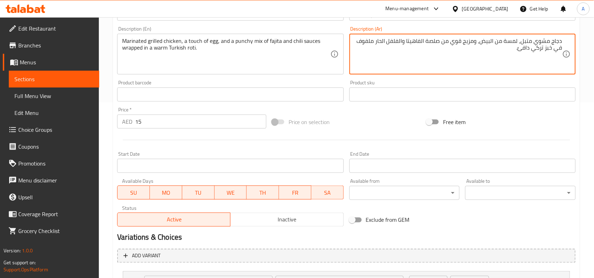
scroll to position [220, 0]
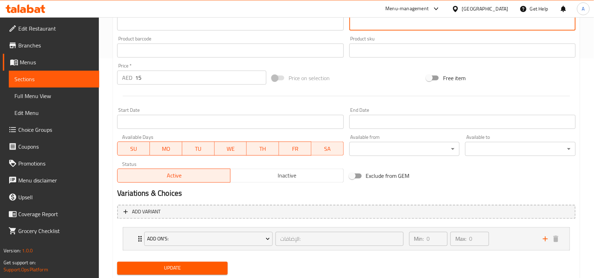
type textarea "دجاج مشوي متبل، لمسة من البيض، ومزيج قوي من صلصة الفاهيتا والفلفل الحار ملفوف ف…"
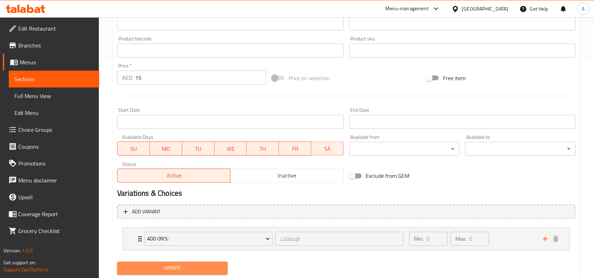
click at [209, 178] on button "Update" at bounding box center [172, 268] width 110 height 13
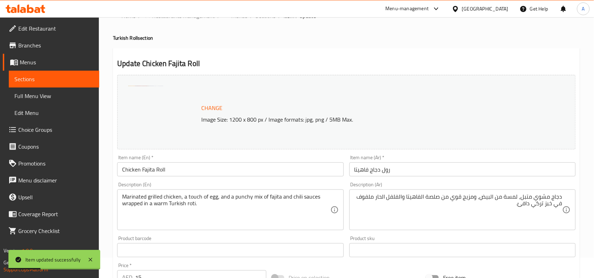
scroll to position [0, 0]
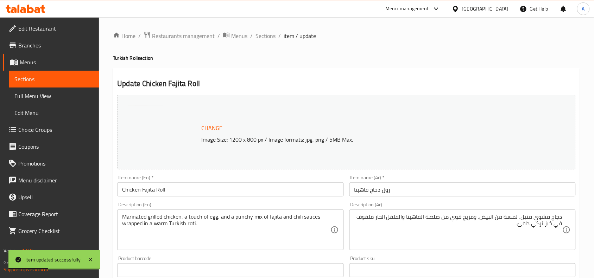
click at [274, 41] on div "Home / Restaurants management / Menus / Sections / item / update Turkish Roll s…" at bounding box center [346, 267] width 467 height 473
click at [271, 34] on span "Sections" at bounding box center [265, 36] width 20 height 8
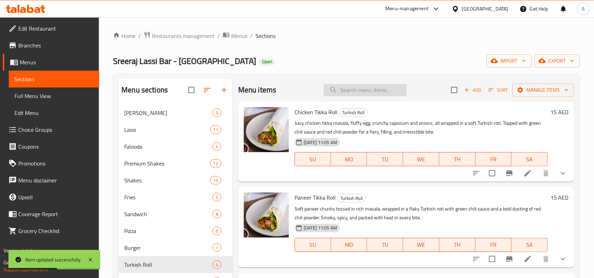
click at [355, 96] on input "search" at bounding box center [365, 90] width 83 height 12
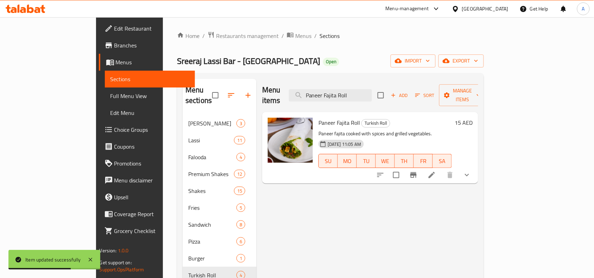
type input "Paneer Fajita Roll"
click at [380, 169] on li at bounding box center [432, 175] width 20 height 13
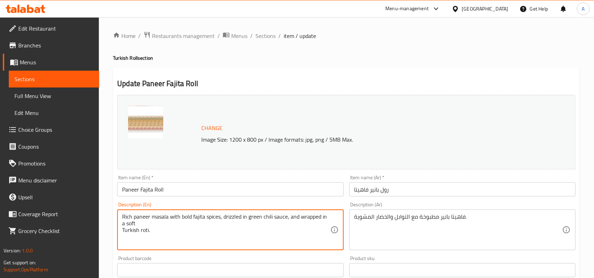
click at [121, 178] on div "Rich paneer masala with bold fajita spices, drizzled in green chili sauce, and …" at bounding box center [230, 230] width 226 height 41
click at [123, 178] on textarea "Rich paneer masala with bold fajita spices, drizzled in green chili sauce, and …" at bounding box center [226, 229] width 208 height 33
type textarea "Rich paneer masala with bold fajita spices, drizzled in green chili sauce, and …"
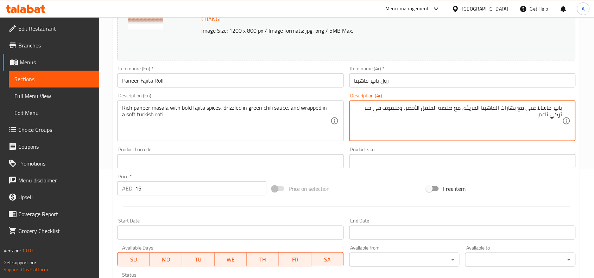
scroll to position [108, 0]
type textarea "بانير ماسالا غني مع بهارات الفاهيتا الجريئة، مع صلصة الفلفل الأخضر، وملفوف في خ…"
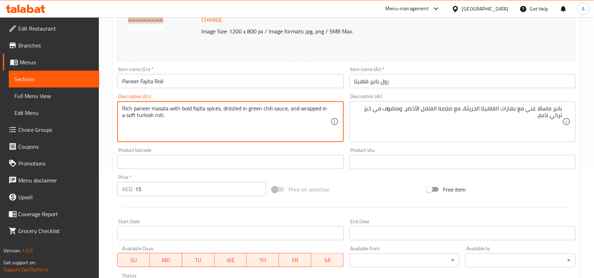
click at [141, 118] on textarea "Rich paneer masala with bold fajita spices, drizzled in green chili sauce, and …" at bounding box center [226, 121] width 208 height 33
type textarea "Rich paneer masala with bold fajita spices, drizzled in green chili sauce, and …"
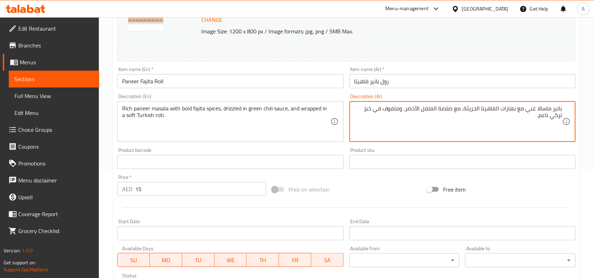
click at [370, 108] on textarea "بانير ماسالا غني مع بهارات الفاهيتا الجريئة، مع صلصة الفلفل الأخضر، وملفوف في خ…" at bounding box center [458, 121] width 208 height 33
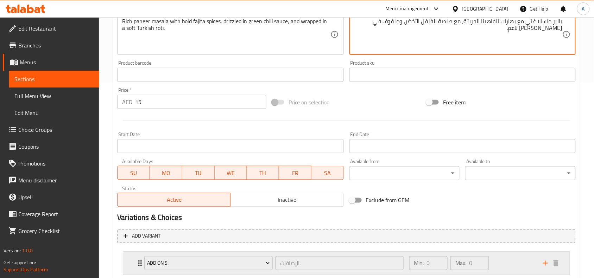
scroll to position [240, 0]
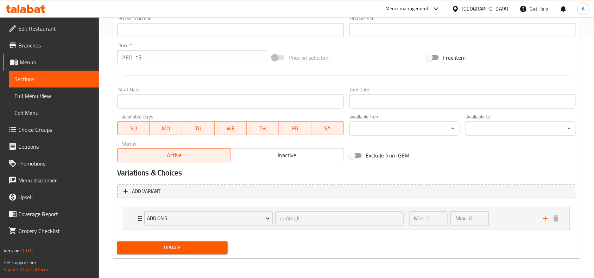
type textarea "بانير ماسالا غني مع بهارات الفاهيتا الجريئة، مع صلصة الفلفل الأخضر، وملفوف في ر…"
drag, startPoint x: 207, startPoint y: 245, endPoint x: 211, endPoint y: 243, distance: 4.6
click at [207, 178] on span "Update" at bounding box center [172, 248] width 99 height 9
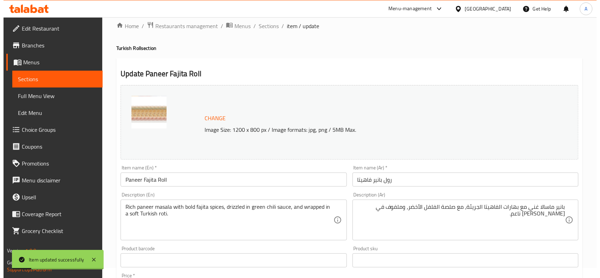
scroll to position [0, 0]
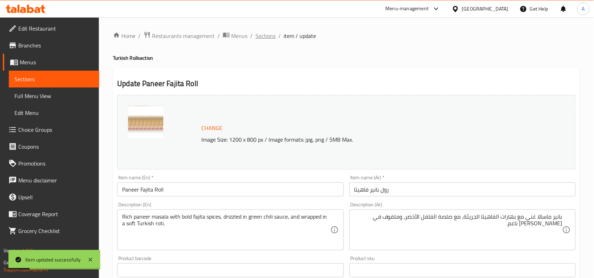
click at [270, 37] on span "Sections" at bounding box center [265, 36] width 20 height 8
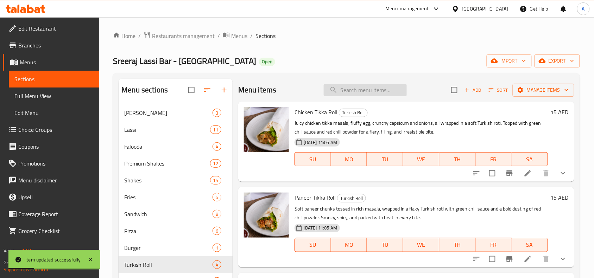
click at [369, 94] on input "search" at bounding box center [365, 90] width 83 height 12
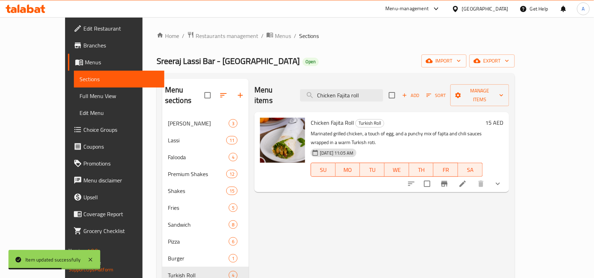
type input "Chicken Fajita roll"
click at [380, 178] on icon at bounding box center [462, 184] width 8 height 8
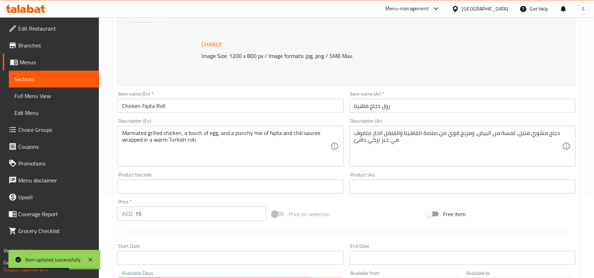
scroll to position [88, 0]
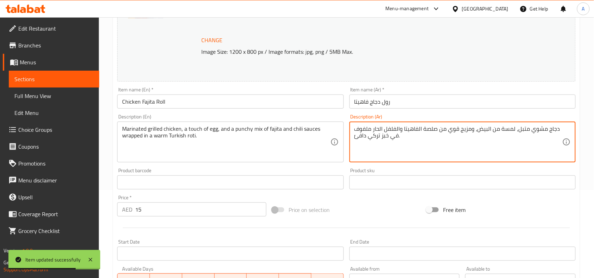
click at [360, 132] on textarea "دجاج مشوي متبل، لمسة من البيض، ومزيج قوي من صلصة الفاهيتا والفلفل الحار ملفوف ف…" at bounding box center [458, 142] width 208 height 33
click at [380, 141] on textarea "دجاج مشوي متبل، لمسة من البيض، ومزيج قوي من صلصة الفاهيتا والفلفل الحار ملفوف ف…" at bounding box center [458, 142] width 208 height 33
click at [380, 136] on textarea "دجاج مشوي متبل، لمسة من البيض، ومزيج قوي من صلصة الفاهيتا والفلفل الحار ملفوف ف…" at bounding box center [458, 142] width 208 height 33
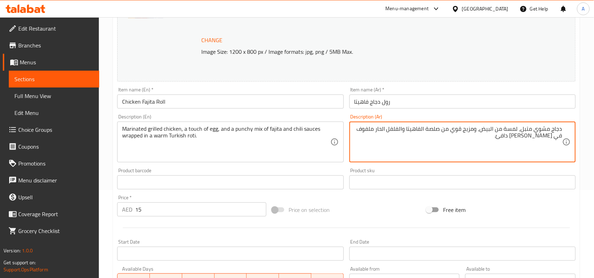
type textarea "دجاج مشوي متبل، لمسة من البيض، ومزيج قوي من صلصة الفاهيتا والفلفل الحار ملفوف ف…"
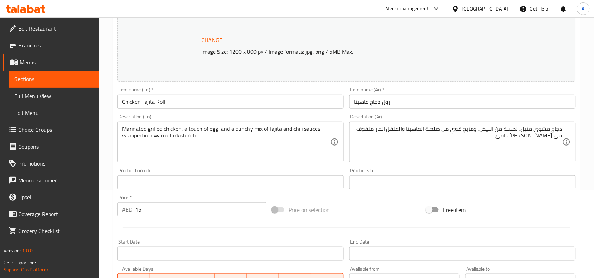
click at [380, 159] on div "دجاج مشوي متبل، لمسة من البيض، ومزيج قوي من صلصة الفاهيتا والفلفل الحار ملفوف ف…" at bounding box center [462, 142] width 226 height 41
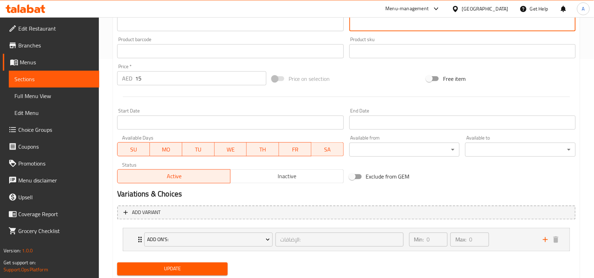
scroll to position [240, 0]
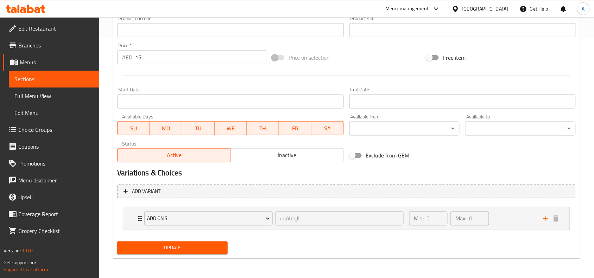
click at [201, 178] on div "Update" at bounding box center [172, 248] width 116 height 19
click at [206, 178] on button "Update" at bounding box center [172, 248] width 110 height 13
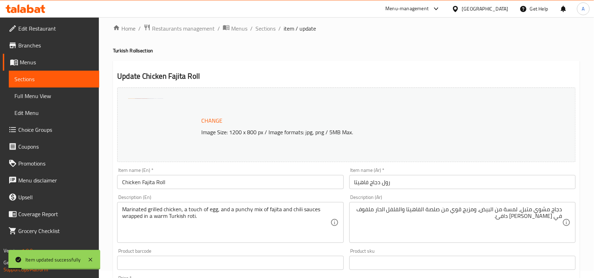
scroll to position [0, 0]
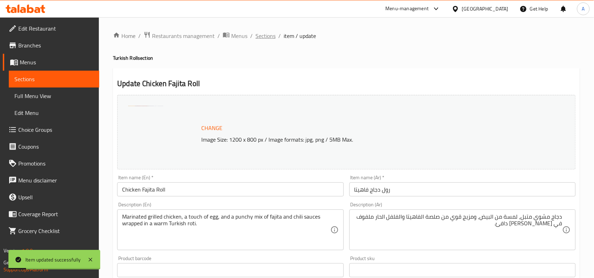
click at [263, 32] on span "Sections" at bounding box center [265, 36] width 20 height 8
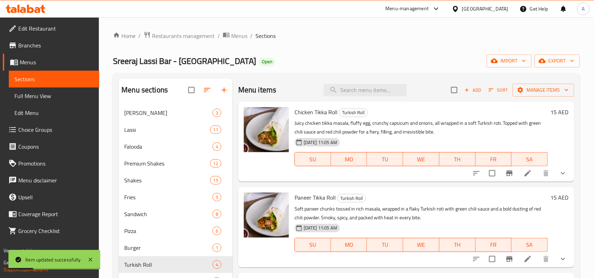
click at [339, 97] on div "Menu items Add Sort Manage items" at bounding box center [406, 90] width 336 height 23
click at [356, 84] on input "search" at bounding box center [365, 90] width 83 height 12
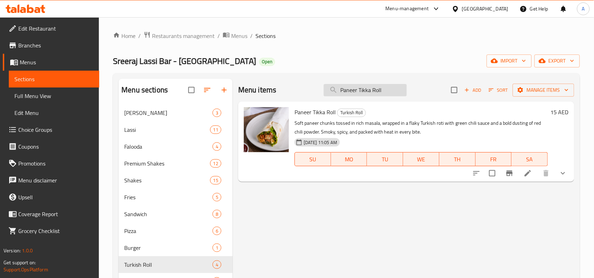
drag, startPoint x: 357, startPoint y: 101, endPoint x: 371, endPoint y: 95, distance: 15.3
click at [357, 102] on div "Paneer Tikka Roll Turkish Roll Soft paneer chunks tossed in rich masala, wrappe…" at bounding box center [406, 142] width 336 height 80
click at [377, 92] on input "Paneer Tikka Roll" at bounding box center [365, 90] width 83 height 12
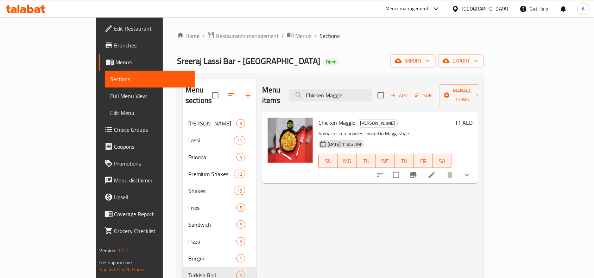
type input "Chicken Maggie"
click at [380, 169] on li at bounding box center [432, 175] width 20 height 13
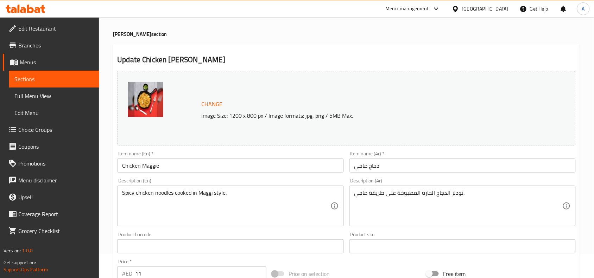
scroll to position [44, 0]
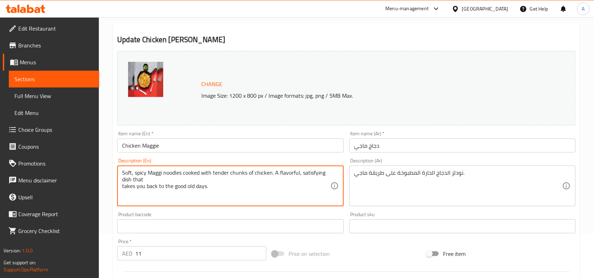
click at [122, 178] on textarea "Soft, spicy Maggi noodles cooked with tender chunks of chicken. A flavorful, sa…" at bounding box center [226, 186] width 208 height 33
type textarea "Soft, spicy Maggi noodles cooked with tender chunks of chicken. A flavorful, sa…"
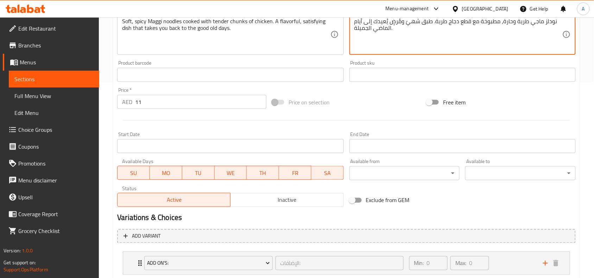
scroll to position [240, 0]
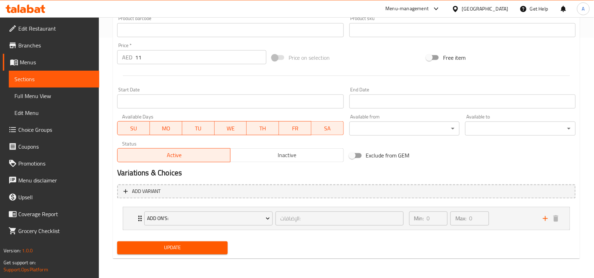
type textarea "نودلز ماجي طرية وحارة، مطبوخة مع قطع دجاج طرية. طبق شهيّ ومُرضٍ يُعيدك إلى أيام…"
click at [180, 178] on button "Update" at bounding box center [172, 248] width 110 height 13
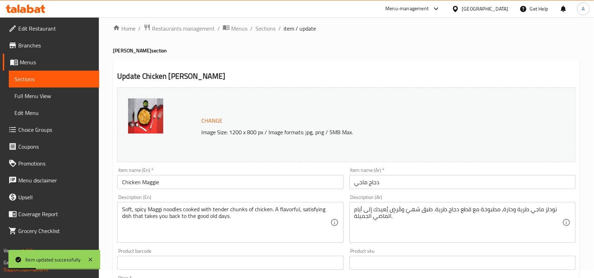
scroll to position [0, 0]
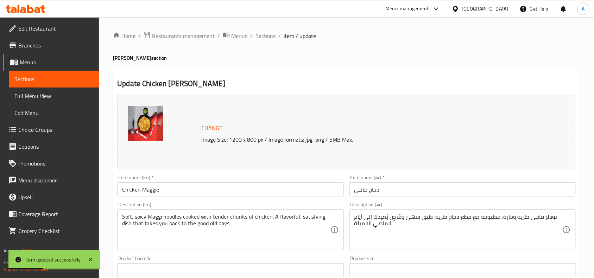
click at [266, 41] on div "Home / Restaurants management / Menus / Sections / item / update Maggie section…" at bounding box center [346, 267] width 467 height 473
click at [269, 28] on div "Home / Restaurants management / Menus / Sections / item / update Maggie section…" at bounding box center [346, 268] width 495 height 502
click at [269, 38] on span "Sections" at bounding box center [265, 36] width 20 height 8
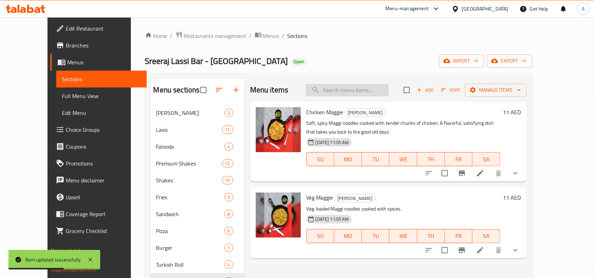
click at [376, 91] on input "search" at bounding box center [347, 90] width 83 height 12
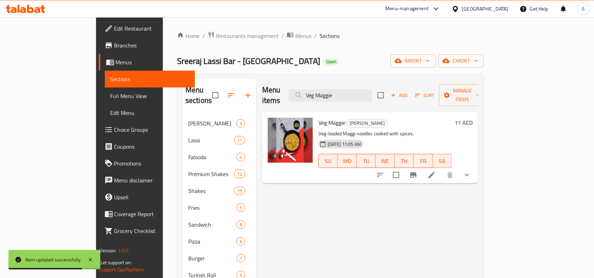
type input "Veg Maggie"
click at [380, 169] on li at bounding box center [432, 175] width 20 height 13
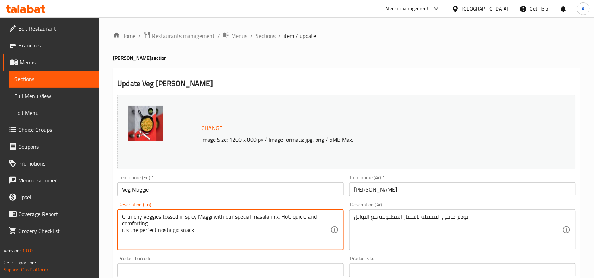
click at [122, 178] on textarea "Crunchy veggies tossed in spicy Maggi with our special masala mix. Hot, quick, …" at bounding box center [226, 229] width 208 height 33
type textarea "Crunchy veggies tossed in spicy Maggi with our special masala mix. Hot, quick, …"
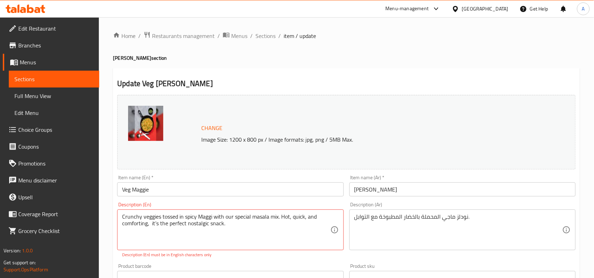
click at [380, 178] on div "نودلز ماجي المحملة بالخضار المطبوخة مع التوابل. Description (Ar)" at bounding box center [462, 230] width 226 height 41
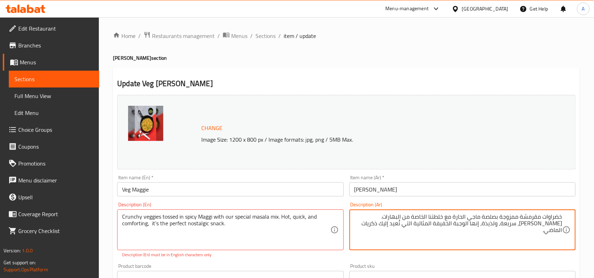
type textarea "خضراوات مقرمشة ممزوجة بصلصة ماجي الحارة مع خلطتنا الخاصة من البهارات. ساخنة، سر…"
click at [265, 178] on div "Product barcode Product barcode" at bounding box center [230, 274] width 232 height 27
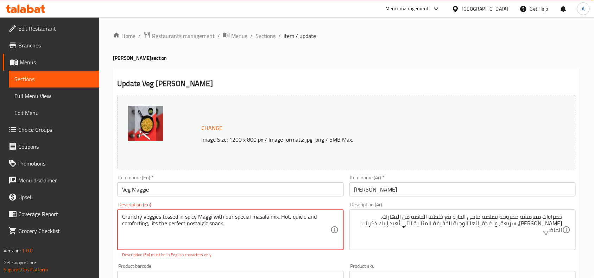
type textarea "Crunchy veggies tossed in spicy Maggi with our special masala mix. Hot, quick, …"
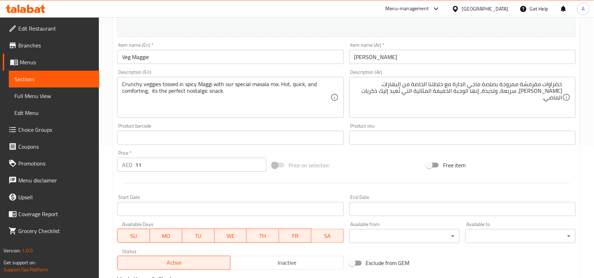
scroll to position [220, 0]
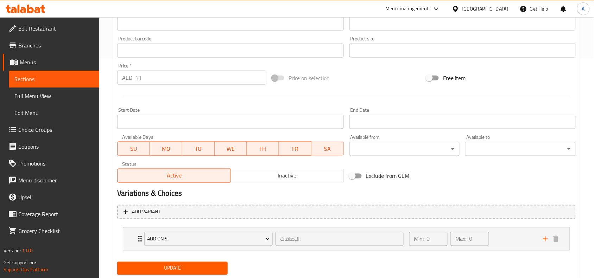
click at [187, 178] on li "Add On's: الإضافات: ​ Min: 0 ​ Max: 0 ​ Extra Cheese (ID: 2309756762) 4 AED Nam…" at bounding box center [346, 239] width 458 height 29
click at [196, 178] on span "Update" at bounding box center [172, 268] width 99 height 9
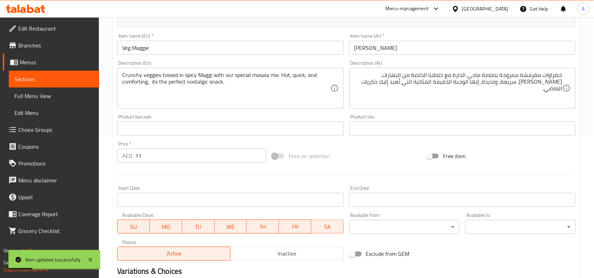
scroll to position [0, 0]
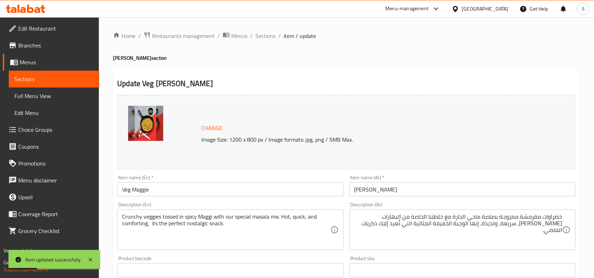
click at [279, 39] on li "/" at bounding box center [279, 36] width 2 height 8
click at [276, 39] on ol "Home / Restaurants management / Menus / Sections / item / update" at bounding box center [346, 35] width 467 height 9
drag, startPoint x: 276, startPoint y: 39, endPoint x: 275, endPoint y: 43, distance: 4.7
click at [280, 43] on div "Home / Restaurants management / Menus / Sections / item / update Maggie section…" at bounding box center [346, 267] width 467 height 473
click at [268, 41] on div "Home / Restaurants management / Menus / Sections / item / update Maggie section…" at bounding box center [346, 267] width 467 height 473
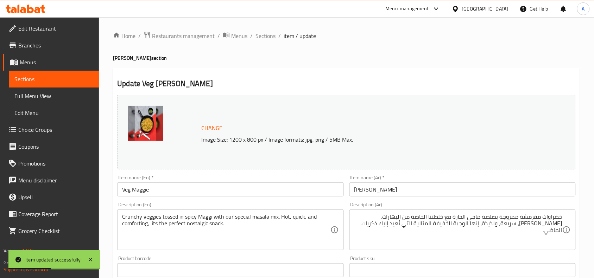
drag, startPoint x: 269, startPoint y: 34, endPoint x: 295, endPoint y: 43, distance: 26.8
click at [269, 34] on span "Sections" at bounding box center [265, 36] width 20 height 8
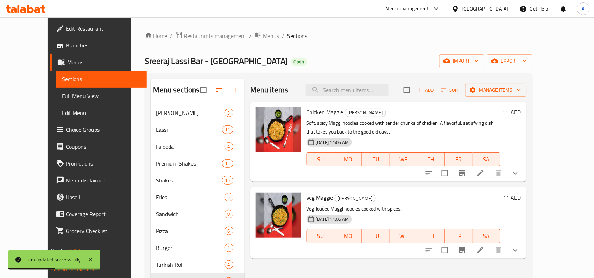
click at [352, 104] on div "Chicken Maggie Maggie Soft, spicy Maggi noodles cooked with tender chunks of ch…" at bounding box center [388, 142] width 276 height 80
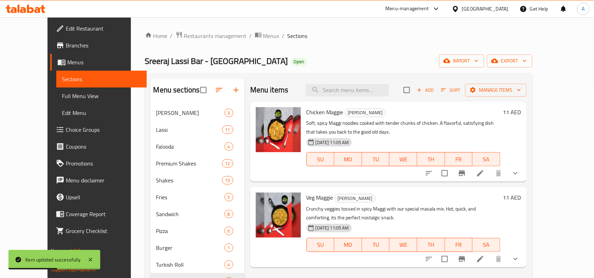
click at [357, 97] on div "Menu items Add Sort Manage items" at bounding box center [388, 90] width 276 height 23
click at [364, 89] on input "search" at bounding box center [347, 90] width 83 height 12
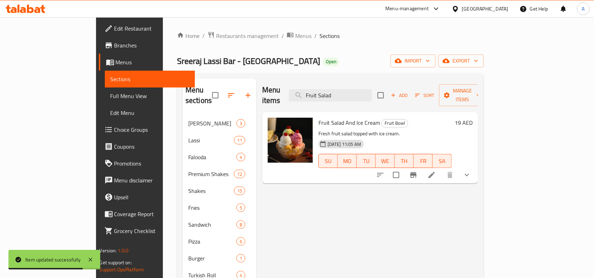
type input "Fruit Salad"
click at [380, 169] on li at bounding box center [432, 175] width 20 height 13
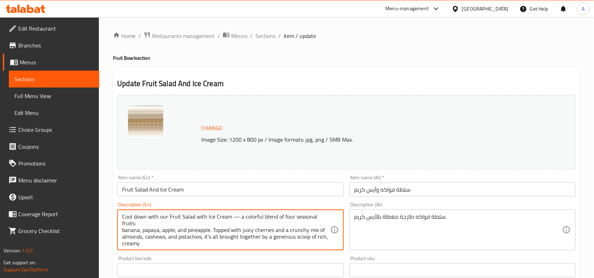
scroll to position [21, 0]
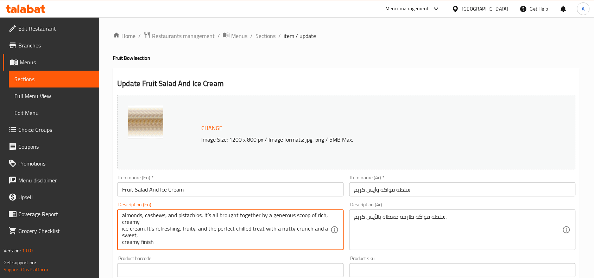
click at [121, 178] on div "Cool down with our Fruit Salad with Ice Cream — a colorful blend of four season…" at bounding box center [230, 230] width 226 height 41
click at [122, 178] on textarea "Cool down with our Fruit Salad with Ice Cream — a colorful blend of four season…" at bounding box center [226, 229] width 208 height 33
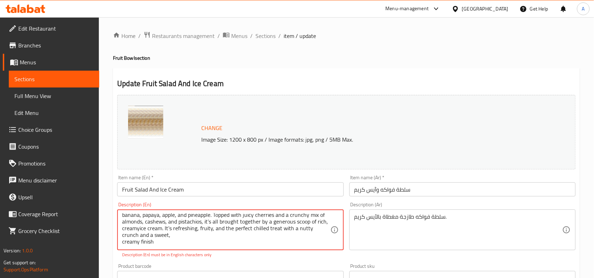
scroll to position [15, 0]
drag, startPoint x: 162, startPoint y: 242, endPoint x: 149, endPoint y: 231, distance: 16.8
click at [149, 178] on textarea "Cool down with our Fruit Salad with Ice Cream — a colorful blend of four season…" at bounding box center [226, 229] width 208 height 33
click at [152, 178] on textarea "Cool down with our Fruit Salad with Ice Cream — a colorful blend of four season…" at bounding box center [226, 229] width 208 height 33
click at [176, 178] on textarea "Cool down with our Fruit Salad with Ice Cream — a colorful blend of four season…" at bounding box center [226, 229] width 208 height 33
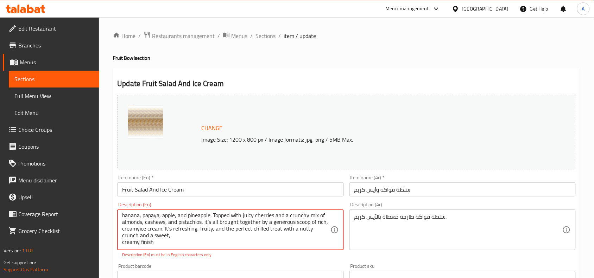
click at [151, 178] on textarea "Cool down with our Fruit Salad with Ice Cream — a colorful blend of four season…" at bounding box center [226, 229] width 208 height 33
click at [164, 178] on textarea "Cool down with our Fruit Salad with Ice Cream — a colorful blend of four season…" at bounding box center [226, 229] width 208 height 33
click at [216, 178] on textarea "Cool down with our Fruit Salad with Ice Cream — a colorful blend of four season…" at bounding box center [226, 229] width 208 height 33
type textarea "Cool down with our Fruit Salad with Ice Cream — a colorful blend of four season…"
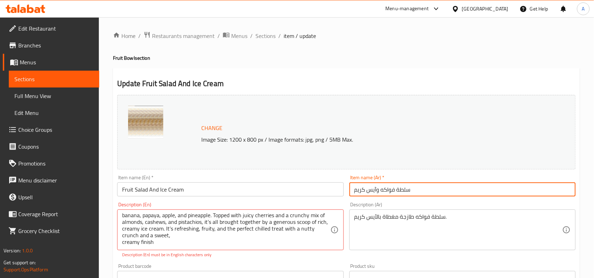
click at [380, 178] on input "سلطة فواكه وآيس كريم" at bounding box center [462, 190] width 226 height 14
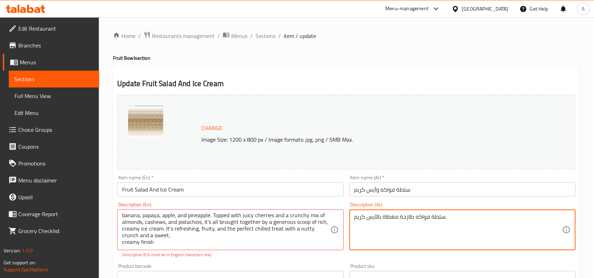
click at [380, 178] on textarea "سلطة فواكه طازجة مغطاة بالآيس كريم." at bounding box center [458, 229] width 208 height 33
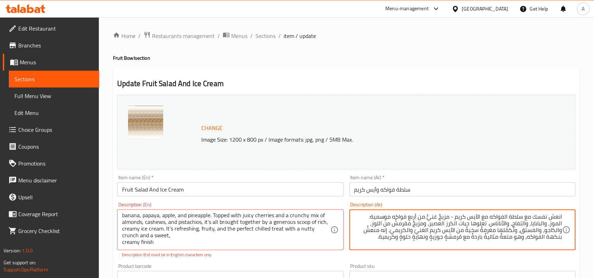
type textarea "انعش نفسك مع سلطة الفواكه مع الآيس كريم - مزيجٌ غنيٌّ من أربع فواكه موسمية: الم…"
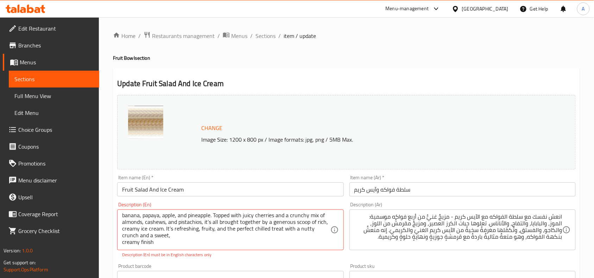
click at [259, 178] on div "Cool down with our Fruit Salad with Ice Cream — a colorful blend of four season…" at bounding box center [230, 230] width 226 height 41
click at [266, 178] on textarea "Cool down with our Fruit Salad with Ice Cream — a colorful blend of four season…" at bounding box center [226, 229] width 208 height 33
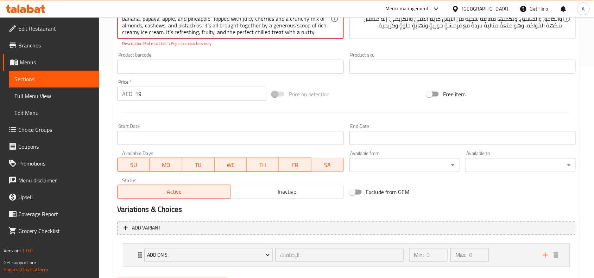
scroll to position [248, 0]
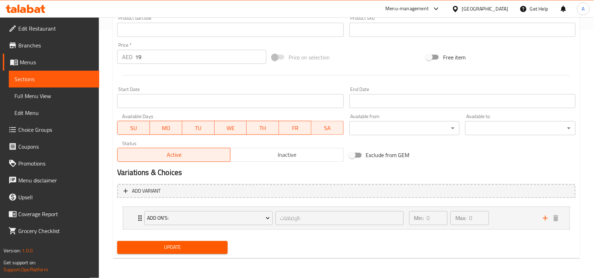
click at [217, 178] on button "Update" at bounding box center [172, 247] width 110 height 13
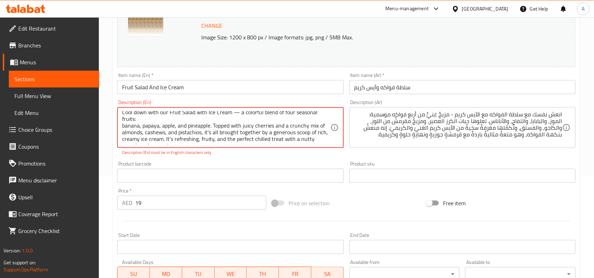
click at [219, 139] on textarea "Cool down with our Fruit Salad with Ice Cream — a colorful blend of four season…" at bounding box center [226, 127] width 208 height 33
click at [210, 133] on textarea "Cool down with our Fruit Salad with Ice Cream — a colorful blend of four season…" at bounding box center [226, 127] width 208 height 33
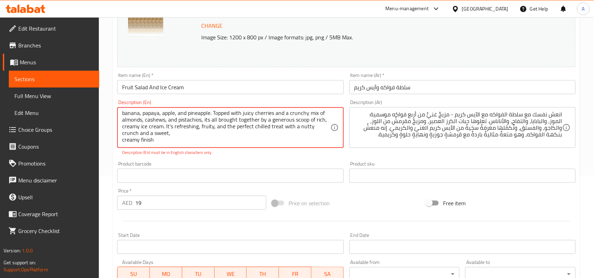
click at [228, 150] on p "Description (En) must be in English characters only" at bounding box center [230, 152] width 216 height 6
click at [209, 153] on p "Description (En) must be in English characters only" at bounding box center [230, 152] width 216 height 6
click at [249, 154] on p "Description (En) must be in English characters only" at bounding box center [230, 152] width 216 height 6
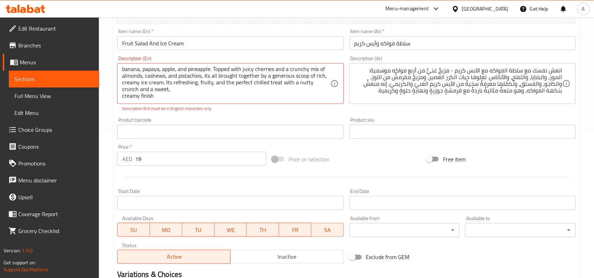
click at [272, 111] on p "Description (En) must be in English characters only" at bounding box center [230, 109] width 216 height 6
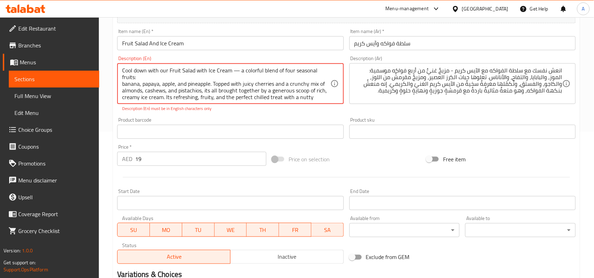
click at [238, 74] on textarea "Cool down with our Fruit Salad with Ice Cream — a colorful blend of four season…" at bounding box center [226, 83] width 208 height 33
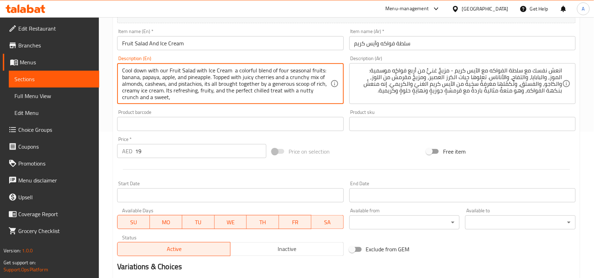
type textarea "Cool down with our Fruit Salad with Ice Cream a colorful blend of four seasonal…"
click at [264, 111] on div "Product barcode Product barcode" at bounding box center [230, 120] width 226 height 21
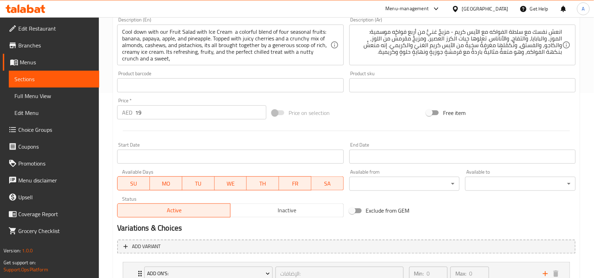
scroll to position [240, 0]
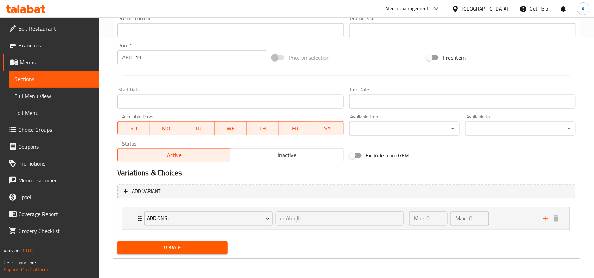
click at [155, 178] on div "Update Fruit Salad And Ice Cream Change Image Size: 1200 x 800 px / Image forma…" at bounding box center [346, 43] width 467 height 431
click at [166, 178] on span "Update" at bounding box center [172, 248] width 99 height 9
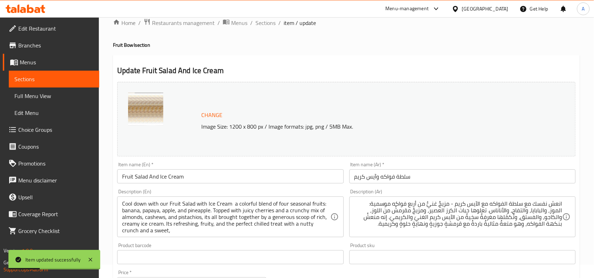
scroll to position [0, 0]
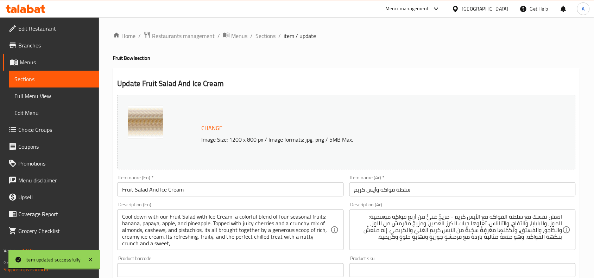
drag, startPoint x: 268, startPoint y: 37, endPoint x: 319, endPoint y: 70, distance: 60.4
click at [268, 37] on span "Sections" at bounding box center [265, 36] width 20 height 8
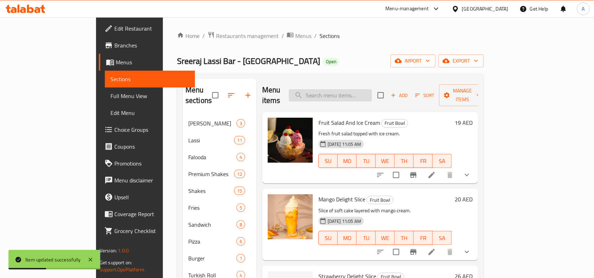
click at [369, 95] on input "search" at bounding box center [330, 95] width 83 height 12
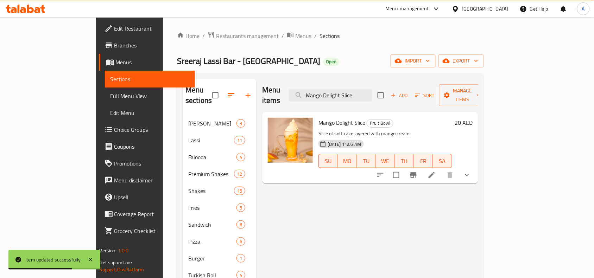
type input "Mango Delight Slice"
click at [380, 171] on icon at bounding box center [431, 175] width 8 height 8
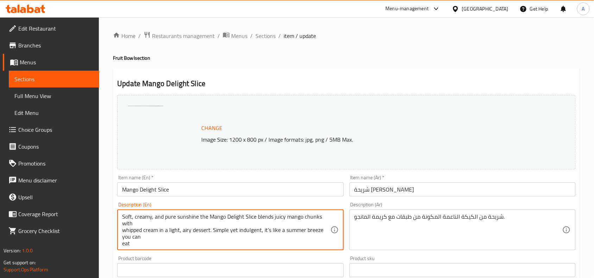
scroll to position [2, 0]
click at [122, 178] on textarea "Soft, creamy, and pure sunshine the Mango Delight Slice blends juicy mango chun…" at bounding box center [226, 229] width 208 height 33
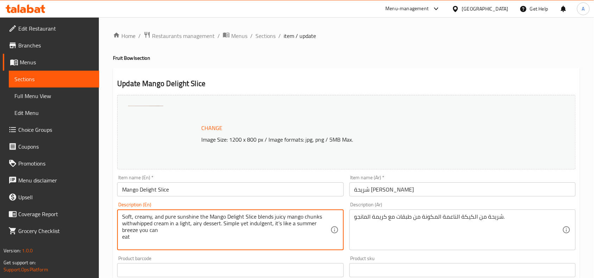
scroll to position [0, 0]
click at [157, 178] on textarea "Soft, creamy, and pure sunshine the Mango Delight Slice blends juicy mango chun…" at bounding box center [226, 229] width 208 height 33
click at [133, 178] on textarea "Soft, creamy, and pure sunshine the mango delight slice blends juicy mango chun…" at bounding box center [226, 229] width 208 height 33
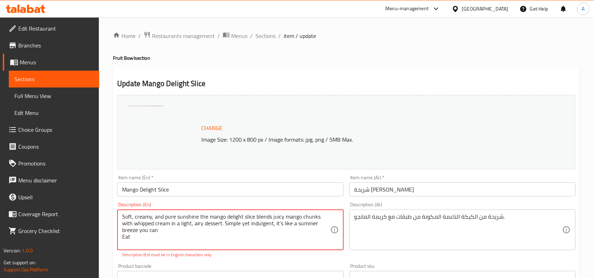
click at [126, 178] on textarea "Soft, creamy, and pure sunshine the mango delight slice blends juicy mango chun…" at bounding box center [226, 229] width 208 height 33
click at [122, 178] on textarea "Soft, creamy, and pure sunshine the mango delight slice blends juicy mango chun…" at bounding box center [226, 229] width 208 height 33
drag, startPoint x: 200, startPoint y: 236, endPoint x: 124, endPoint y: 193, distance: 87.2
click at [124, 178] on div "Change Image Size: 1200 x 800 px / Image formats: jpg, png / 5MB Max. Item name…" at bounding box center [346, 252] width 464 height 321
click at [199, 178] on textarea "Soft, creamy, and pure sunshine the mango delight slice blends juicy mango chun…" at bounding box center [226, 229] width 208 height 33
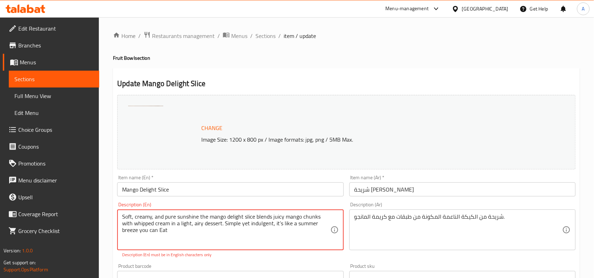
click at [298, 178] on textarea "Soft, creamy, and pure sunshine the mango delight slice blends juicy mango chun…" at bounding box center [226, 229] width 208 height 33
click at [340, 178] on div "Description (En) Soft, creamy, and pure sunshine the mango delight slice blends…" at bounding box center [230, 230] width 226 height 56
click at [267, 178] on textarea "Soft, creamy, and pure sunshine the mango delight slice blends juicy mango chun…" at bounding box center [226, 229] width 208 height 33
click at [273, 178] on textarea "Soft, creamy, and pure sunshine the mango delight slice blends juicy mango chun…" at bounding box center [226, 229] width 208 height 33
type textarea "Soft, creamy, and pure sunshine the mango delight slice blends juicy mango chun…"
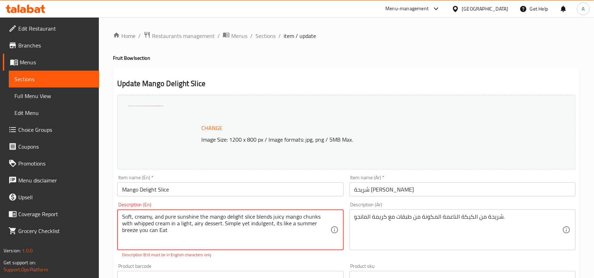
click at [283, 178] on div "Product barcode Product barcode" at bounding box center [230, 274] width 226 height 21
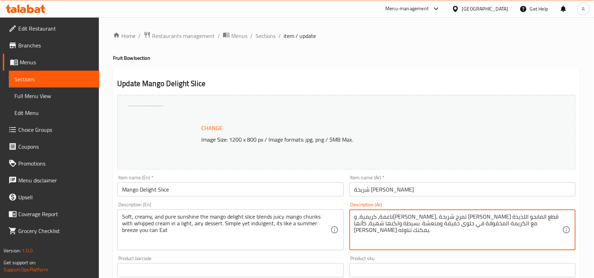
click at [380, 178] on textarea "ناعمة، كريمية، وشمس صافية، تمزج شريحة مانجو ديلايت قطع المانجو اللذيذة مع الكري…" at bounding box center [458, 229] width 208 height 33
type textarea "ناعمة، كريمية، وشمس صافية، تمزج شريحة مانجو ديلايت قطع المانجو اللذيذة مع الكري…"
click at [380, 48] on div "Home / Restaurants management / Menus / Sections / item / update Fruit Bowl sec…" at bounding box center [346, 267] width 467 height 473
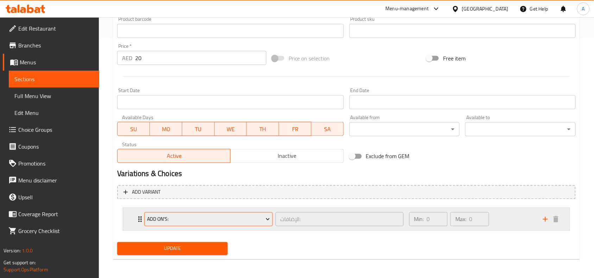
scroll to position [240, 0]
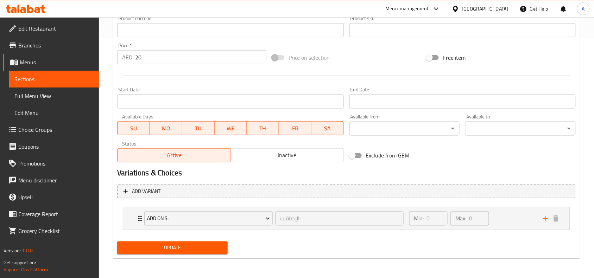
click at [197, 178] on span "Update" at bounding box center [172, 248] width 99 height 9
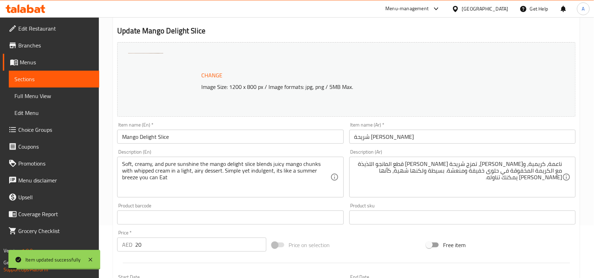
scroll to position [0, 0]
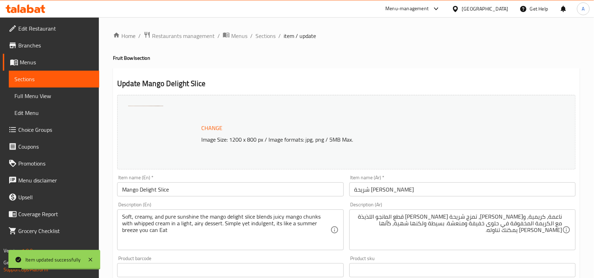
click at [260, 30] on div "Home / Restaurants management / Menus / Sections / item / update Fruit Bowl sec…" at bounding box center [346, 268] width 495 height 502
click at [266, 38] on span "Sections" at bounding box center [265, 36] width 20 height 8
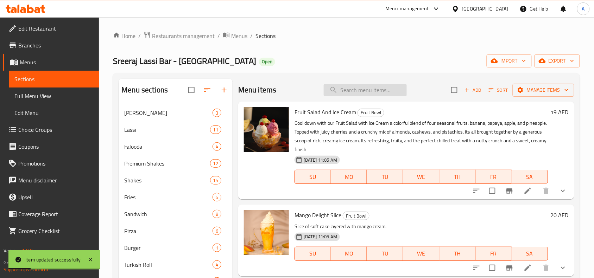
click at [355, 96] on input "search" at bounding box center [365, 90] width 83 height 12
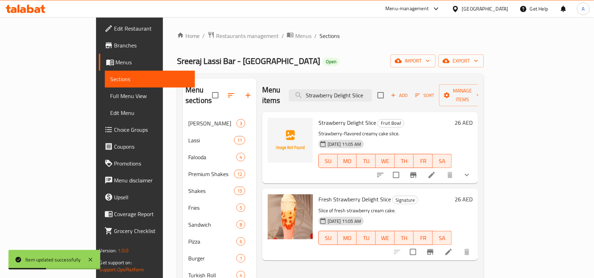
type input "Strawberry Delight Slice"
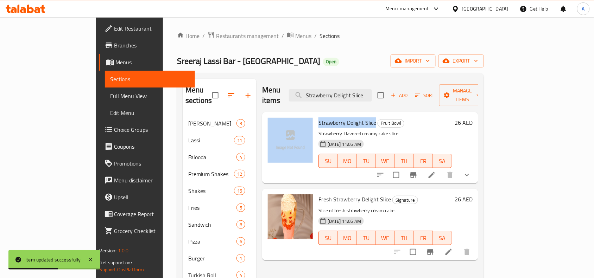
drag, startPoint x: 289, startPoint y: 109, endPoint x: 350, endPoint y: 113, distance: 61.6
click at [350, 115] on div "Strawberry Delight Slice Fruit Bowl Strawberry-flavored creamy cake slice. 25-0…" at bounding box center [370, 148] width 210 height 66
click at [350, 117] on span "Strawberry Delight Slice" at bounding box center [347, 122] width 58 height 11
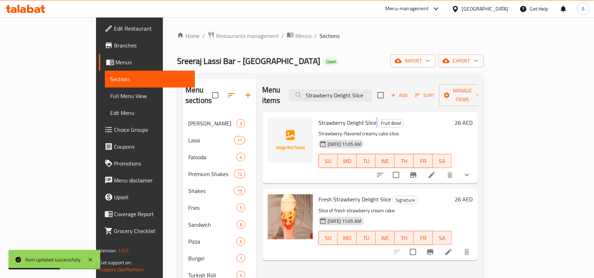
click at [350, 117] on span "Strawberry Delight Slice" at bounding box center [347, 122] width 58 height 11
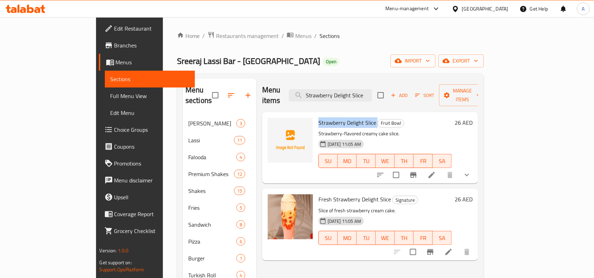
click at [380, 172] on icon at bounding box center [431, 175] width 6 height 6
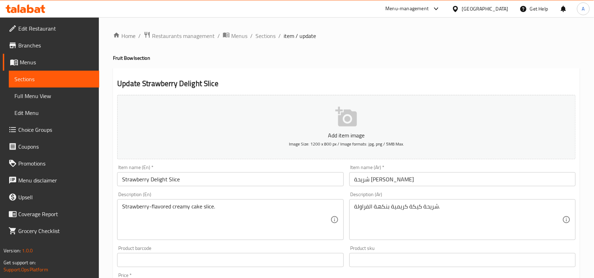
click at [276, 39] on ol "Home / Restaurants management / Menus / Sections / item / update" at bounding box center [346, 35] width 467 height 9
click at [272, 39] on span "Sections" at bounding box center [265, 36] width 20 height 8
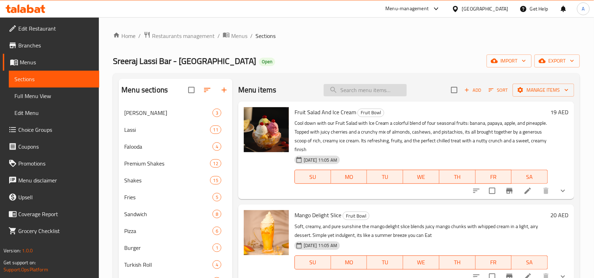
click at [380, 91] on input "search" at bounding box center [365, 90] width 83 height 12
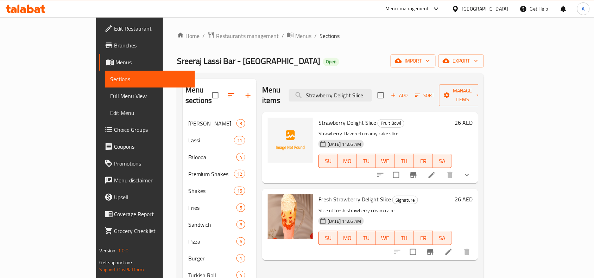
type input "Strawberry Delight Slice"
click at [380, 171] on icon "show more" at bounding box center [466, 175] width 8 height 8
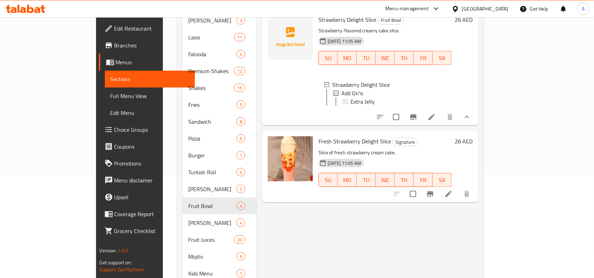
scroll to position [88, 0]
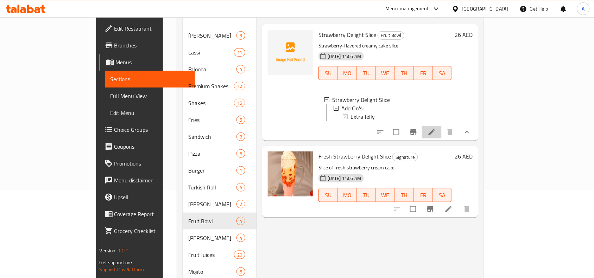
click at [380, 128] on li at bounding box center [432, 132] width 20 height 13
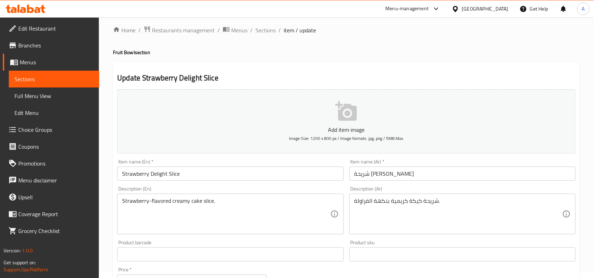
scroll to position [88, 0]
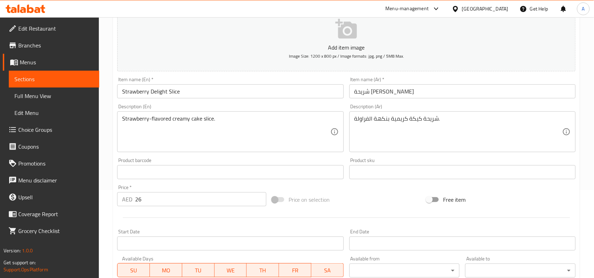
drag, startPoint x: 261, startPoint y: 125, endPoint x: 0, endPoint y: 64, distance: 268.1
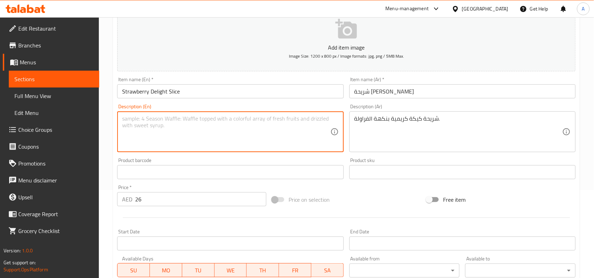
click at [235, 142] on textarea at bounding box center [226, 131] width 208 height 33
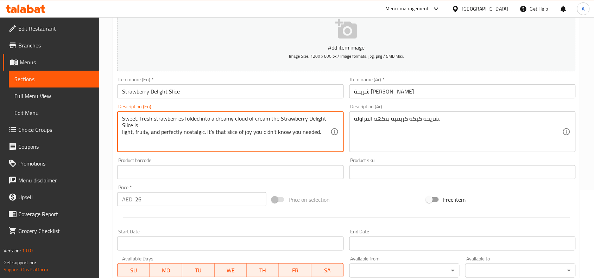
click at [122, 131] on textarea "Sweet, fresh strawberries folded into a dreamy cloud of cream the Strawberry De…" at bounding box center [226, 131] width 208 height 33
type textarea "Sweet, fresh strawberries folded into a dreamy cloud of cream the Strawberry De…"
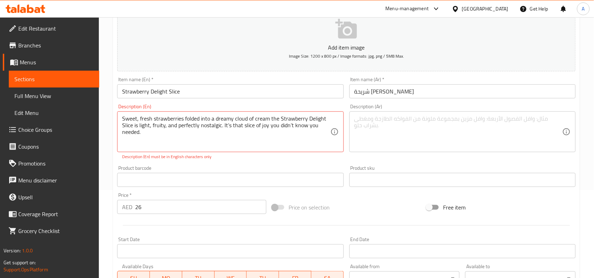
click at [278, 154] on p "Description (En) must be in English characters only" at bounding box center [230, 157] width 216 height 6
click at [305, 155] on p "Description (En) must be in English characters only" at bounding box center [230, 157] width 216 height 6
click at [336, 167] on div "Product barcode Product barcode" at bounding box center [230, 176] width 226 height 21
click at [289, 125] on textarea "Sweet, fresh strawberries folded into a dreamy cloud of cream the Strawberry De…" at bounding box center [226, 131] width 208 height 33
type textarea "Sweet, fresh strawberries folded into a dreamy cloud of cream the Strawberry De…"
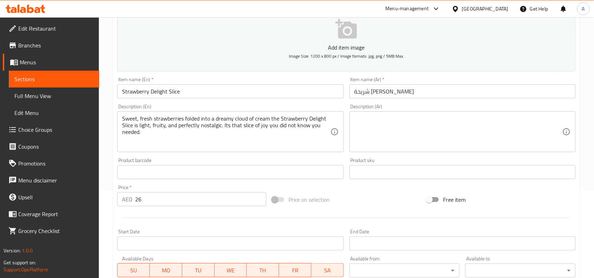
click at [301, 168] on div "Product barcode Product barcode" at bounding box center [230, 168] width 226 height 21
click at [380, 124] on textarea at bounding box center [458, 131] width 208 height 33
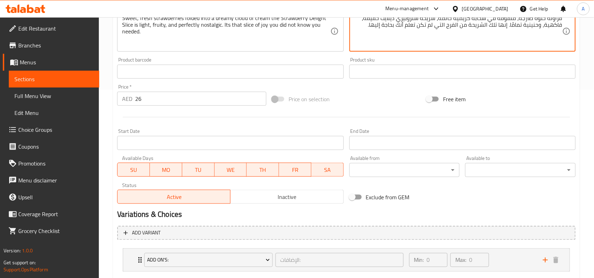
scroll to position [132, 0]
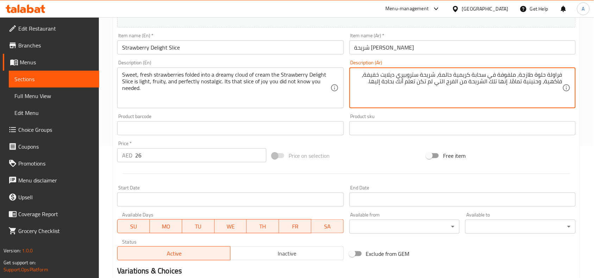
click at [380, 75] on textarea "فراولة حلوة طازجة، ملفوفة في سحابة كريمية حالمة، شريحة ستروبيري ديلايت خفيفة، ف…" at bounding box center [458, 87] width 208 height 33
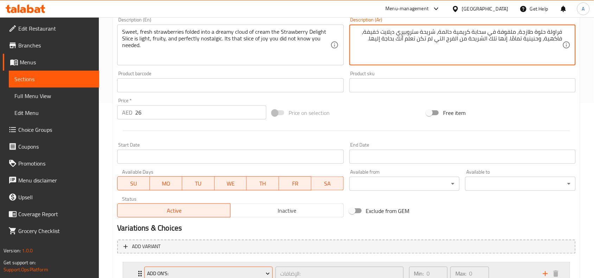
scroll to position [230, 0]
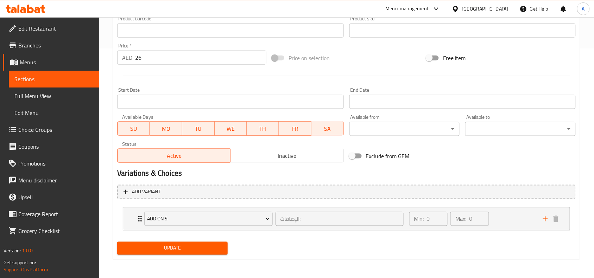
type textarea "فراولة حلوة طازجة، ملفوفة في سحابة كريمية حالمة، شريحة ستروبيري ديلايت خفيفة، ف…"
click at [216, 178] on span "Update" at bounding box center [172, 248] width 99 height 9
click at [210, 178] on div "Update" at bounding box center [172, 248] width 116 height 19
click at [214, 178] on button "Update" at bounding box center [172, 248] width 110 height 13
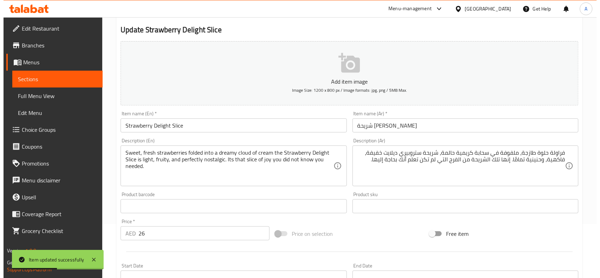
scroll to position [0, 0]
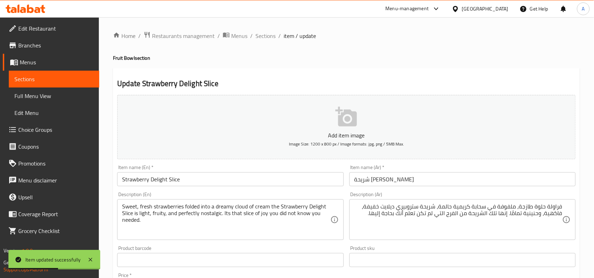
click at [261, 41] on div "Home / Restaurants management / Menus / Sections / item / update Fruit Bowl sec…" at bounding box center [346, 262] width 467 height 463
click at [262, 38] on span "Sections" at bounding box center [265, 36] width 20 height 8
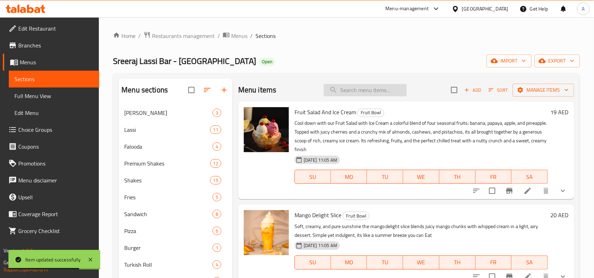
click at [359, 89] on input "search" at bounding box center [365, 90] width 83 height 12
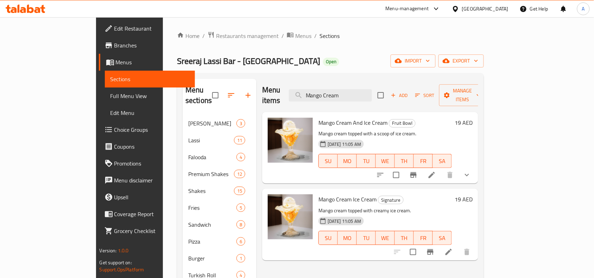
type input "Mango Cream"
drag, startPoint x: 306, startPoint y: 112, endPoint x: 370, endPoint y: 110, distance: 64.0
click at [370, 118] on h6 "Mango Cream And Ice Cream Fruit Bowl" at bounding box center [384, 123] width 133 height 10
click at [380, 178] on h6 "Mango Cream Ice Cream Signature" at bounding box center [384, 199] width 133 height 10
click at [380, 119] on span "Fruit Bowl" at bounding box center [402, 123] width 26 height 8
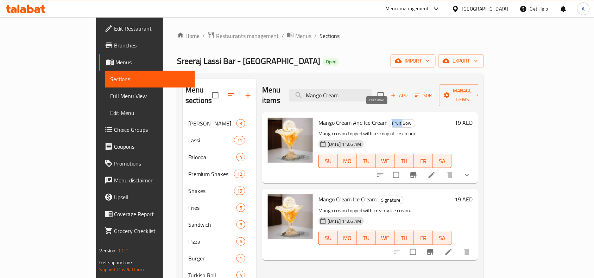
click at [380, 119] on span "Fruit Bowl" at bounding box center [402, 123] width 26 height 8
copy span "Fruit Bowl"
click at [378, 178] on span "Signature" at bounding box center [390, 200] width 25 height 8
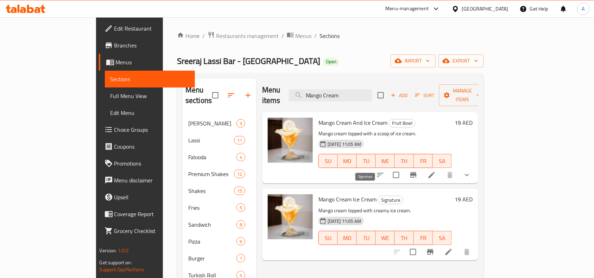
click at [378, 178] on span "Signature" at bounding box center [390, 200] width 25 height 8
copy span "Signature"
click at [380, 169] on li at bounding box center [432, 175] width 20 height 13
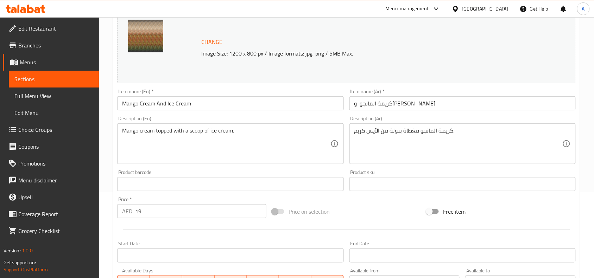
scroll to position [132, 0]
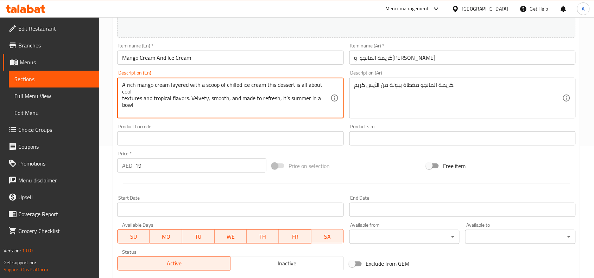
click at [122, 98] on textarea "A rich mango cream layered with a scoop of chilled ice cream this dessert is al…" at bounding box center [226, 98] width 208 height 33
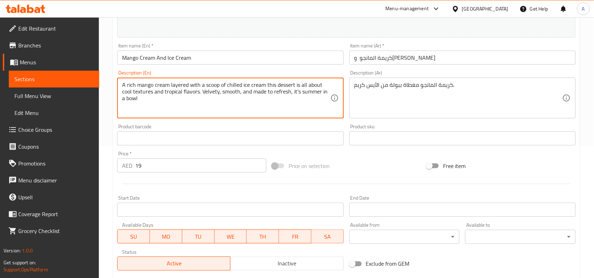
click at [164, 108] on textarea "A rich mango cream layered with a scoop of chilled ice cream this dessert is al…" at bounding box center [226, 98] width 208 height 33
type textarea "A rich mango cream layered with a scoop of chilled ice cream this dessert is al…"
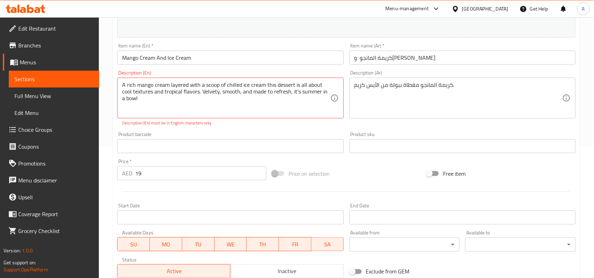
click at [380, 80] on div "كريمة المانجو مغطاة ببولة من الآيس كريم. Description (Ar)" at bounding box center [462, 98] width 226 height 41
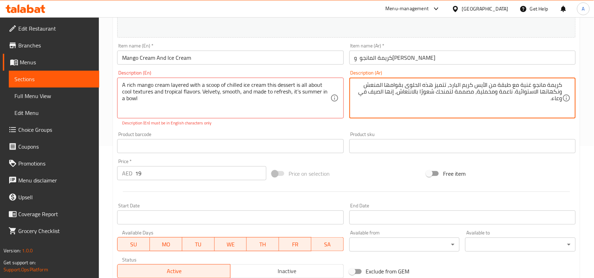
type textarea "كريمة مانجو غنية مع طبقة من الآيس كريم البارد، تتميز هذه الحلوى بقوامها المنعش …"
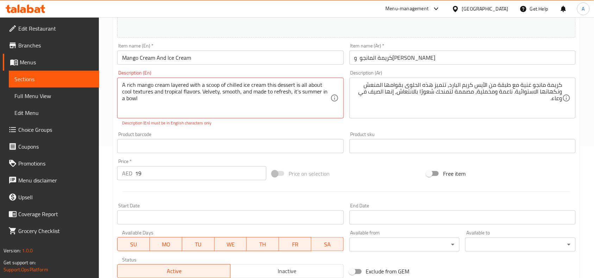
click at [287, 126] on p "Description (En) must be in English characters only" at bounding box center [230, 123] width 216 height 6
click at [302, 108] on textarea "A rich mango cream layered with a scoop of chilled ice cream this dessert is al…" at bounding box center [226, 98] width 208 height 33
type textarea "A rich mango cream layered with a scoop of chilled ice cream this dessert is al…"
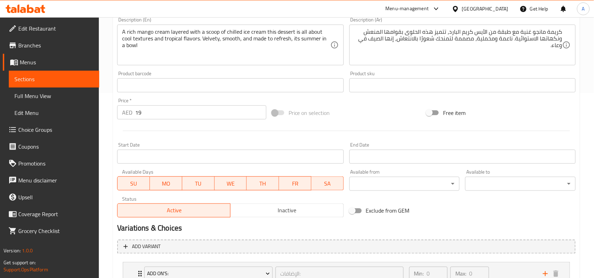
scroll to position [240, 0]
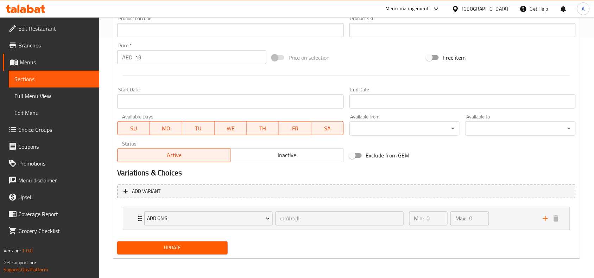
click at [212, 178] on div "Update" at bounding box center [172, 248] width 116 height 19
click at [204, 178] on span "Update" at bounding box center [172, 248] width 99 height 9
click at [211, 178] on span "Update" at bounding box center [172, 248] width 99 height 9
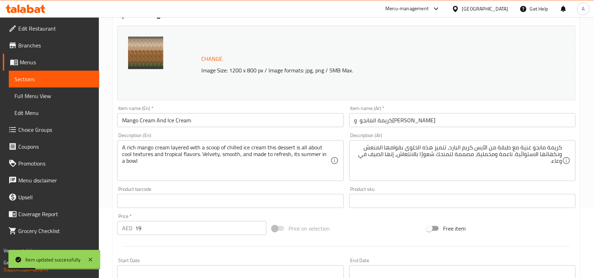
scroll to position [0, 0]
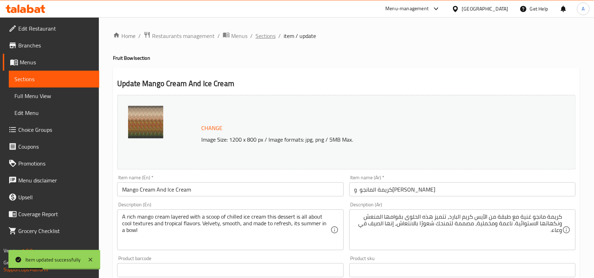
click at [274, 37] on span "Sections" at bounding box center [265, 36] width 20 height 8
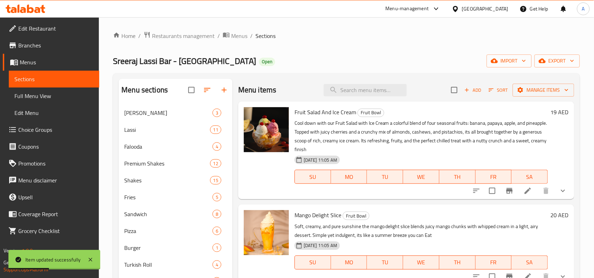
click at [380, 97] on div "Menu items Add Sort Manage items" at bounding box center [406, 90] width 336 height 23
click at [380, 93] on input "search" at bounding box center [365, 90] width 83 height 12
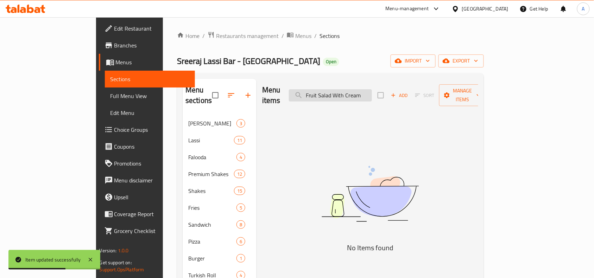
click at [372, 90] on input "Fruit Salad With Cream" at bounding box center [330, 95] width 83 height 12
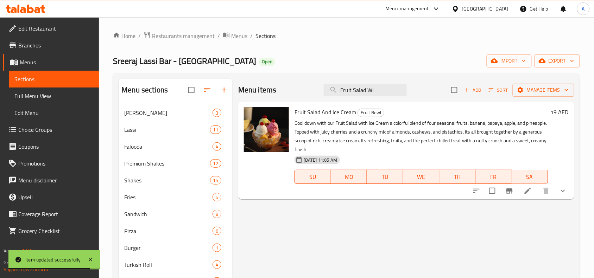
type input "Fruit Salad Wi"
click at [380, 178] on li at bounding box center [528, 191] width 20 height 13
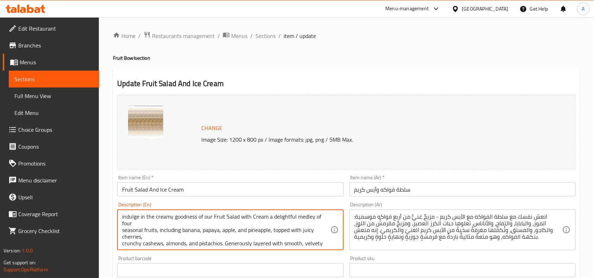
click at [123, 178] on textarea "indulge in the creamy goodness of our Fruit Salad with Cream a delightful medle…" at bounding box center [226, 229] width 208 height 33
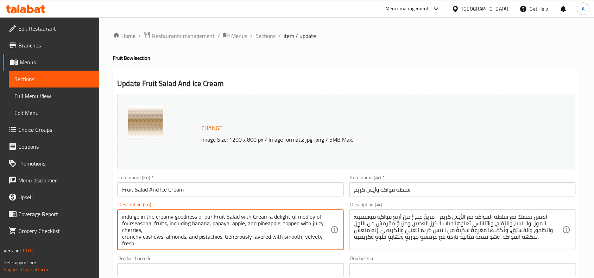
type textarea "indulge in the creamy goodness of our Fruit Salad with Cream a delightful medle…"
click at [122, 178] on textarea "indulge in the creamy goodness of our Fruit Salad with Cream a delightful medle…" at bounding box center [226, 229] width 208 height 33
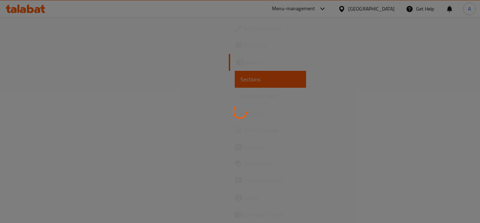
click at [46, 103] on div at bounding box center [240, 111] width 480 height 223
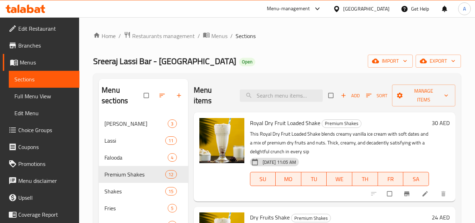
click at [23, 95] on span "Full Menu View" at bounding box center [43, 96] width 59 height 8
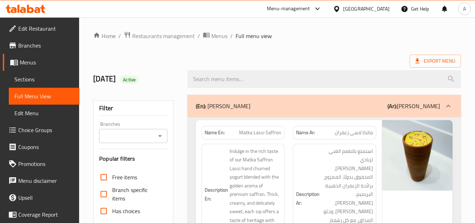
click at [159, 139] on icon "Open" at bounding box center [160, 136] width 8 height 8
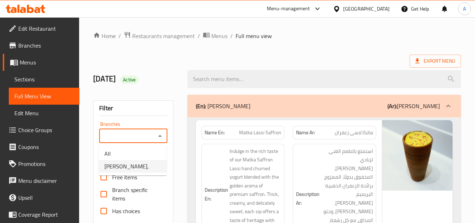
click at [142, 164] on span "Sreeraj Lassi Bar - Sharjah," at bounding box center [126, 166] width 44 height 8
type input "Sreeraj Lassi Bar - Sharjah,"
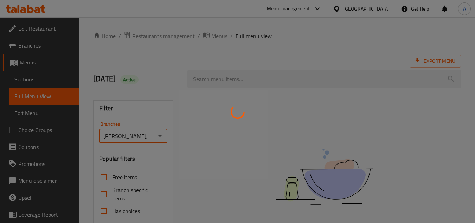
click at [282, 102] on div at bounding box center [237, 111] width 475 height 223
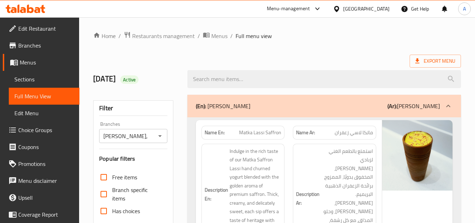
click at [234, 31] on ol "Home / Restaurants management / Menus / Full menu view" at bounding box center [277, 35] width 368 height 9
click at [385, 8] on div "[GEOGRAPHIC_DATA]" at bounding box center [366, 9] width 46 height 8
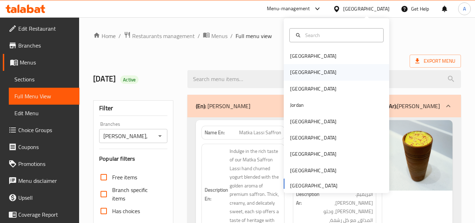
click at [291, 67] on div "Egypt" at bounding box center [314, 72] width 58 height 16
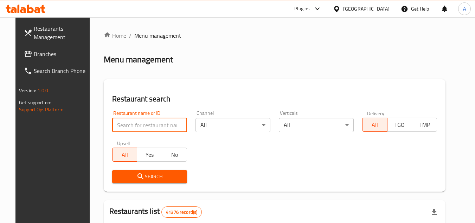
click at [149, 123] on input "search" at bounding box center [149, 125] width 75 height 14
paste input "685370"
type input "685370"
click button "Search" at bounding box center [149, 176] width 75 height 13
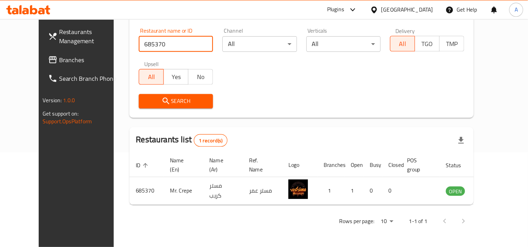
scroll to position [53, 0]
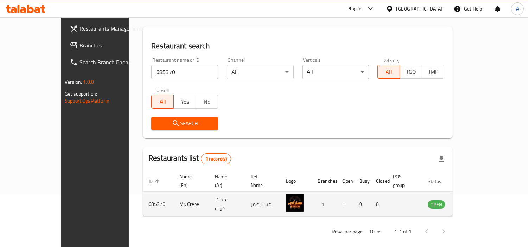
click at [473, 202] on icon "enhanced table" at bounding box center [469, 205] width 8 height 6
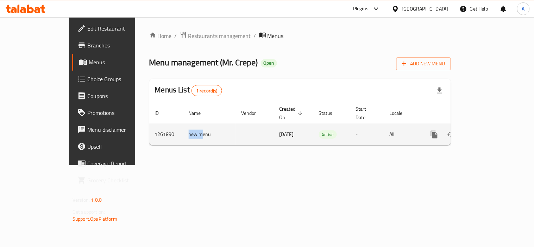
drag, startPoint x: 139, startPoint y: 127, endPoint x: 171, endPoint y: 123, distance: 33.0
click at [183, 124] on td "new menu" at bounding box center [209, 134] width 53 height 21
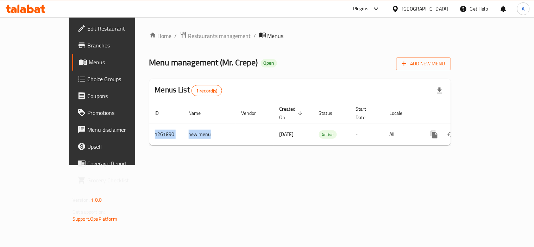
drag, startPoint x: 171, startPoint y: 123, endPoint x: 97, endPoint y: 125, distance: 74.6
click at [135, 127] on div "Home / Restaurants management / Menus Menu management ( Mr. Crepe ) Open Add Ne…" at bounding box center [300, 91] width 330 height 148
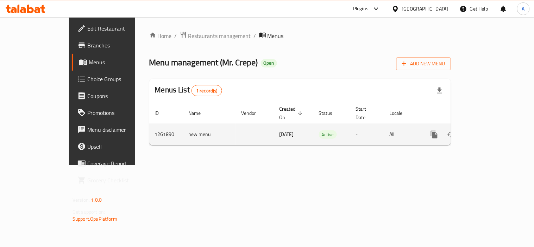
click at [236, 136] on td "enhanced table" at bounding box center [255, 134] width 38 height 21
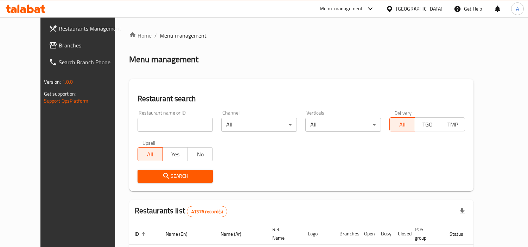
scroll to position [53, 0]
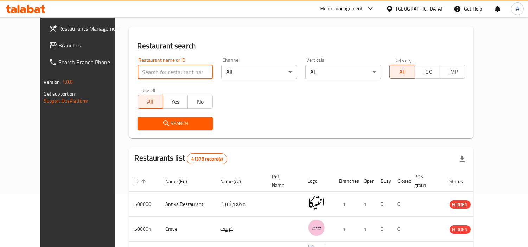
click at [162, 76] on input "search" at bounding box center [176, 72] width 76 height 14
paste input "685370"
type input "685370"
click button "Search" at bounding box center [176, 123] width 76 height 13
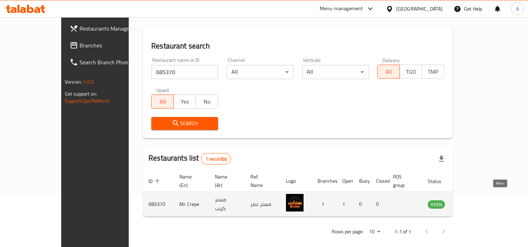
click at [473, 202] on icon "enhanced table" at bounding box center [469, 205] width 8 height 6
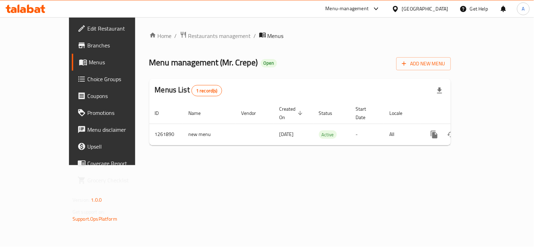
click at [465, 165] on div "Home / Restaurants management / Menus Menu management ( Mr. Crepe ) Open Add Ne…" at bounding box center [300, 91] width 330 height 148
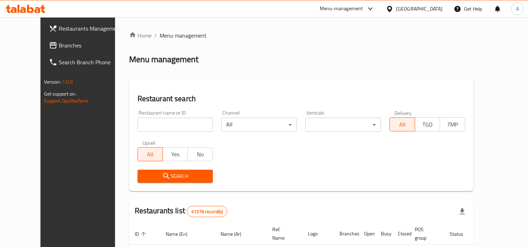
scroll to position [53, 0]
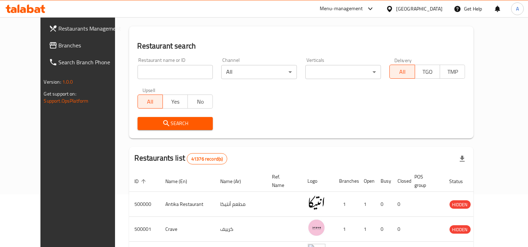
click at [162, 76] on input "search" at bounding box center [176, 72] width 76 height 14
paste input "685370"
type input "685370"
click button "Search" at bounding box center [176, 123] width 76 height 13
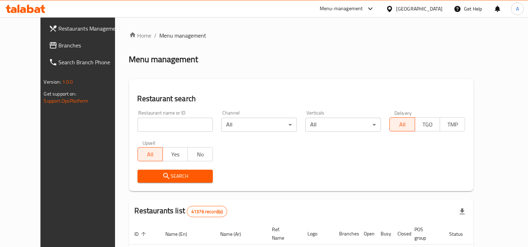
click at [183, 125] on input "search" at bounding box center [176, 125] width 76 height 14
paste input "685370"
type input "685370"
click button "Search" at bounding box center [176, 176] width 76 height 13
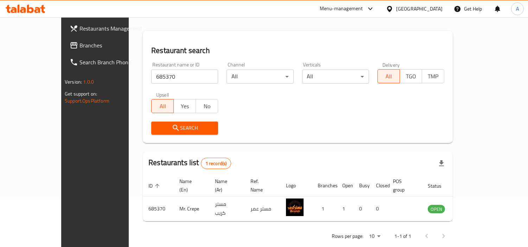
scroll to position [53, 0]
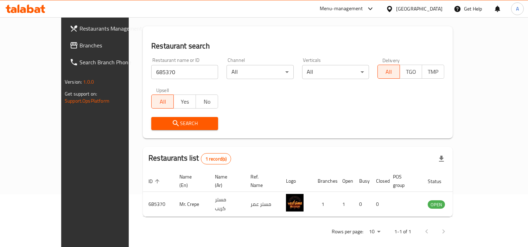
click at [151, 67] on input "685370" at bounding box center [184, 72] width 67 height 14
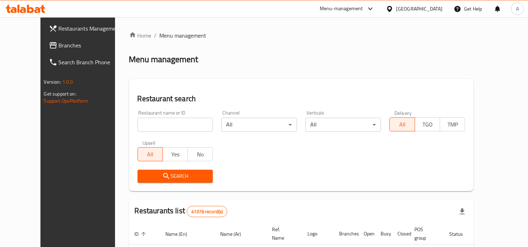
click at [149, 127] on input "search" at bounding box center [176, 125] width 76 height 14
click at [160, 111] on div "Restaurant name or ID Restaurant name or ID" at bounding box center [176, 120] width 76 height 21
paste input "685370"
click at [160, 122] on input "search" at bounding box center [176, 125] width 76 height 14
type input "685370"
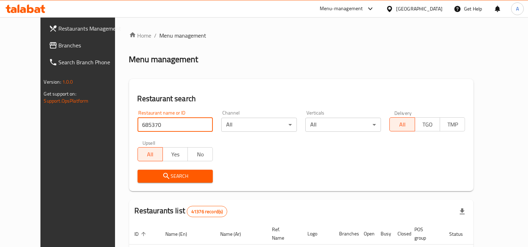
click button "Search" at bounding box center [176, 176] width 76 height 13
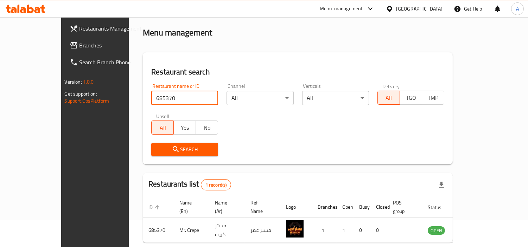
scroll to position [53, 0]
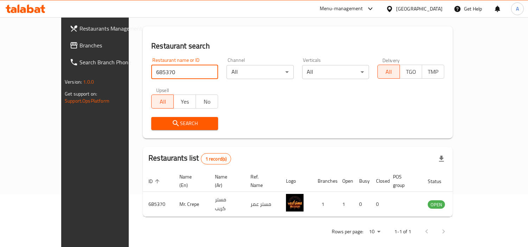
click at [151, 75] on input "685370" at bounding box center [184, 72] width 67 height 14
click at [226, 64] on div "Channel All ​" at bounding box center [259, 68] width 67 height 21
click at [201, 69] on input "685370" at bounding box center [184, 72] width 67 height 14
drag, startPoint x: 194, startPoint y: 71, endPoint x: 164, endPoint y: 72, distance: 30.6
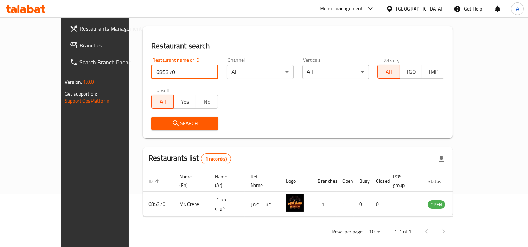
click at [194, 71] on input "685370" at bounding box center [184, 72] width 67 height 14
click at [129, 67] on div "Home / Menu management Menu management Restaurant search Restaurant name or ID …" at bounding box center [298, 109] width 338 height 290
click at [152, 72] on input "search" at bounding box center [184, 72] width 67 height 14
paste input "685370"
type input "685370"
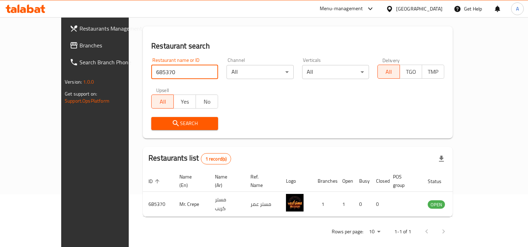
click button "Search" at bounding box center [184, 123] width 67 height 13
click at [64, 55] on link "Search Branch Phone" at bounding box center [106, 62] width 85 height 17
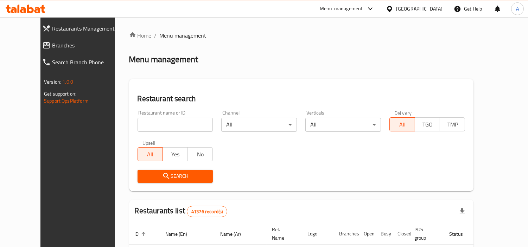
click at [181, 125] on input "search" at bounding box center [176, 125] width 76 height 14
paste input "685370"
type input "685370"
click button "Search" at bounding box center [176, 176] width 76 height 13
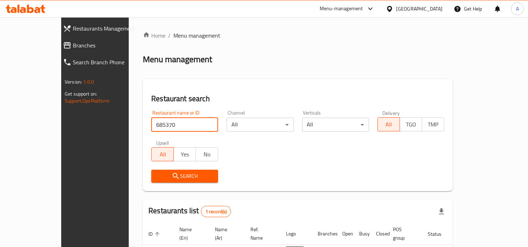
scroll to position [53, 0]
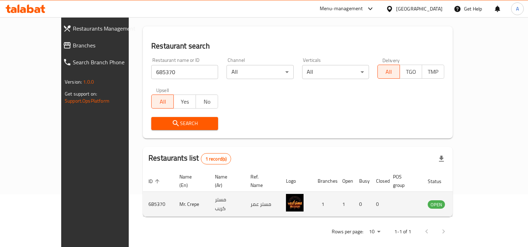
click at [483, 194] on td "enhanced table" at bounding box center [471, 204] width 24 height 25
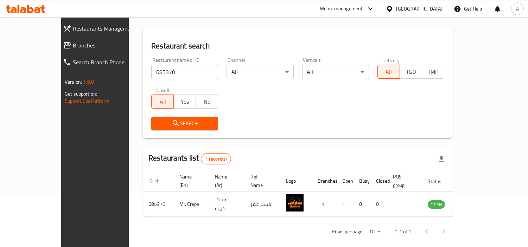
click at [453, 213] on div "Home / Menu management Menu management Restaurant search Restaurant name or ID …" at bounding box center [298, 110] width 310 height 262
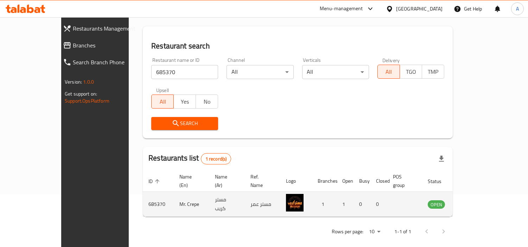
click at [459, 203] on td "OPEN" at bounding box center [440, 204] width 37 height 25
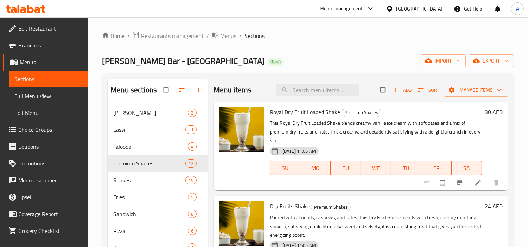
click at [436, 12] on div "[GEOGRAPHIC_DATA]" at bounding box center [419, 9] width 46 height 8
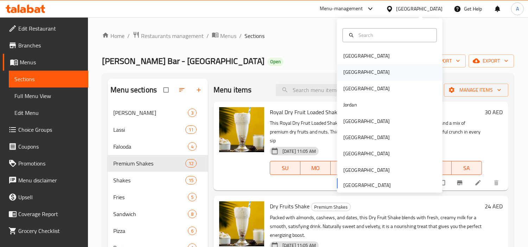
click at [345, 73] on div "[GEOGRAPHIC_DATA]" at bounding box center [366, 73] width 46 height 8
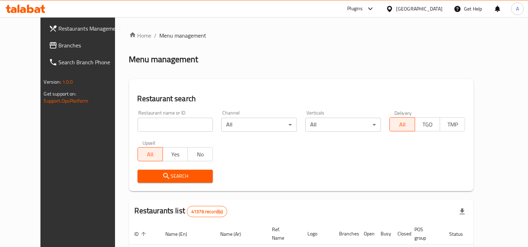
click at [145, 130] on input "search" at bounding box center [176, 125] width 76 height 14
paste input "685370"
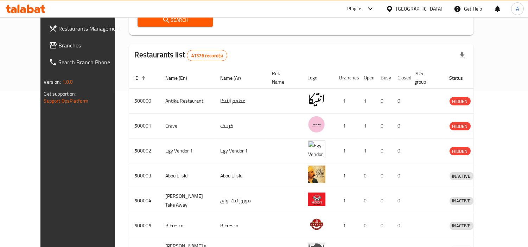
type input "685370"
click button "Search" at bounding box center [176, 20] width 76 height 13
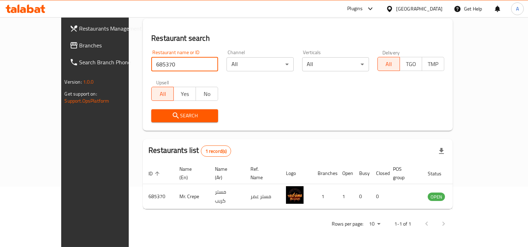
scroll to position [53, 0]
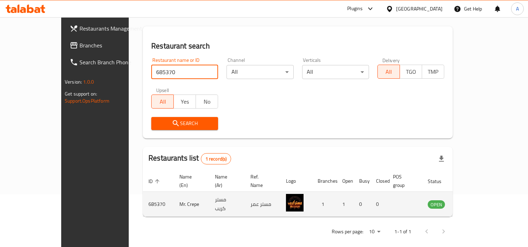
click at [459, 194] on td "OPEN" at bounding box center [440, 204] width 37 height 25
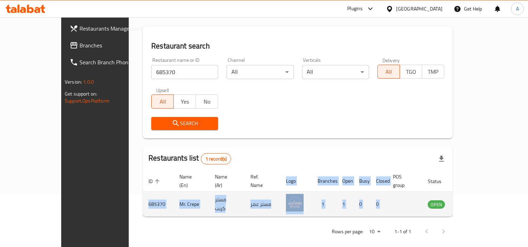
click at [459, 194] on td "OPEN" at bounding box center [440, 204] width 37 height 25
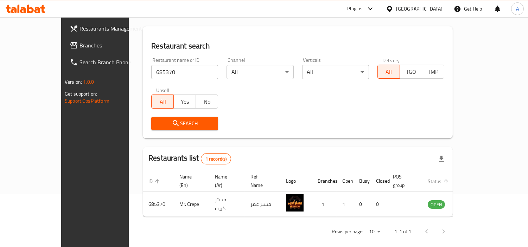
click at [449, 178] on icon "enhanced table" at bounding box center [446, 181] width 6 height 6
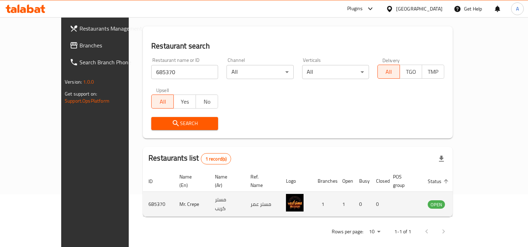
click at [459, 199] on td "OPEN" at bounding box center [440, 204] width 37 height 25
click at [459, 201] on td "OPEN" at bounding box center [440, 204] width 37 height 25
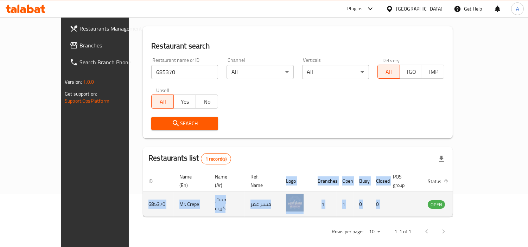
click at [459, 201] on td "OPEN" at bounding box center [440, 204] width 37 height 25
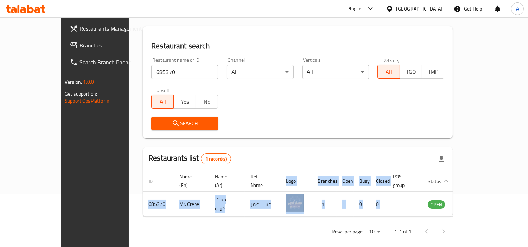
click at [64, 43] on link "Branches" at bounding box center [106, 45] width 85 height 17
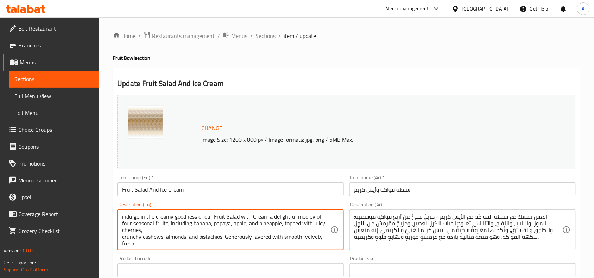
type textarea "indulge in the creamy goodness of our Fruit Salad with Cream a delightful medle…"
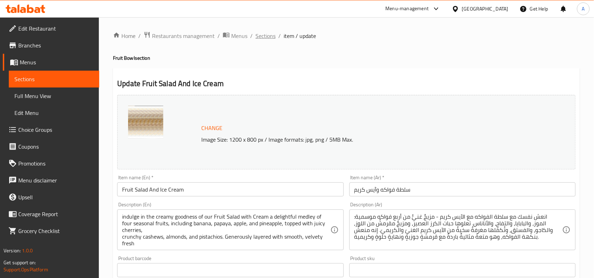
drag, startPoint x: 0, startPoint y: 0, endPoint x: 267, endPoint y: 39, distance: 270.1
click at [267, 39] on span "Sections" at bounding box center [265, 36] width 20 height 8
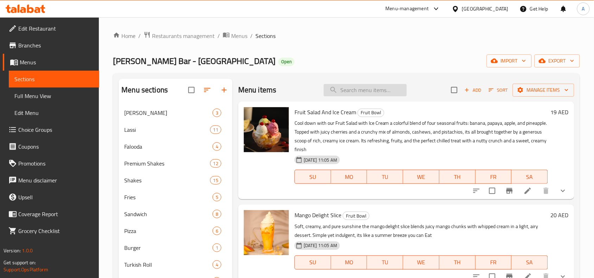
click at [338, 90] on input "search" at bounding box center [365, 90] width 83 height 12
paste input "Fruit Salad"
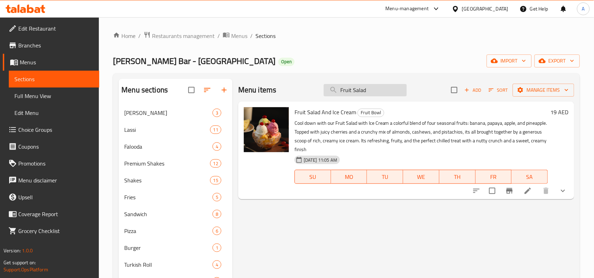
click at [338, 93] on input "Fruit Salad" at bounding box center [365, 90] width 83 height 12
drag, startPoint x: 368, startPoint y: 101, endPoint x: 370, endPoint y: 95, distance: 5.8
click at [368, 101] on div "Menu items Fruit Salad Add Sort Manage items" at bounding box center [406, 90] width 336 height 23
click at [371, 94] on input "Fruit Salad" at bounding box center [365, 90] width 83 height 12
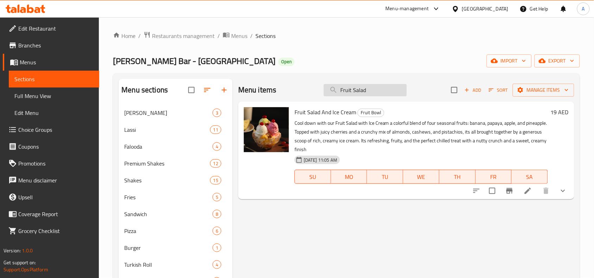
click at [371, 94] on input "Fruit Salad" at bounding box center [365, 90] width 83 height 12
paste input "Dryfruit Kesar Badam Kulf"
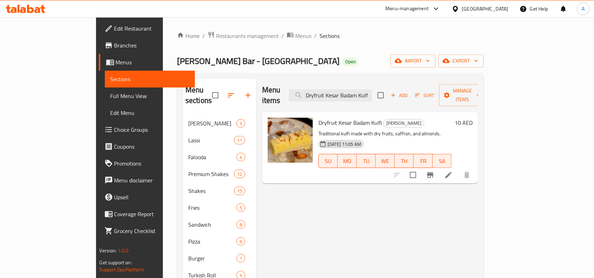
type input "Dryfruit Kesar Badam Kulf"
click at [458, 169] on li at bounding box center [449, 175] width 20 height 13
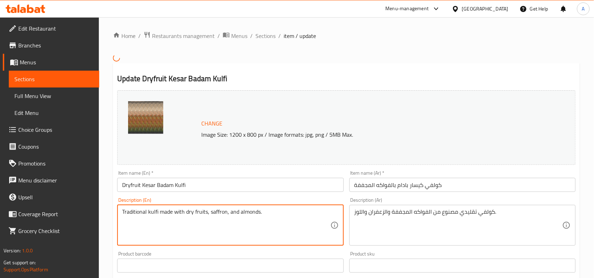
paste textarea "A royal treat crafted for those who crave richness. Dryfruit Kesar Badam Kulfi …"
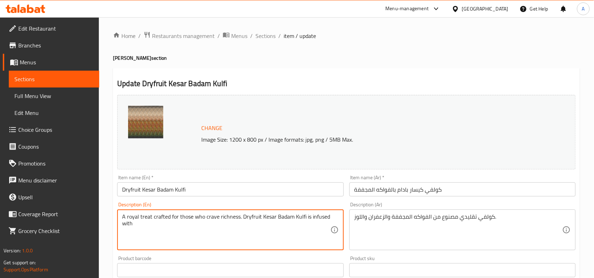
click at [202, 232] on textarea "A royal treat crafted for those who crave richness. Dryfruit Kesar Badam Kulfi …" at bounding box center [226, 229] width 208 height 33
paste textarea "saffron, slow-cooked milk, almond, cashew, and khoya for a dense, melt in the m…"
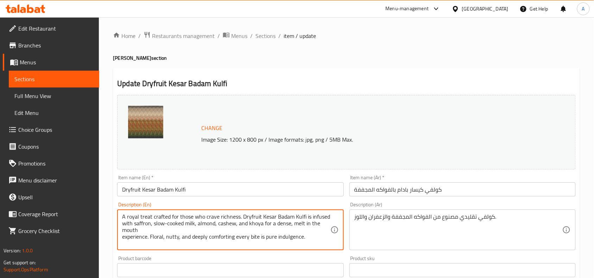
click at [125, 238] on textarea "A royal treat crafted for those who crave richness. Dryfruit Kesar Badam Kulfi …" at bounding box center [226, 229] width 208 height 33
click at [123, 237] on textarea "A royal treat crafted for those who crave richness. Dryfruit Kesar Badam Kulfi …" at bounding box center [226, 229] width 208 height 33
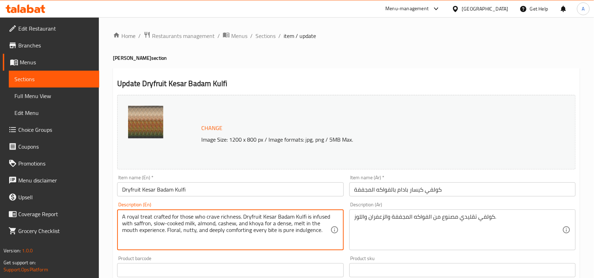
type textarea "A royal treat crafted for those who crave richness. Dryfruit Kesar Badam Kulfi …"
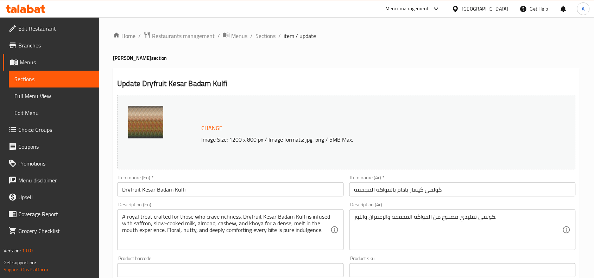
drag, startPoint x: 537, startPoint y: 190, endPoint x: 512, endPoint y: 224, distance: 42.4
click at [537, 193] on input "كولفي كيسار بادام بالفواكه المجففة" at bounding box center [462, 190] width 226 height 14
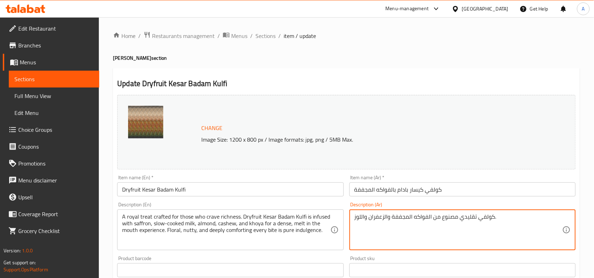
paste textarea "تعة ملكية مُصممة خصيصاً لعشاق الثراء. كولفي كيسار بادام بالفواكه المجففة، مُنكّ…"
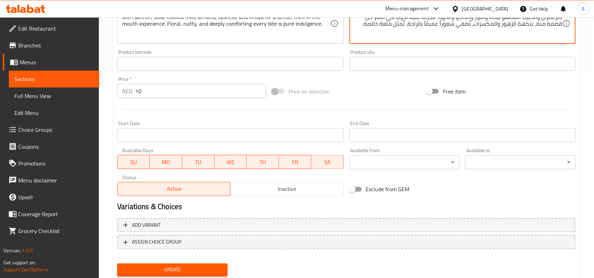
scroll to position [228, 0]
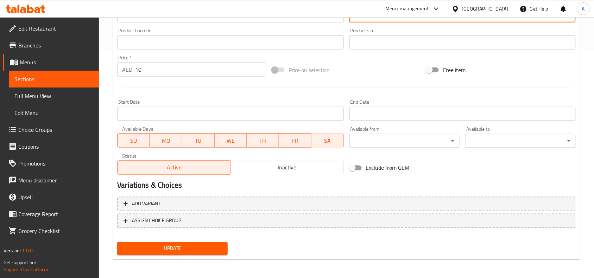
click at [191, 255] on div "Update" at bounding box center [172, 249] width 116 height 19
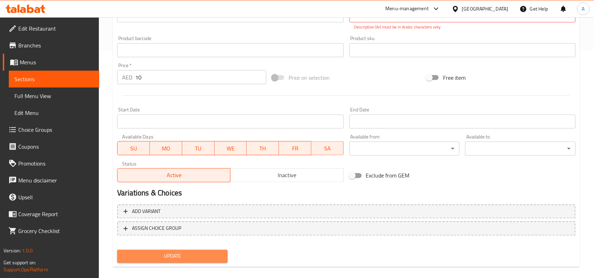
click at [191, 255] on span "Update" at bounding box center [172, 256] width 99 height 9
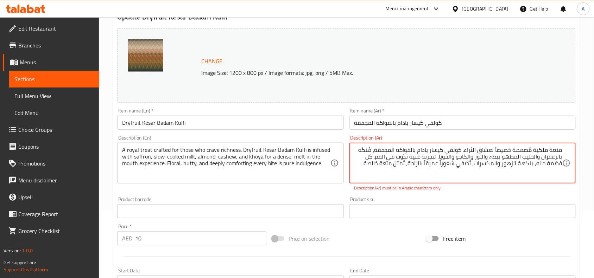
scroll to position [49, 0]
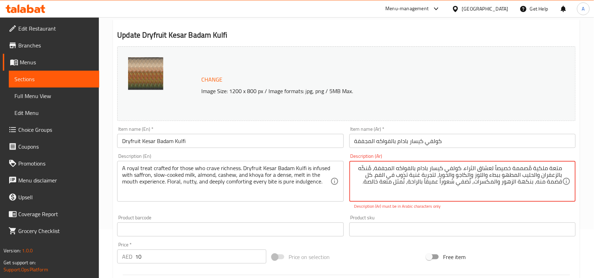
click at [435, 179] on textarea "متعة ملكية مُصممة خصيصاً لعشاق الثراء. كولفي كيسار بادام بالفواكه المجففة، مُنك…" at bounding box center [458, 181] width 208 height 33
click at [420, 198] on textarea "متعة ملكية مُصممة خصيصاً لعشاق الثراء. كولفي كيسار بادام بالفواكه المجففة، مُنك…" at bounding box center [458, 181] width 208 height 33
click at [499, 199] on div "متعة ملكية مُصممة خصيصاً لعشاق الثراء. كولفي كيسار بادام بالفواكه المجففة، مُنك…" at bounding box center [462, 181] width 226 height 41
click at [463, 187] on textarea "متعة ملكية مُصممة خصيصاً لعشاق الثراء. كولفي كيسار بادام بالفواكه المجففة، مُنك…" at bounding box center [458, 181] width 208 height 33
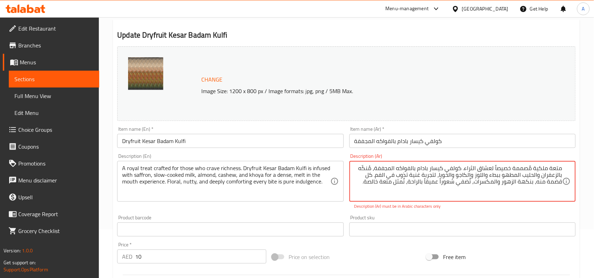
click at [463, 187] on textarea "متعة ملكية مُصممة خصيصاً لعشاق الثراء. كولفي كيسار بادام بالفواكه المجففة، مُنك…" at bounding box center [458, 181] width 208 height 33
click at [423, 184] on textarea "متعة ملكية مُصممة خصيصاً لعشاق الثراء. كولفي كيسار بادام بالفواكه المجففة، مُنك…" at bounding box center [458, 181] width 208 height 33
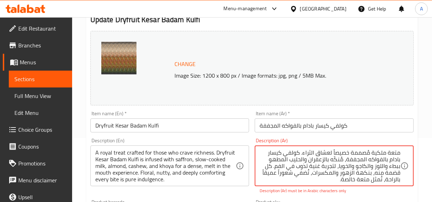
scroll to position [64, 0]
click at [341, 160] on textarea "متعة ملكية مُصممة خصيصاً لعشاق الثراء. كولفي كيسار بادام بالفواكه المجففة، مُنك…" at bounding box center [330, 166] width 141 height 33
click at [335, 159] on textarea "متعة ملكية مُصممة خصيصاً لعشاق الثراء. كولفي كيسار بادام بالفواكه المجففة، منكّ…" at bounding box center [330, 166] width 141 height 33
click at [384, 194] on div "Description (Ar) متعة ملكية مُصممة خصيصاً لعشاق الثراء. كولفي كيسار بادام بالفو…" at bounding box center [334, 167] width 165 height 62
click at [296, 174] on textarea "متعة ملكية مُصممة خصيصاً لعشاق الثراء. كولفي كيسار بادام بالفواكه المجففة، منكه…" at bounding box center [330, 166] width 141 height 33
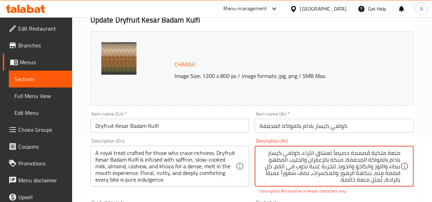
click at [368, 193] on p "Description (Ar) must be in Arabic characters only" at bounding box center [334, 191] width 149 height 6
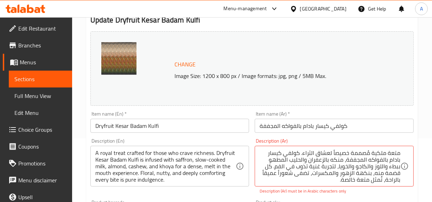
click at [344, 191] on p "Description (Ar) must be in Arabic characters only" at bounding box center [334, 191] width 149 height 6
click at [370, 189] on p "Description (Ar) must be in Arabic characters only" at bounding box center [334, 191] width 149 height 6
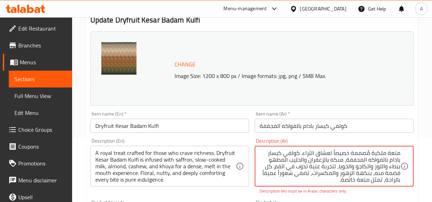
scroll to position [1, 0]
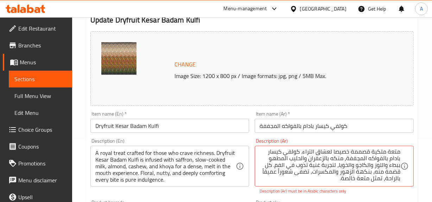
click at [369, 196] on div "Description (Ar) متعة ملكية مُصممة خصيصاً لعشاق الثراء. كولفي كيسار بادام بالفو…" at bounding box center [334, 167] width 165 height 62
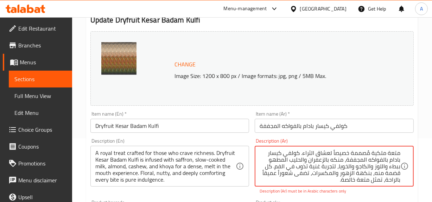
click at [365, 154] on textarea "متعة ملكية مُصممة خصيصاً لعشاق الثراء. كولفي كيسار بادام بالفواكه المجففة، منكه…" at bounding box center [330, 166] width 141 height 33
type textarea "متعة ملكية مصممة خصيصاً لعشاق الثراء. كولفي كيسار بادام بالفواكه المجففة، منكه …"
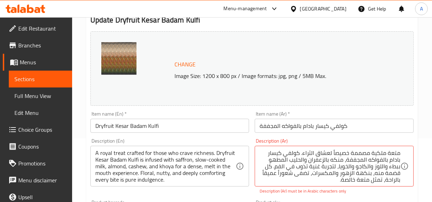
click at [351, 169] on textarea "متعة ملكية مصممة خصيصاً لعشاق الثراء. كولفي كيسار بادام بالفواكه المجففة، منكه …" at bounding box center [330, 166] width 141 height 33
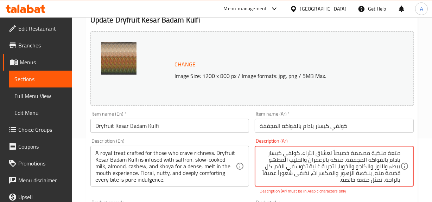
click at [351, 169] on textarea "متعة ملكية مصممة خصيصاً لعشاق الثراء. كولفي كيسار بادام بالفواكه المجففة، منكه …" at bounding box center [330, 166] width 141 height 33
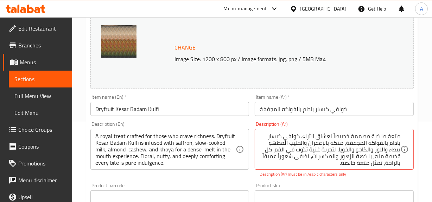
scroll to position [96, 0]
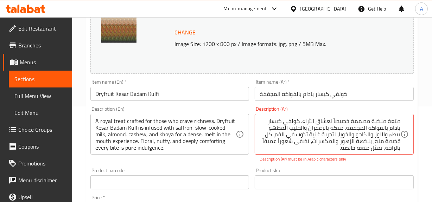
drag, startPoint x: 334, startPoint y: 112, endPoint x: 344, endPoint y: 107, distance: 10.9
click at [334, 112] on div "Description (Ar) متعة ملكية مصممة خصيصاً لعشاق الثراء. كولفي كيسار بادام بالفوا…" at bounding box center [334, 135] width 159 height 56
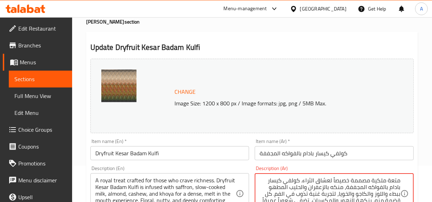
scroll to position [0, 0]
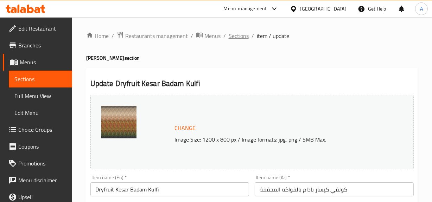
click at [246, 32] on span "Sections" at bounding box center [239, 36] width 20 height 8
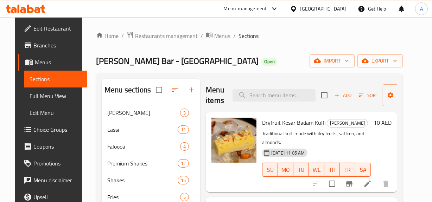
click at [378, 57] on button "export" at bounding box center [379, 61] width 45 height 13
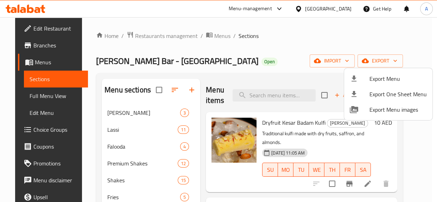
click at [365, 81] on div at bounding box center [360, 79] width 20 height 8
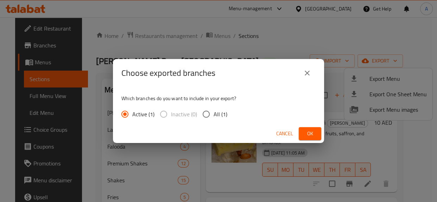
click at [213, 116] on span "All (1)" at bounding box center [220, 114] width 14 height 8
click at [213, 116] on input "All (1)" at bounding box center [206, 114] width 15 height 15
radio input "true"
click at [302, 130] on button "Ok" at bounding box center [310, 133] width 23 height 13
